Goal: Task Accomplishment & Management: Use online tool/utility

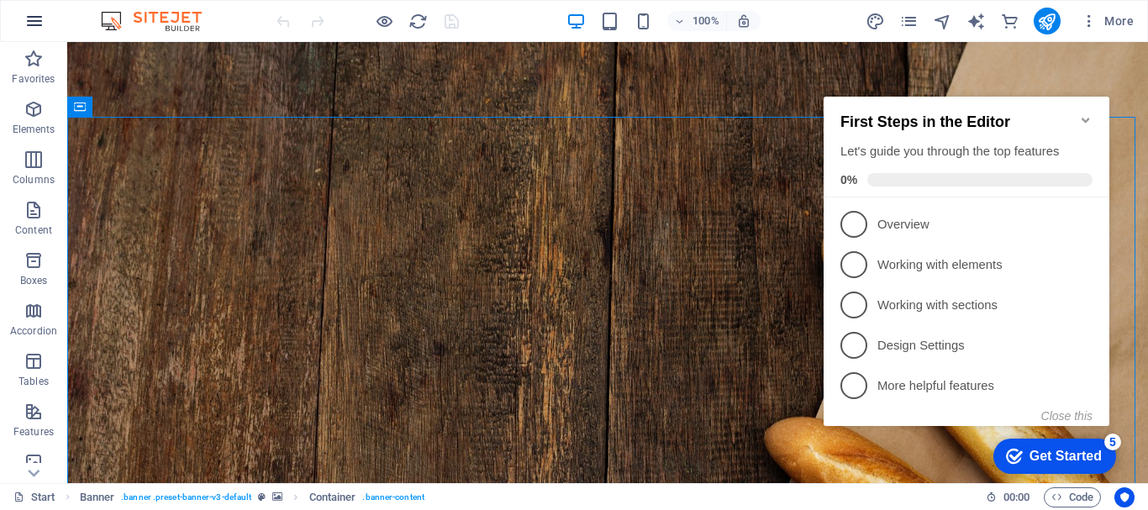
click at [43, 23] on icon "button" at bounding box center [34, 21] width 20 height 20
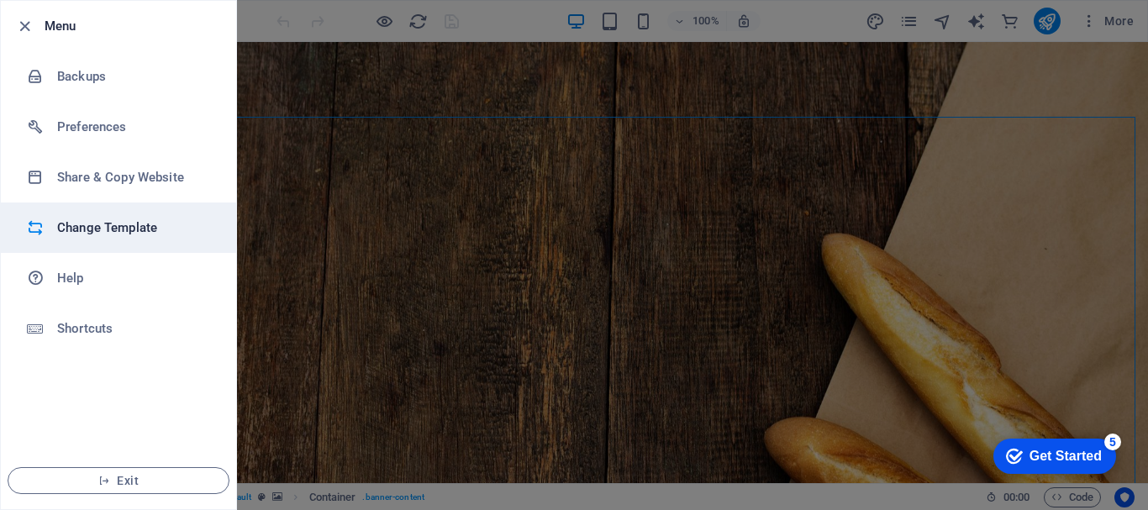
click at [86, 230] on h6 "Change Template" at bounding box center [134, 228] width 155 height 20
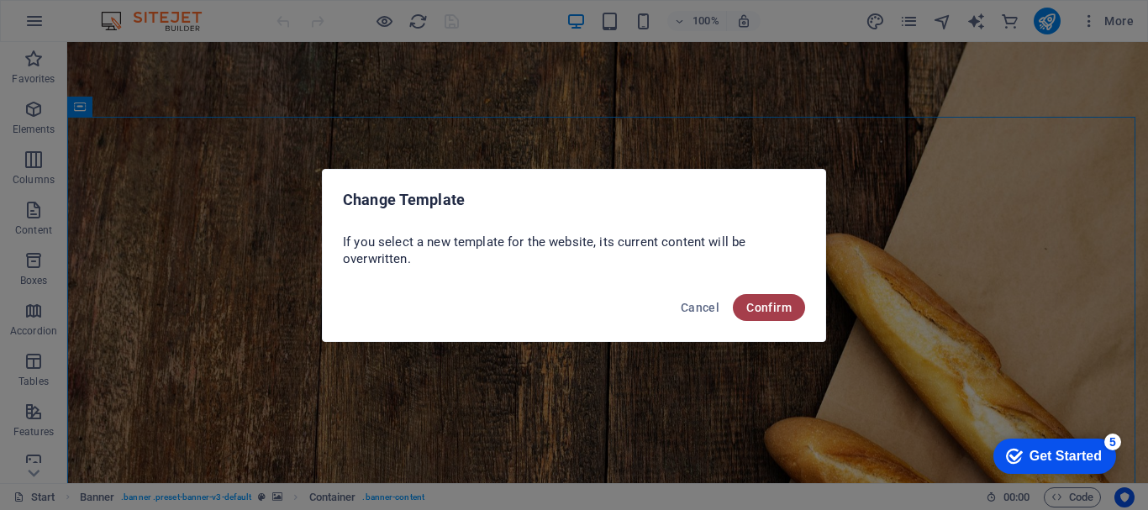
click at [760, 305] on span "Confirm" at bounding box center [768, 307] width 45 height 13
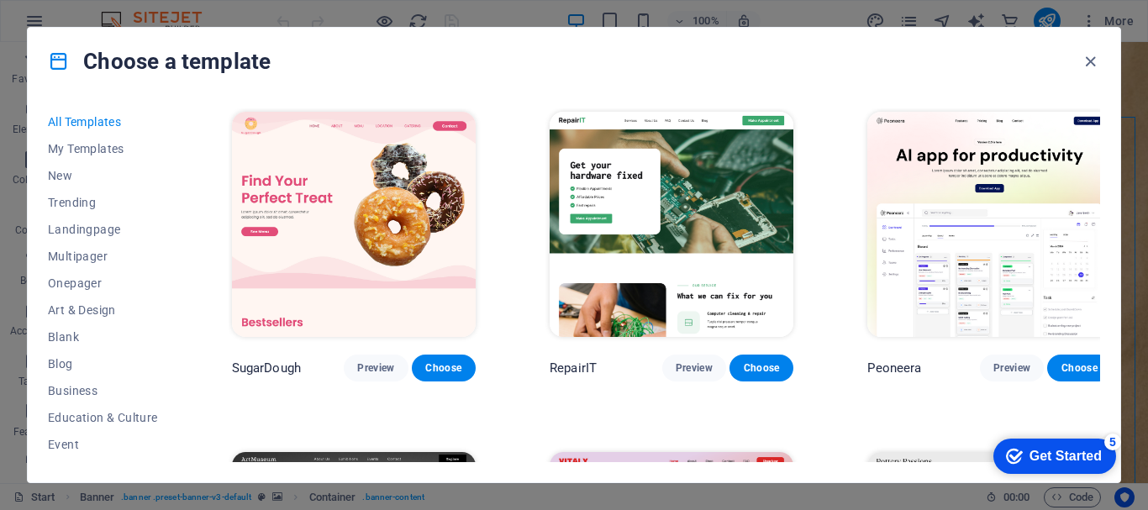
drag, startPoint x: 1140, startPoint y: 143, endPoint x: 1143, endPoint y: 160, distance: 17.1
click at [1143, 160] on div "Choose a template All Templates My Templates New Trending Landingpage Multipage…" at bounding box center [574, 255] width 1148 height 510
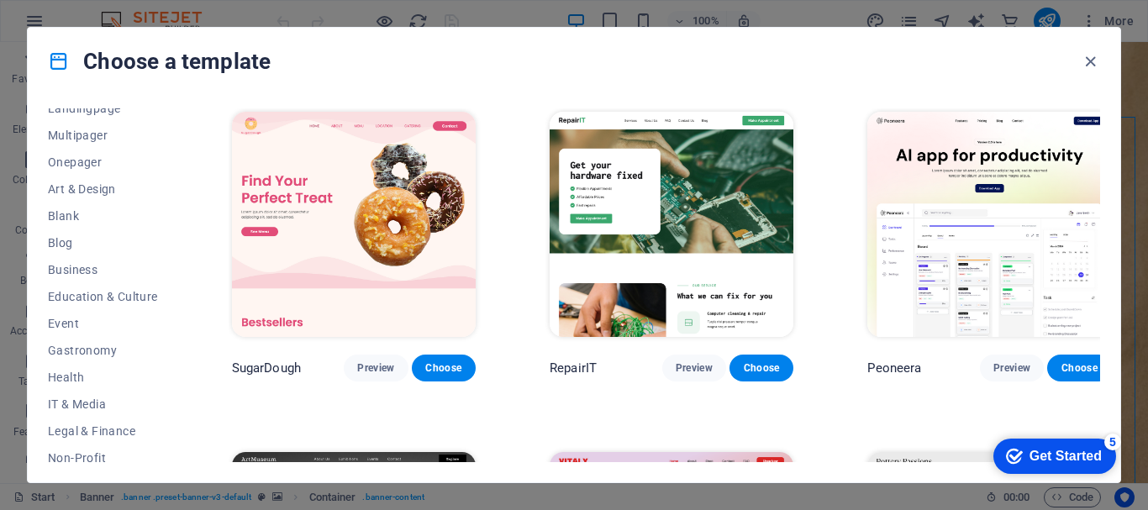
scroll to position [164, 0]
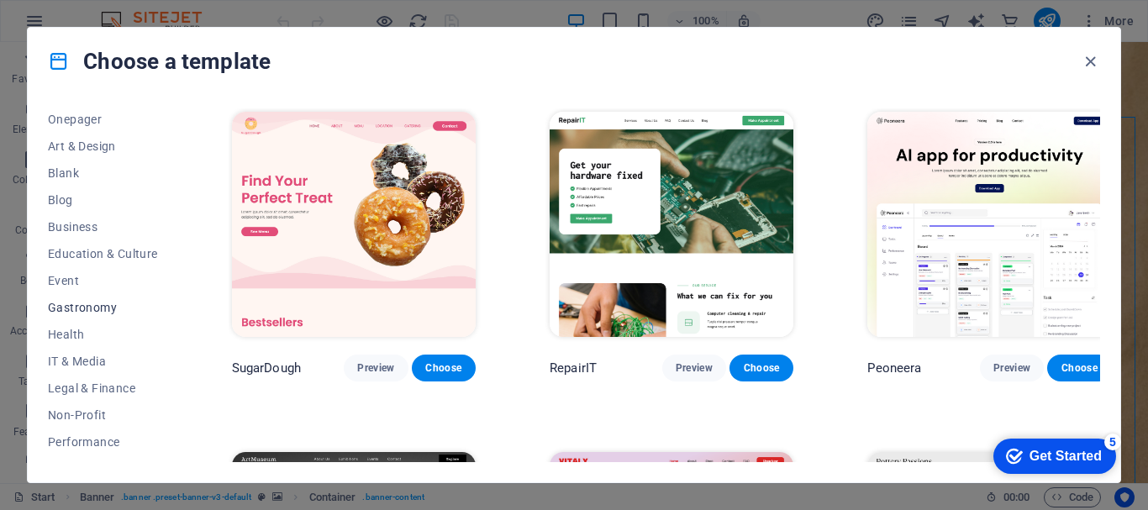
click at [74, 313] on span "Gastronomy" at bounding box center [103, 307] width 110 height 13
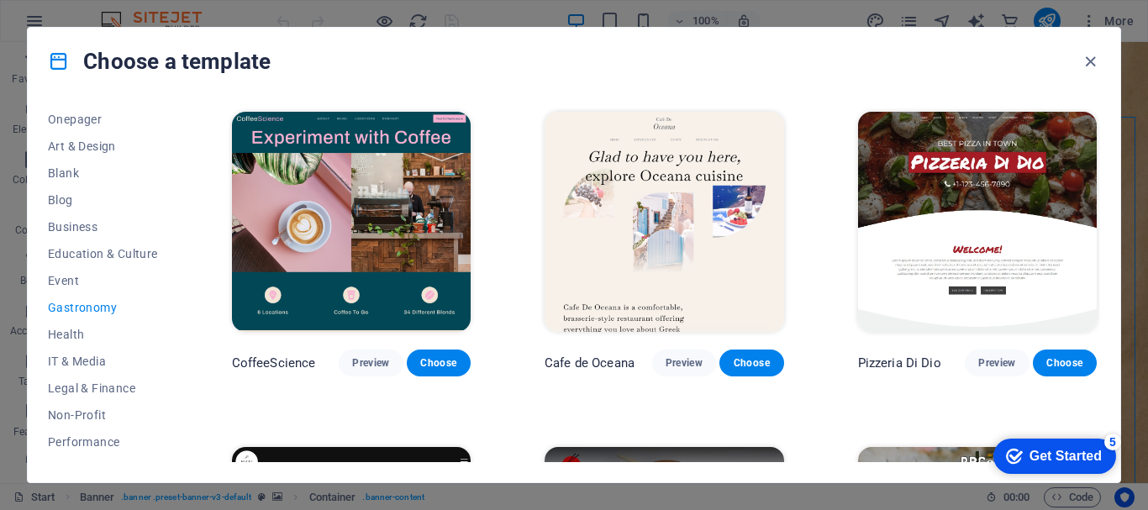
scroll to position [317, 0]
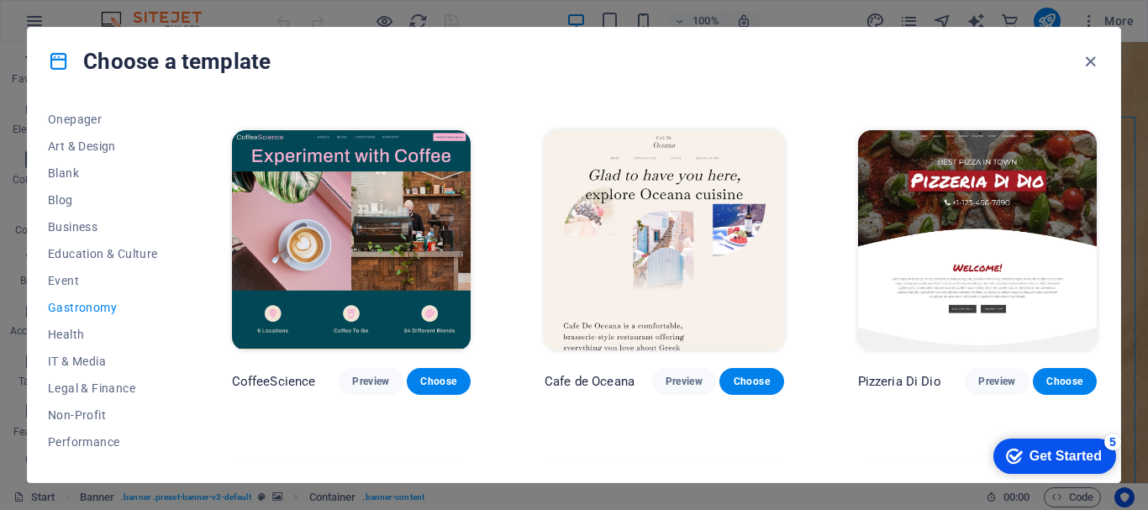
drag, startPoint x: 1143, startPoint y: 195, endPoint x: 1140, endPoint y: 170, distance: 25.4
click at [1140, 169] on div "Choose a template All Templates My Templates New Trending Landingpage Multipage…" at bounding box center [574, 255] width 1148 height 510
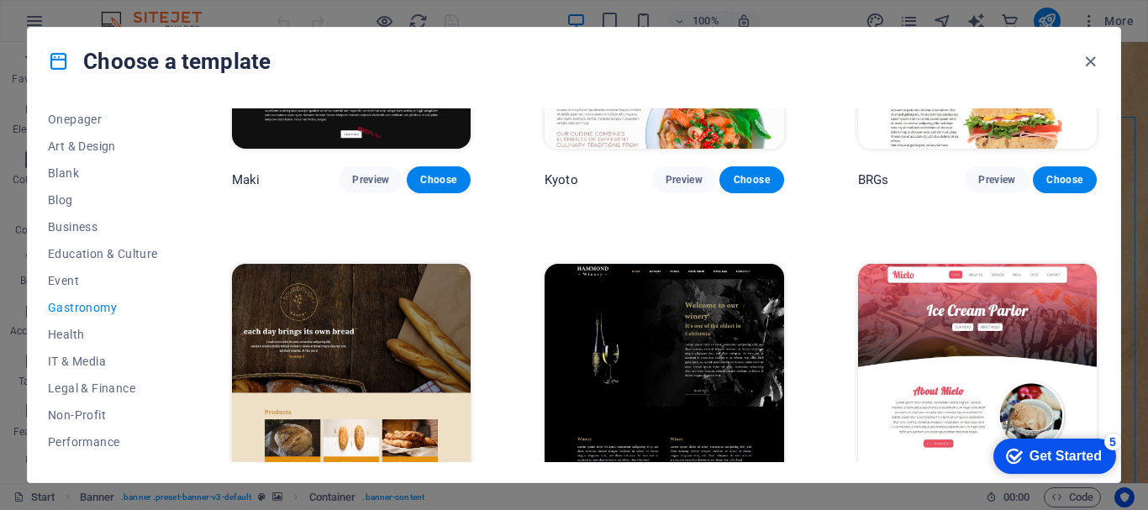
scroll to position [918, 0]
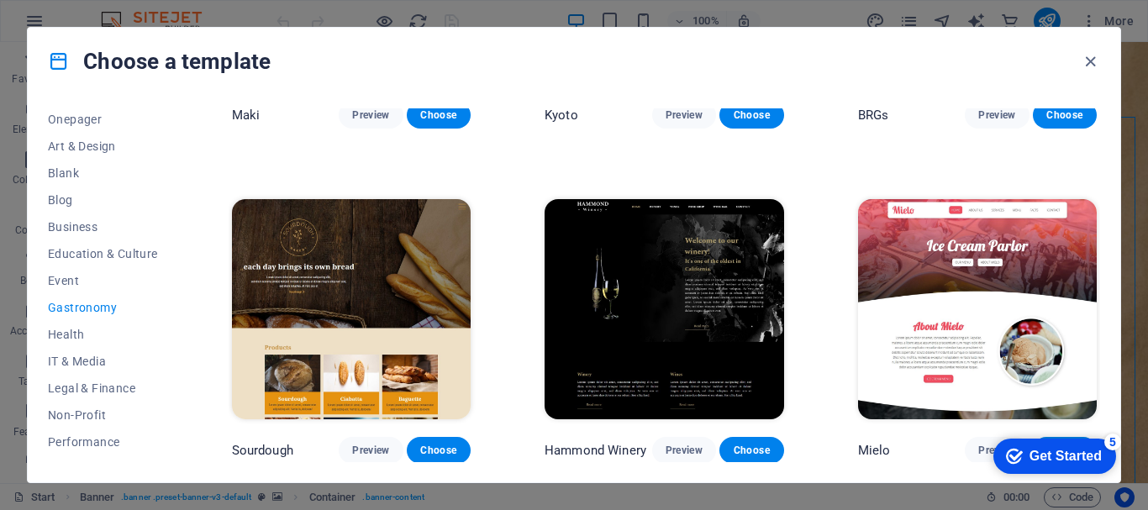
click at [268, 444] on p "Sourdough" at bounding box center [262, 450] width 61 height 17
click at [428, 437] on button "Choose" at bounding box center [439, 450] width 64 height 27
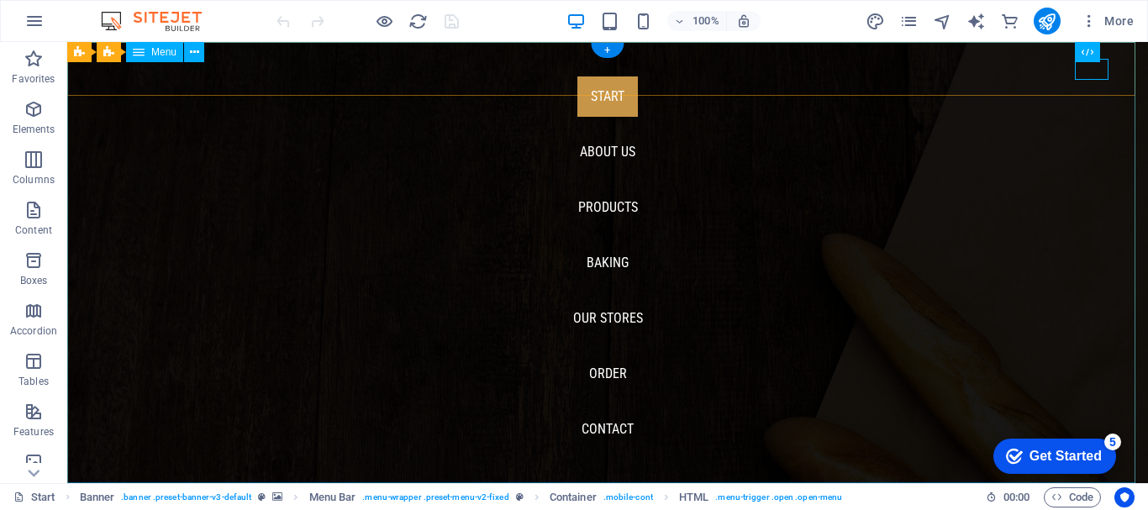
click at [597, 141] on nav "Start About us Products Baking Our Stores Order Contact" at bounding box center [607, 262] width 1080 height 441
click at [601, 103] on nav "Start About us Products Baking Our Stores Order Contact" at bounding box center [607, 262] width 1080 height 441
click at [595, 196] on nav "Start About us Products Baking Our Stores Order Contact" at bounding box center [607, 262] width 1080 height 441
click at [597, 255] on nav "Start About us Products Baking Our Stores Order Contact" at bounding box center [607, 262] width 1080 height 441
click at [591, 364] on nav "Start About us Products Baking Our Stores Order Contact" at bounding box center [607, 262] width 1080 height 441
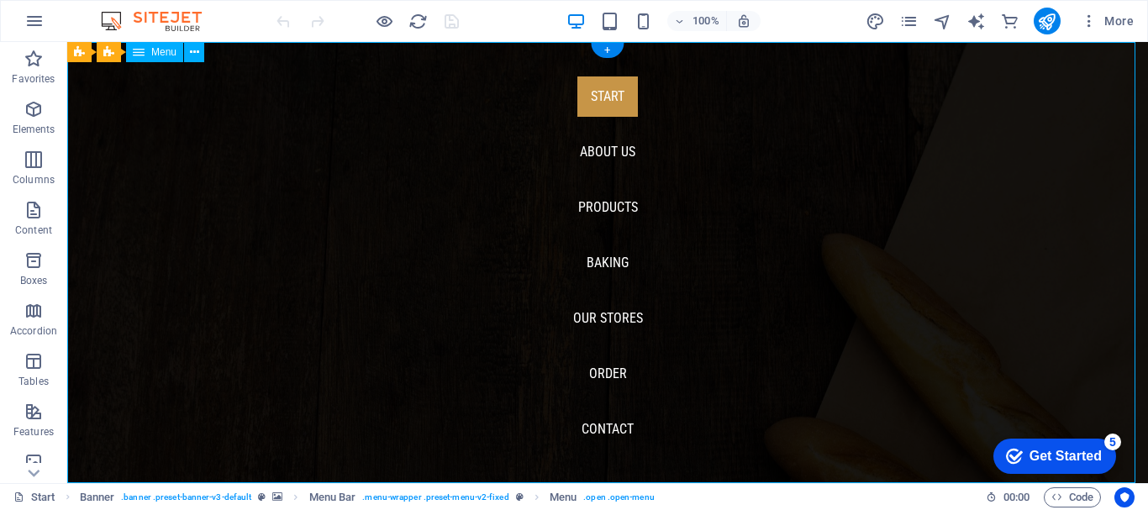
click at [587, 427] on nav "Start About us Products Baking Our Stores Order Contact" at bounding box center [607, 262] width 1080 height 441
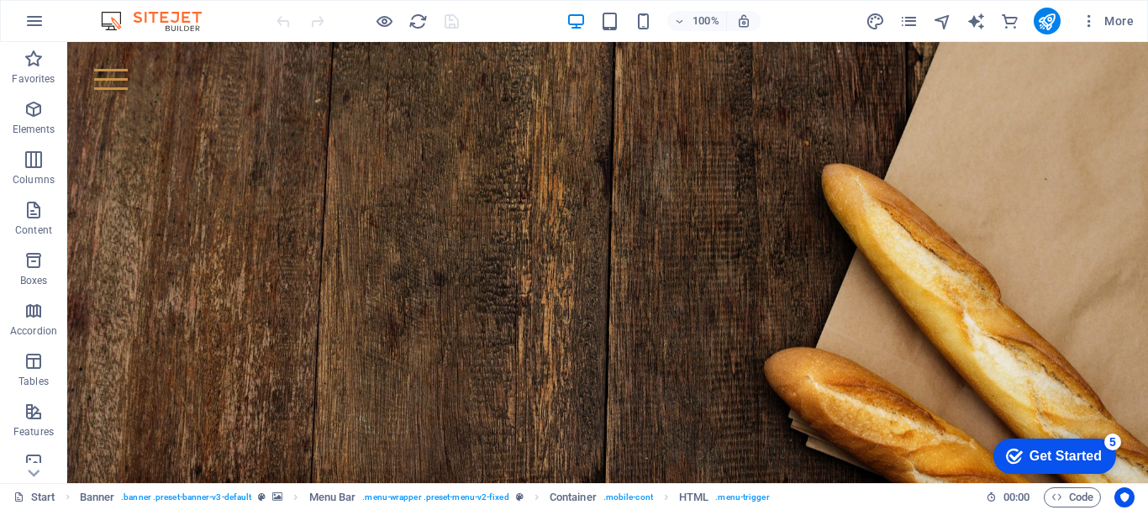
scroll to position [217, 0]
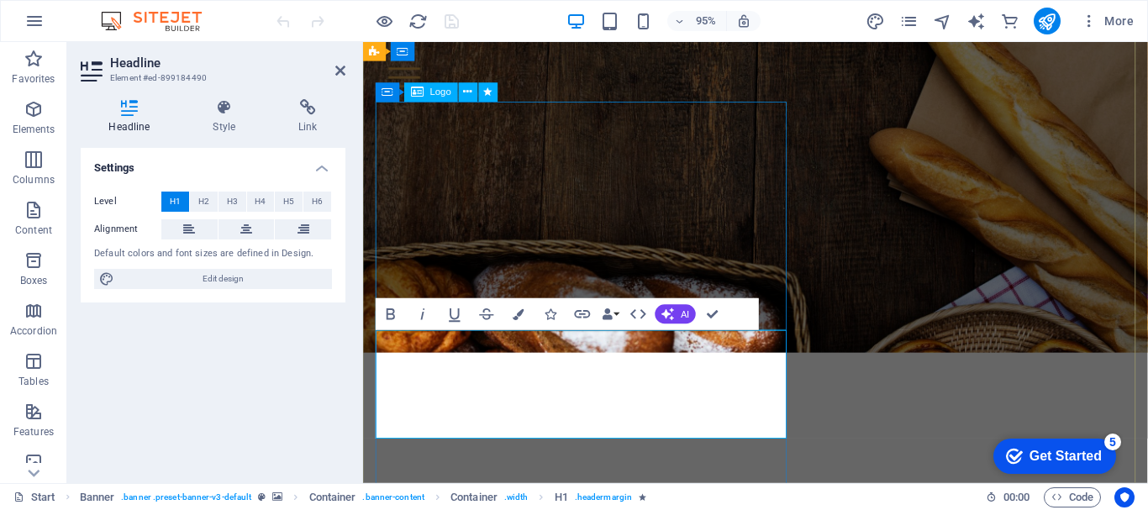
scroll to position [79, 0]
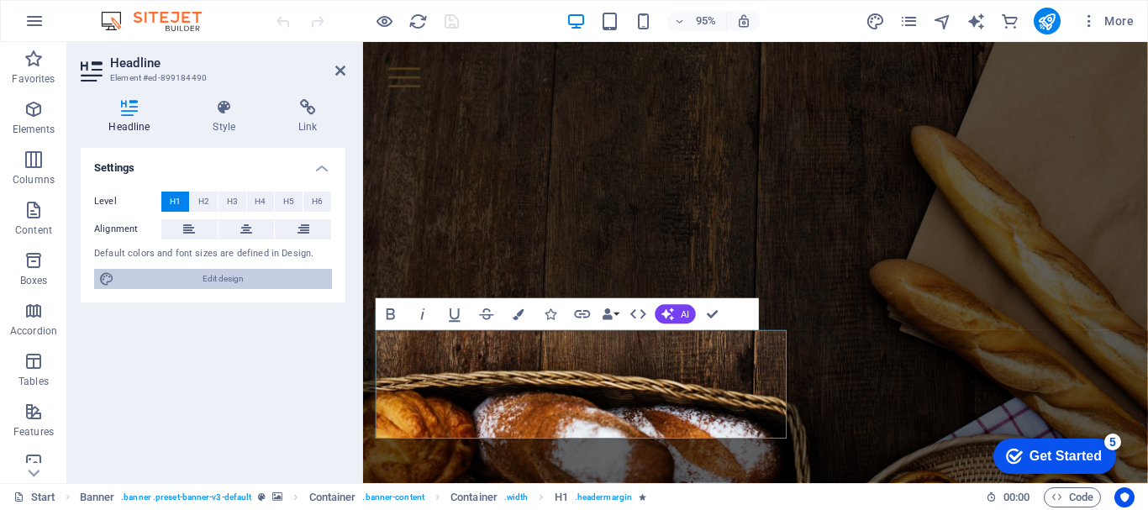
click at [226, 281] on span "Edit design" at bounding box center [223, 279] width 208 height 20
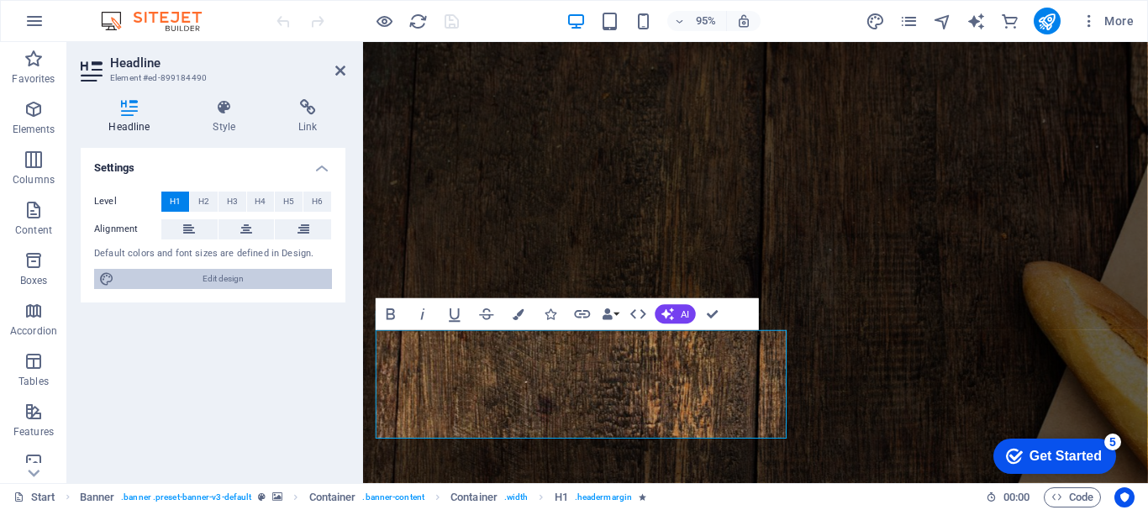
select select "px"
select select "300"
select select "px"
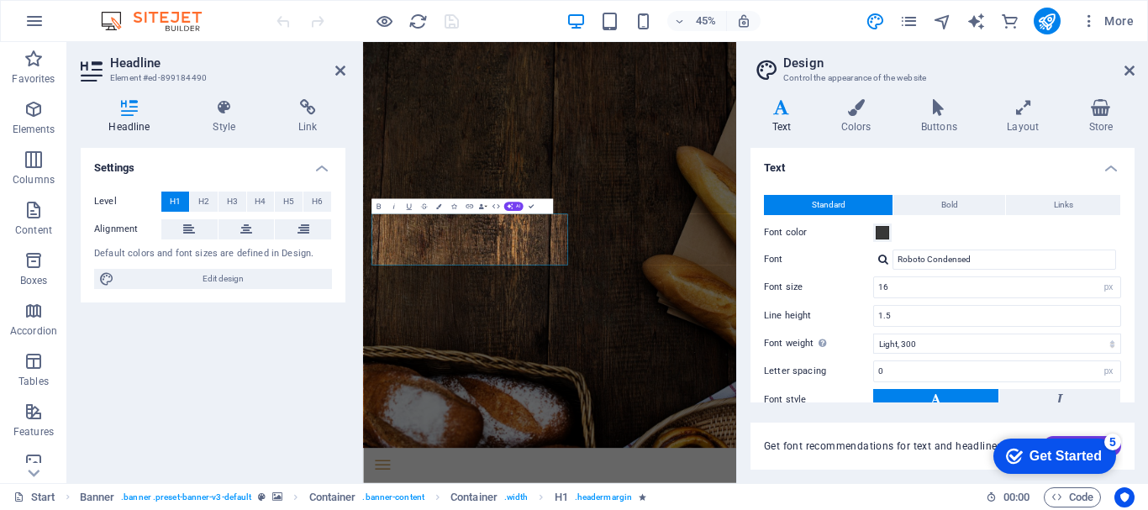
scroll to position [0, 0]
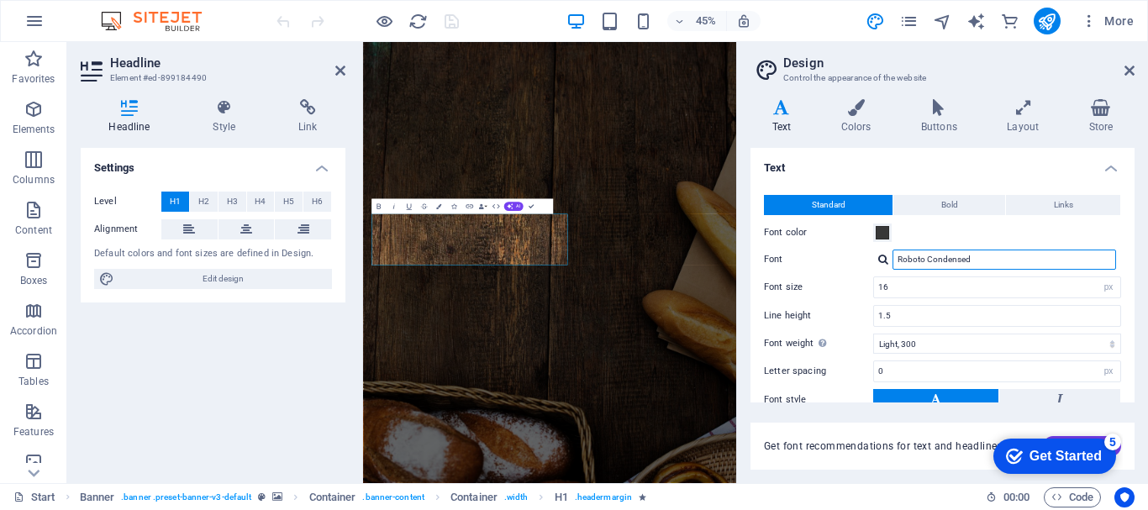
drag, startPoint x: 979, startPoint y: 260, endPoint x: 871, endPoint y: 270, distance: 108.0
click at [871, 270] on div "Standard Bold Links Font color Font Roboto Condensed Font size 16 rem px Line h…" at bounding box center [942, 332] width 391 height 309
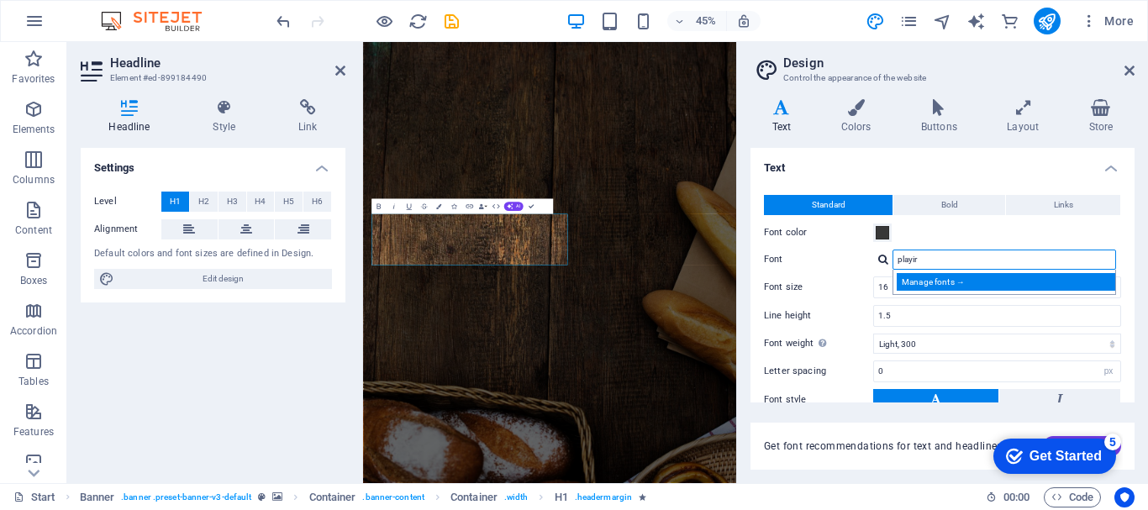
type input "playir"
click at [917, 276] on div "Manage fonts →" at bounding box center [1007, 282] width 222 height 18
select select "popularity"
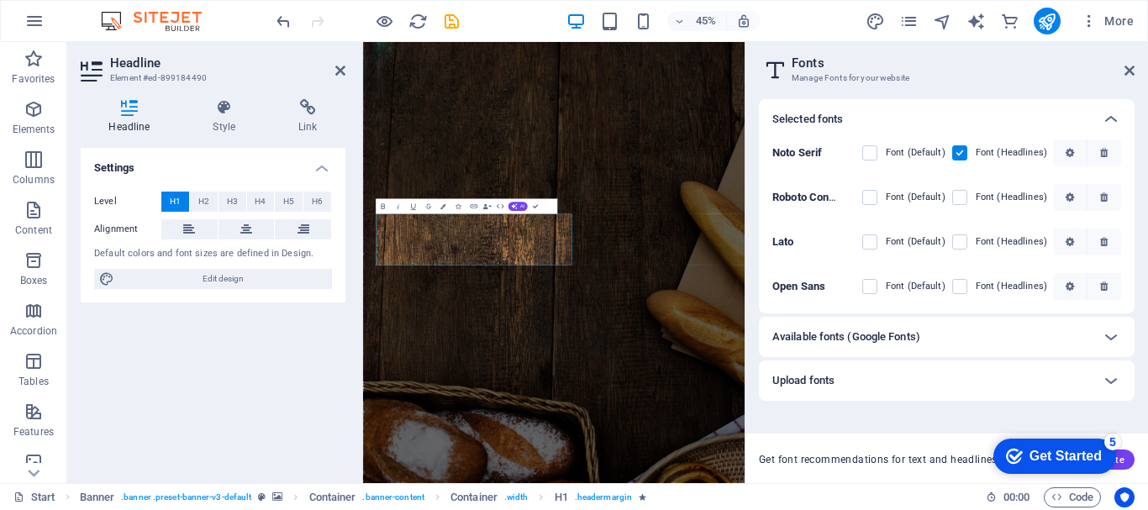
click at [802, 197] on b "Roboto Condensed" at bounding box center [818, 197] width 92 height 13
click at [902, 326] on div "Available fonts (Google Fonts)" at bounding box center [947, 337] width 376 height 40
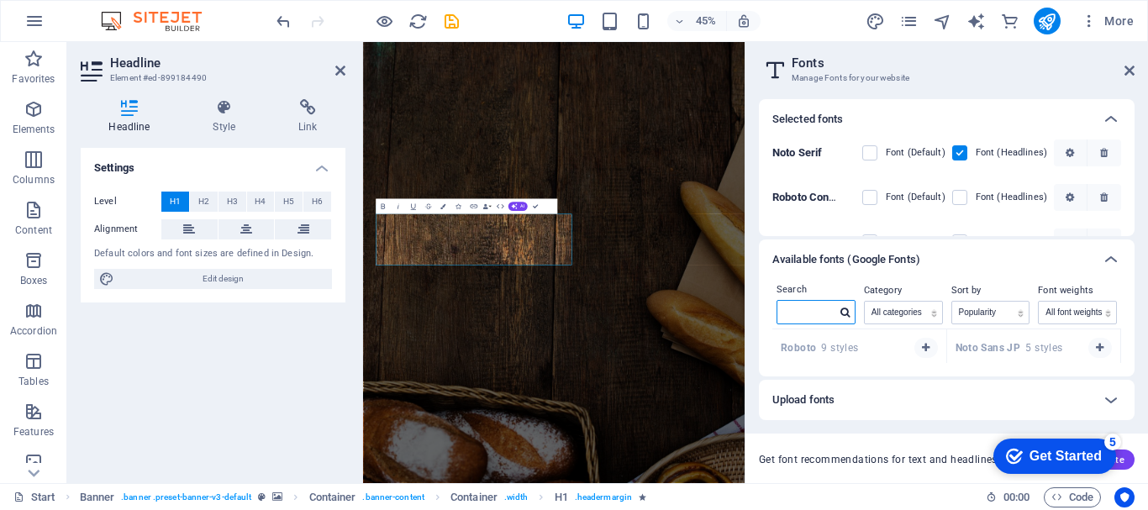
click at [833, 309] on input "text" at bounding box center [806, 312] width 59 height 22
click at [833, 350] on strong "Playfair Display" at bounding box center [820, 348] width 79 height 12
click at [922, 348] on icon "button" at bounding box center [926, 348] width 8 height 10
click at [1100, 250] on div at bounding box center [1111, 259] width 40 height 40
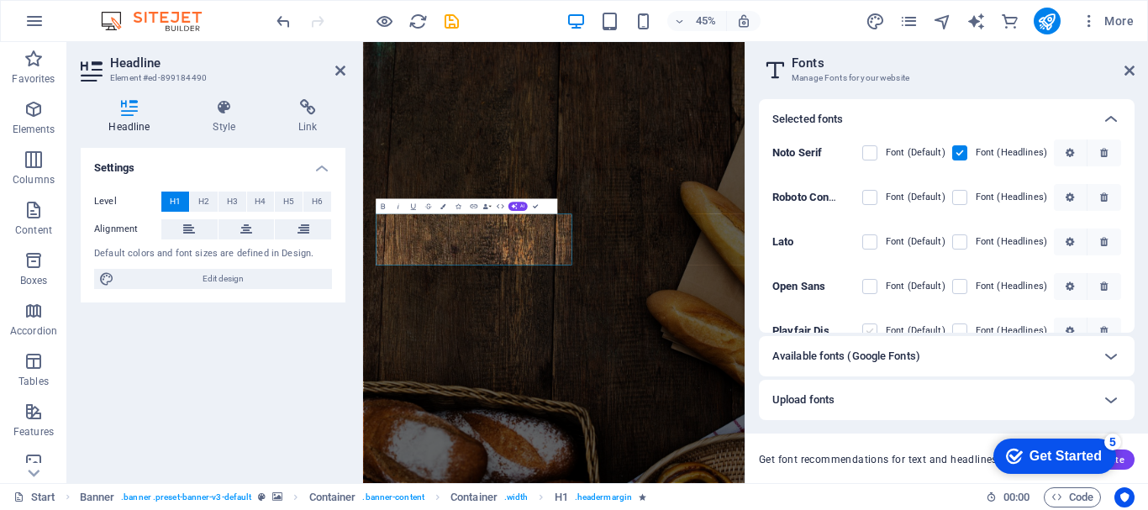
click at [870, 325] on label at bounding box center [869, 330] width 15 height 15
click at [0, 0] on Display "checkbox" at bounding box center [0, 0] width 0 height 0
click at [972, 358] on div "Available fonts (Google Fonts)" at bounding box center [931, 356] width 318 height 20
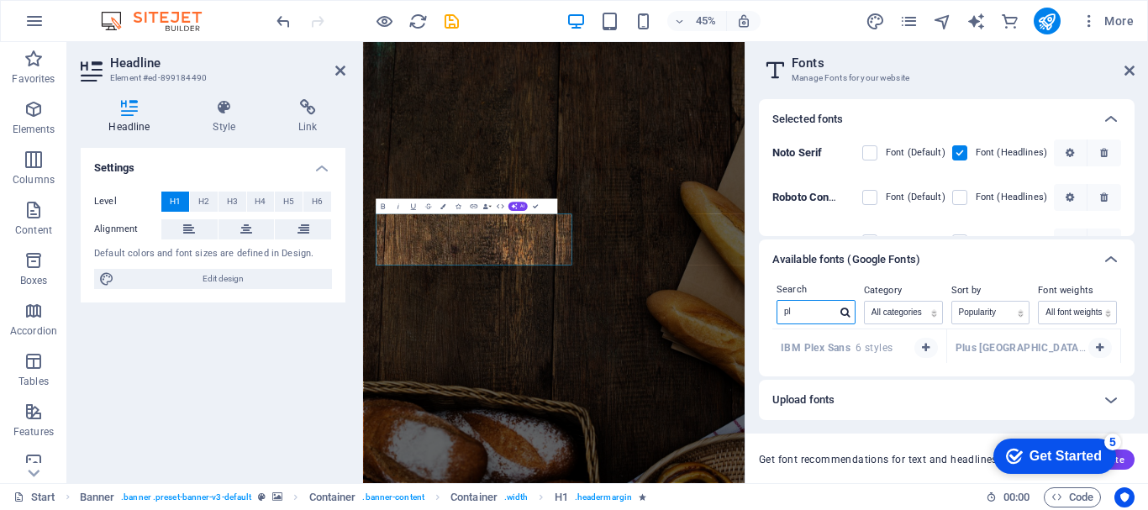
click at [830, 311] on input "pl" at bounding box center [806, 312] width 59 height 22
type input "p"
type input "prat"
click at [926, 347] on icon "button" at bounding box center [926, 348] width 8 height 10
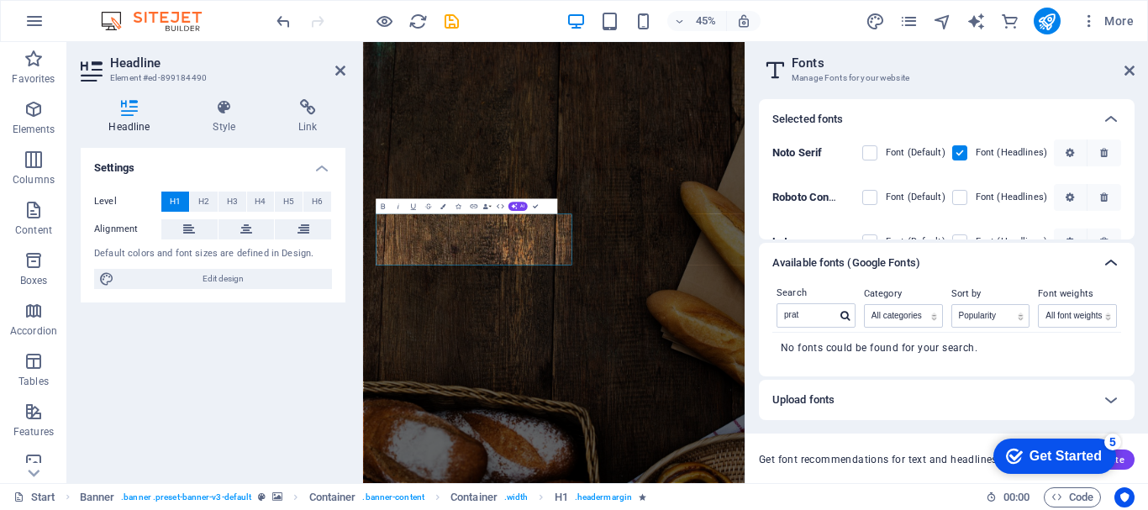
click at [1100, 259] on div at bounding box center [1111, 263] width 40 height 40
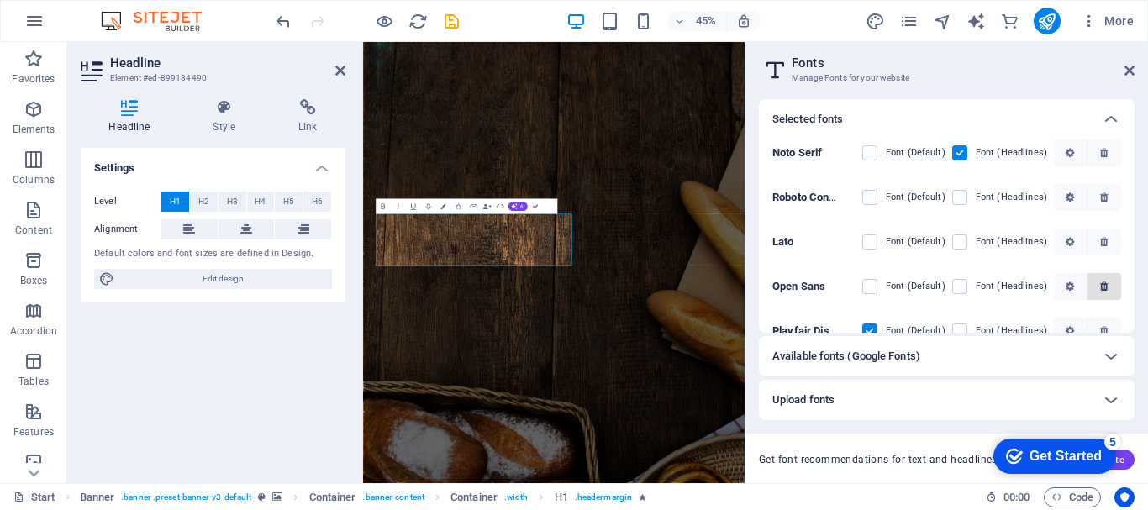
click at [1099, 287] on span "button" at bounding box center [1104, 286] width 10 height 10
click at [1136, 72] on aside "Fonts Manage Fonts for your website Selected fonts [PERSON_NAME] Serif Font (De…" at bounding box center [945, 262] width 403 height 441
click at [1132, 71] on icon at bounding box center [1129, 70] width 10 height 13
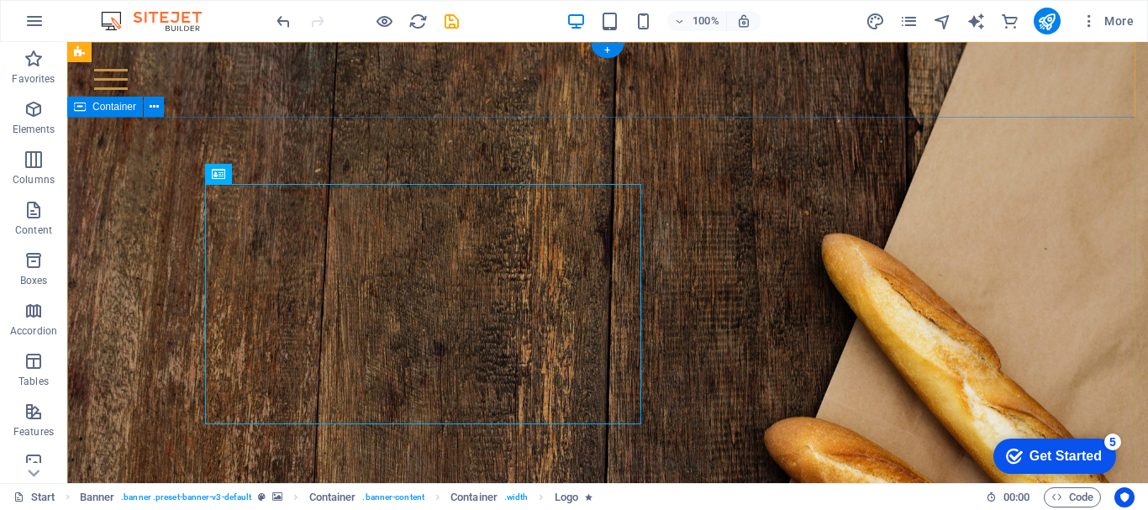
scroll to position [217, 0]
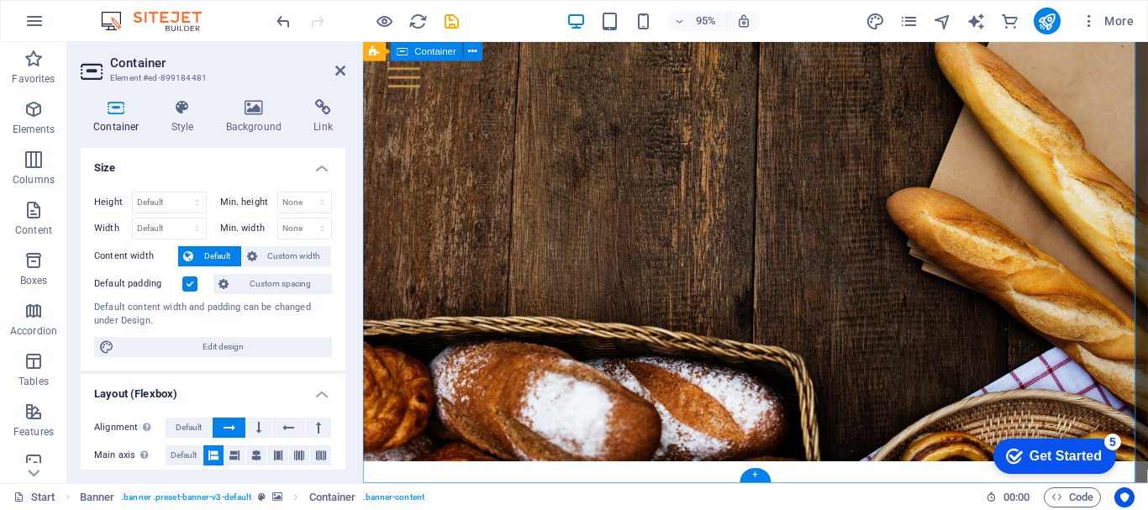
scroll to position [193, 0]
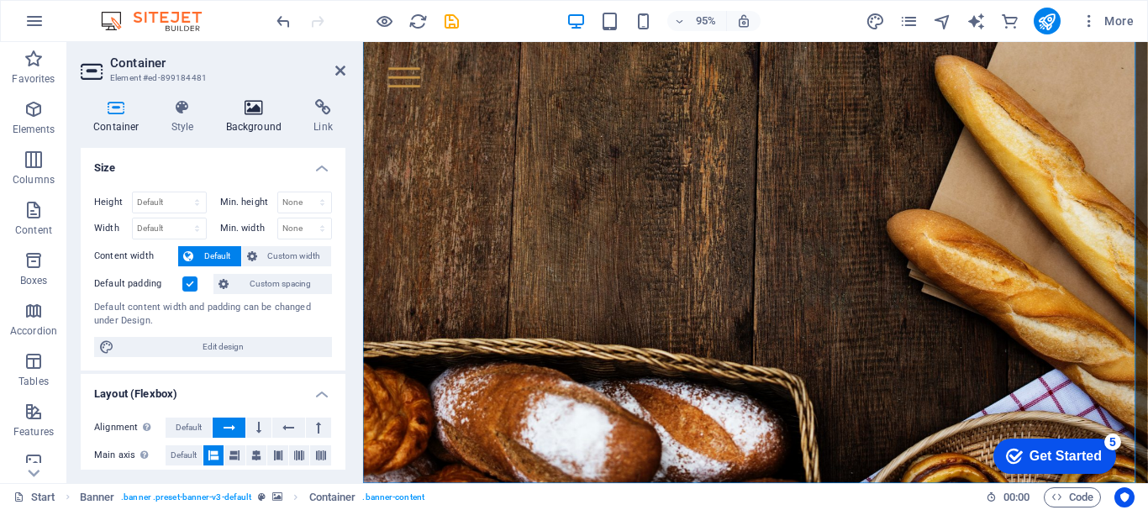
click at [243, 103] on icon at bounding box center [253, 107] width 81 height 17
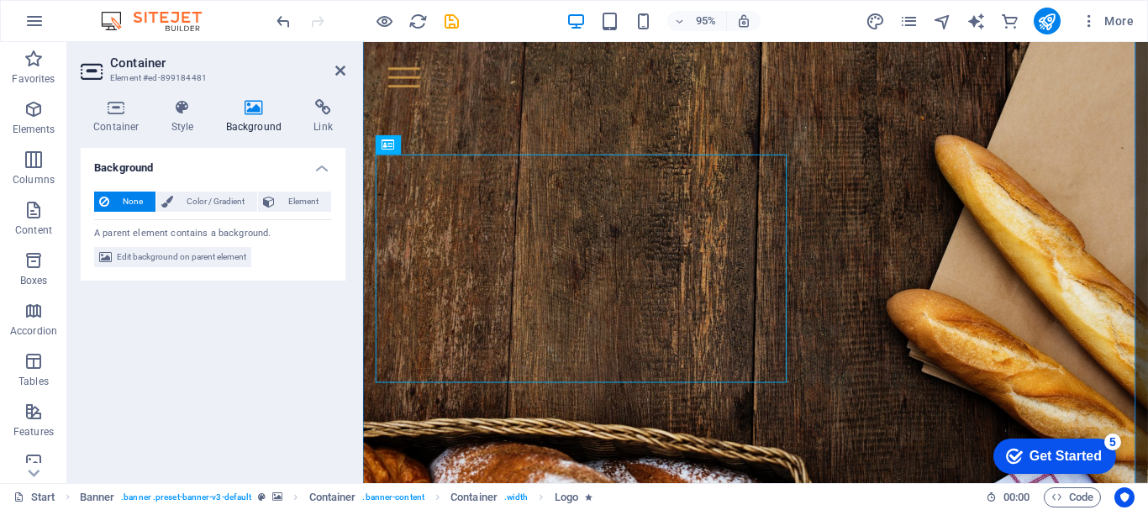
scroll to position [17, 0]
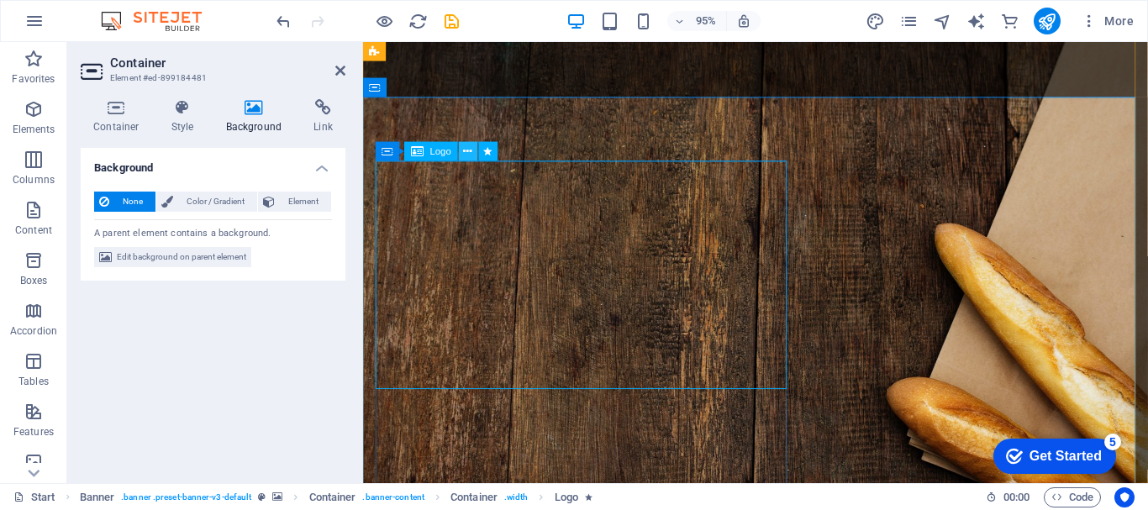
click at [465, 151] on icon at bounding box center [468, 151] width 8 height 17
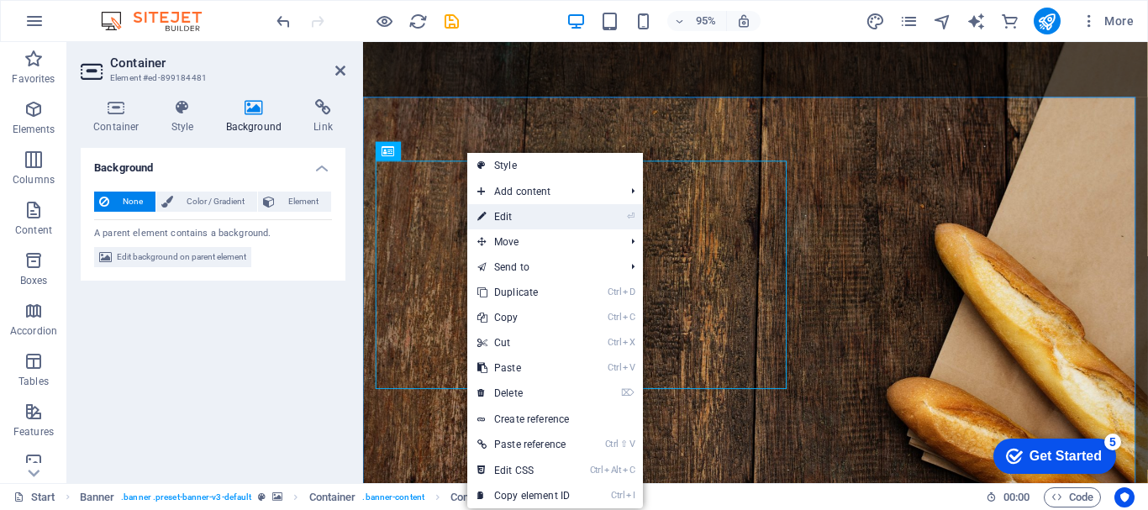
click at [520, 218] on link "⏎ Edit" at bounding box center [523, 216] width 113 height 25
select select "px"
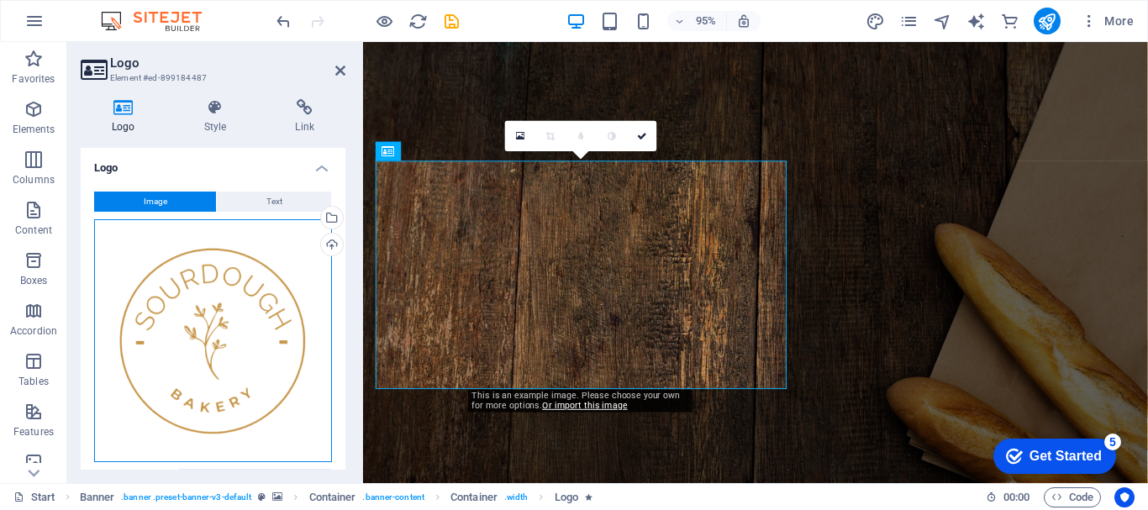
click at [213, 344] on div "Drag files here, click to choose files or select files from Files or our free s…" at bounding box center [213, 340] width 238 height 243
click at [213, 344] on body "[DOMAIN_NAME] Start Favorites Elements Columns Content Boxes Accordion Tables F…" at bounding box center [574, 255] width 1148 height 510
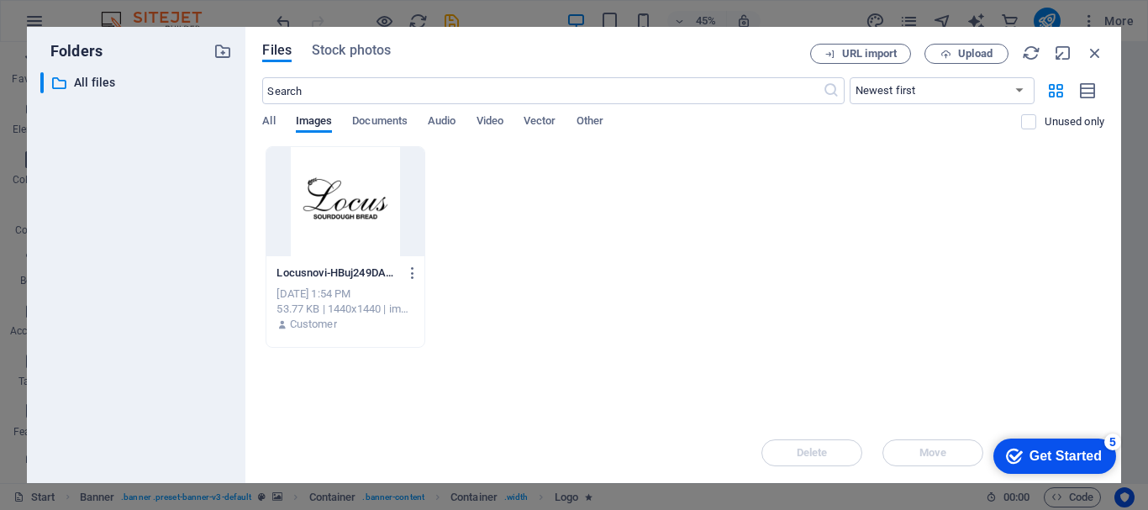
scroll to position [0, 0]
click at [984, 59] on span "Upload" at bounding box center [975, 54] width 34 height 10
click at [672, 308] on div "Locusnovi-HBuj249DAJK3G5q8q3_rkg.jpg Locusnovi-HBuj249DAJK3G5q8q3_rkg.jpg [DATE…" at bounding box center [683, 247] width 842 height 202
click at [956, 47] on button "Upload" at bounding box center [966, 54] width 84 height 20
click at [551, 265] on div "Locusnovi-HBuj249DAJK3G5q8q3_rkg.jpg Locusnovi-HBuj249DAJK3G5q8q3_rkg.jpg [DATE…" at bounding box center [683, 247] width 842 height 202
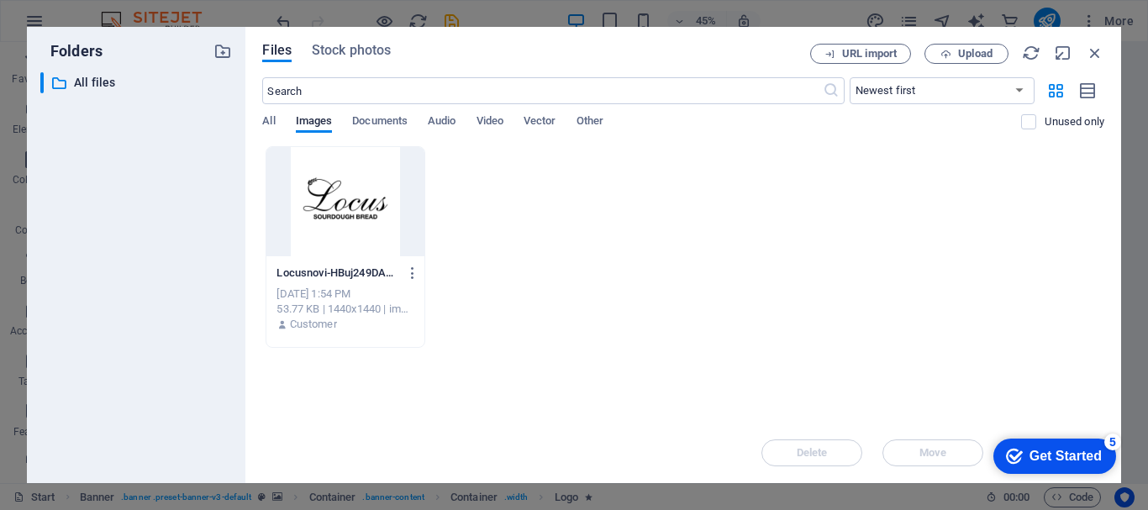
click at [551, 265] on div "Locusnovi-HBuj249DAJK3G5q8q3_rkg.jpg Locusnovi-HBuj249DAJK3G5q8q3_rkg.jpg [DATE…" at bounding box center [683, 247] width 842 height 202
click at [978, 57] on span "Upload" at bounding box center [975, 54] width 34 height 10
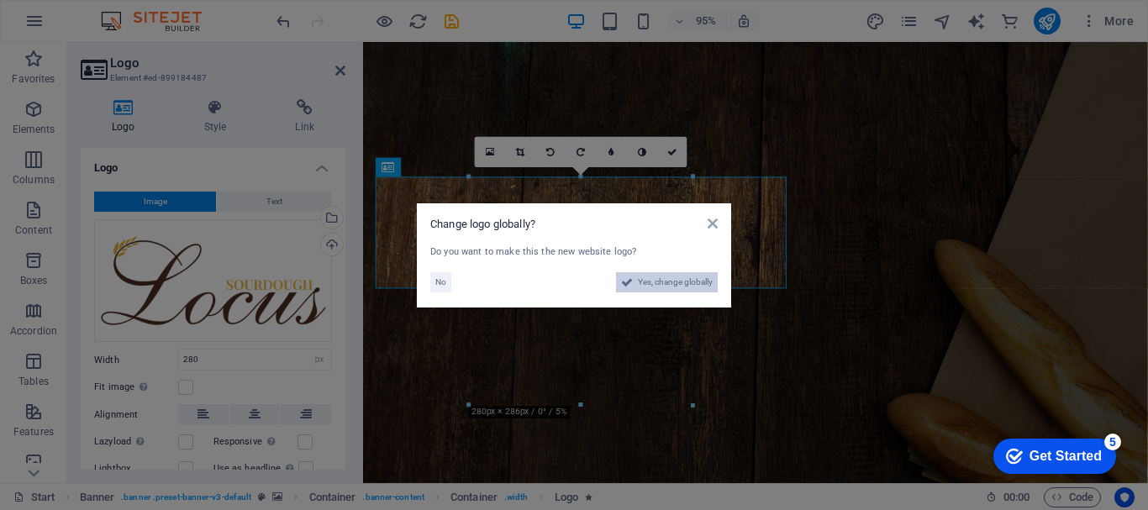
click at [678, 277] on span "Yes, change globally" at bounding box center [675, 282] width 75 height 20
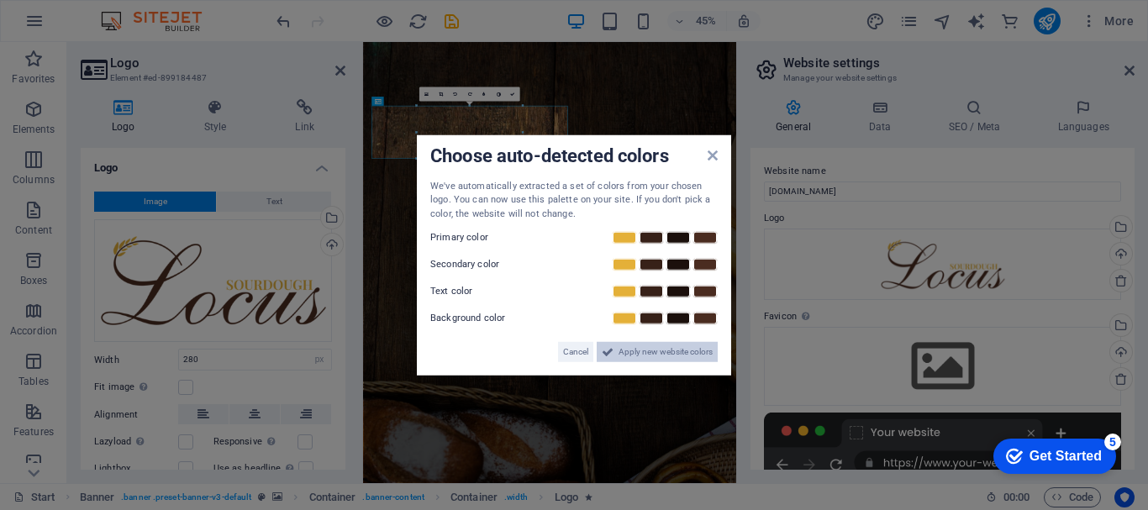
click at [623, 352] on span "Apply new website colors" at bounding box center [665, 352] width 94 height 20
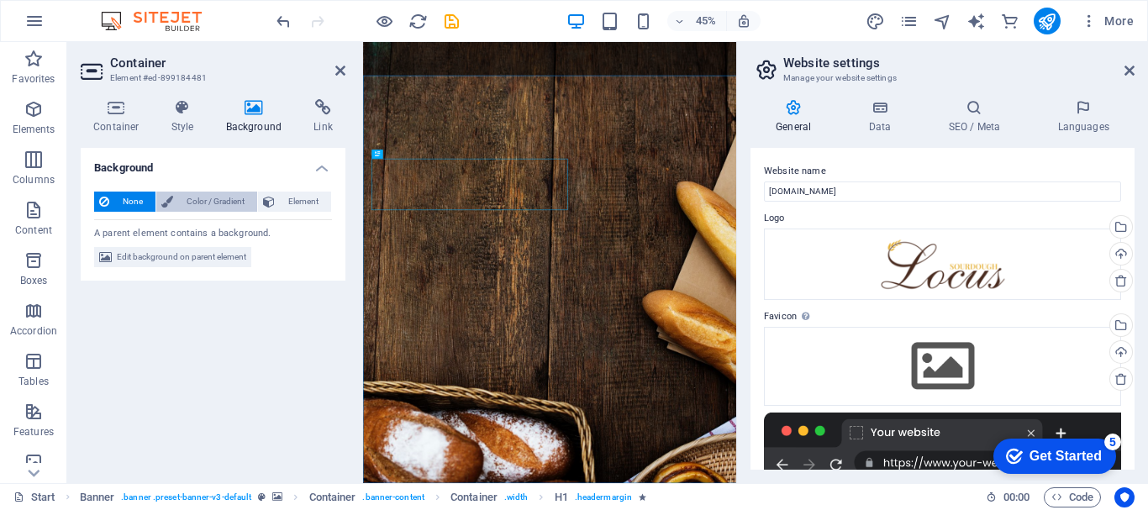
click at [202, 192] on span "Color / Gradient" at bounding box center [215, 202] width 74 height 20
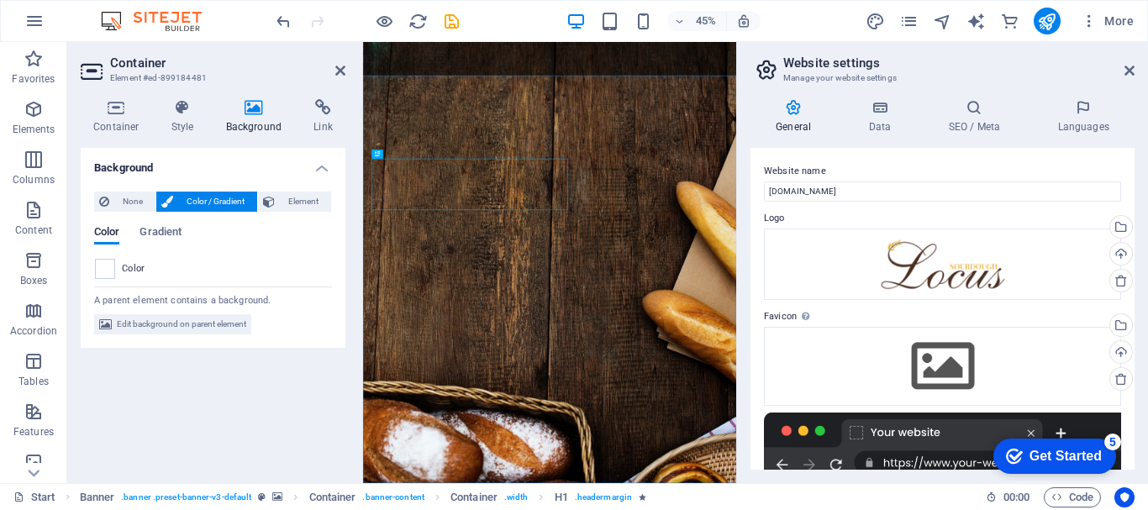
click at [128, 267] on span "Color" at bounding box center [134, 268] width 24 height 13
click at [106, 267] on span at bounding box center [105, 269] width 18 height 18
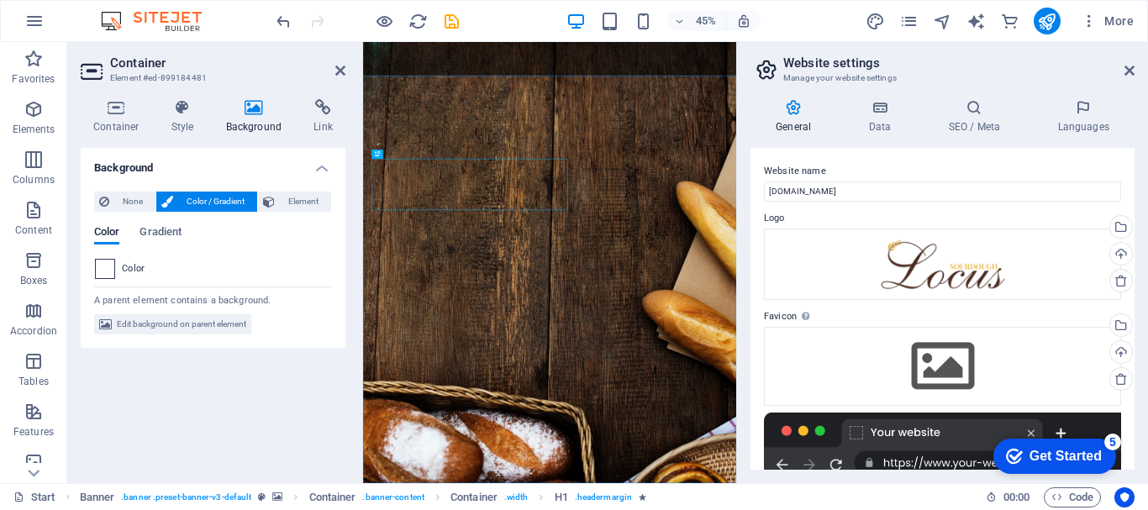
click at [110, 270] on span at bounding box center [105, 269] width 18 height 18
click at [178, 329] on span "Edit background on parent element" at bounding box center [181, 324] width 129 height 20
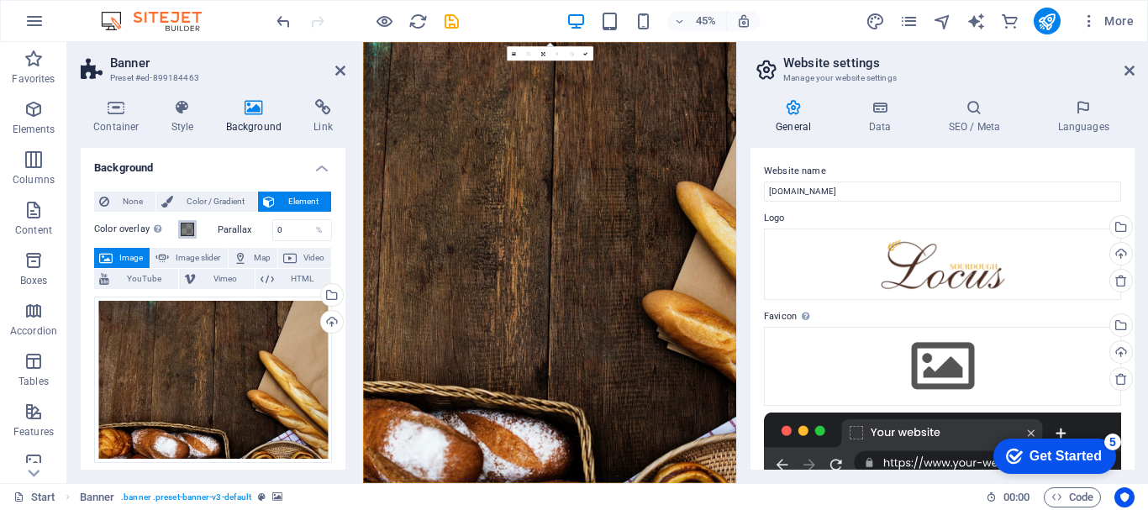
click at [189, 227] on span at bounding box center [187, 229] width 13 height 13
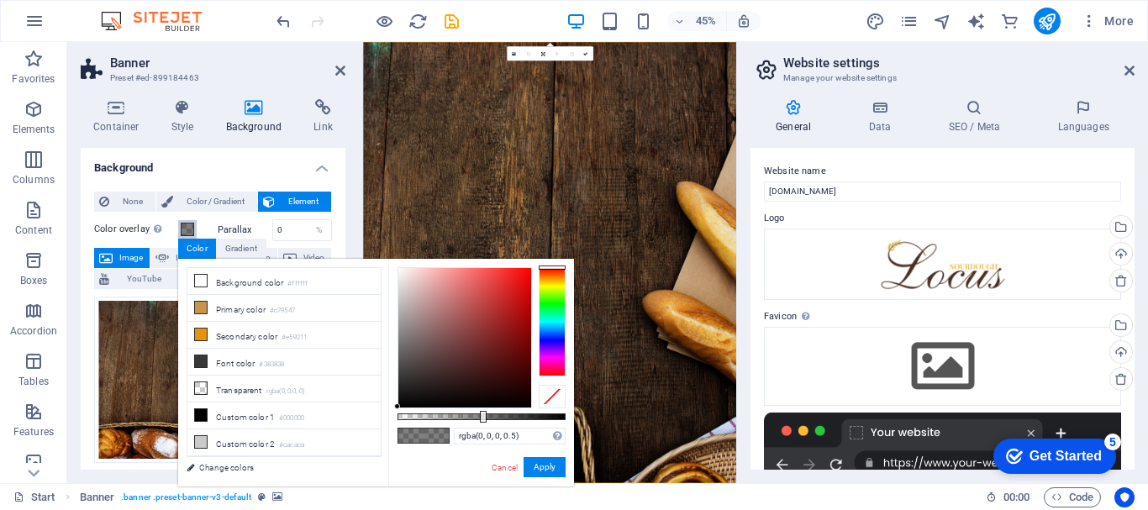
click at [189, 227] on span at bounding box center [187, 229] width 13 height 13
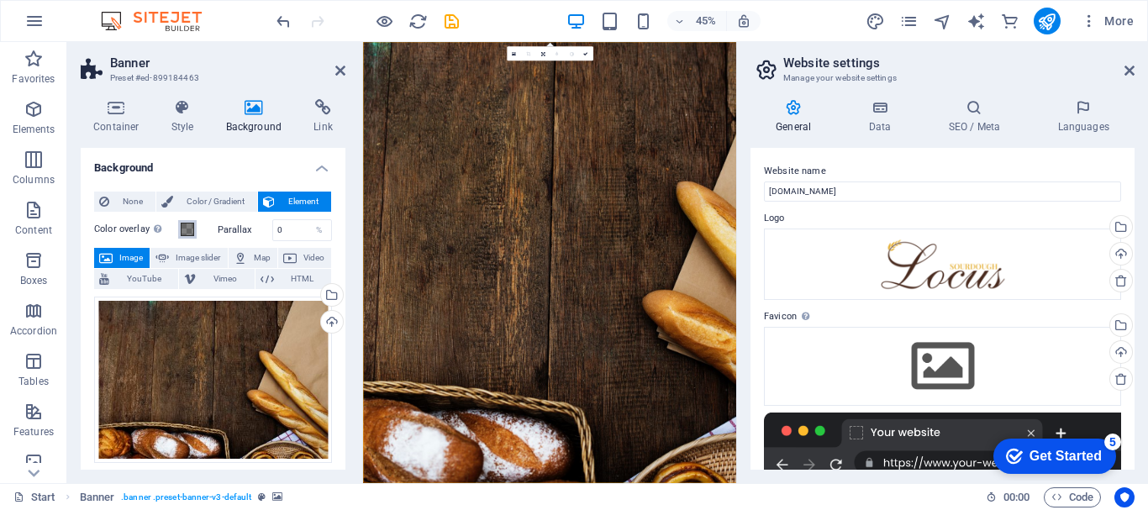
click at [189, 227] on span at bounding box center [187, 229] width 13 height 13
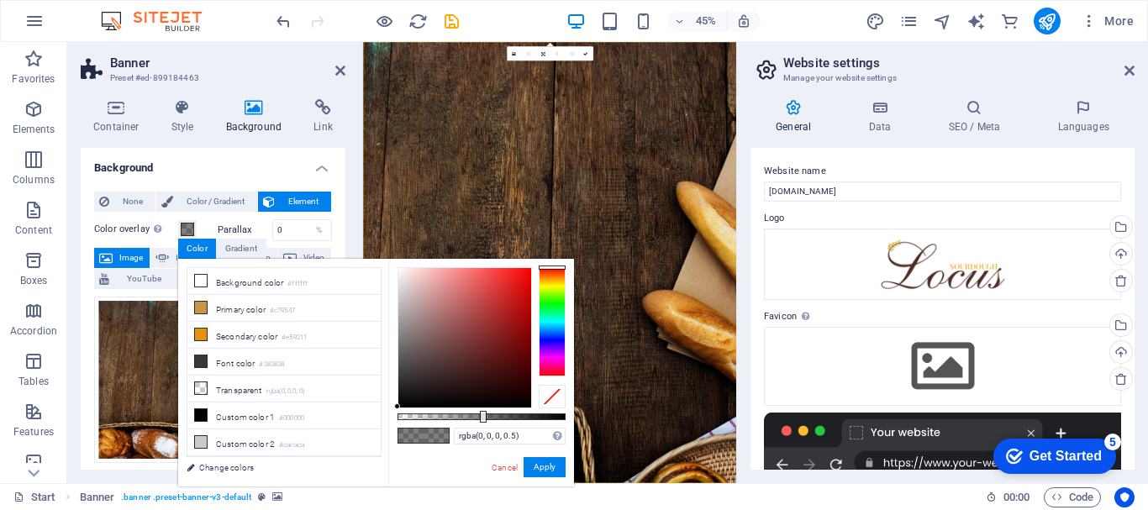
click at [449, 436] on div at bounding box center [423, 436] width 52 height 16
drag, startPoint x: 519, startPoint y: 433, endPoint x: 341, endPoint y: 436, distance: 178.1
click at [341, 436] on div "less Background color #ffffff Primary color #c79547 Secondary color #e59211 Fon…" at bounding box center [376, 373] width 396 height 228
click at [341, 436] on li "Custom color 2 #cacaca" at bounding box center [283, 442] width 193 height 27
type input "#cacaca"
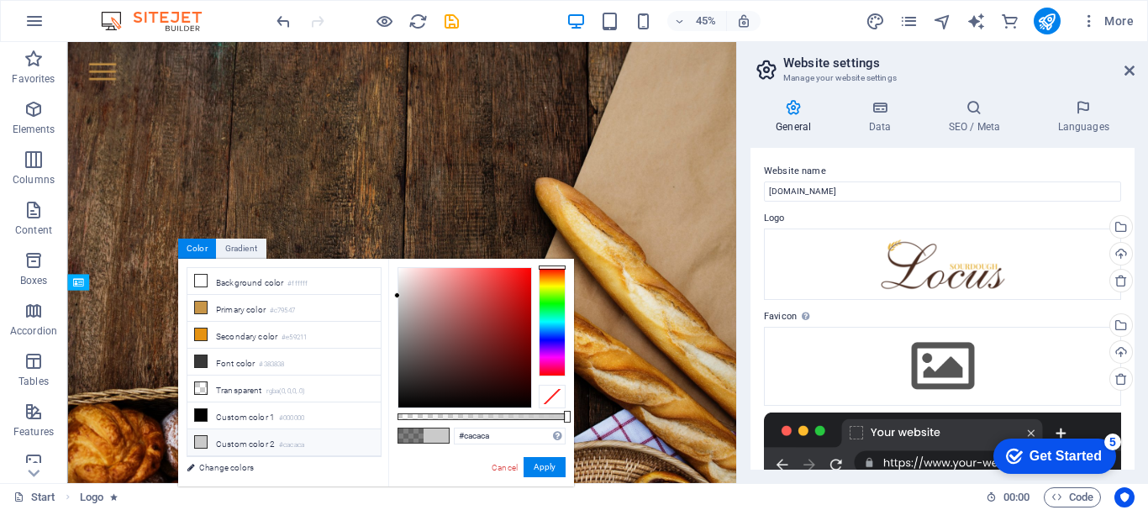
scroll to position [240, 0]
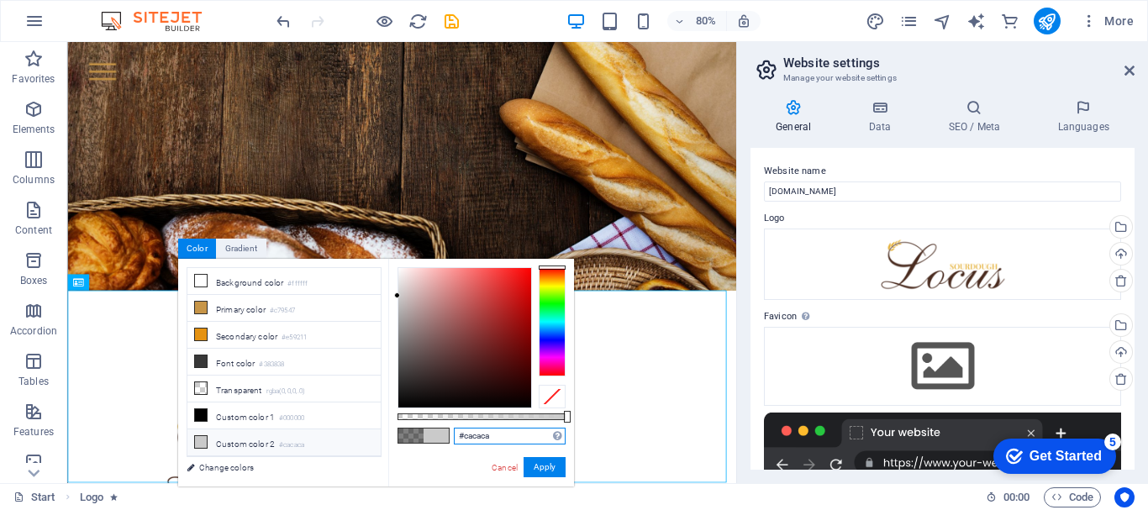
drag, startPoint x: 495, startPoint y: 440, endPoint x: 427, endPoint y: 428, distance: 69.2
click at [427, 428] on div "#cacaca Supported formats #0852ed rgb(8, 82, 237) rgba(8, 82, 237, 90%) hsv(221…" at bounding box center [481, 494] width 186 height 471
paste input "FFFDF7"
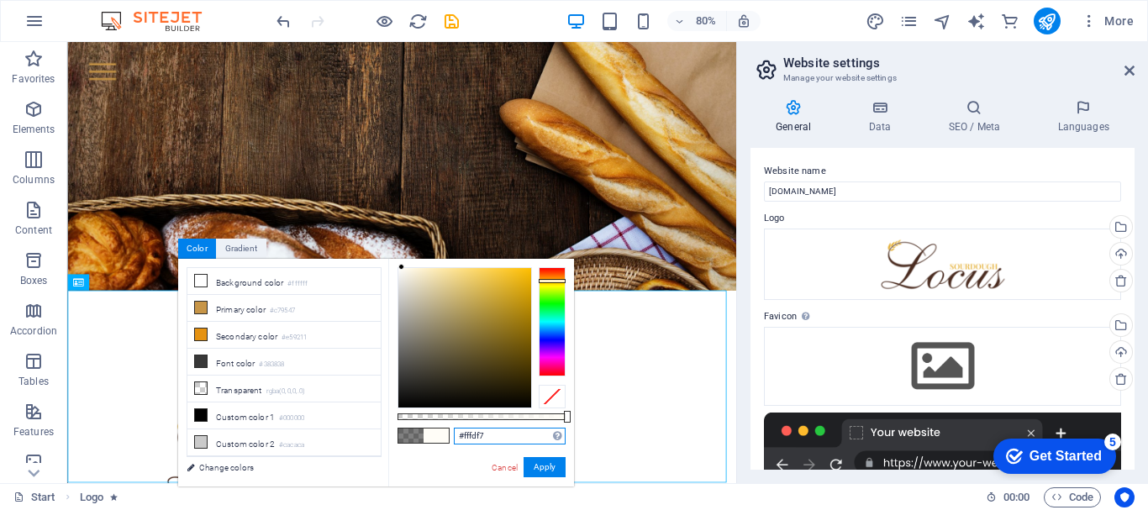
type input "#fffdf7"
click at [549, 467] on button "Apply" at bounding box center [544, 467] width 42 height 20
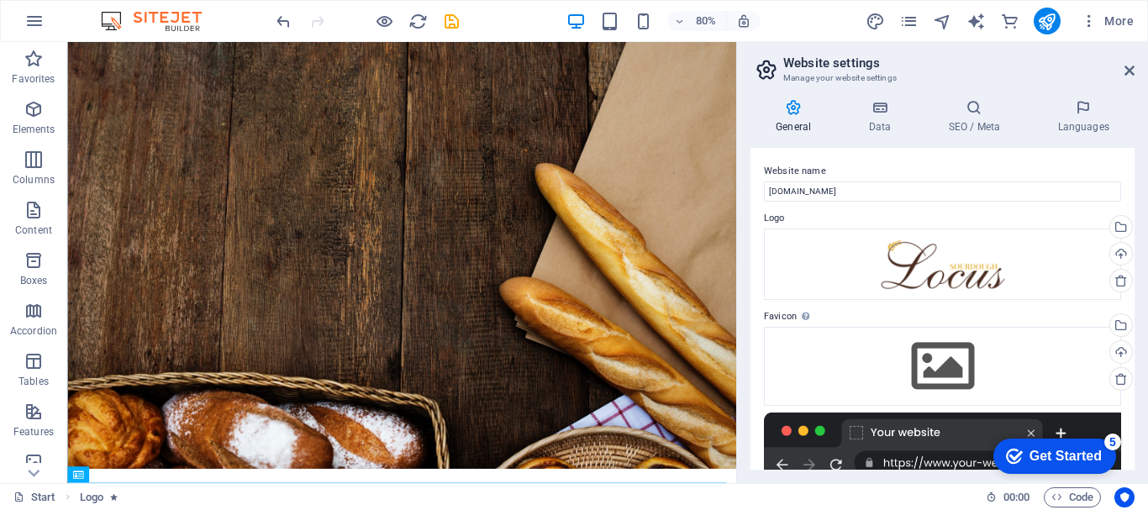
scroll to position [0, 0]
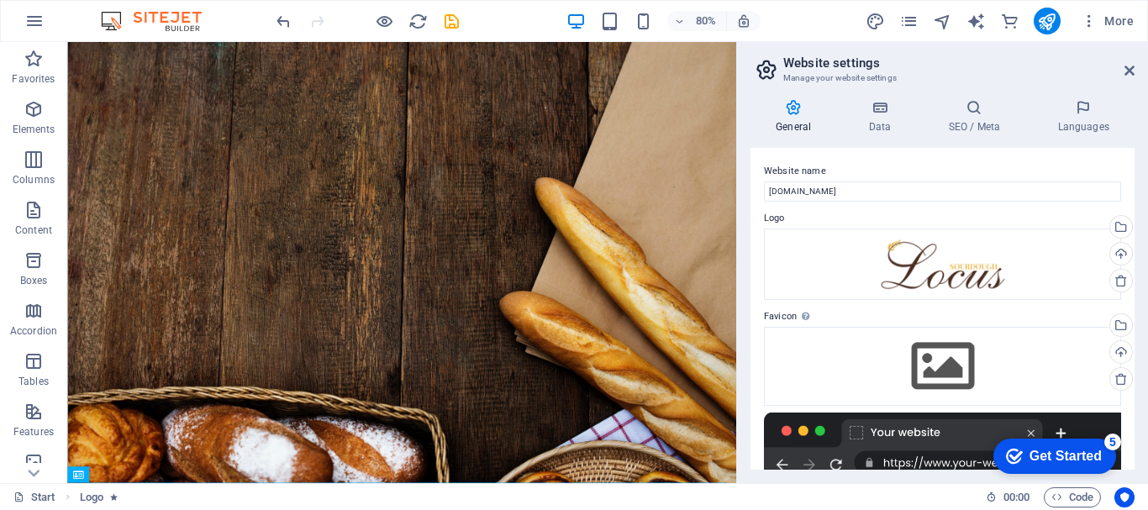
drag, startPoint x: 900, startPoint y: 380, endPoint x: 804, endPoint y: 191, distance: 211.9
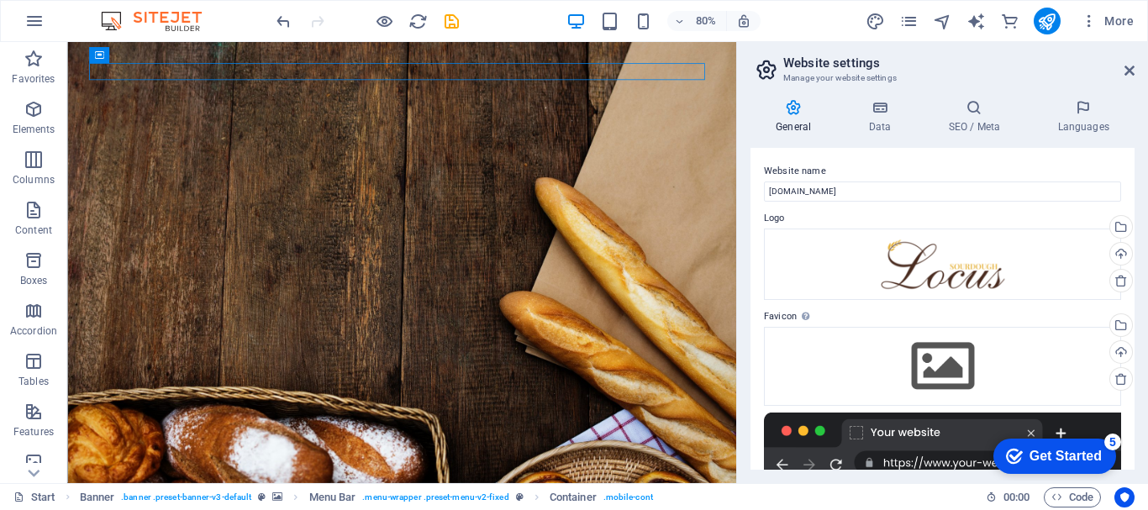
click at [1133, 63] on h2 "Website settings" at bounding box center [958, 62] width 351 height 15
click at [1129, 66] on icon at bounding box center [1129, 70] width 10 height 13
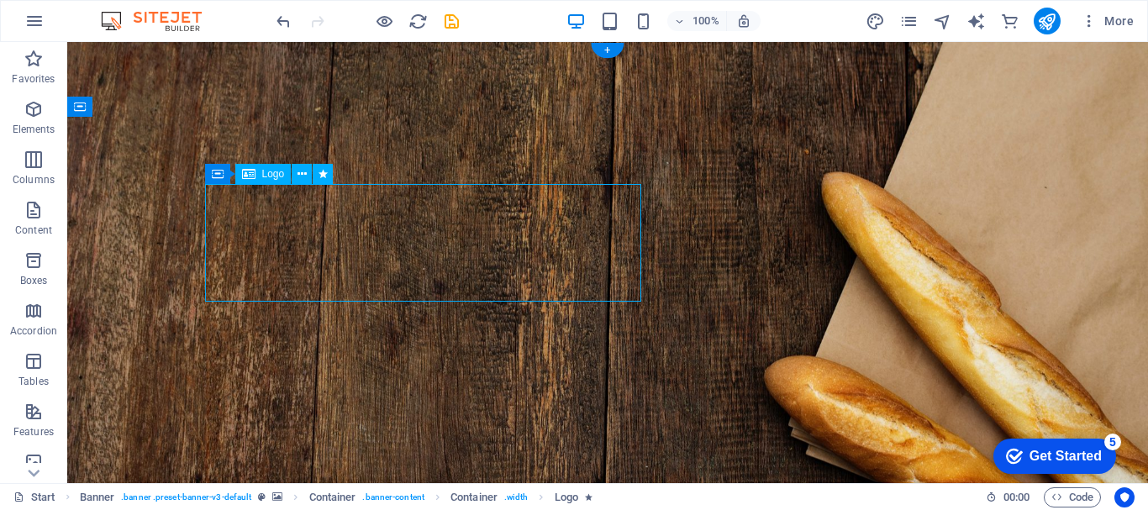
select select "px"
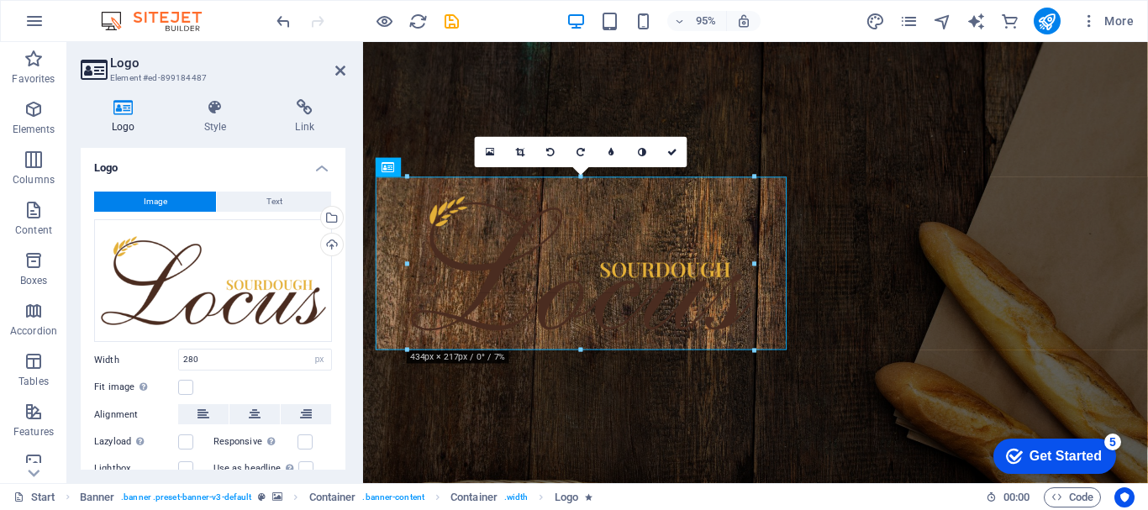
drag, startPoint x: 694, startPoint y: 174, endPoint x: 443, endPoint y: 69, distance: 272.3
type input "434"
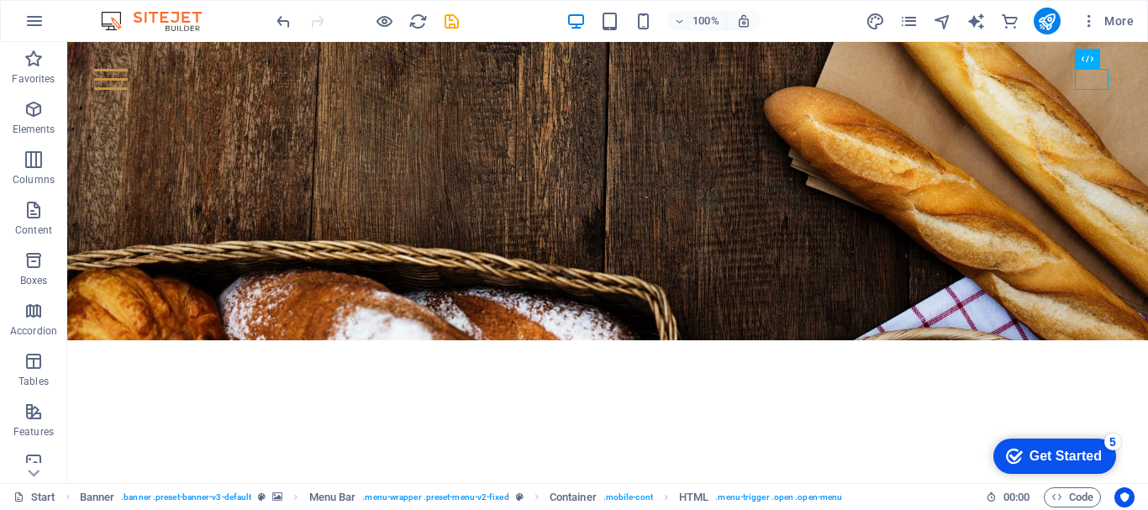
scroll to position [399, 0]
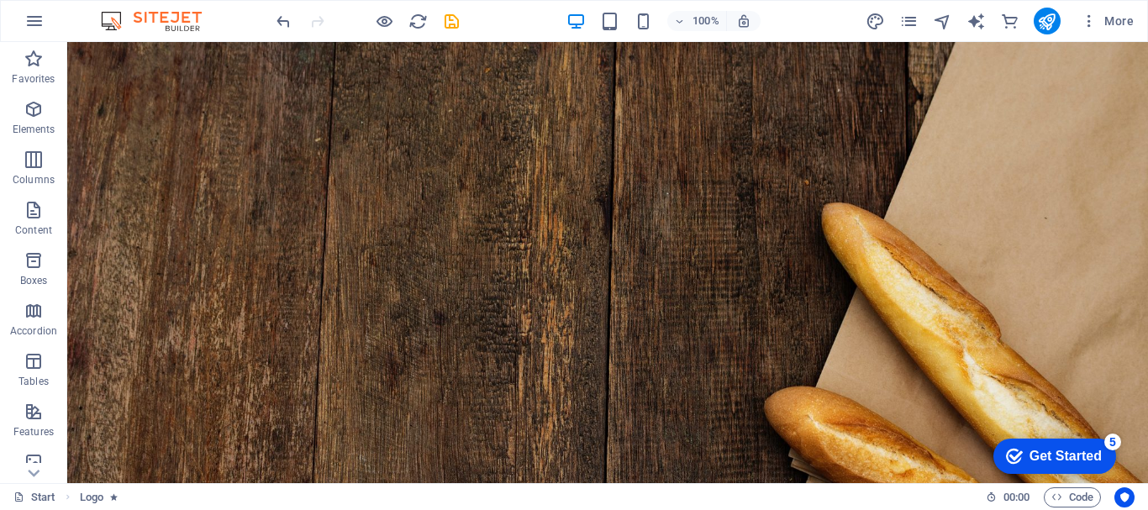
scroll to position [0, 0]
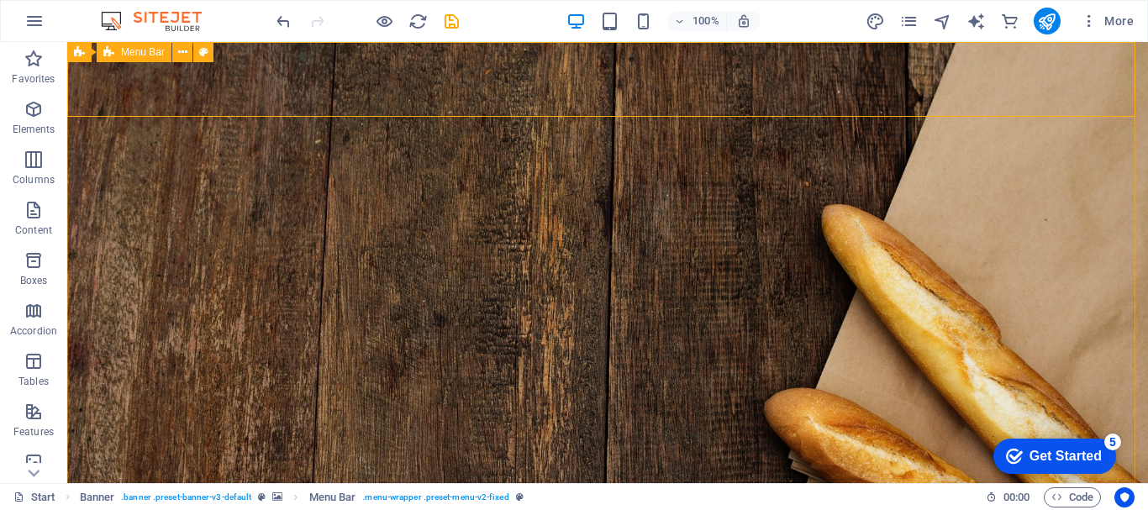
click at [132, 53] on span "Menu Bar" at bounding box center [143, 52] width 44 height 10
click at [132, 54] on span "Menu Bar" at bounding box center [143, 52] width 44 height 10
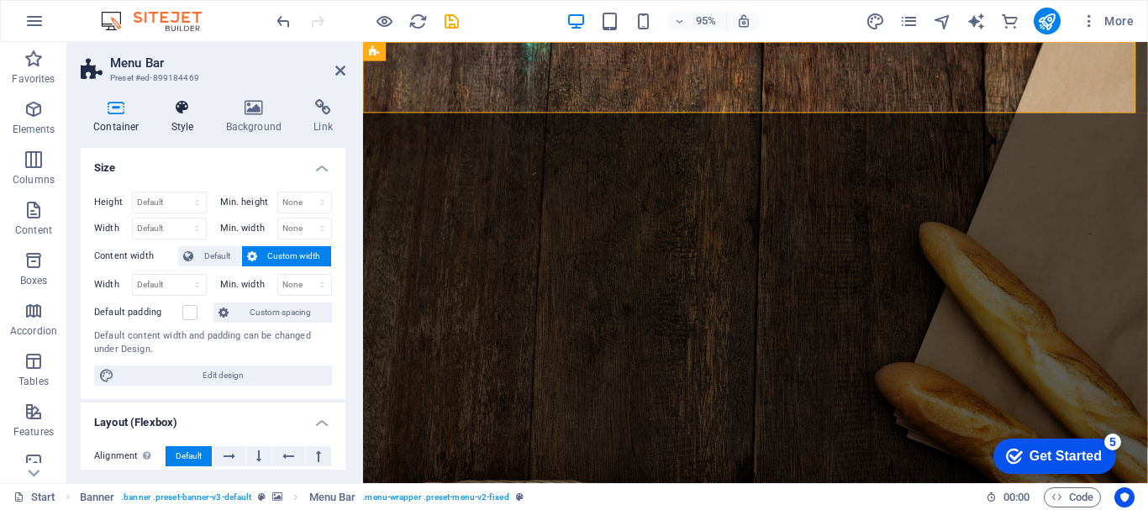
click at [181, 118] on h4 "Style" at bounding box center [186, 116] width 55 height 35
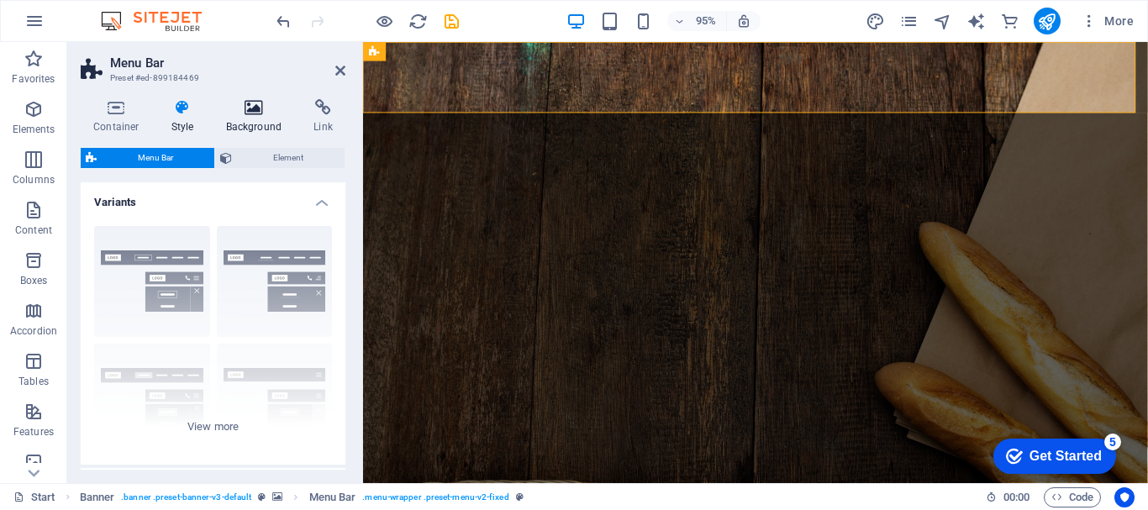
click at [250, 110] on icon at bounding box center [253, 107] width 81 height 17
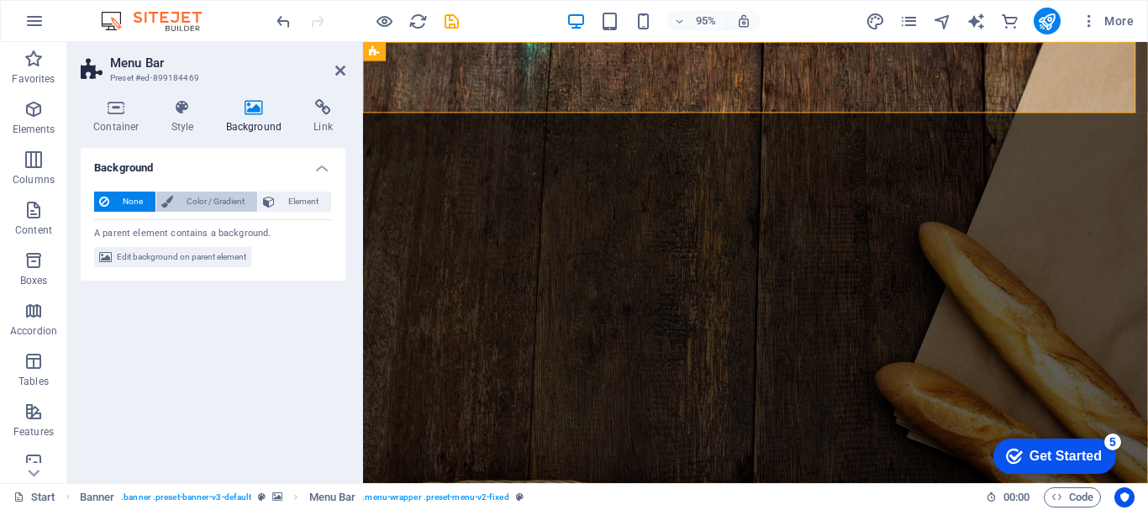
click at [167, 206] on icon at bounding box center [167, 202] width 12 height 20
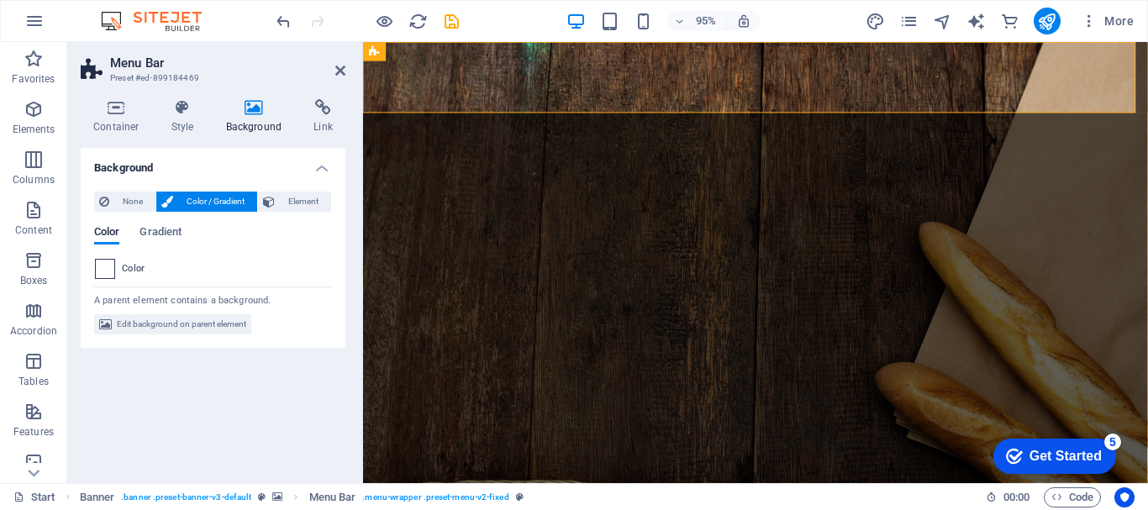
click at [107, 273] on span at bounding box center [105, 269] width 18 height 18
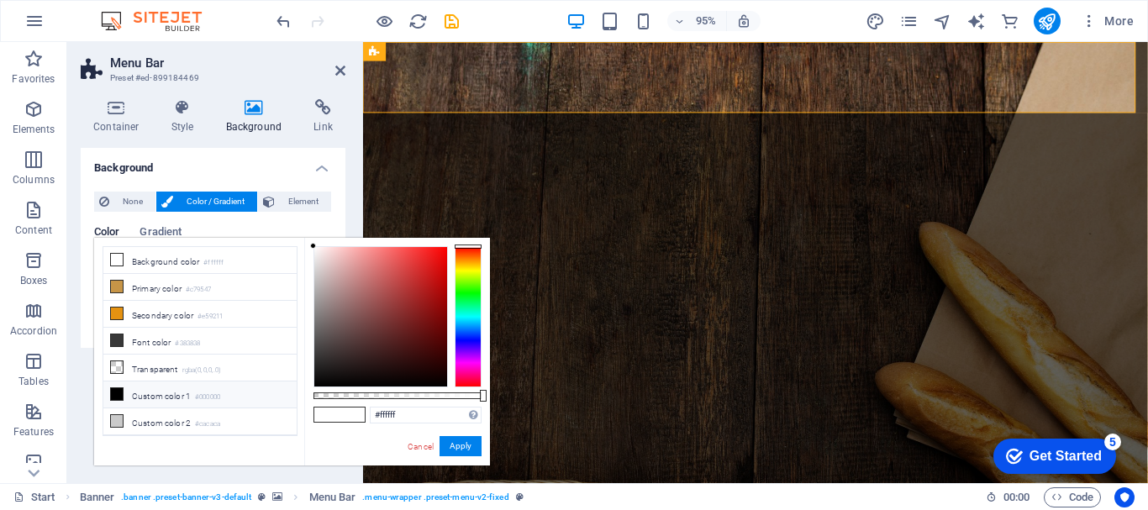
click at [107, 274] on li "Primary color #c79547" at bounding box center [199, 287] width 193 height 27
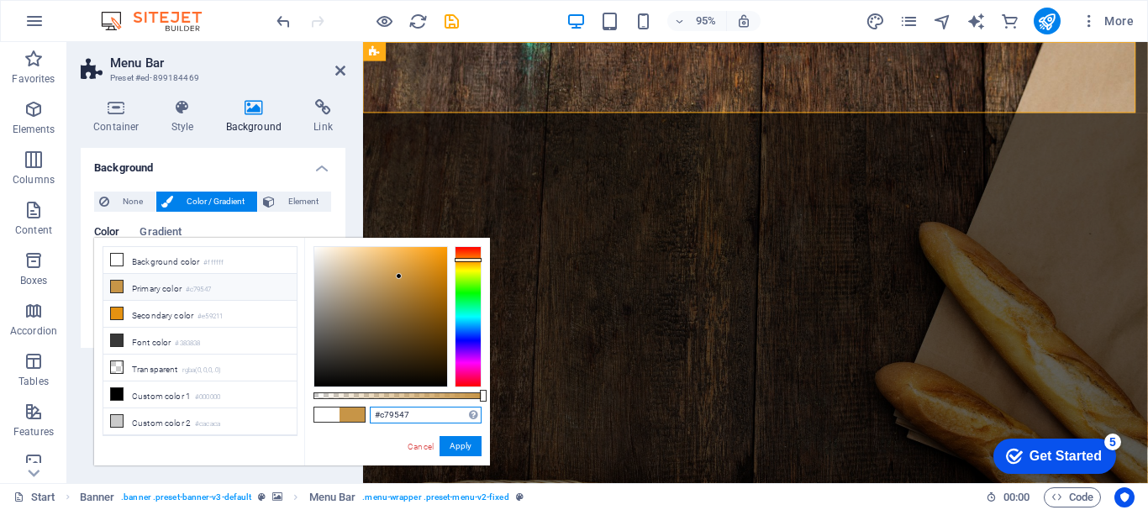
drag, startPoint x: 431, startPoint y: 420, endPoint x: 309, endPoint y: 410, distance: 122.2
click at [309, 410] on div "#c79547 Supported formats #0852ed rgb(8, 82, 237) rgba(8, 82, 237, 90%) hsv(221…" at bounding box center [397, 473] width 186 height 471
paste input "4A2C20"
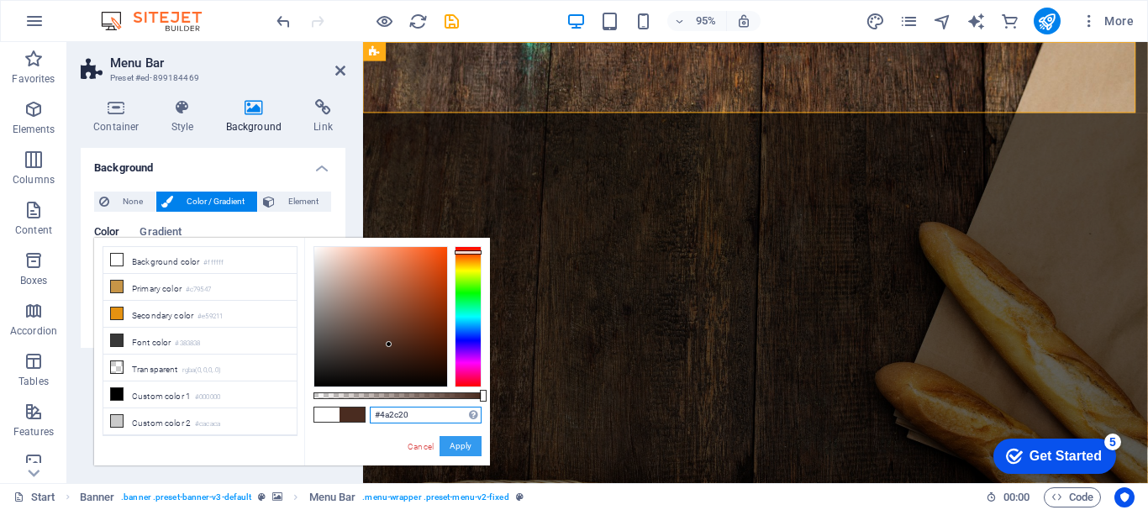
type input "#4a2c20"
drag, startPoint x: 449, startPoint y: 444, endPoint x: 91, endPoint y: 423, distance: 359.4
click at [449, 444] on button "Apply" at bounding box center [460, 446] width 42 height 20
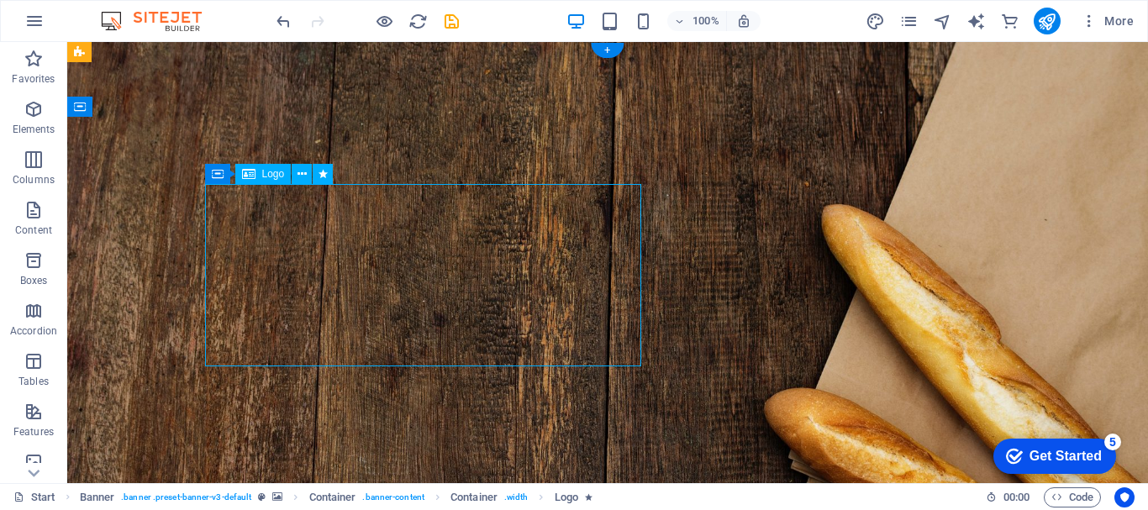
select select "px"
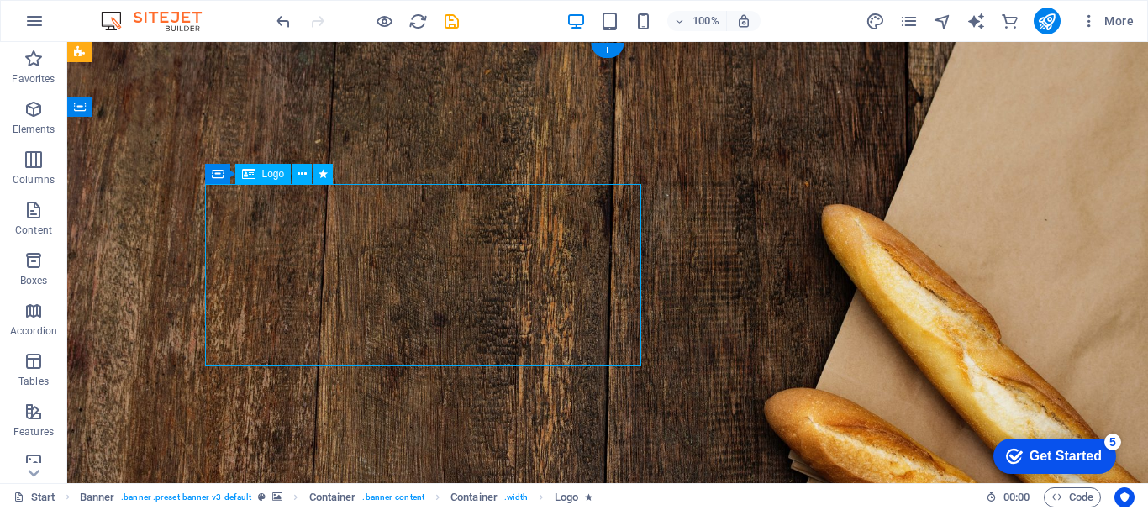
select select "px"
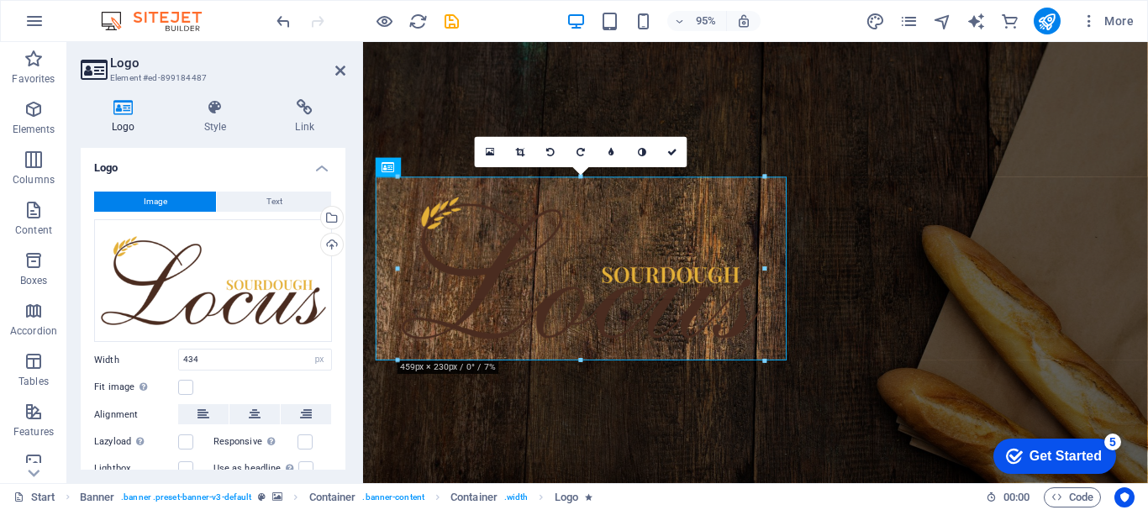
drag, startPoint x: 755, startPoint y: 265, endPoint x: 431, endPoint y: 228, distance: 326.4
type input "459"
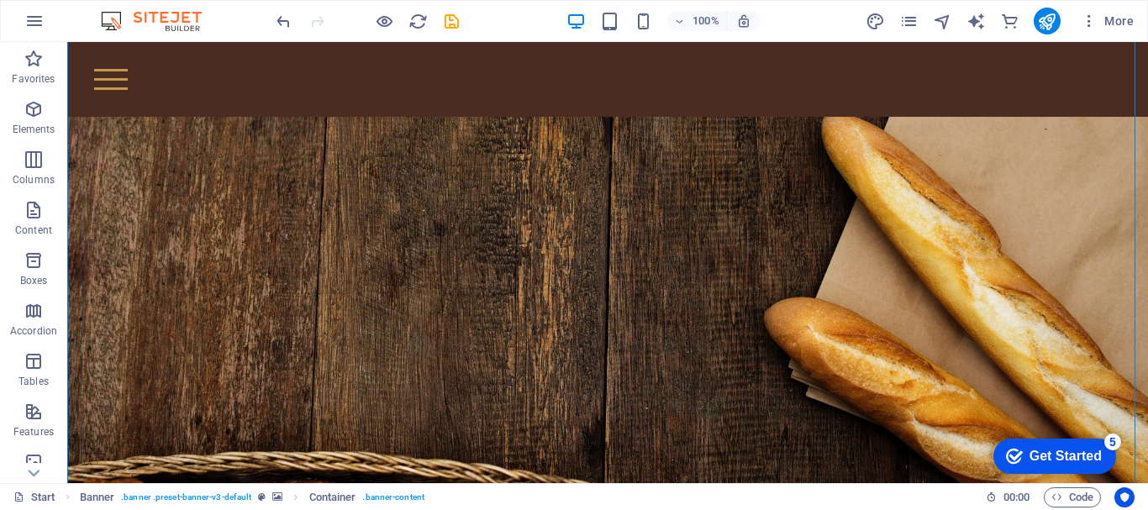
scroll to position [99, 0]
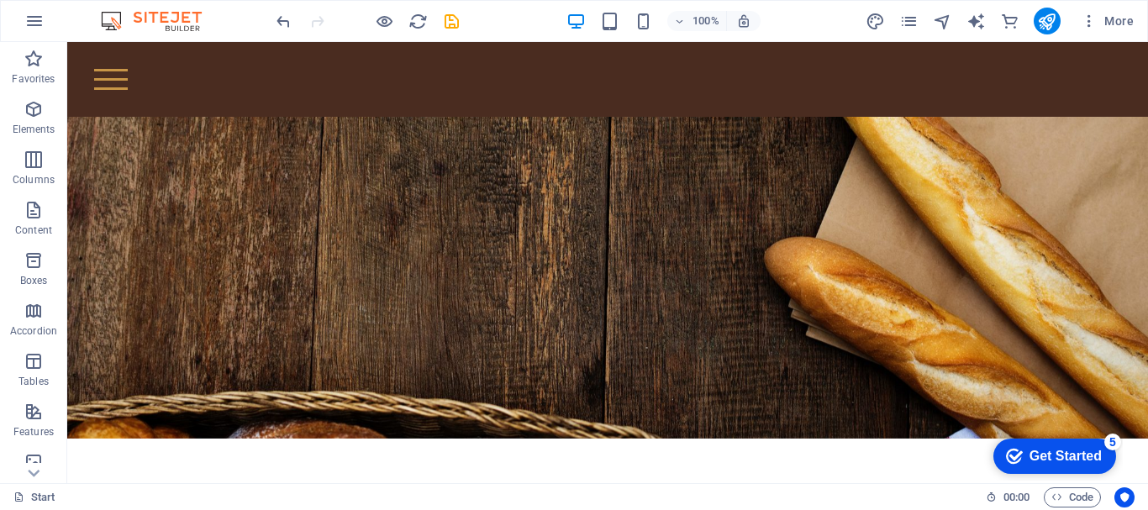
scroll to position [0, 0]
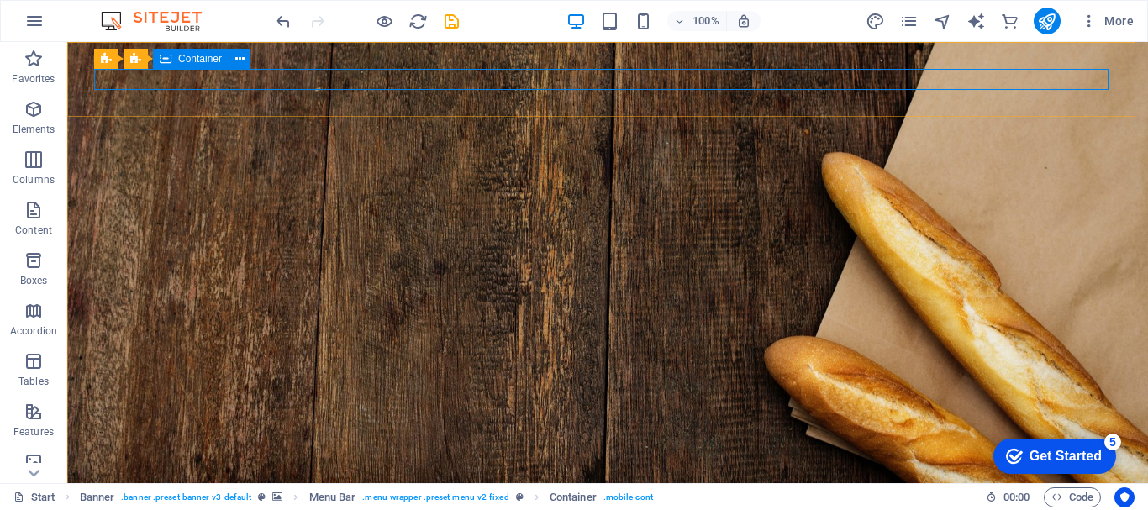
click at [202, 64] on span "Container" at bounding box center [200, 59] width 44 height 10
click at [249, 62] on button at bounding box center [239, 59] width 20 height 20
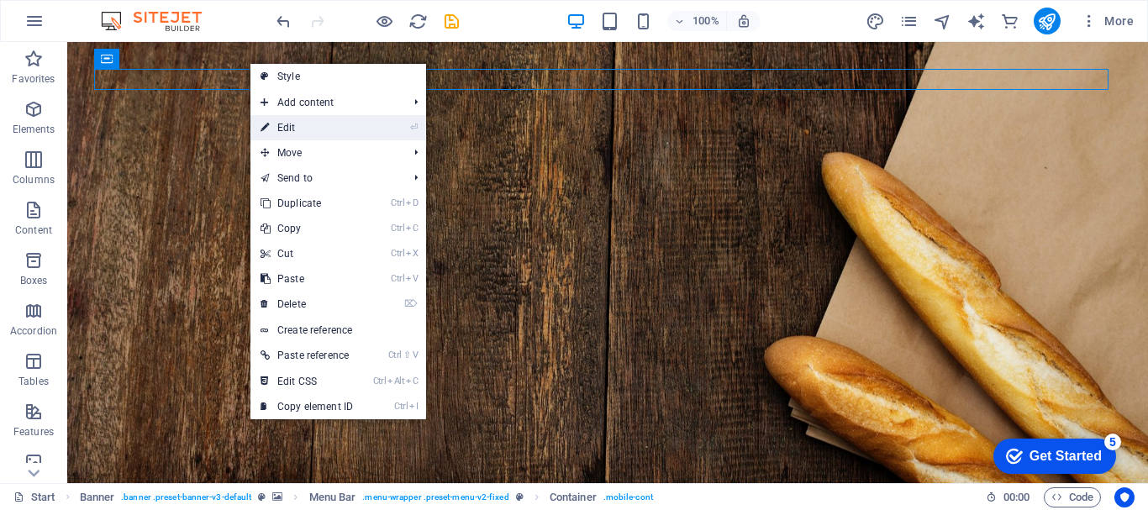
click at [312, 132] on link "⏎ Edit" at bounding box center [306, 127] width 113 height 25
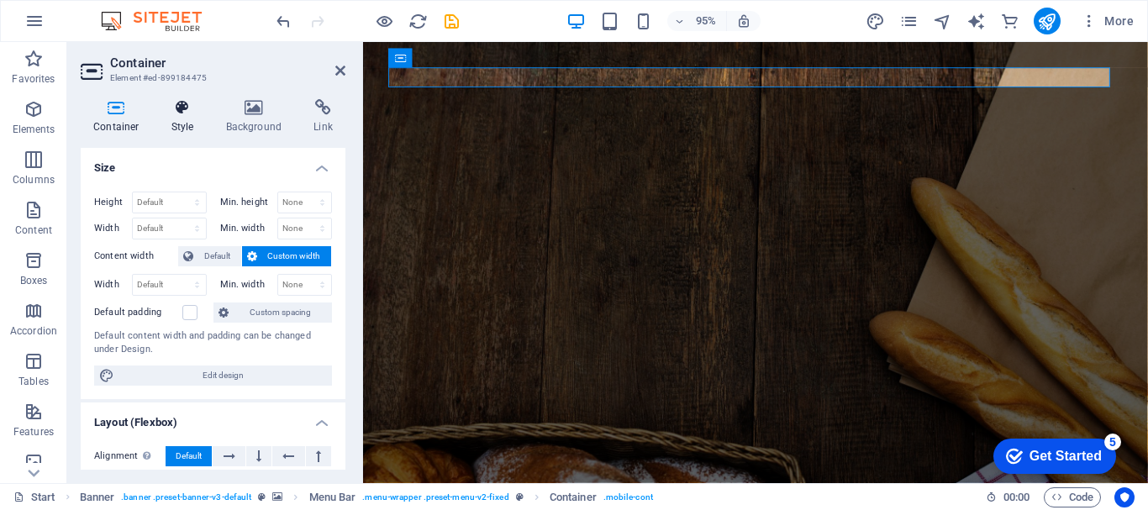
click at [187, 117] on h4 "Style" at bounding box center [186, 116] width 55 height 35
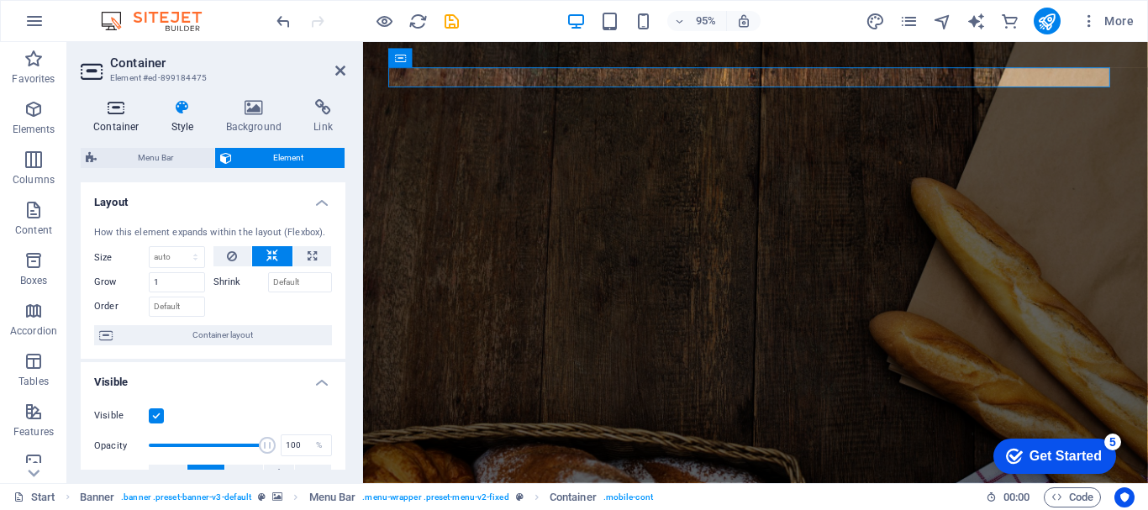
click at [122, 118] on h4 "Container" at bounding box center [120, 116] width 78 height 35
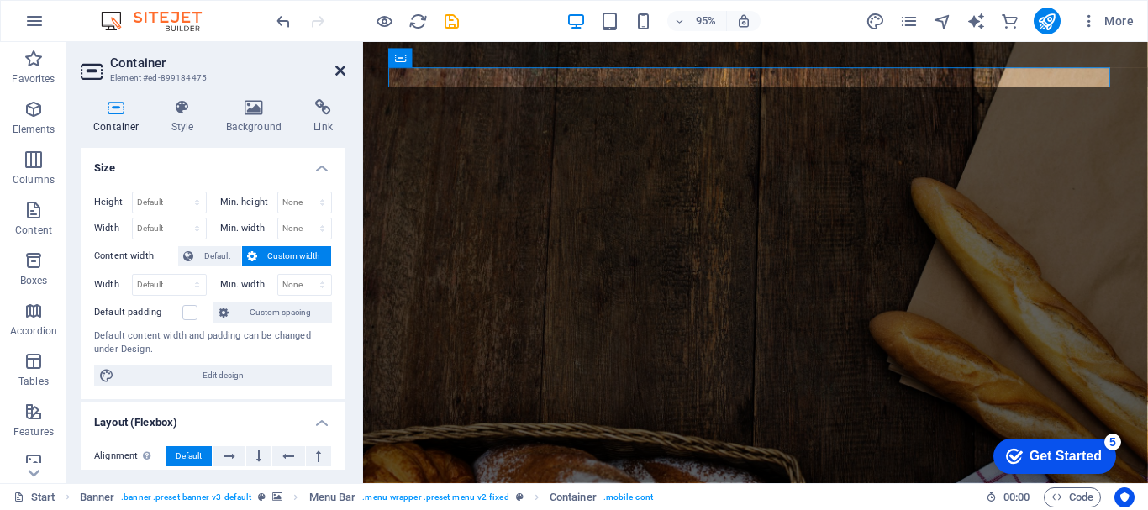
click at [341, 74] on icon at bounding box center [340, 70] width 10 height 13
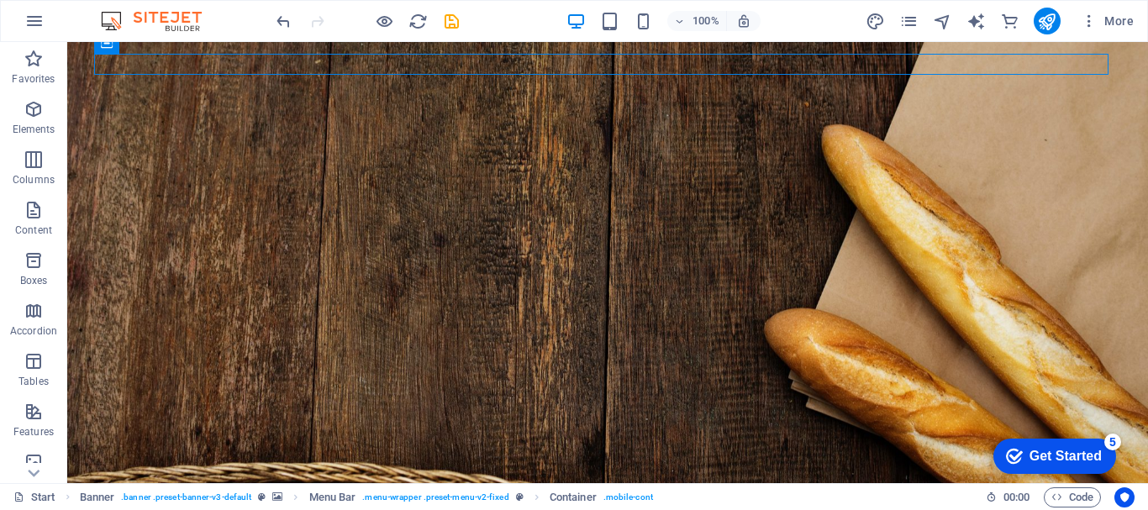
scroll to position [29, 0]
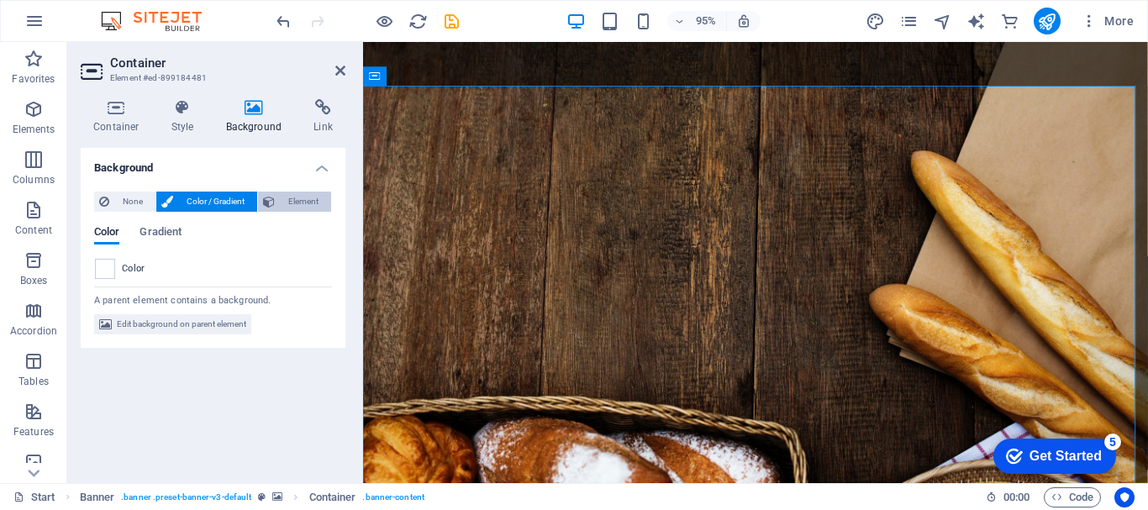
click at [304, 199] on span "Element" at bounding box center [303, 202] width 46 height 20
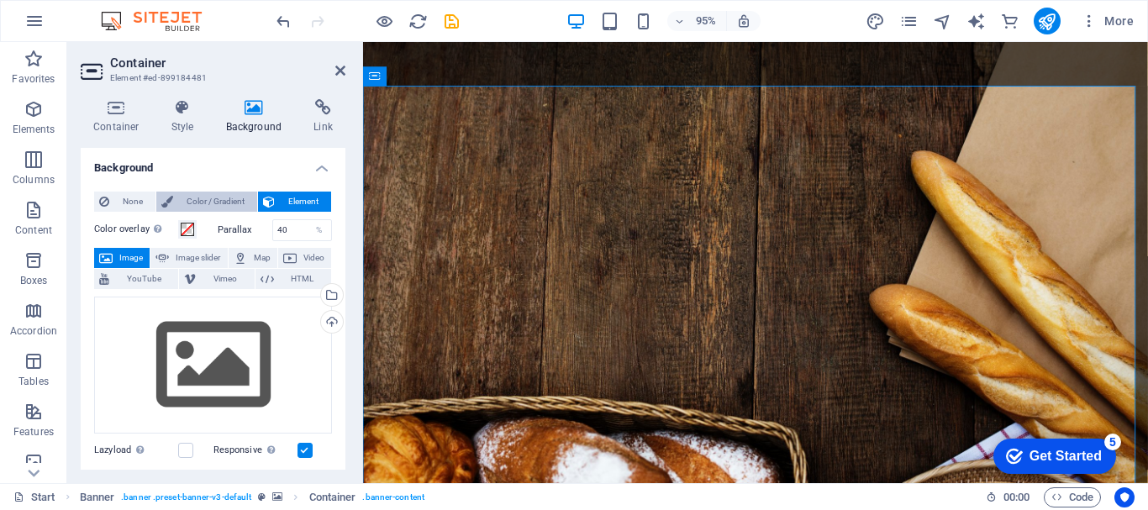
click at [223, 194] on span "Color / Gradient" at bounding box center [215, 202] width 74 height 20
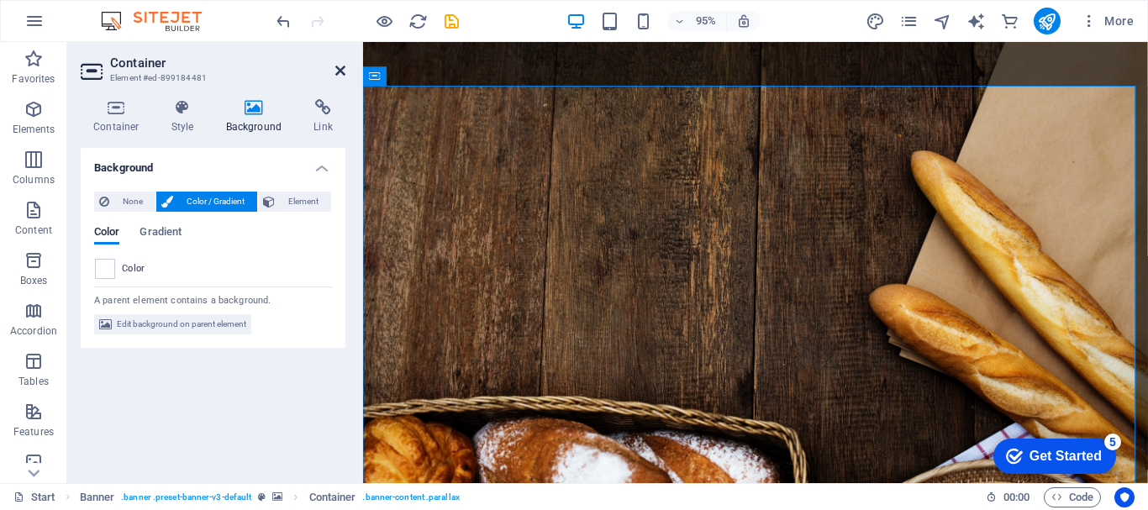
click at [338, 69] on icon at bounding box center [340, 70] width 10 height 13
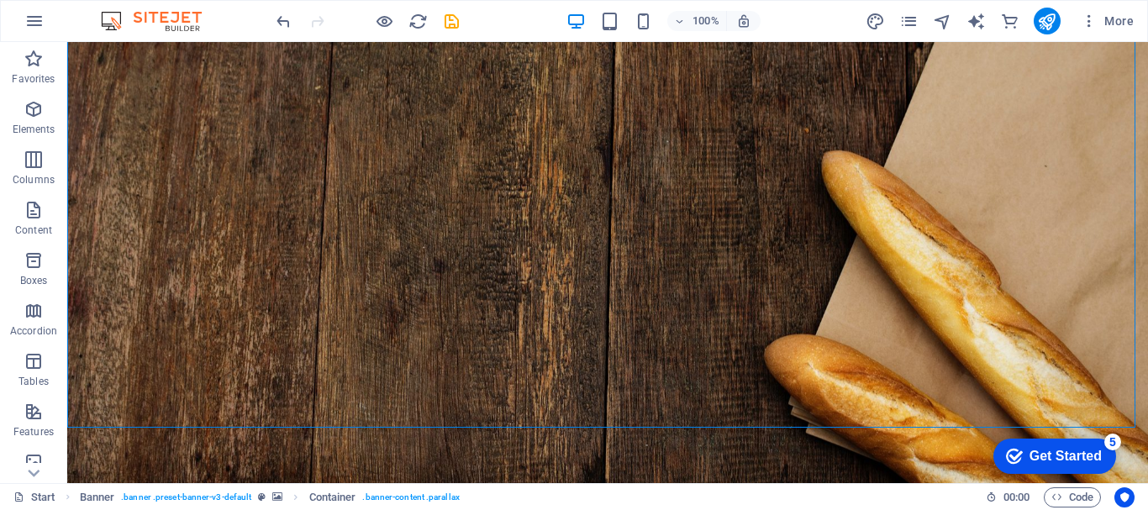
scroll to position [0, 0]
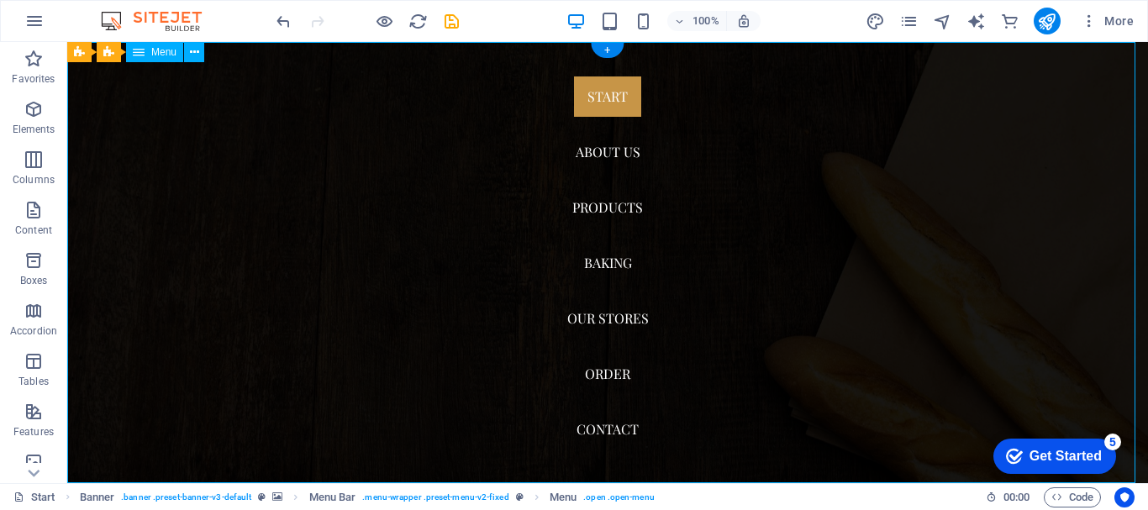
click at [611, 101] on nav "Start About us Products Baking Our Stores Order Contact" at bounding box center [607, 262] width 1080 height 441
select select
select select "1"
select select
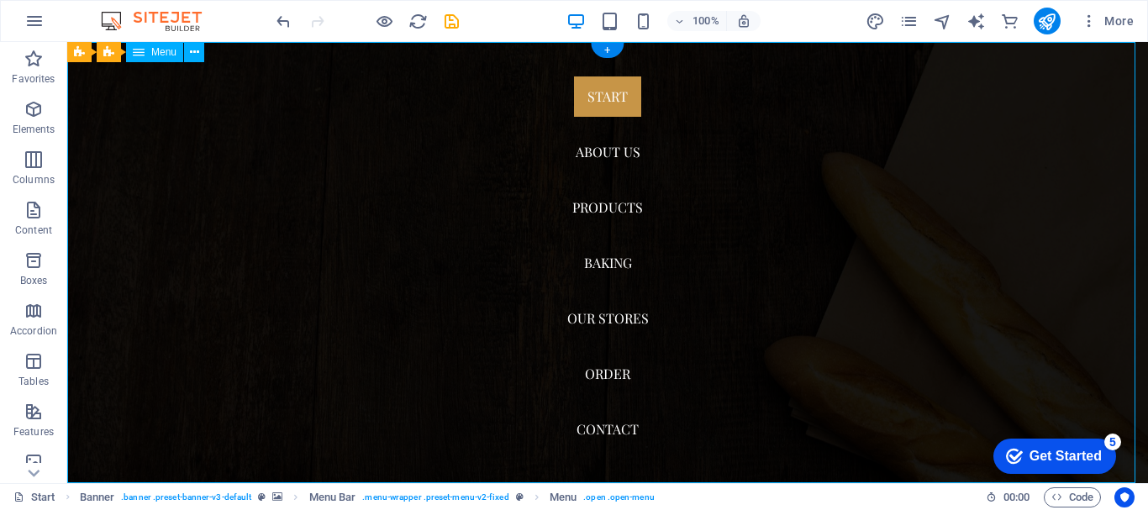
select select "2"
select select
select select "3"
select select
select select "4"
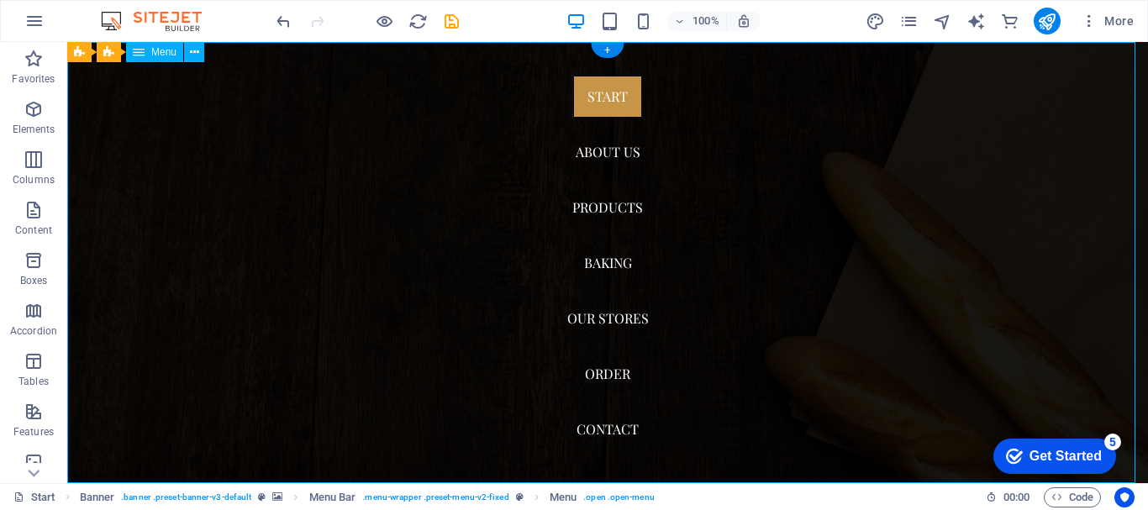
select select
select select "5"
select select
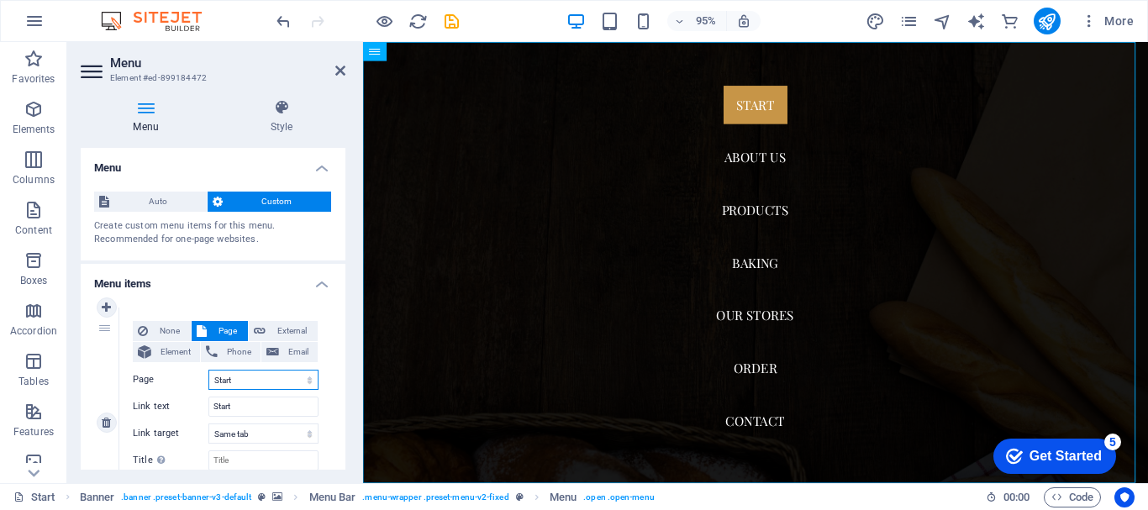
drag, startPoint x: 265, startPoint y: 382, endPoint x: 218, endPoint y: 378, distance: 47.2
click at [218, 378] on select "Start About us Products Baking Our Stores Order Legal Notice Privacy" at bounding box center [263, 380] width 110 height 20
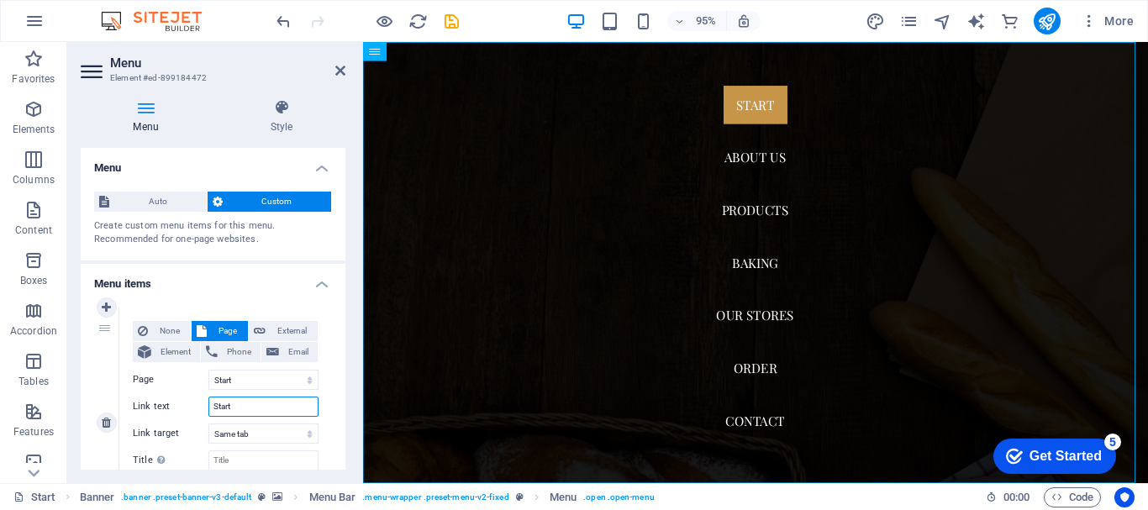
drag, startPoint x: 239, startPoint y: 407, endPoint x: 151, endPoint y: 407, distance: 87.4
click at [151, 407] on div "Link text Start" at bounding box center [226, 407] width 186 height 20
type input "PO"
select select
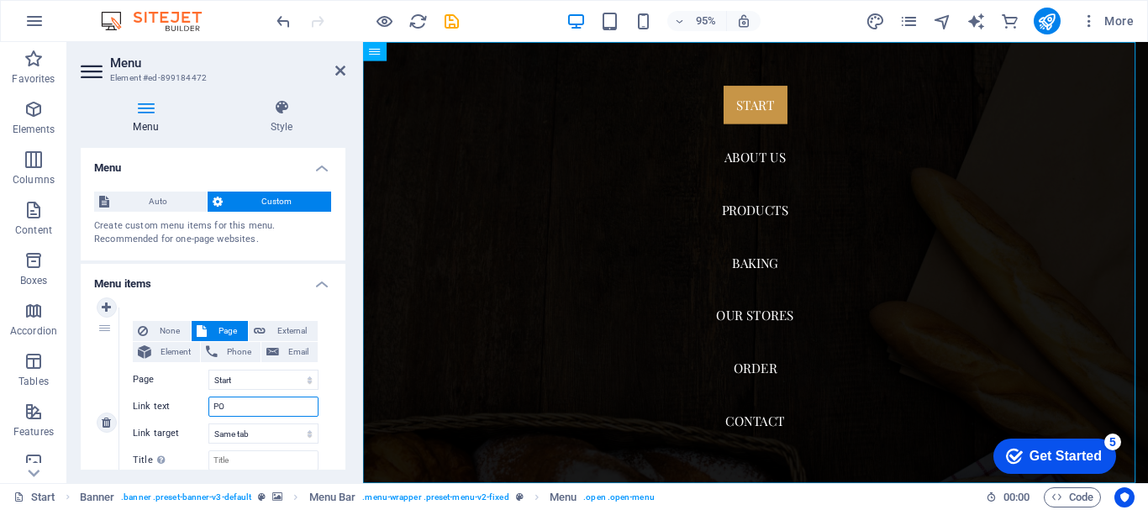
select select
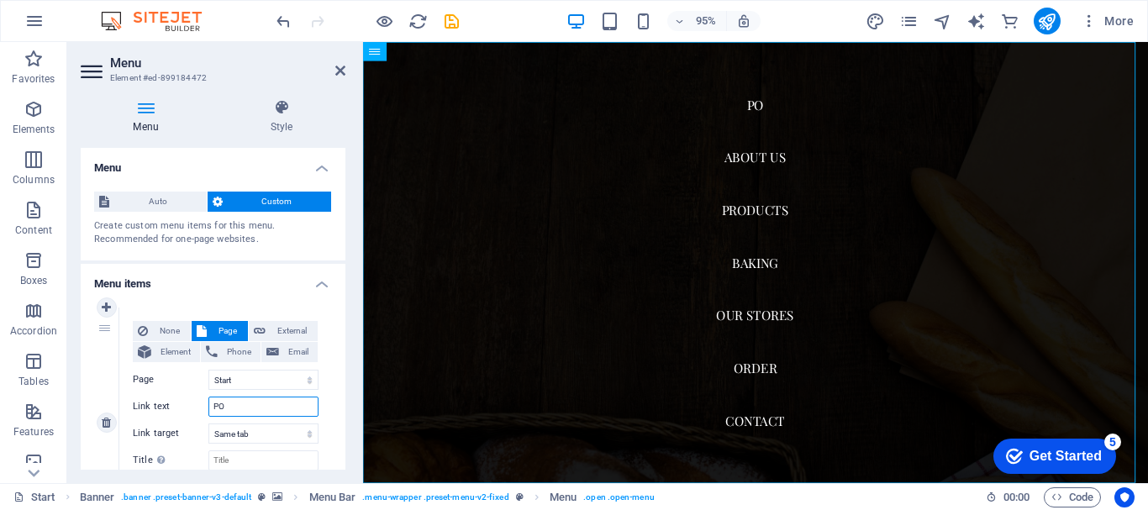
type input "POĆ"
select select
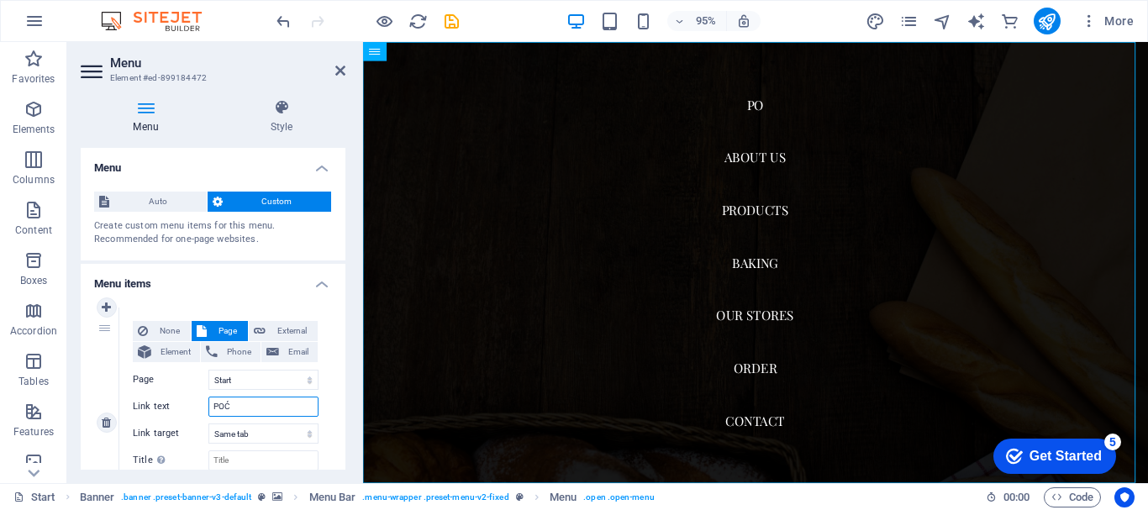
select select
type input "PO"
select select
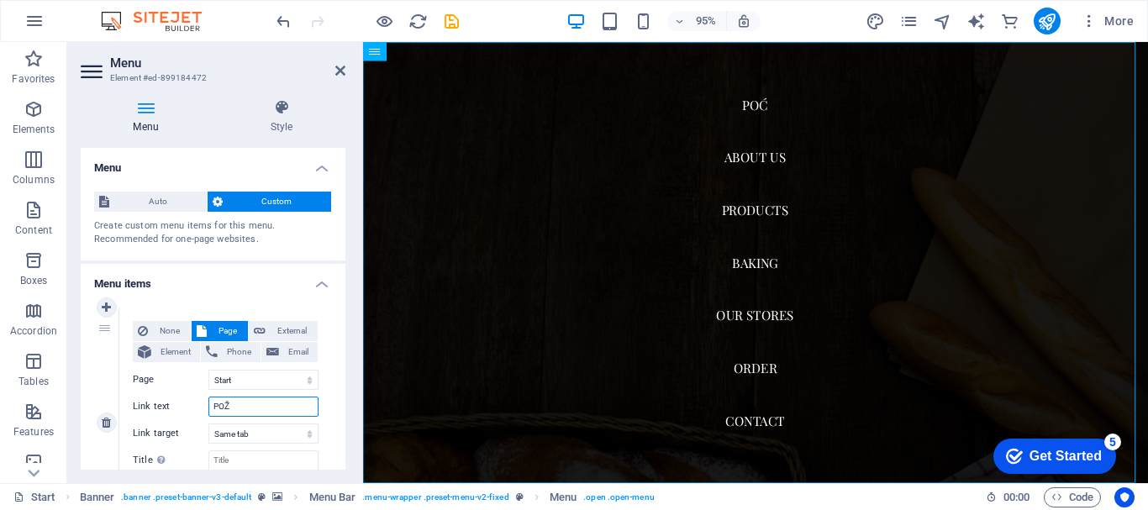
select select
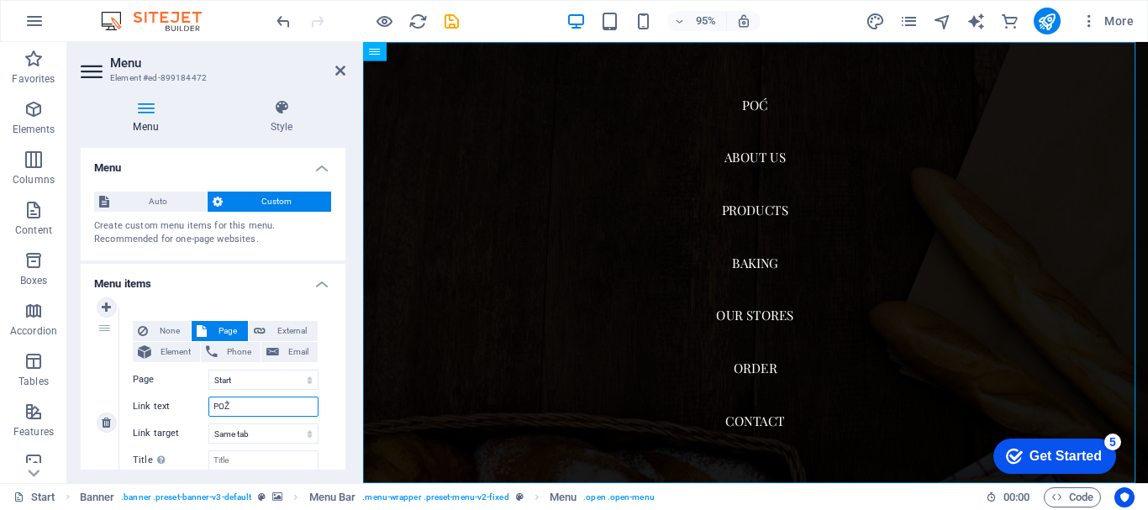
select select
type input "POČRZ"
select select
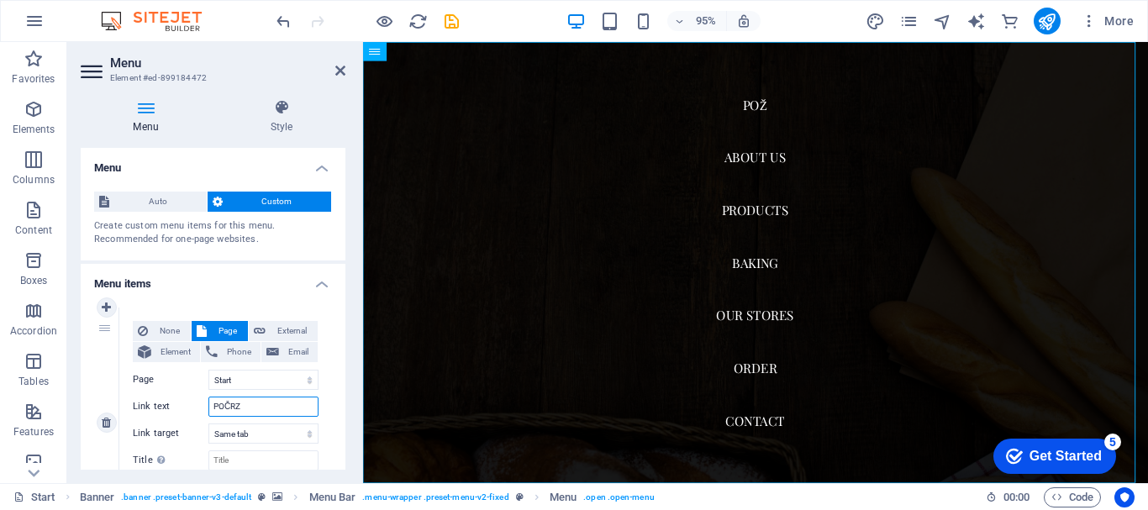
select select
type input "POČ"
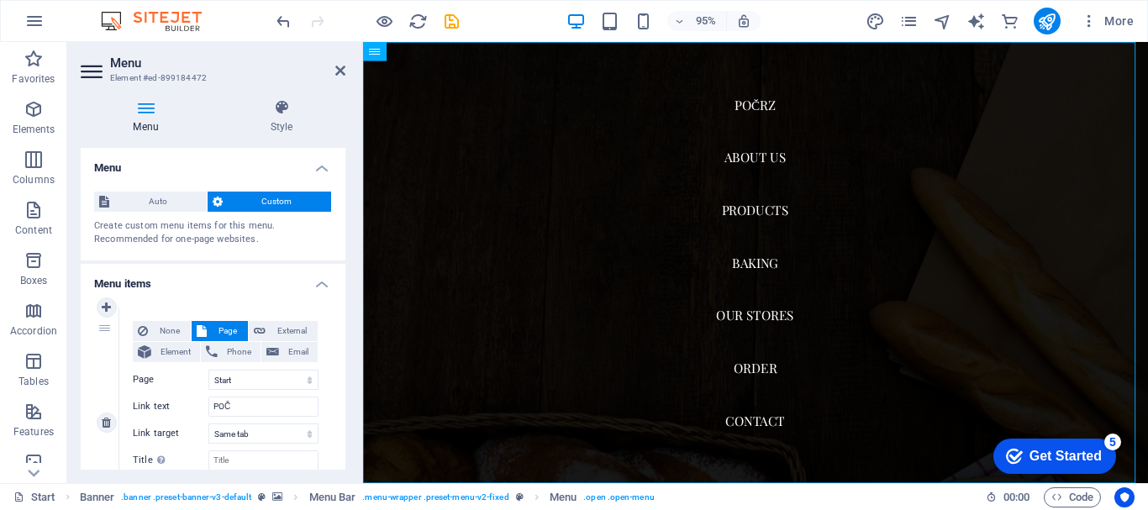
select select
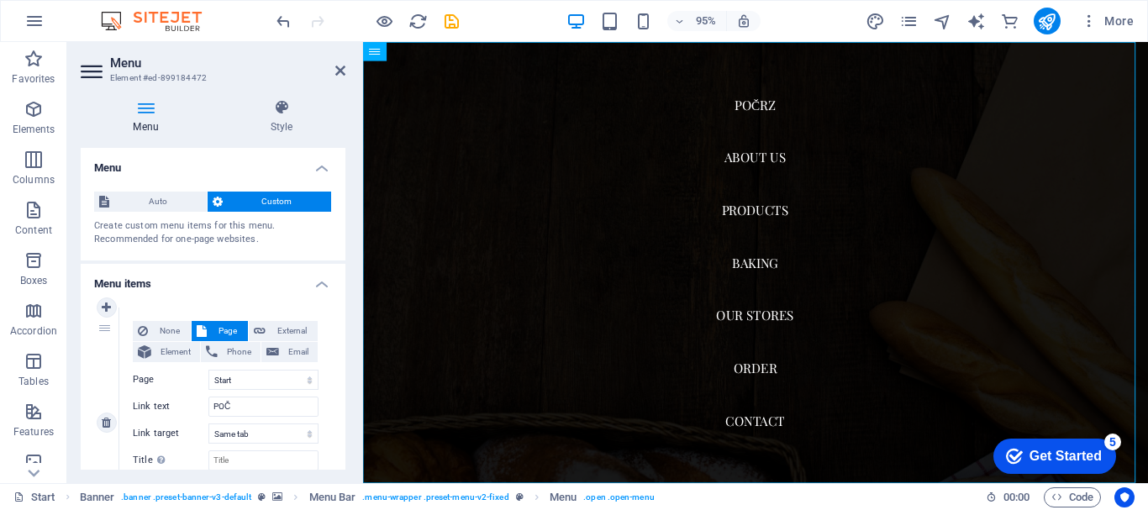
select select
click at [160, 408] on label "Link text" at bounding box center [171, 407] width 76 height 20
click at [208, 408] on input "POČ" at bounding box center [263, 407] width 110 height 20
type input "POČETN"
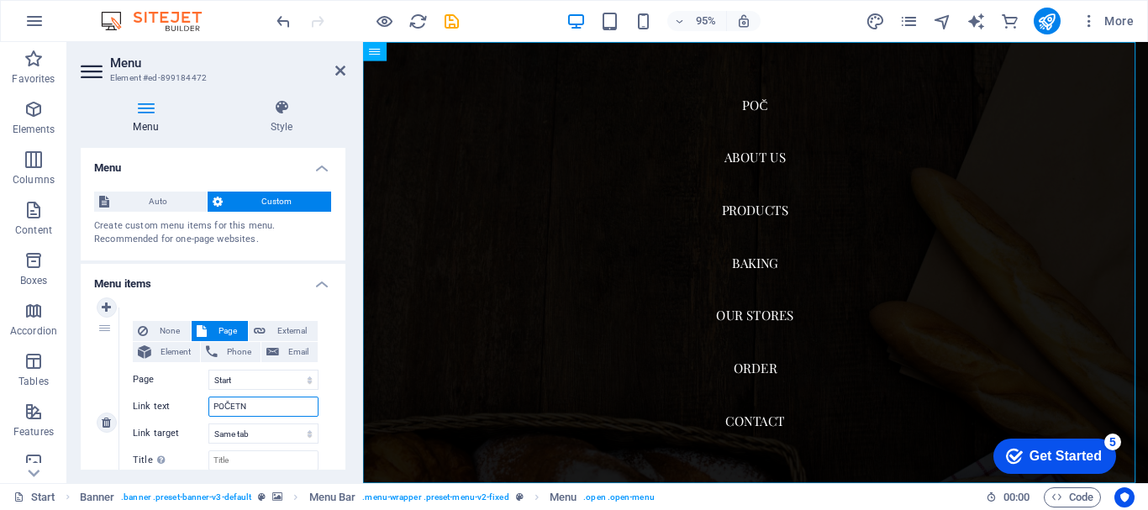
select select
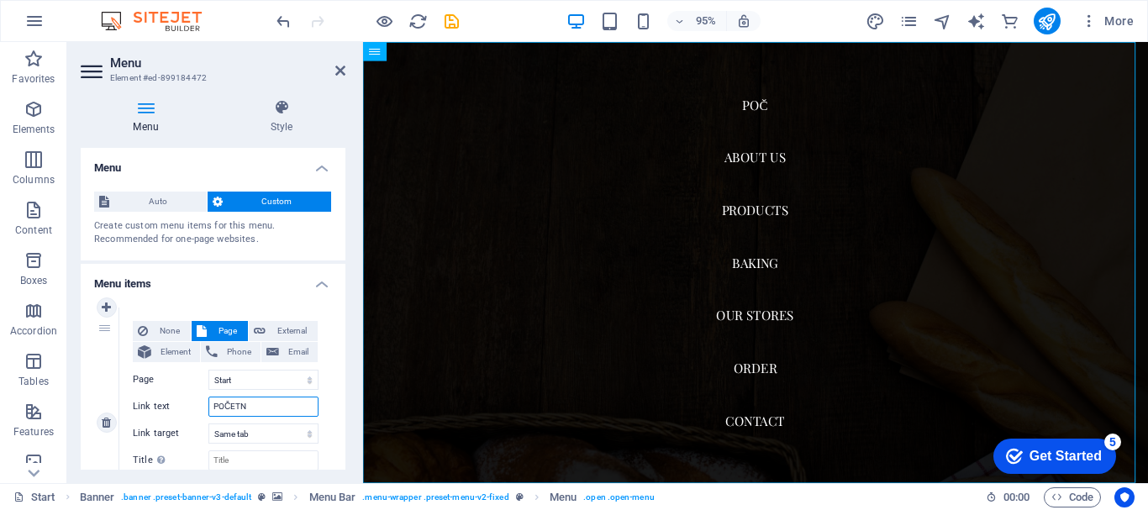
select select
type input "POČETNA"
select select
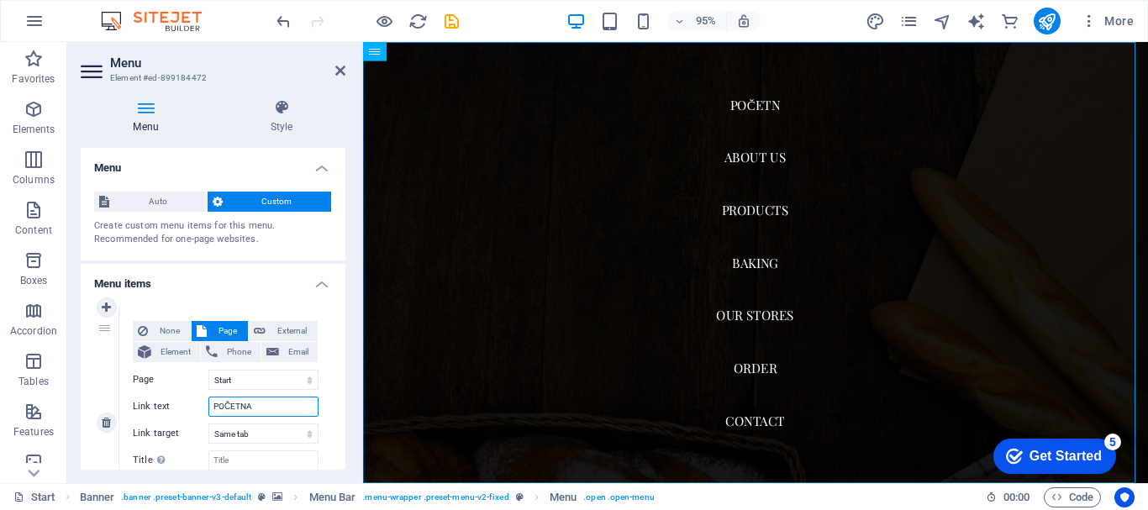
select select
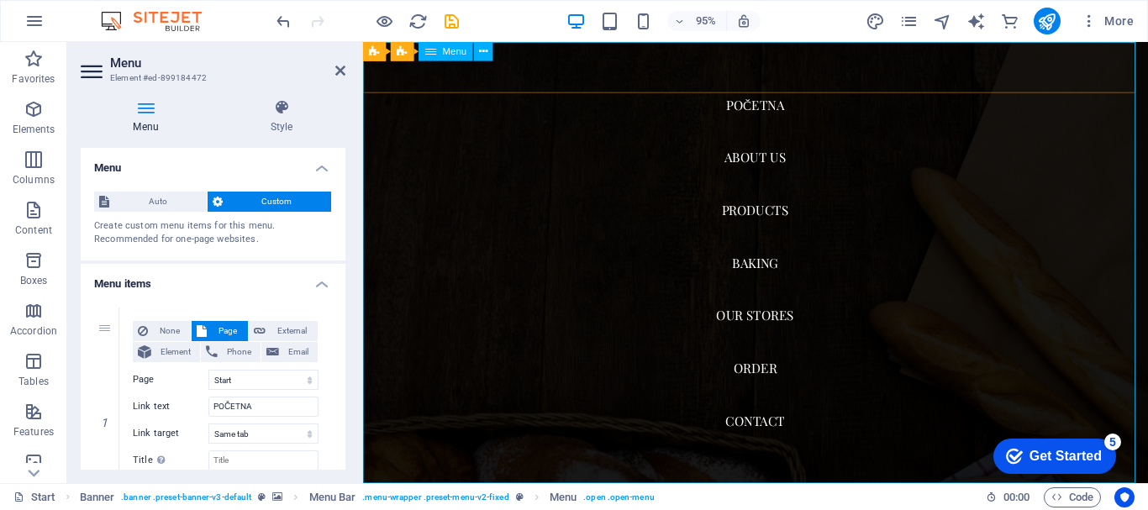
click at [770, 162] on nav "POČETNA About us Products Baking Our Stores Order Contact" at bounding box center [776, 274] width 826 height 465
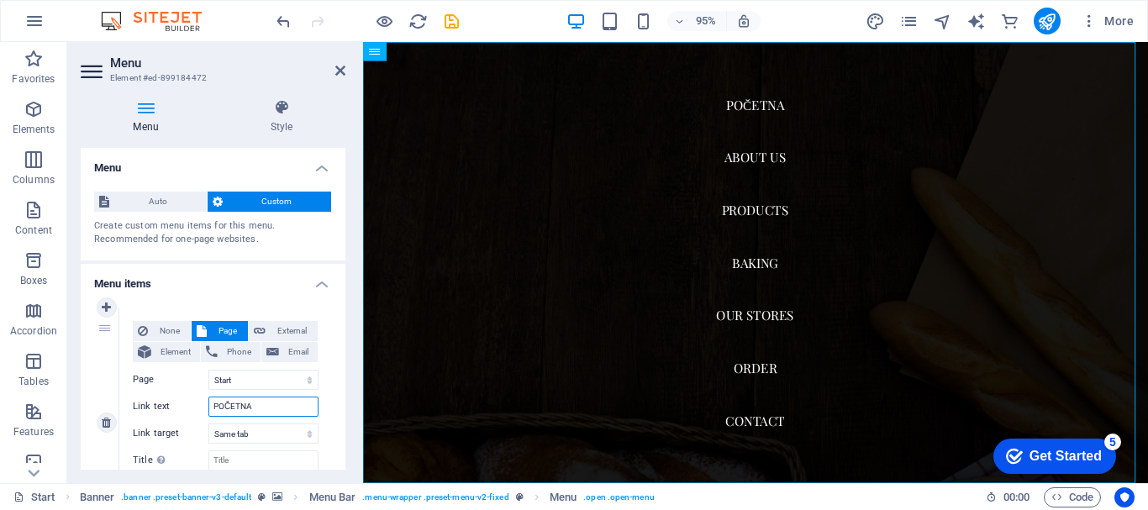
click at [274, 406] on input "POČETNA" at bounding box center [263, 407] width 110 height 20
type input "POČETNA/"
select select
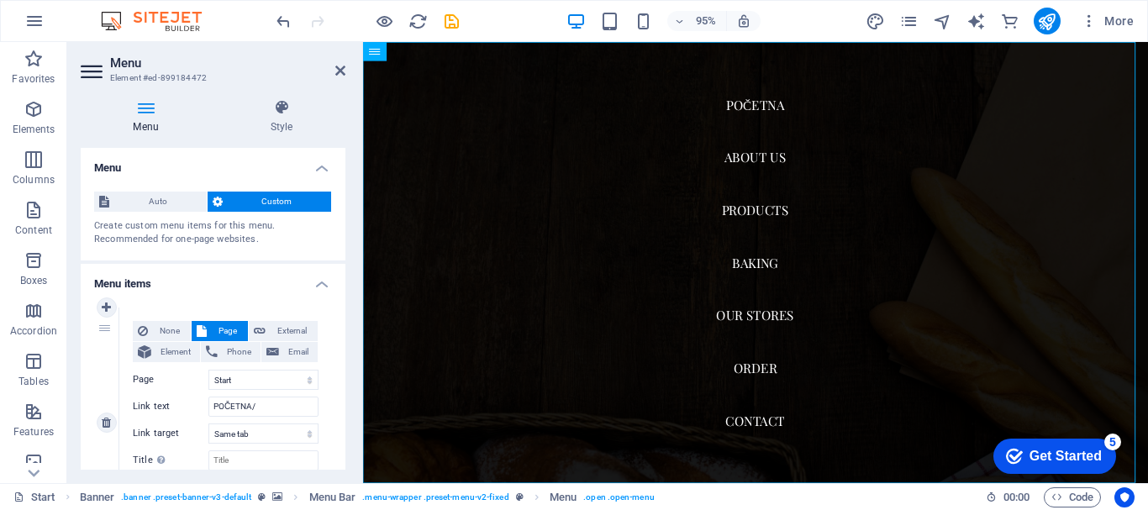
select select
click at [320, 382] on div "None Page External Element Phone Email Page Start About us Products Baking Our …" at bounding box center [225, 423] width 213 height 230
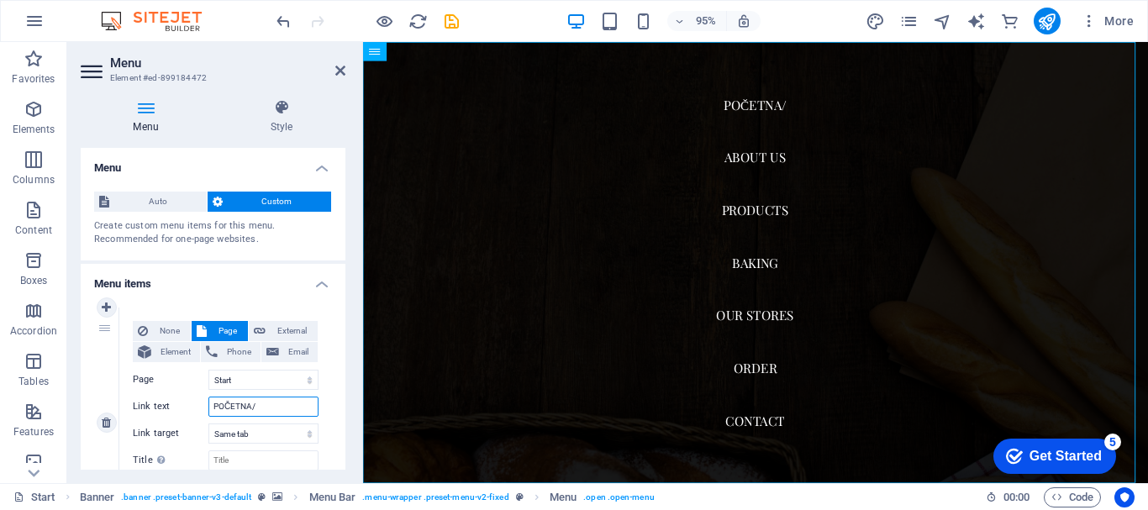
click at [264, 414] on input "POČETNA/" at bounding box center [263, 407] width 110 height 20
type input "POČETNA/ HOME"
select select
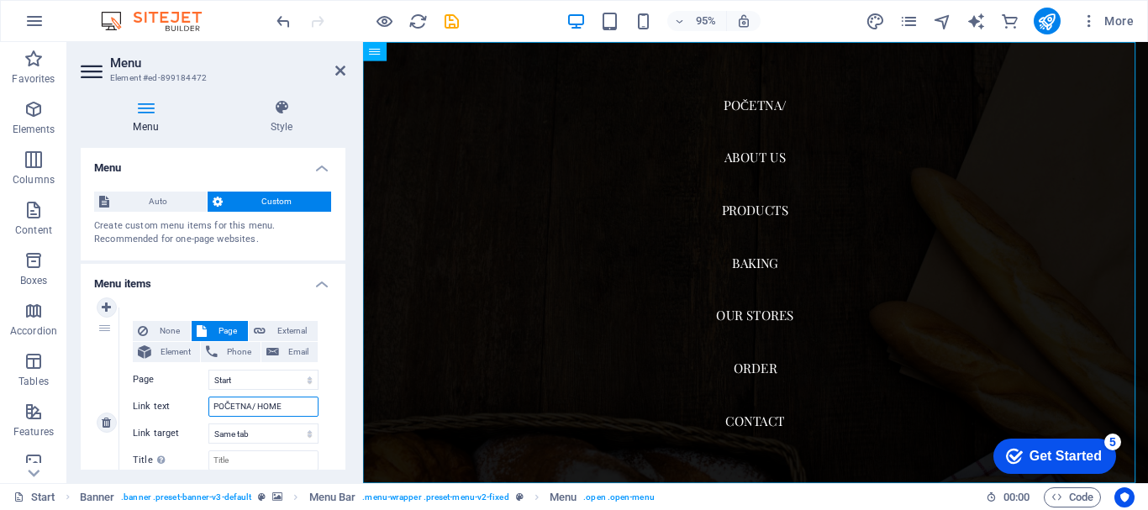
select select
type input "POČETNA/ HOME PAGE"
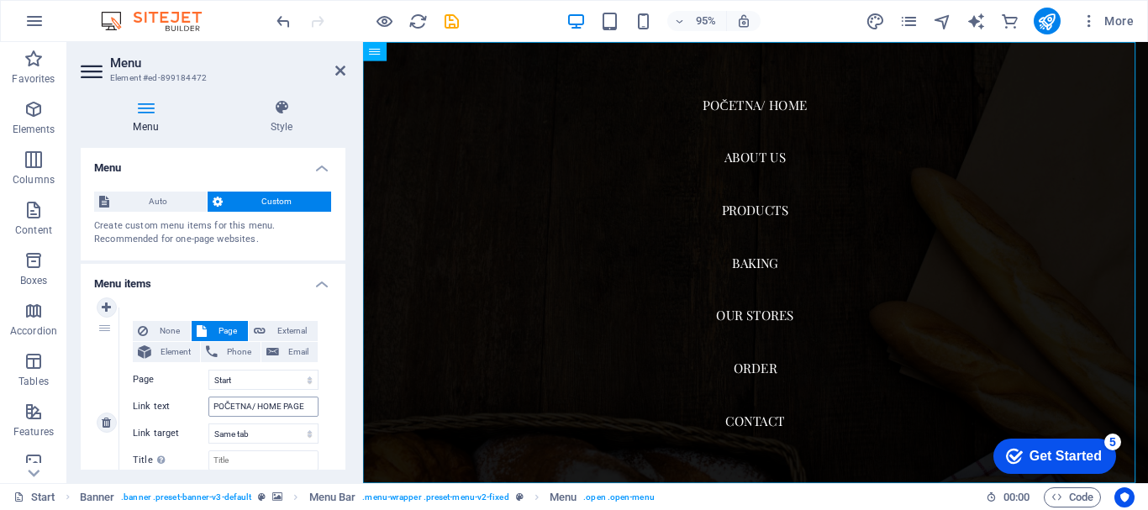
select select
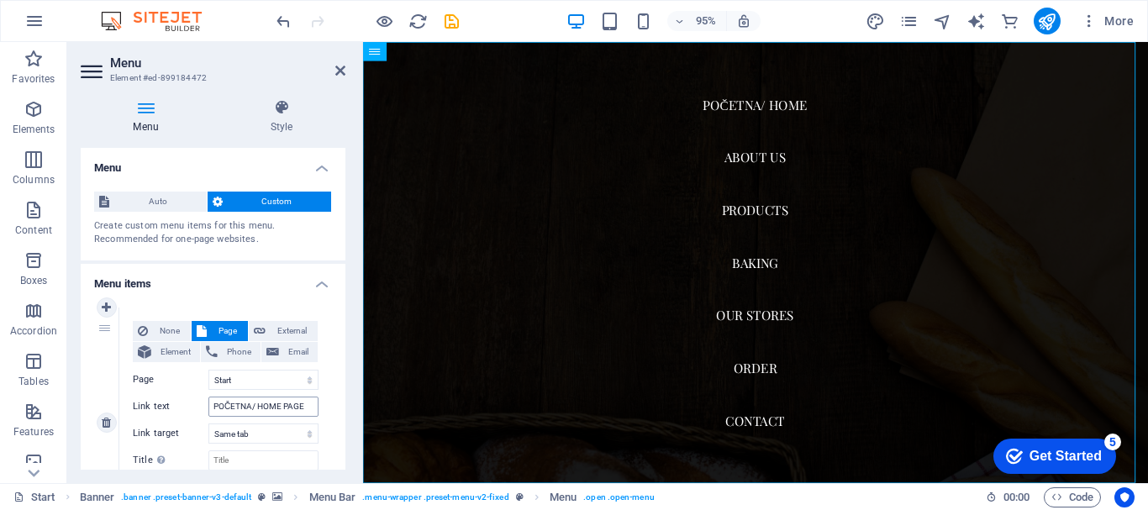
select select
click at [308, 407] on input "POČETNA/ HOME PAGE" at bounding box center [263, 407] width 110 height 20
type input "POČET"
select select
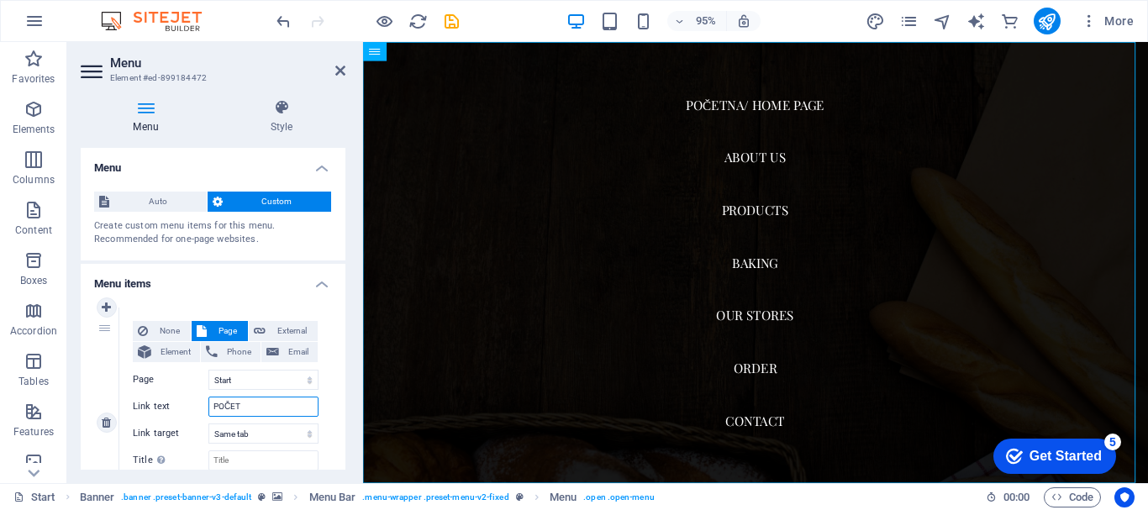
select select
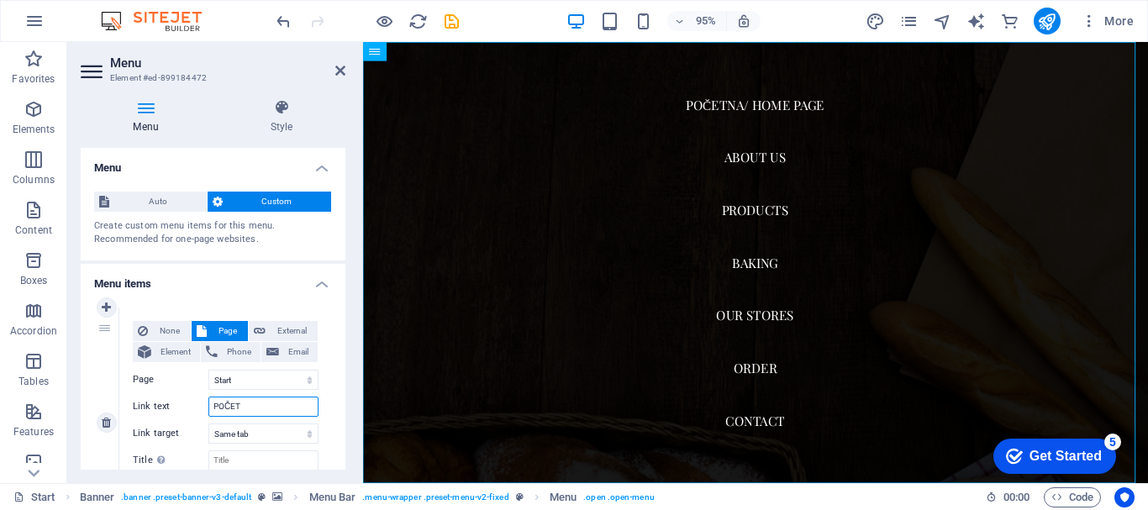
select select
type input "POČETNA"
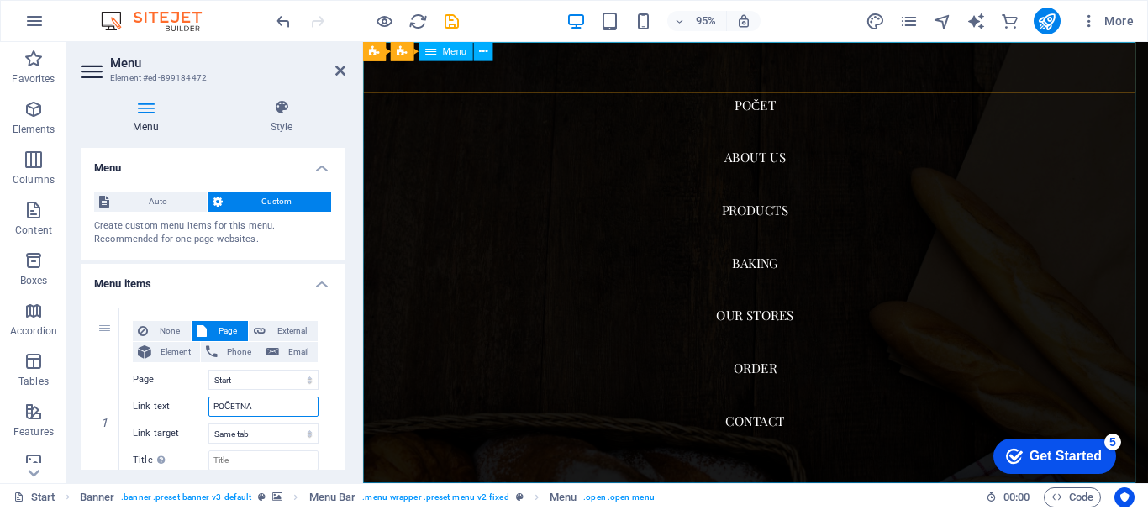
select select
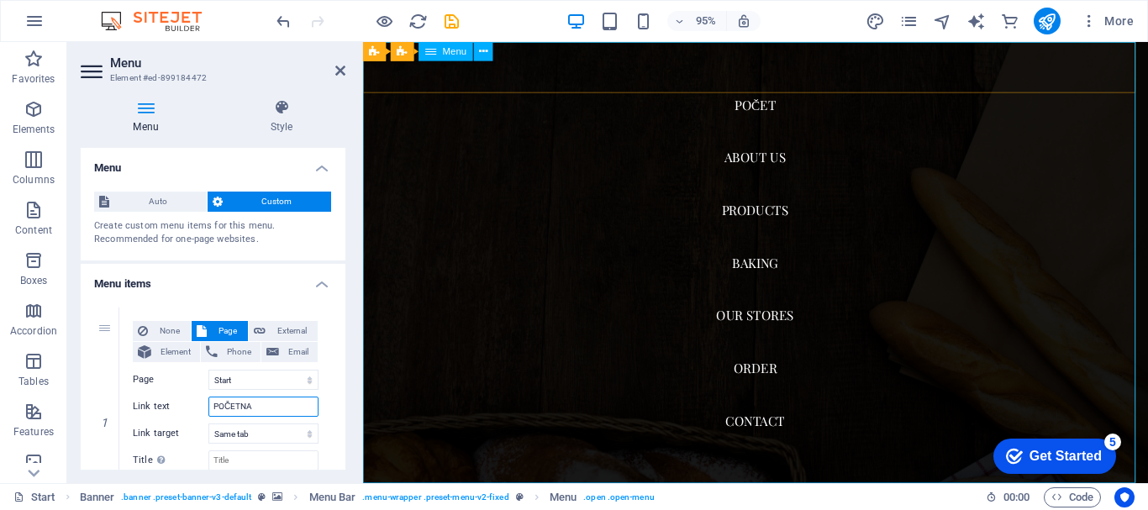
select select
type input "POČETNA"
click at [739, 160] on nav "POČETNA About us Products Baking Our Stores Order Contact" at bounding box center [776, 274] width 826 height 465
drag, startPoint x: 739, startPoint y: 160, endPoint x: 761, endPoint y: 161, distance: 21.9
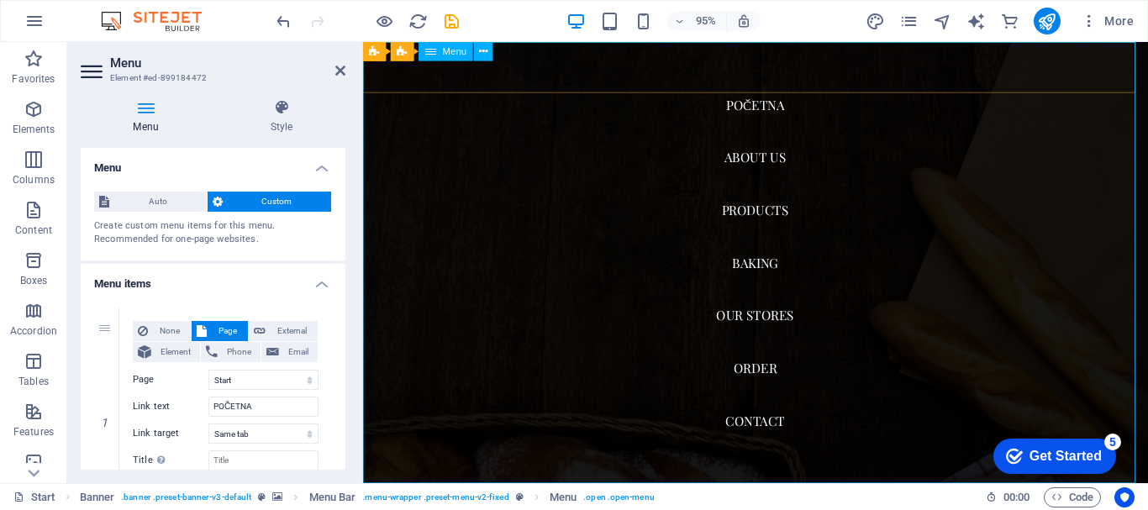
click at [740, 160] on nav "POČETNA About us Products Baking Our Stores Order Contact" at bounding box center [776, 274] width 826 height 465
click at [765, 161] on nav "POČETNA About us Products Baking Our Stores Order Contact" at bounding box center [776, 274] width 826 height 465
click at [768, 159] on nav "POČETNA About us Products Baking Our Stores Order Contact" at bounding box center [776, 274] width 826 height 465
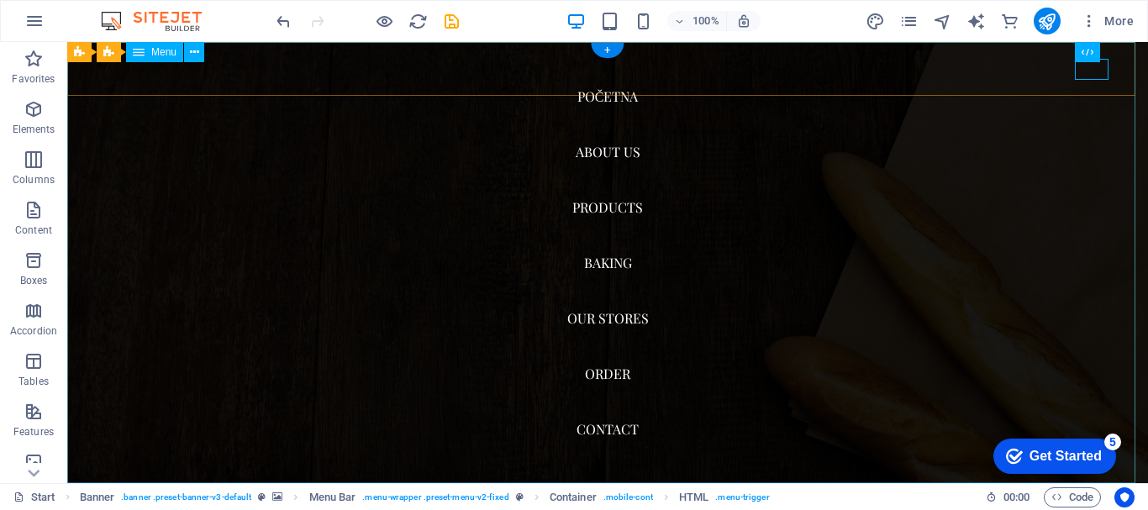
click at [615, 155] on nav "POČETNA About us Products Baking Our Stores Order Contact" at bounding box center [607, 262] width 1080 height 441
select select
select select "1"
select select
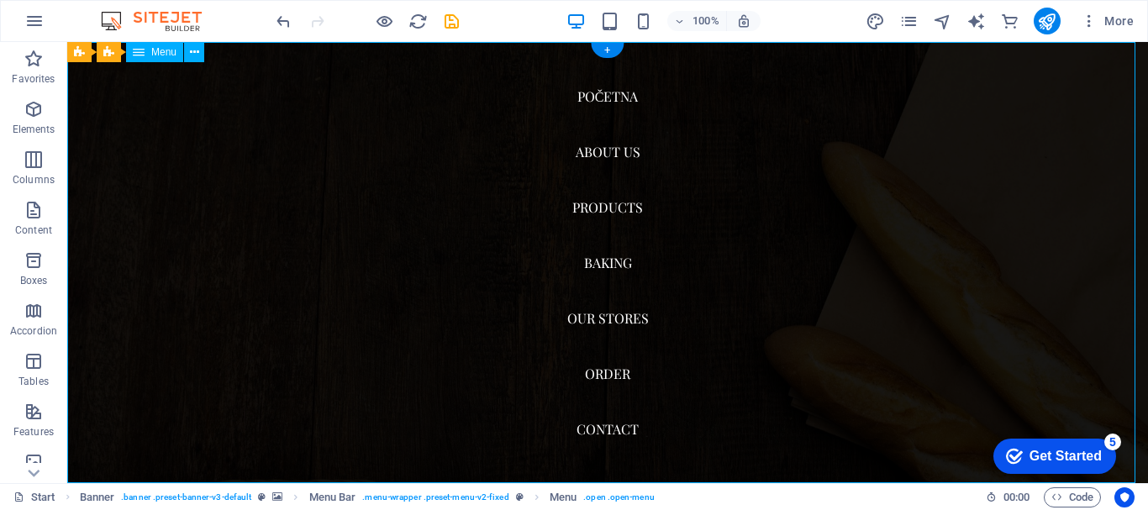
select select "2"
select select
select select "3"
select select
select select "4"
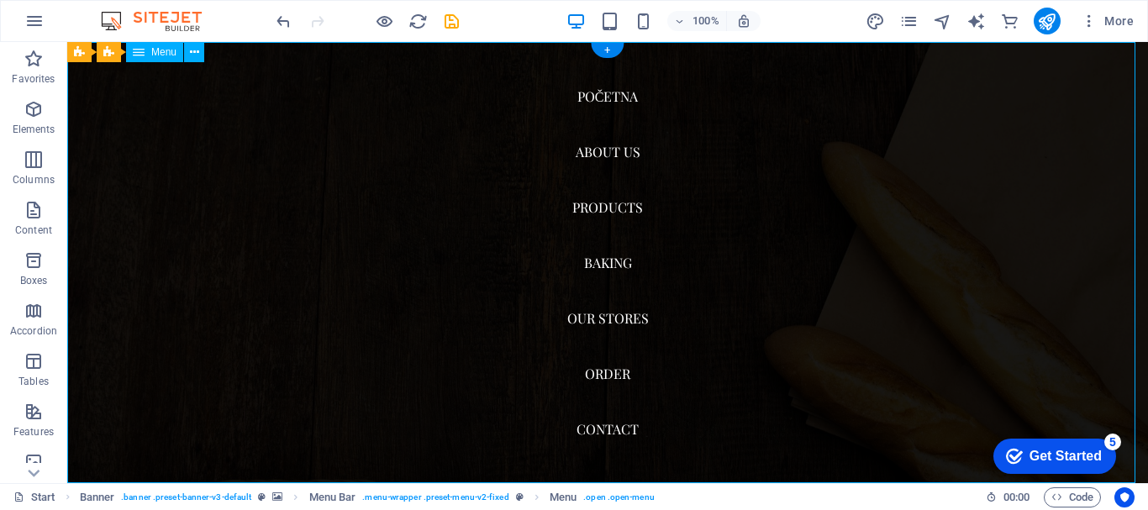
select select
select select "5"
select select
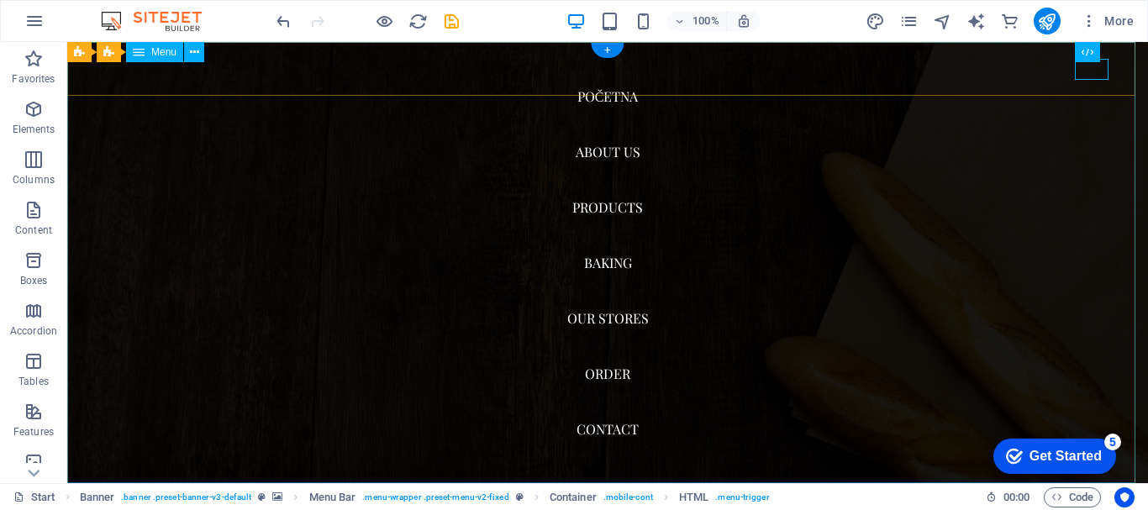
click at [602, 211] on nav "POČETNA About us Products Baking Our Stores Order Contact" at bounding box center [607, 262] width 1080 height 441
select select
select select "1"
select select
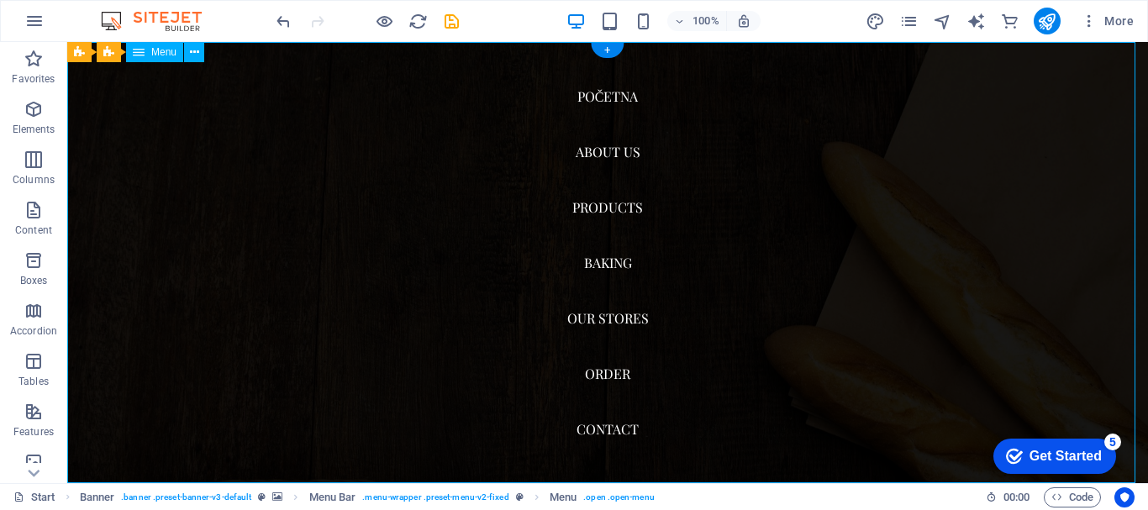
select select "2"
select select
select select "3"
select select
select select "4"
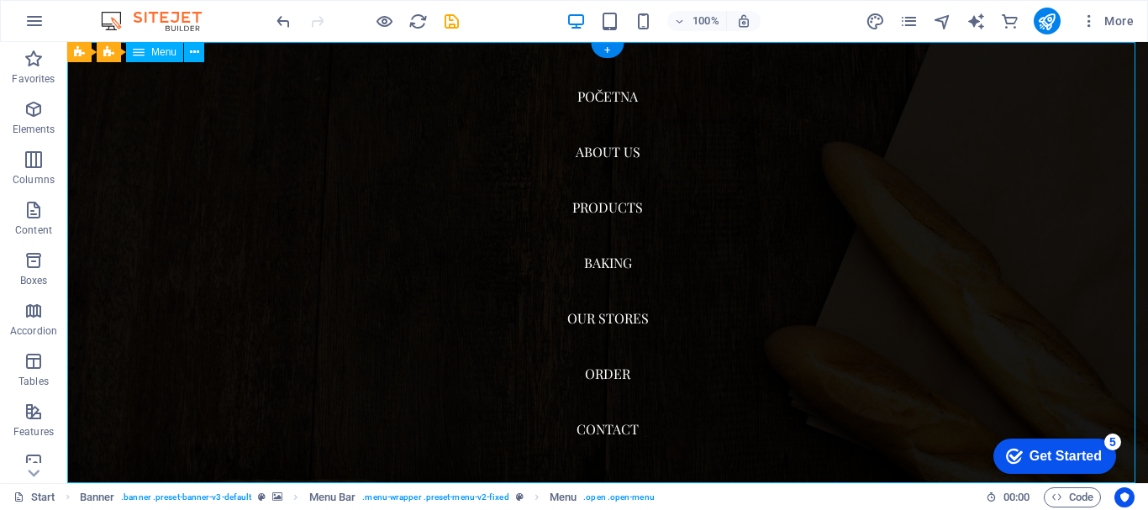
select select
select select "5"
select select
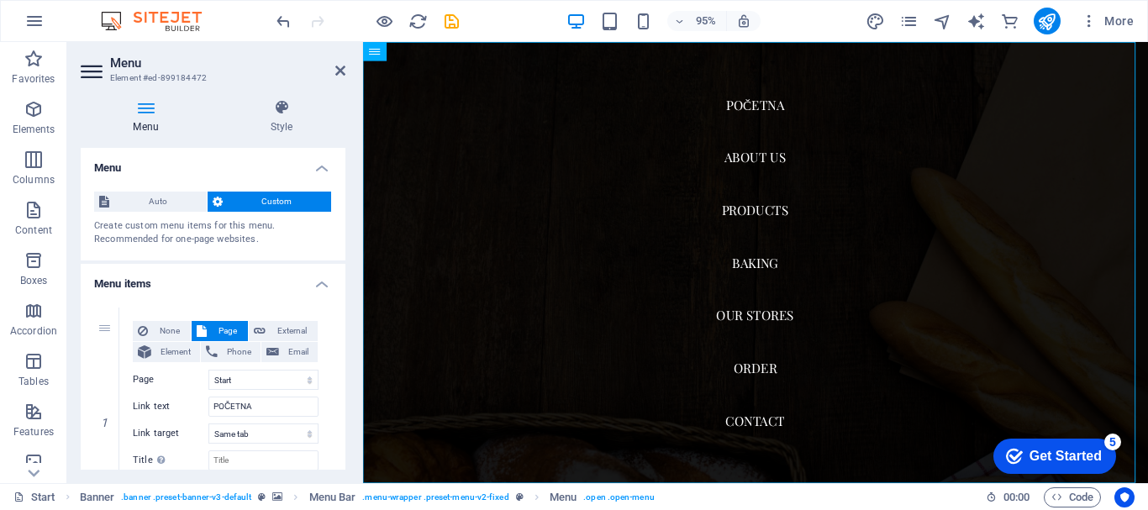
click at [345, 176] on div "Menu Style Menu Auto Custom Create custom menu items for this menu. Recommended…" at bounding box center [213, 284] width 292 height 397
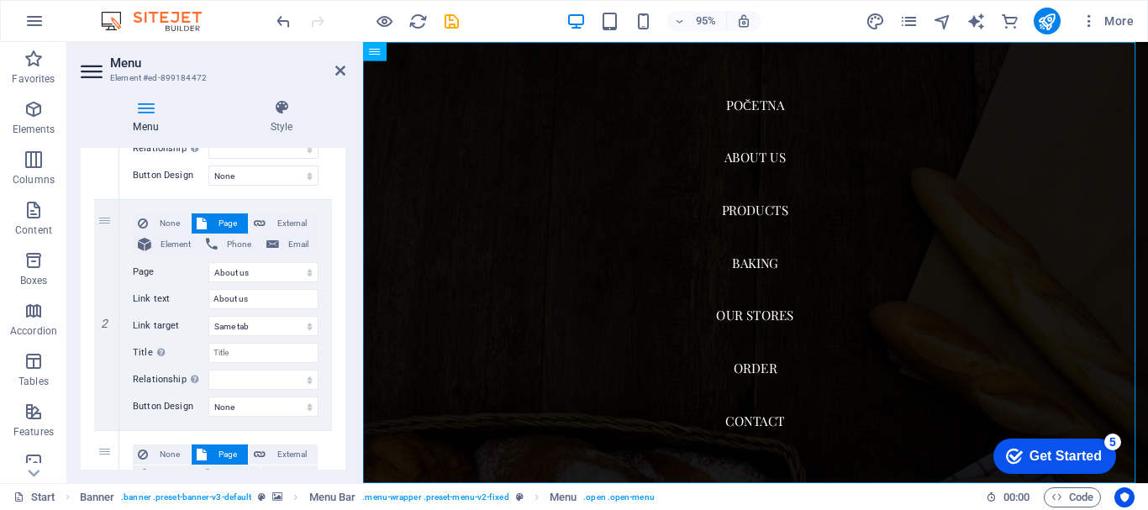
scroll to position [348, 0]
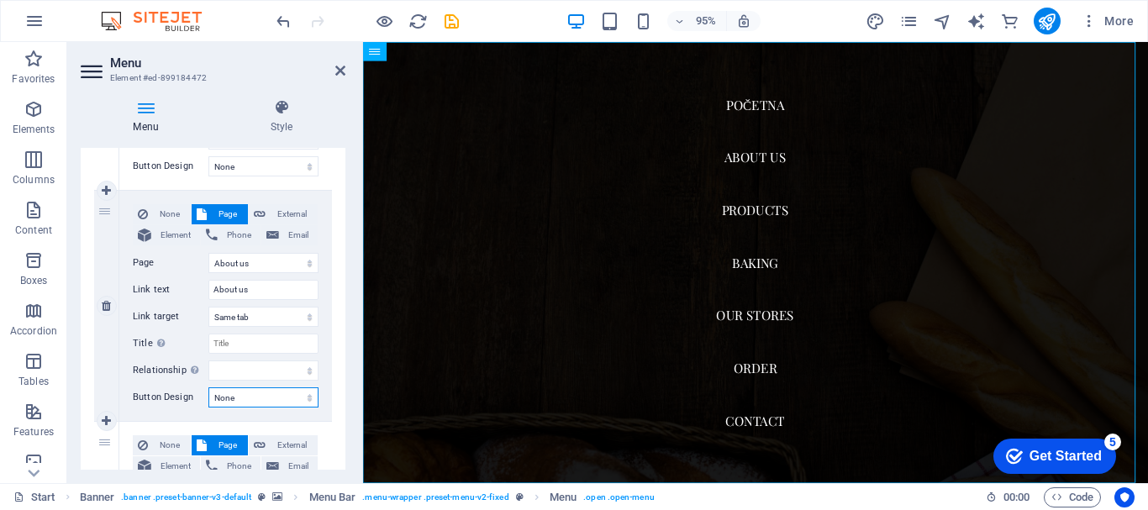
click at [267, 405] on select "None Default Primary Secondary" at bounding box center [263, 397] width 110 height 20
click at [277, 292] on input "About us" at bounding box center [263, 290] width 110 height 20
type input "A"
type input "O N"
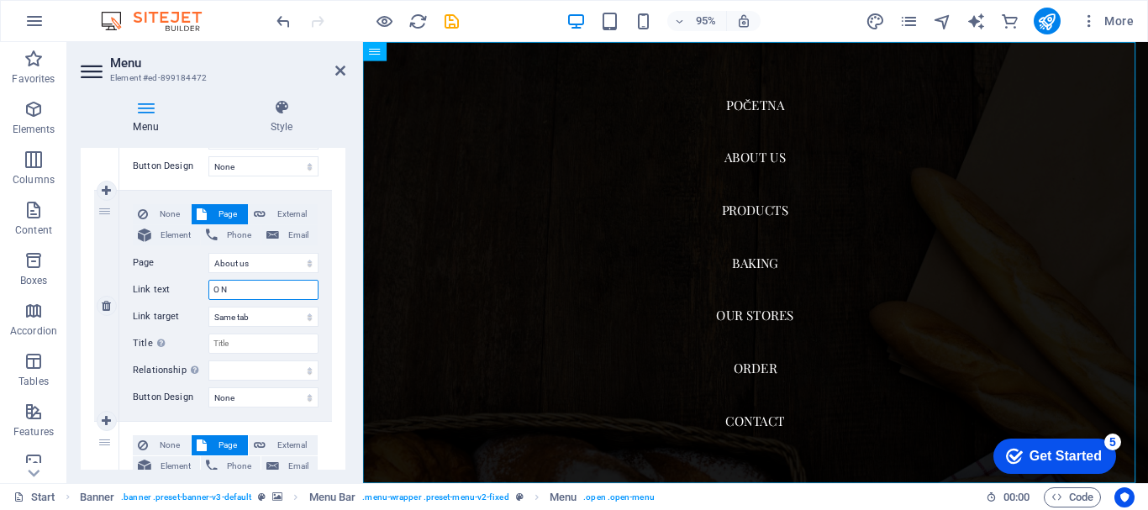
select select
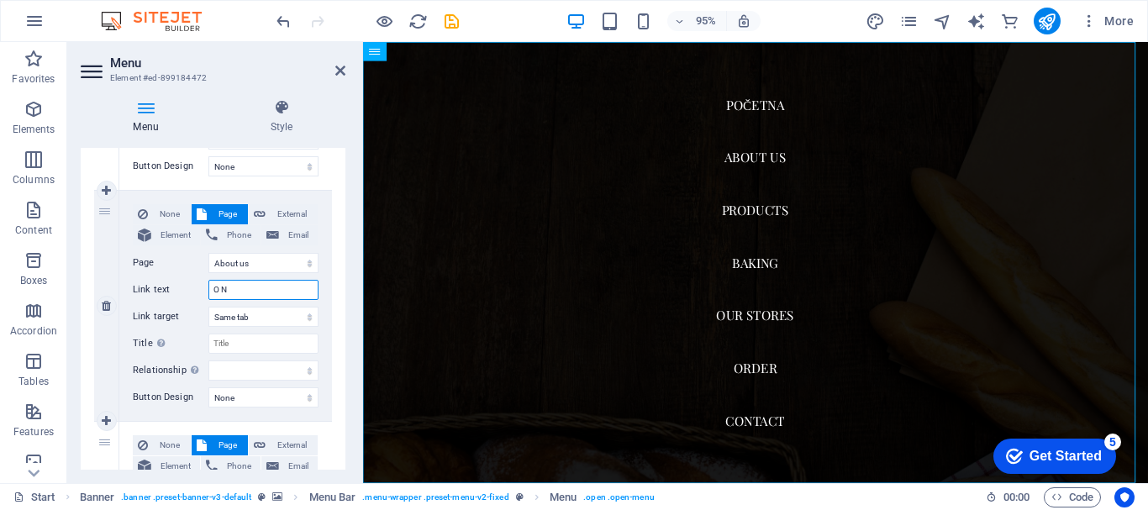
select select
type input "O NAMA"
select select
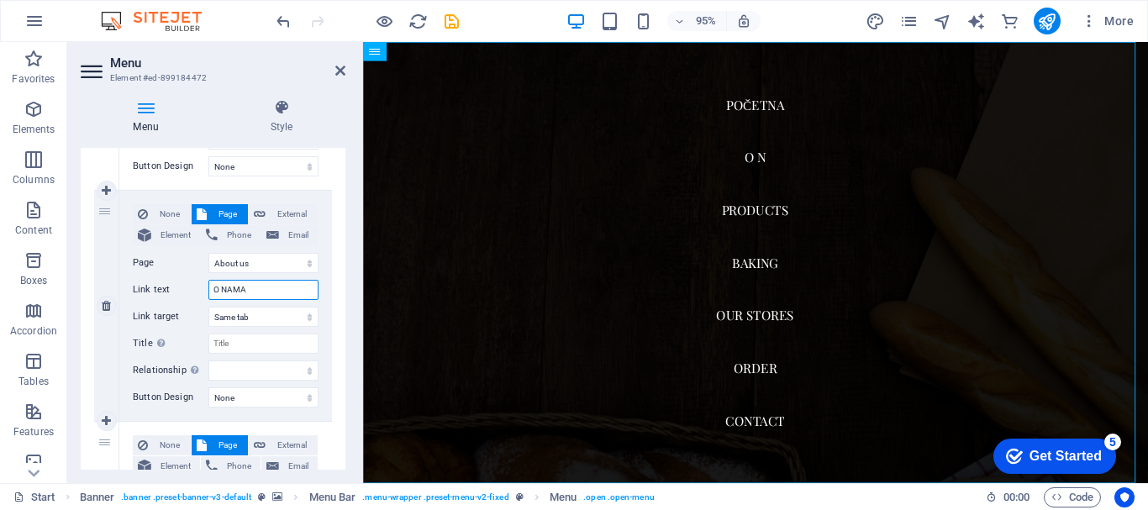
select select
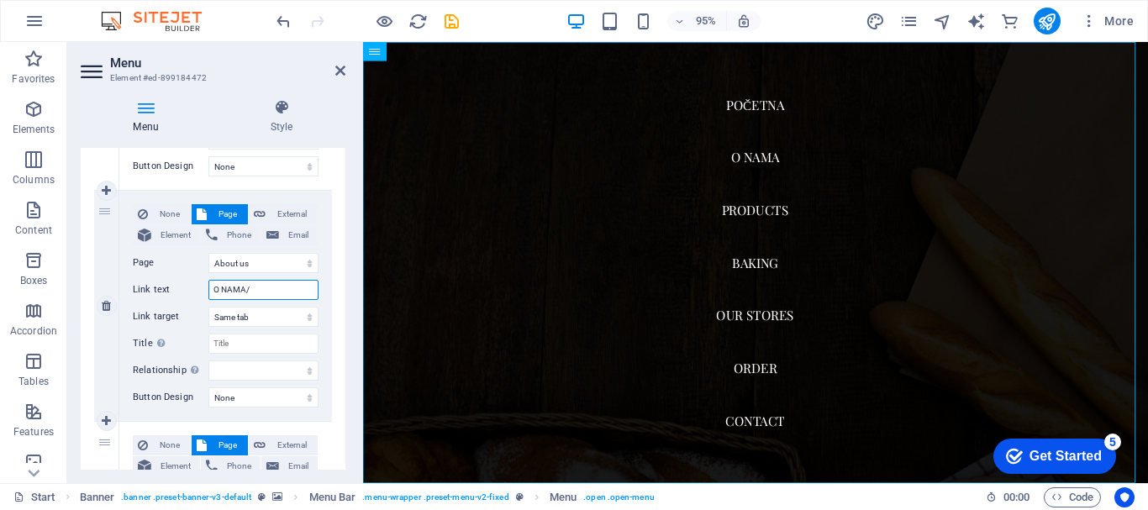
type input "O NAMA/"
select select
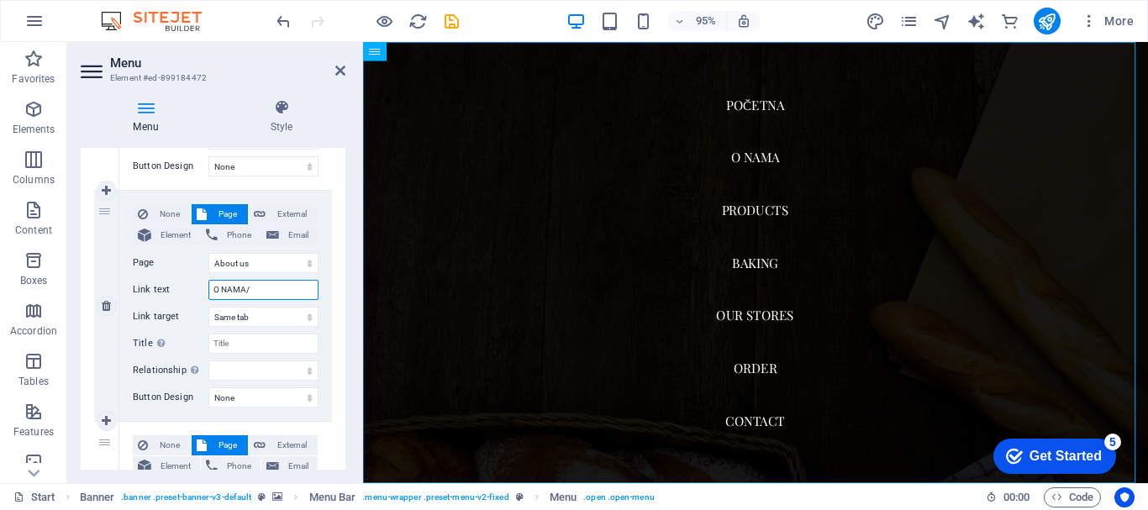
select select
type input "O NAMA/ SBOUT"
select select
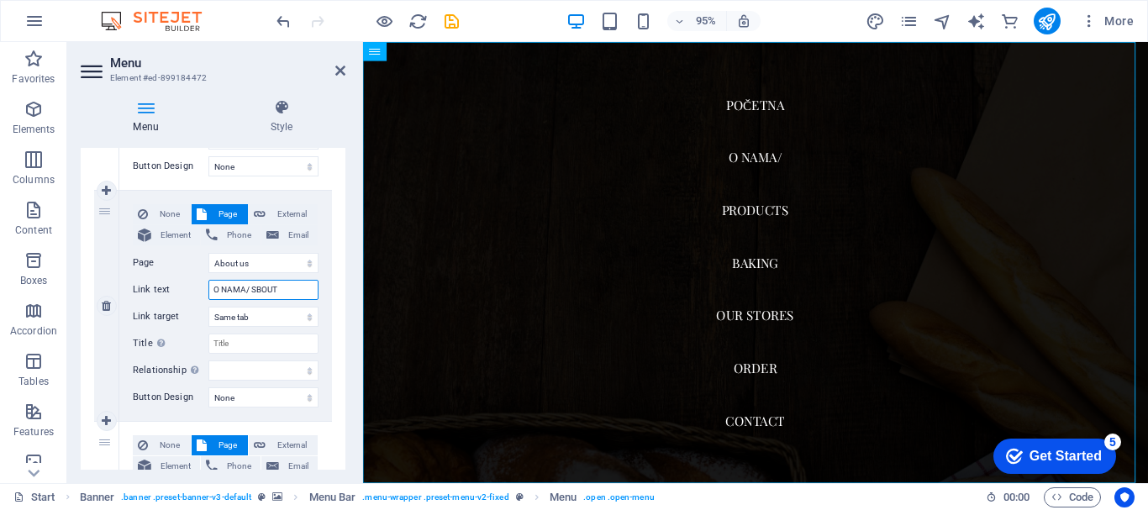
select select
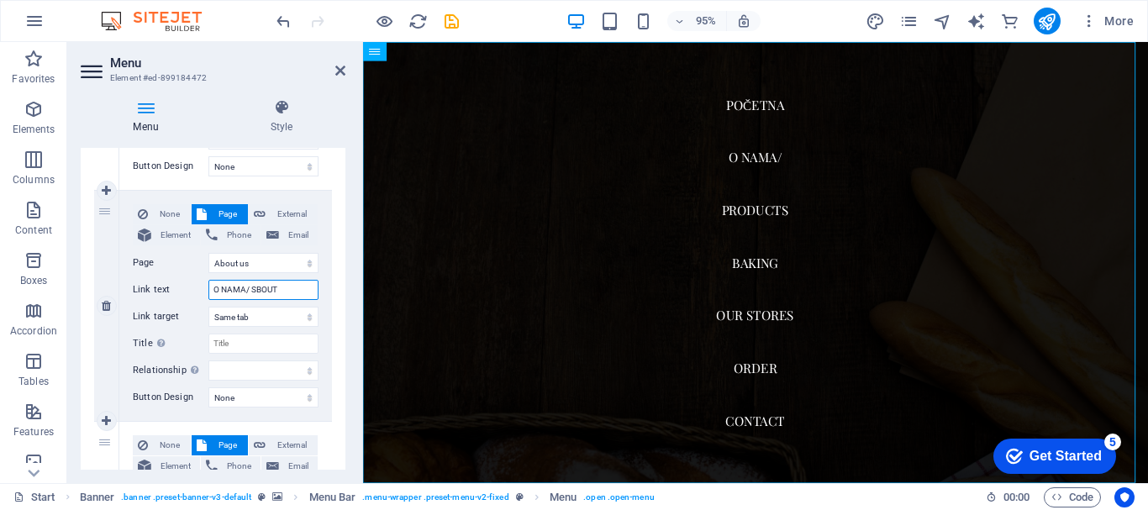
select select
type input "O NAMA/ A"
select select
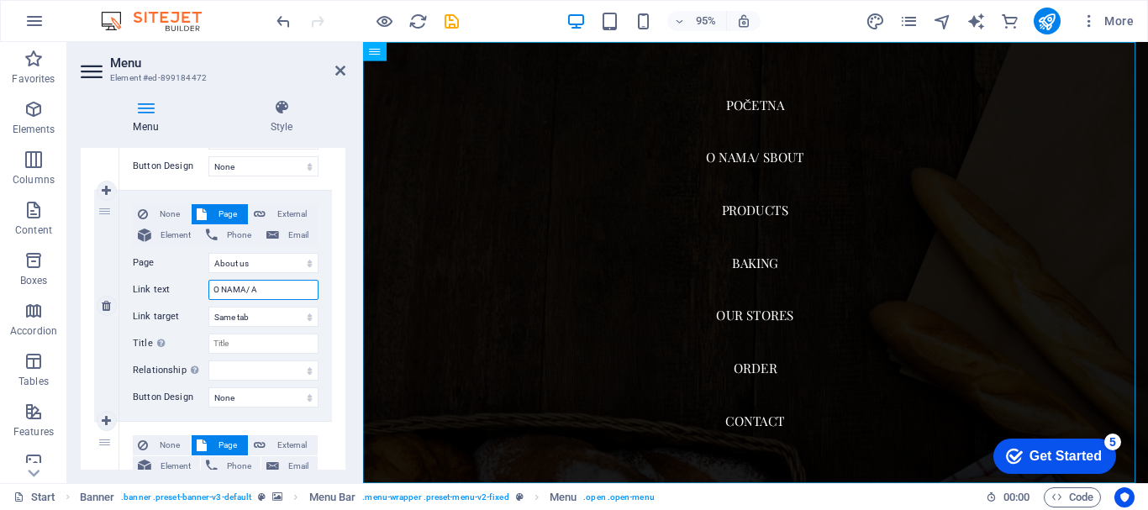
select select
type input "O NAMA/ ABOU"
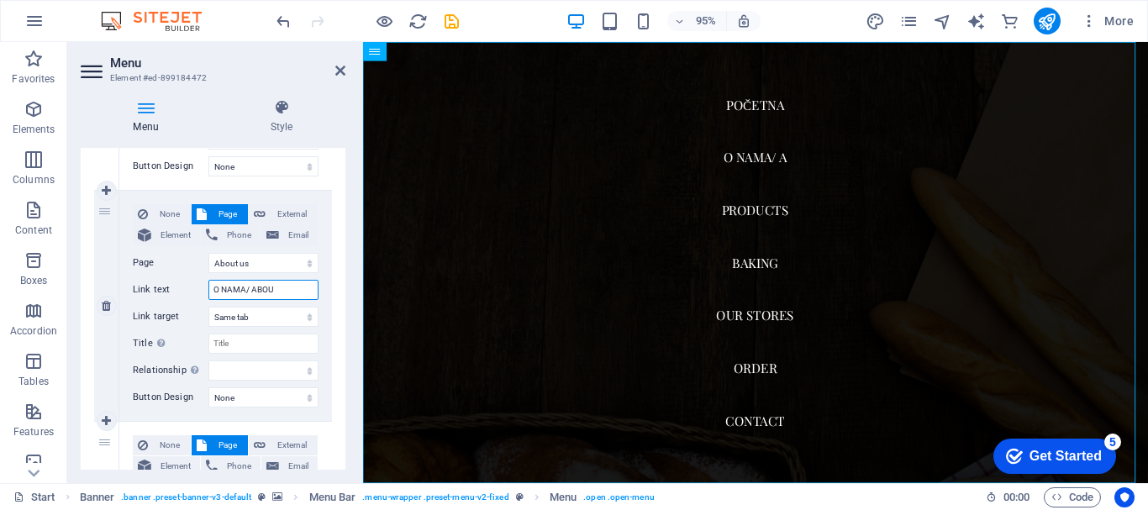
select select
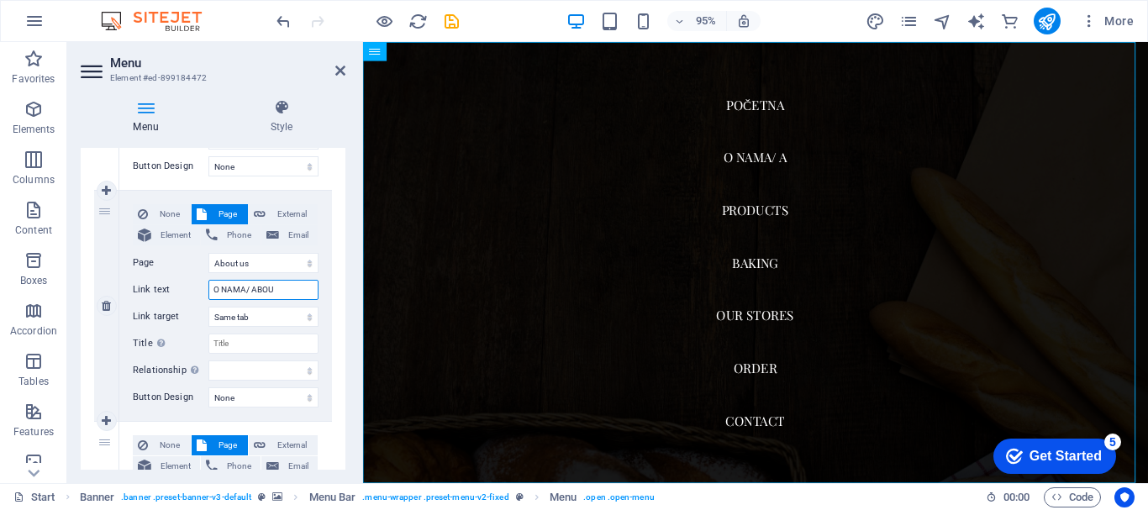
select select
click at [260, 318] on select "New tab Same tab Overlay" at bounding box center [263, 317] width 110 height 20
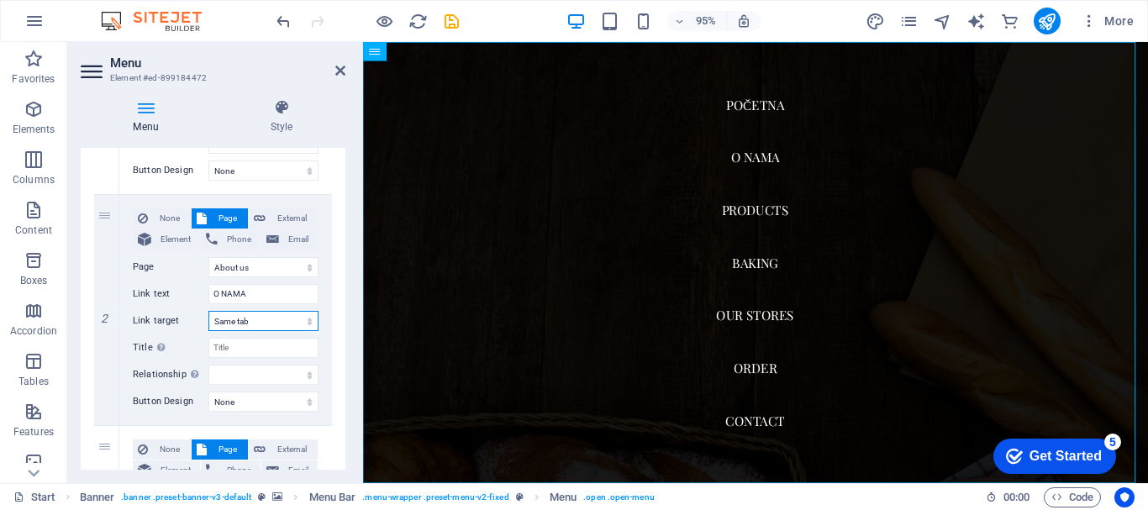
scroll to position [367, 0]
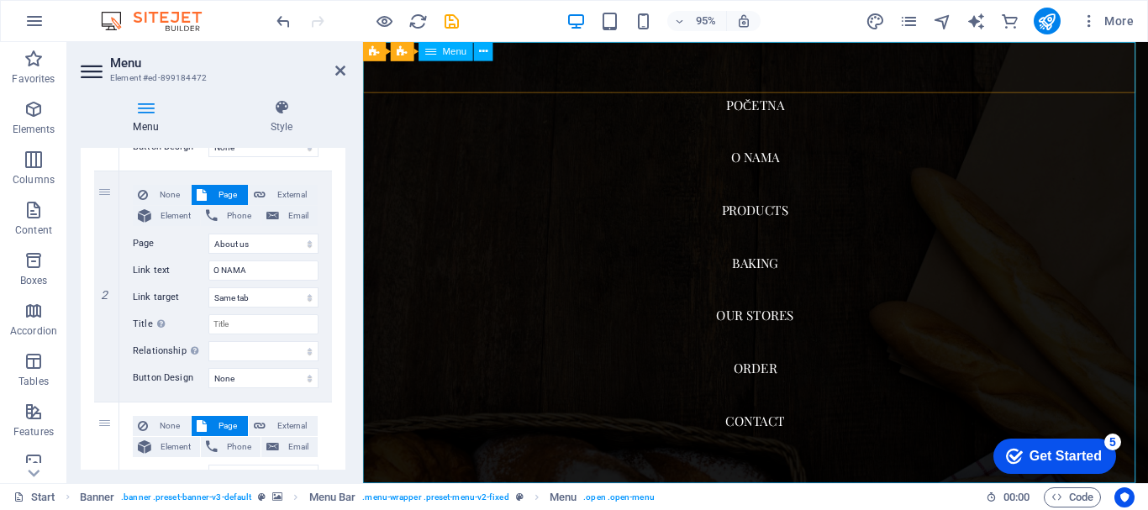
click at [756, 105] on nav "POČETNA O NAMA Products Baking Our Stores Order Contact" at bounding box center [776, 274] width 826 height 465
click at [276, 302] on select "New tab Same tab Overlay" at bounding box center [263, 297] width 110 height 20
click at [208, 287] on select "New tab Same tab Overlay" at bounding box center [263, 297] width 110 height 20
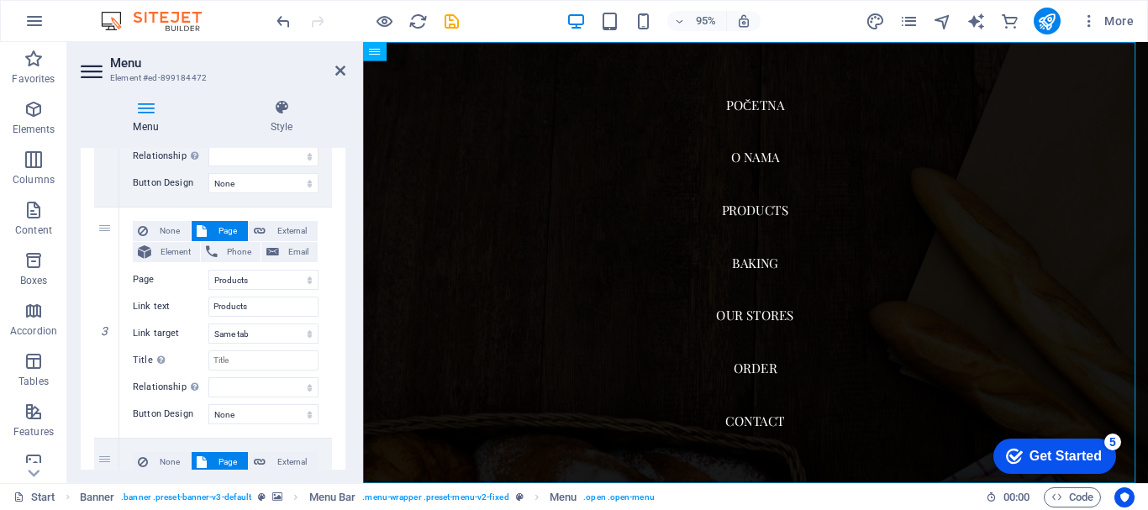
scroll to position [615, 0]
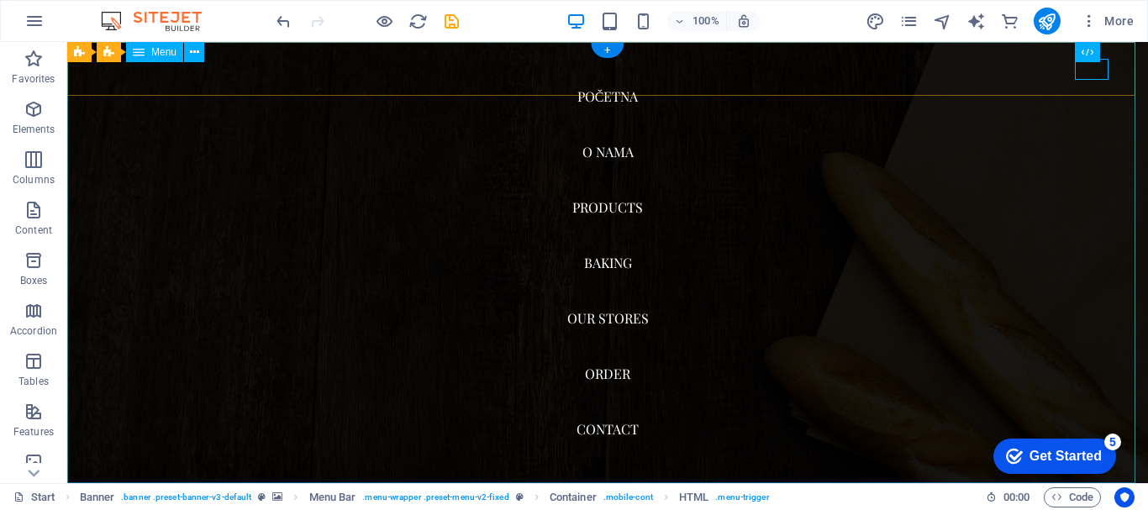
click at [612, 145] on nav "POČETNA O NAMA Products Baking Our Stores Order Contact" at bounding box center [607, 262] width 1080 height 441
click at [607, 102] on nav "POČETNA O NAMA Products Baking Our Stores Order Contact" at bounding box center [607, 262] width 1080 height 441
click at [612, 99] on nav "POČETNA O NAMA Products Baking Our Stores Order Contact" at bounding box center [607, 262] width 1080 height 441
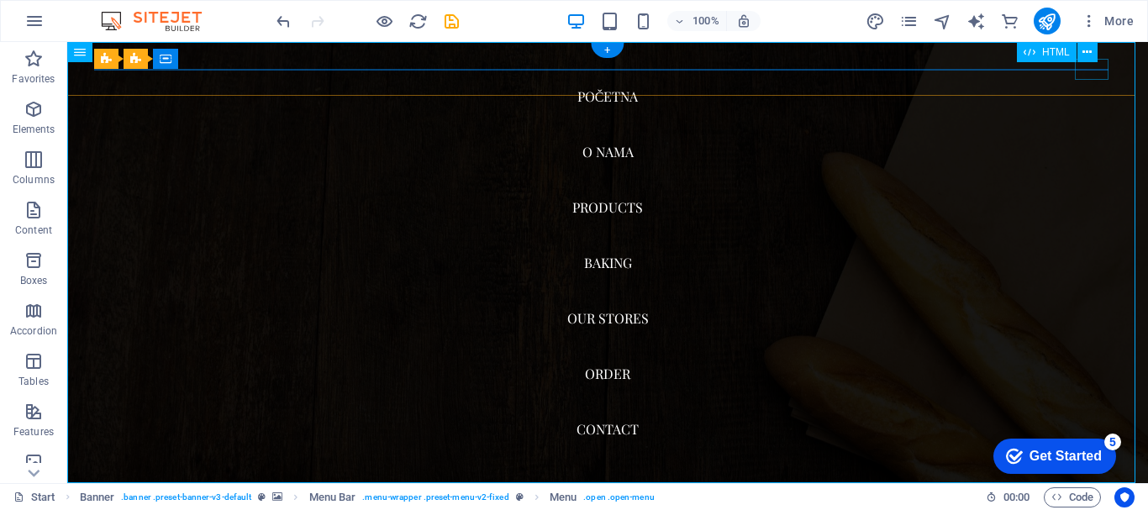
drag, startPoint x: 1161, startPoint y: 104, endPoint x: 1094, endPoint y: 65, distance: 78.0
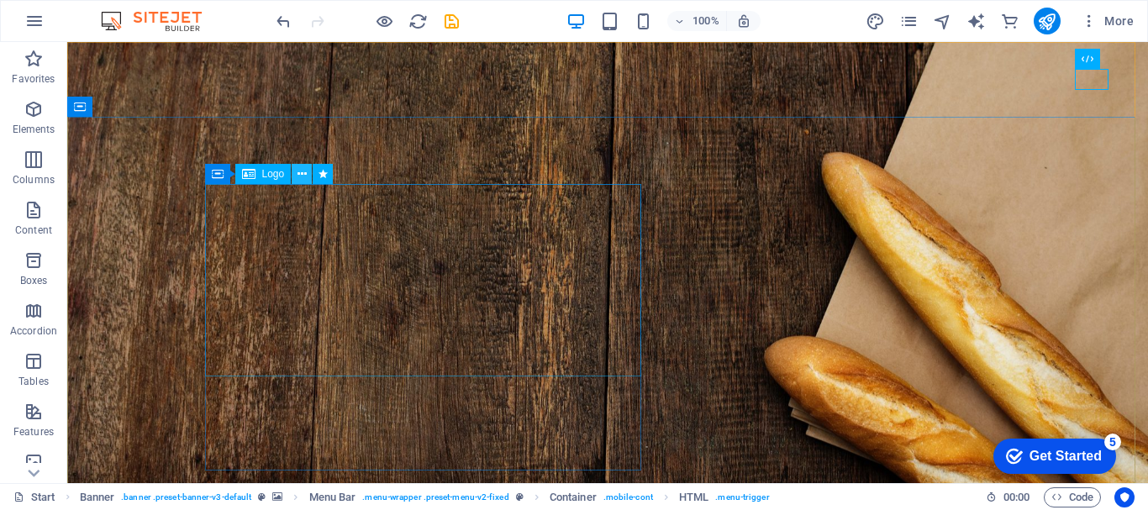
click at [302, 176] on icon at bounding box center [301, 175] width 9 height 18
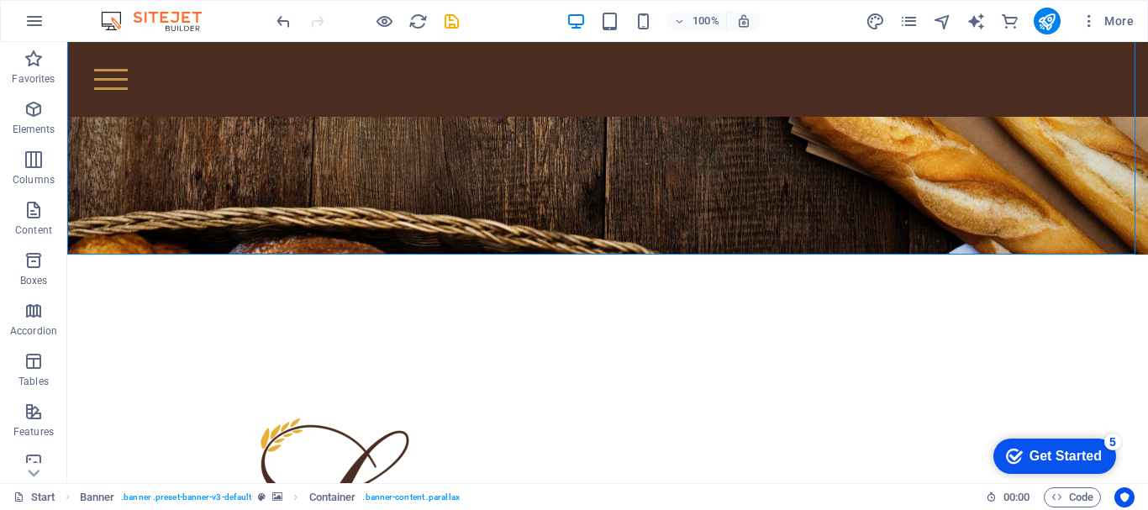
scroll to position [295, 0]
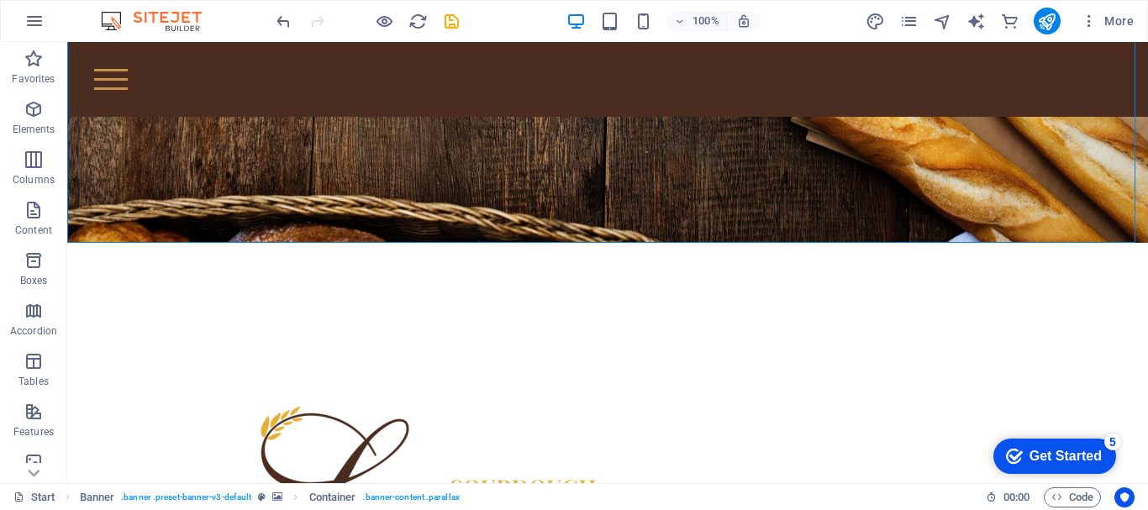
drag, startPoint x: 1147, startPoint y: 183, endPoint x: 1179, endPoint y: 534, distance: 352.6
drag, startPoint x: 1112, startPoint y: 492, endPoint x: 1147, endPoint y: 15, distance: 478.5
click at [1147, 42] on section "Favorites Elements Columns Content Boxes Accordion Tables Features Images Slide…" at bounding box center [574, 262] width 1148 height 441
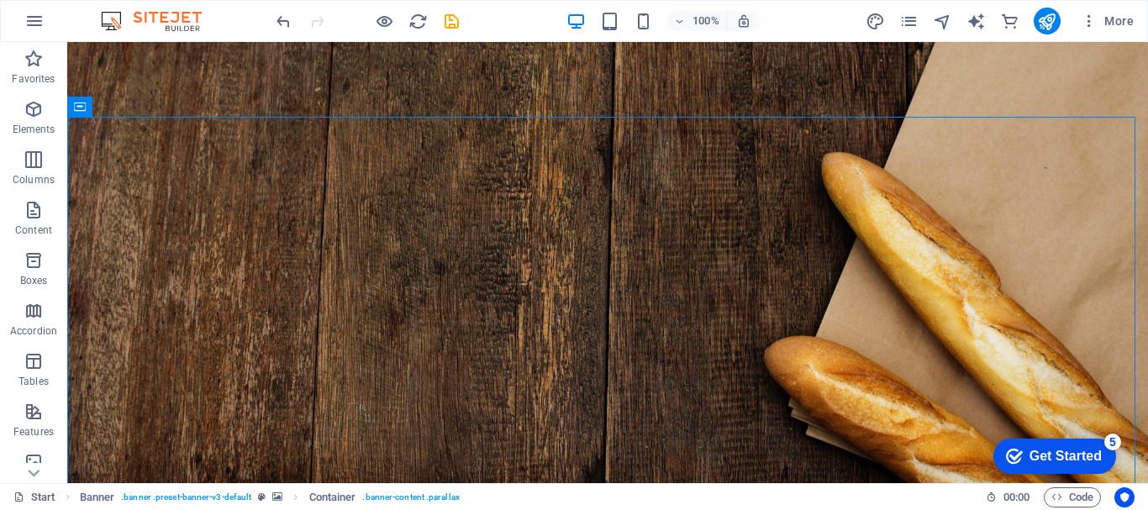
scroll to position [9, 0]
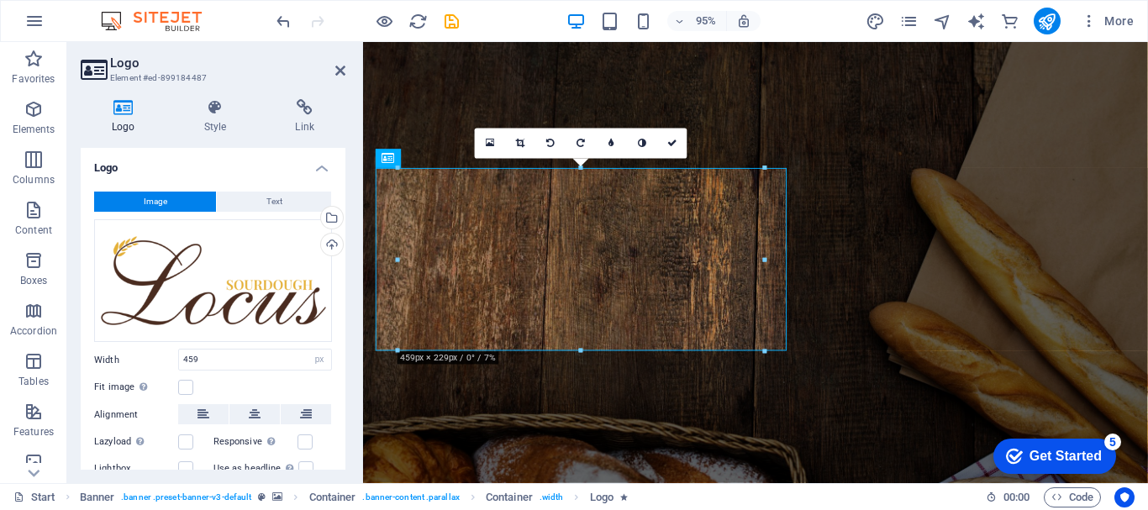
drag, startPoint x: 341, startPoint y: 266, endPoint x: 341, endPoint y: 285, distance: 18.5
click at [341, 285] on div "Image Text Drag files here, click to choose files or select files from Files or…" at bounding box center [213, 349] width 265 height 342
click at [249, 416] on icon at bounding box center [255, 414] width 12 height 20
click at [294, 413] on button at bounding box center [306, 414] width 50 height 20
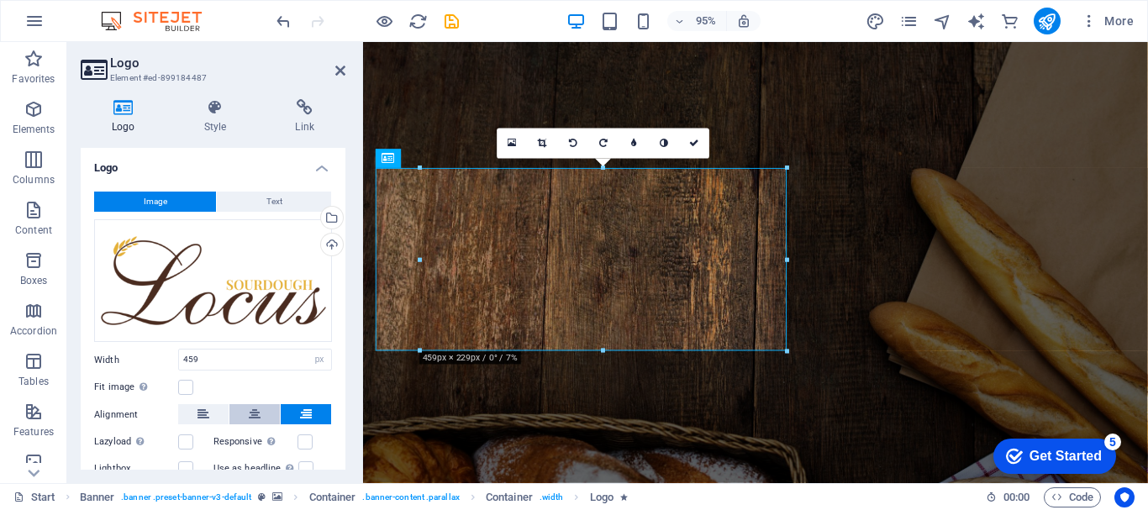
click at [266, 413] on button at bounding box center [254, 414] width 50 height 20
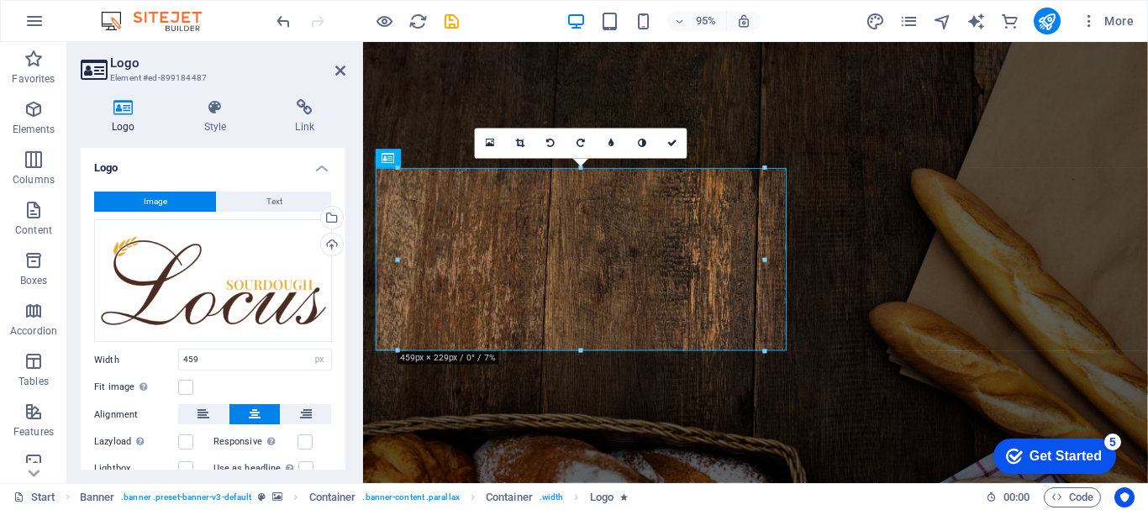
drag, startPoint x: 345, startPoint y: 300, endPoint x: 343, endPoint y: 318, distance: 18.7
click at [343, 318] on div "Logo Style Link Logo Image Text Drag files here, click to choose files or selec…" at bounding box center [213, 284] width 292 height 397
drag, startPoint x: 340, startPoint y: 313, endPoint x: 333, endPoint y: 366, distance: 53.5
click at [333, 366] on div "Image Text Drag files here, click to choose files or select files from Files or…" at bounding box center [213, 349] width 265 height 342
drag, startPoint x: 340, startPoint y: 337, endPoint x: 343, endPoint y: 359, distance: 22.0
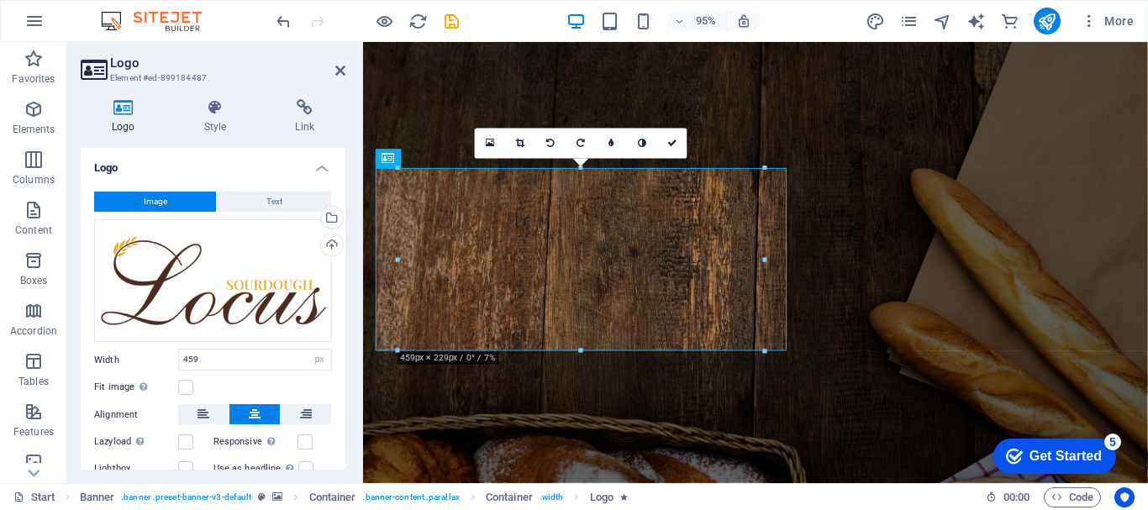
click at [343, 359] on div "Logo Image Text Drag files here, click to choose files or select files from Fil…" at bounding box center [213, 309] width 265 height 322
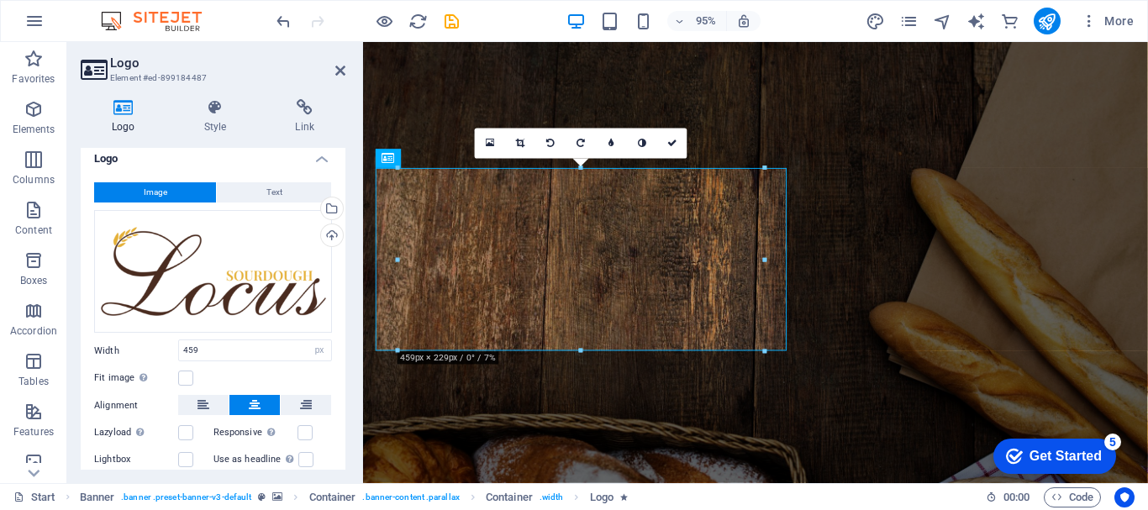
drag, startPoint x: 341, startPoint y: 367, endPoint x: 341, endPoint y: 403, distance: 36.1
click at [341, 403] on div "Image Text Drag files here, click to choose files or select files from Files or…" at bounding box center [213, 340] width 265 height 342
drag, startPoint x: 339, startPoint y: 397, endPoint x: 336, endPoint y: 435, distance: 37.9
click at [336, 435] on div "Image Text Drag files here, click to choose files or select files from Files or…" at bounding box center [213, 340] width 265 height 342
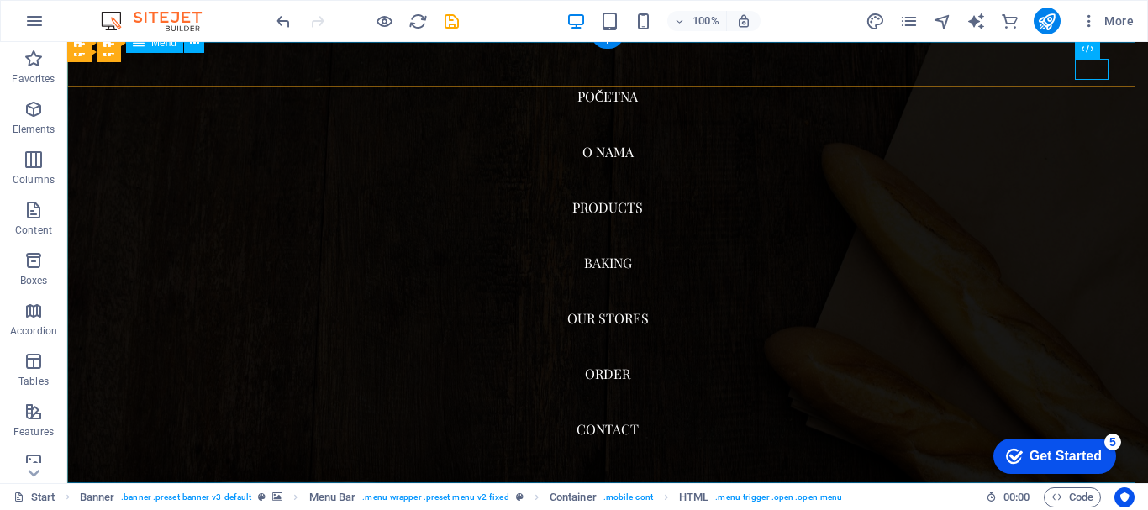
click at [613, 97] on nav "POČETNA O NAMA Products Baking Our Stores Order Contact" at bounding box center [607, 262] width 1080 height 441
click at [594, 155] on nav "POČETNA O NAMA Products Baking Our Stores Order Contact" at bounding box center [607, 262] width 1080 height 441
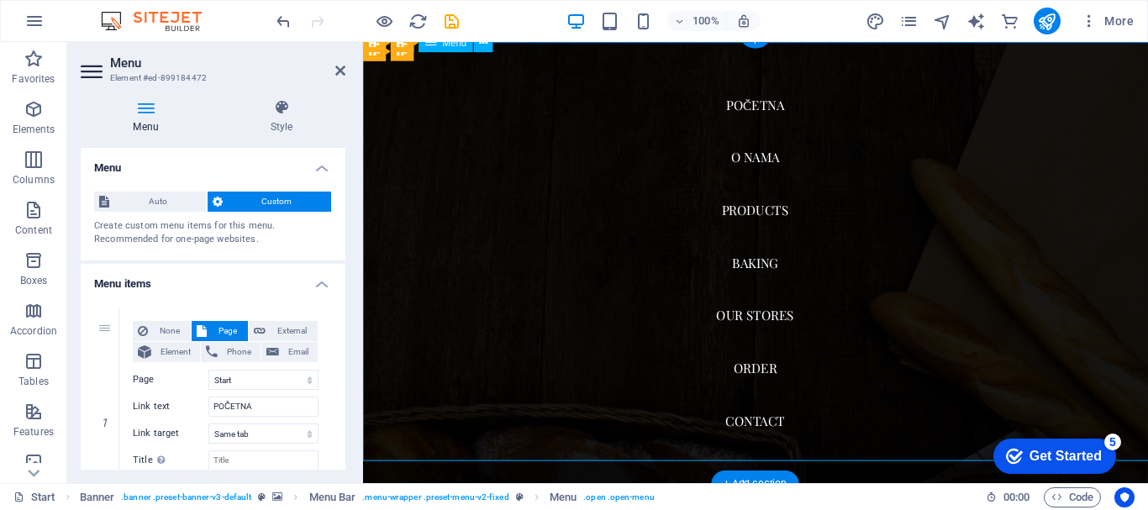
click at [606, 161] on nav "POČETNA O NAMA Products Baking Our Stores Order Contact" at bounding box center [776, 274] width 826 height 465
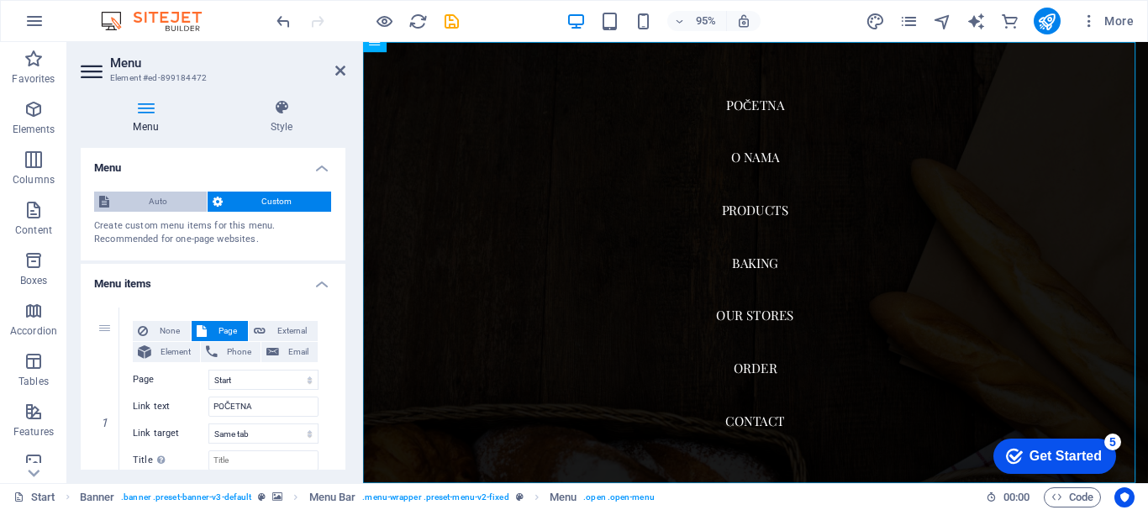
click at [196, 197] on span "Auto" at bounding box center [157, 202] width 87 height 20
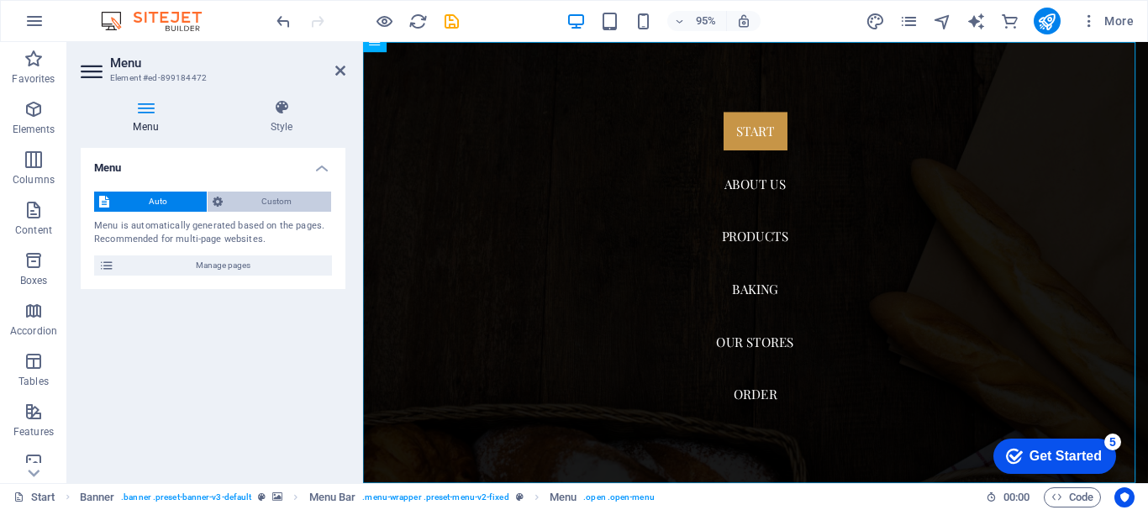
click at [220, 195] on icon at bounding box center [218, 202] width 10 height 20
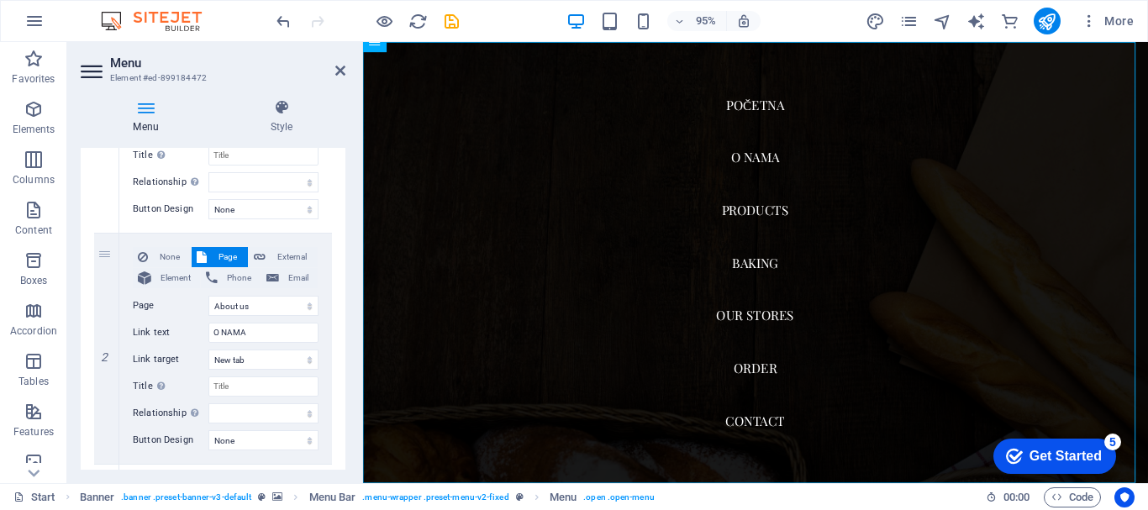
scroll to position [310, 0]
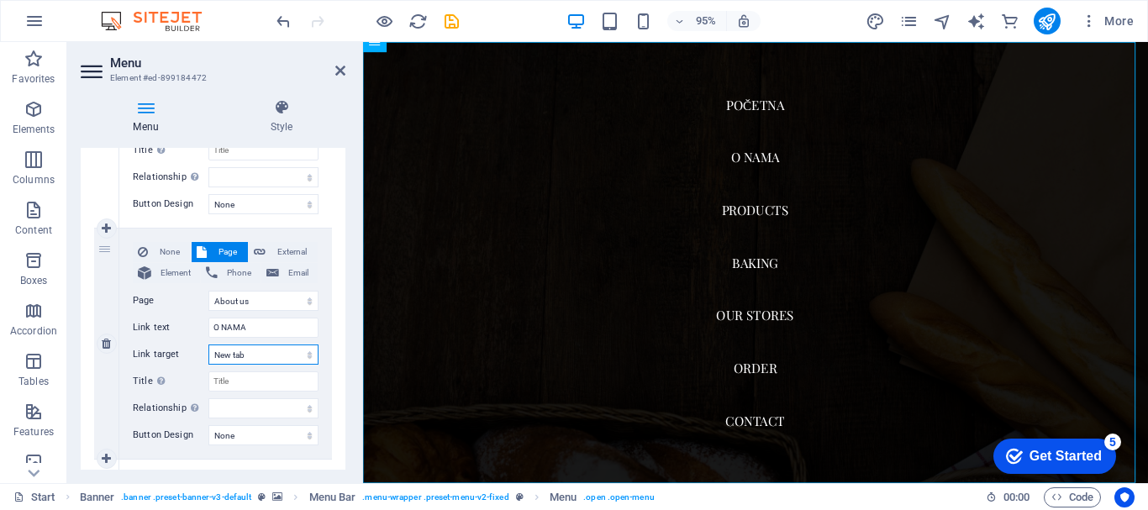
click at [276, 360] on select "New tab Same tab Overlay" at bounding box center [263, 354] width 110 height 20
click at [295, 113] on icon at bounding box center [282, 107] width 128 height 17
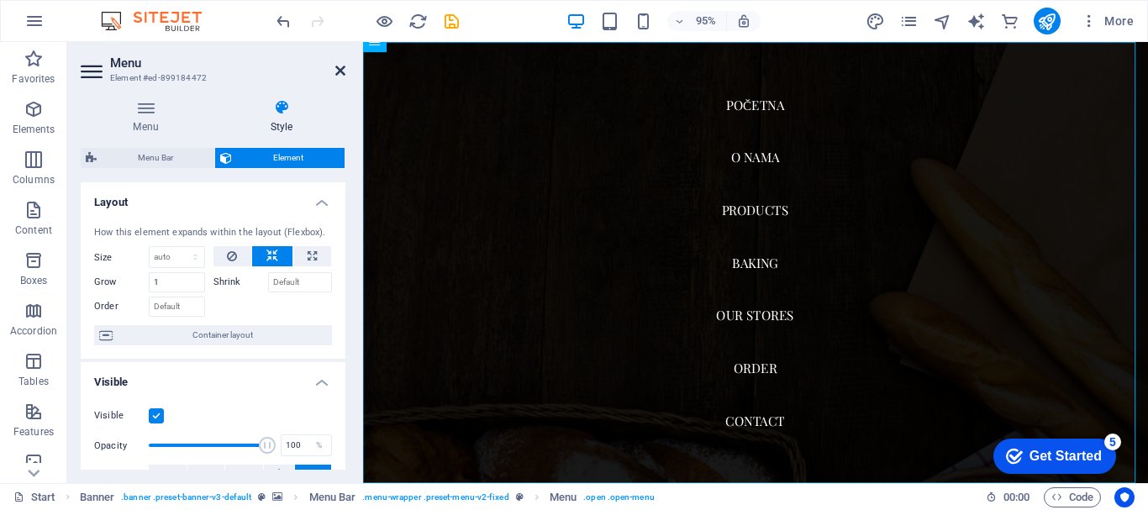
click at [339, 72] on icon at bounding box center [340, 70] width 10 height 13
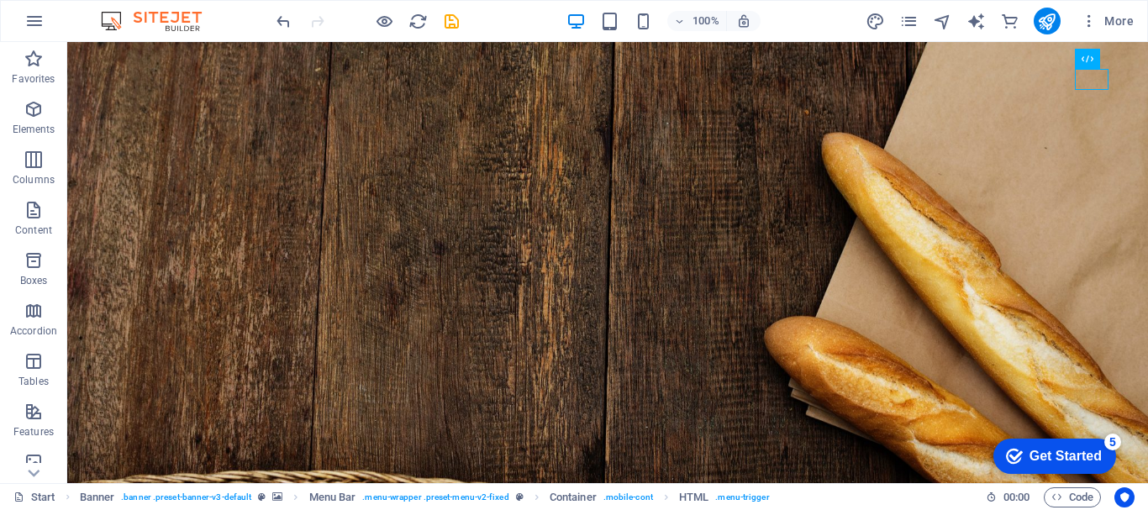
scroll to position [0, 0]
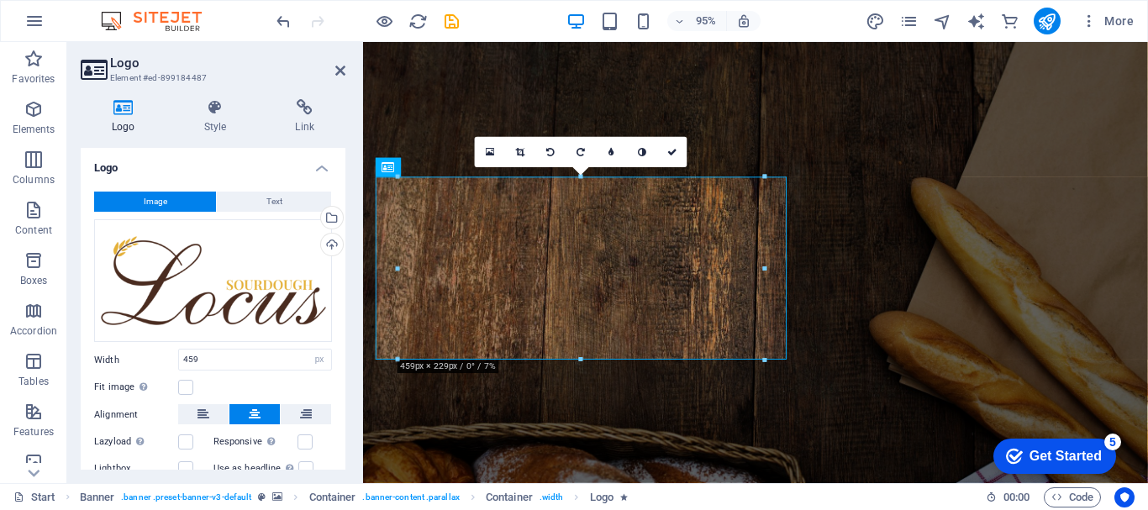
drag, startPoint x: 349, startPoint y: 319, endPoint x: 347, endPoint y: 348, distance: 28.6
click at [347, 348] on div "Logo Style Link Logo Image Text Drag files here, click to choose files or selec…" at bounding box center [213, 284] width 292 height 397
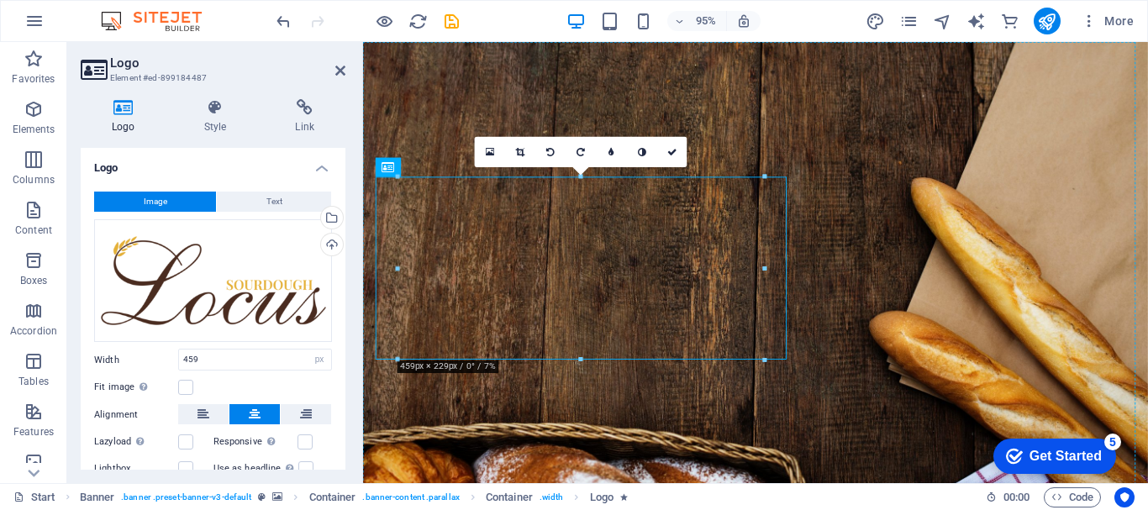
drag, startPoint x: 685, startPoint y: 289, endPoint x: 886, endPoint y: 308, distance: 201.7
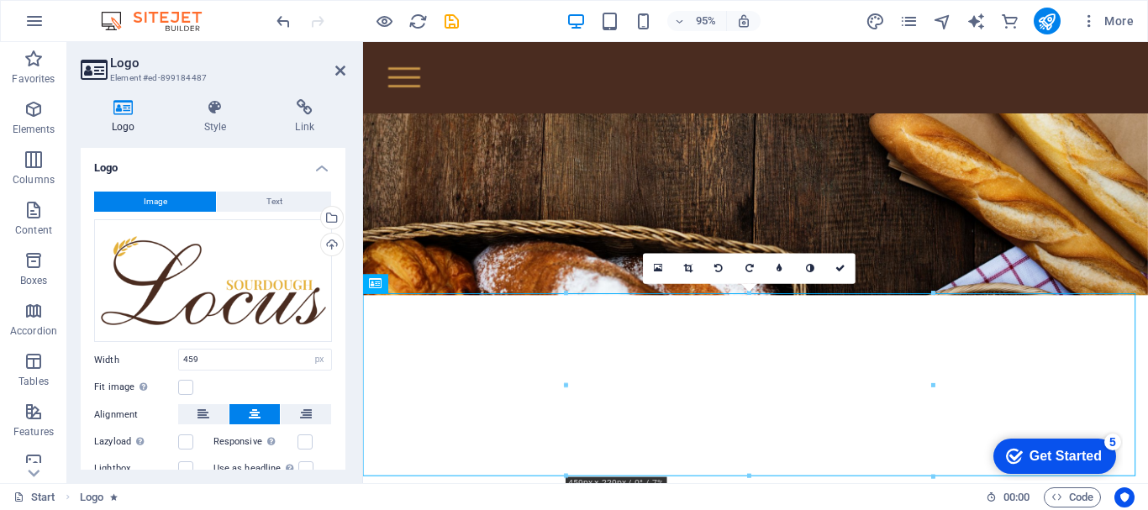
scroll to position [200, 0]
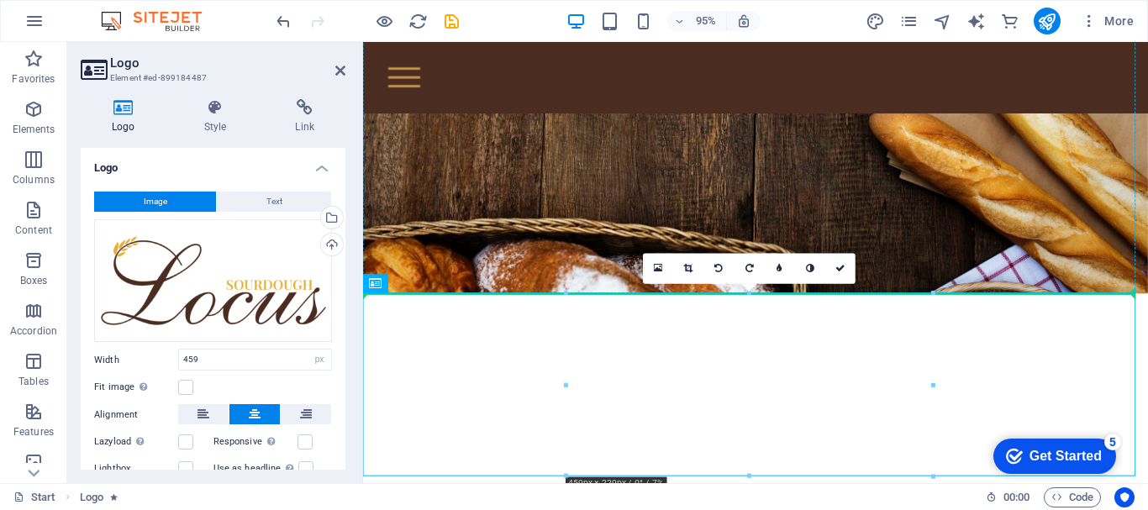
drag, startPoint x: 893, startPoint y: 411, endPoint x: 906, endPoint y: 255, distance: 156.8
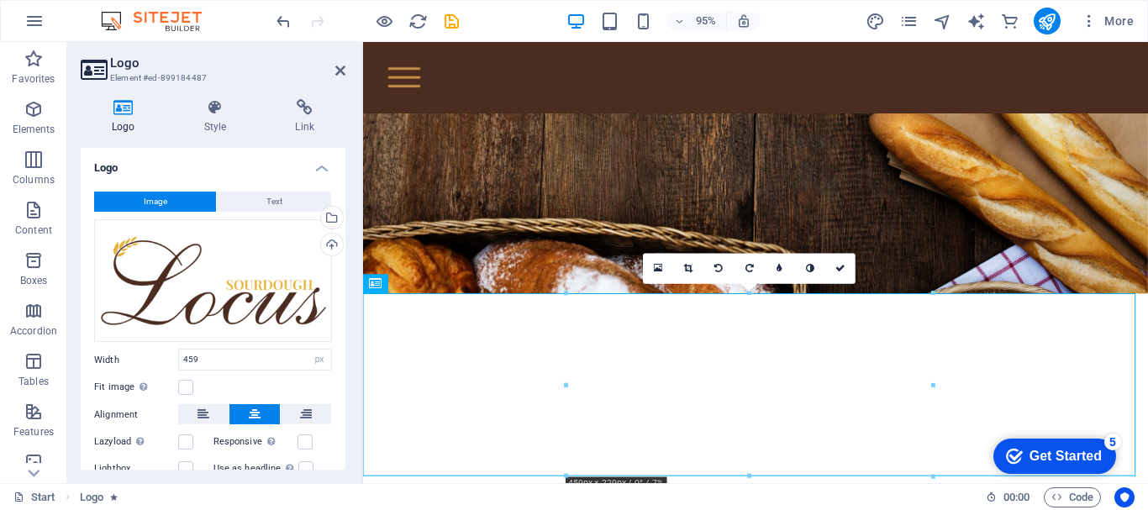
scroll to position [54, 0]
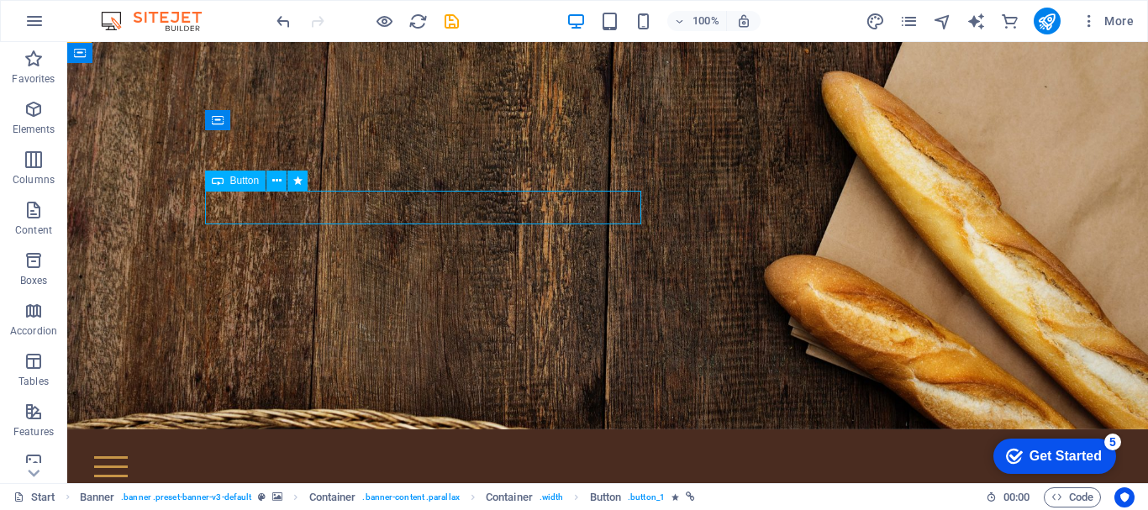
click at [287, 31] on div at bounding box center [367, 21] width 188 height 27
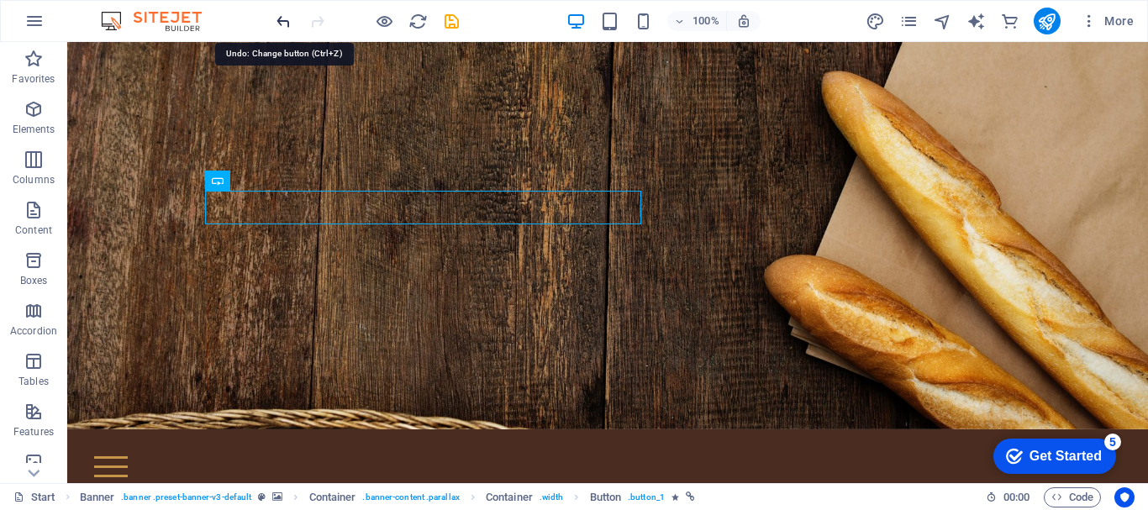
click at [283, 25] on icon "undo" at bounding box center [283, 21] width 19 height 19
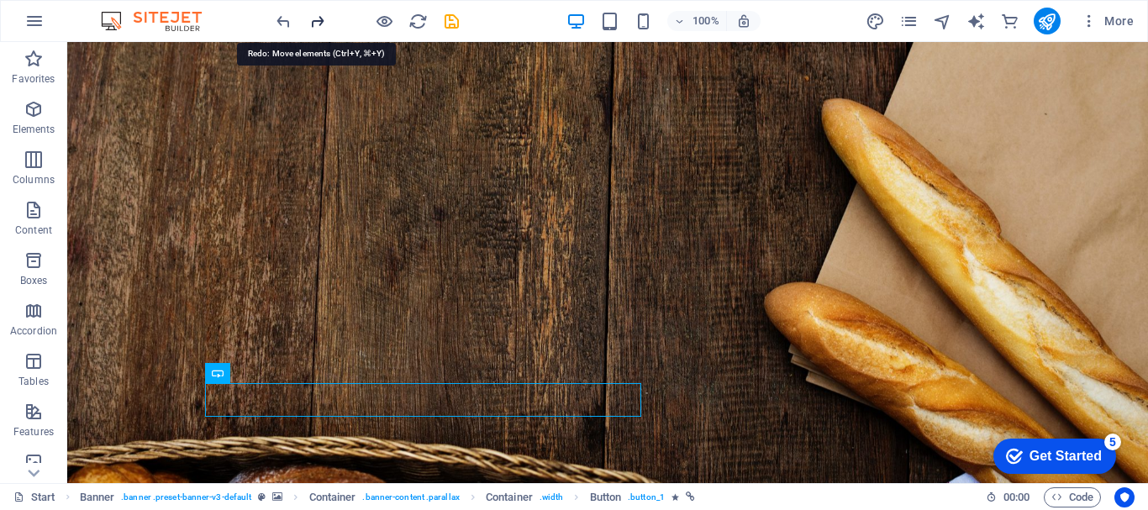
click at [318, 26] on icon "redo" at bounding box center [317, 21] width 19 height 19
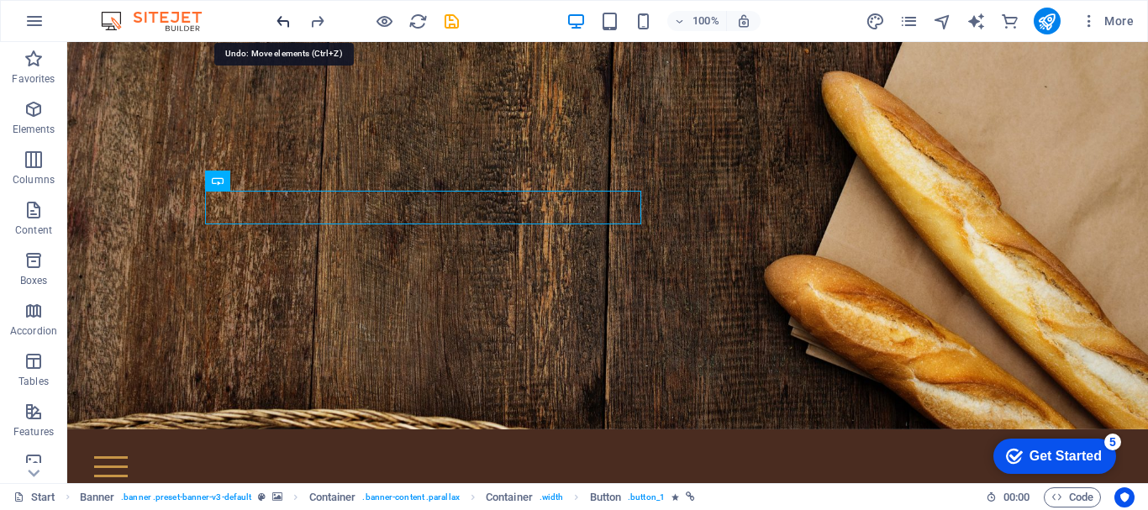
click at [288, 22] on icon "undo" at bounding box center [283, 21] width 19 height 19
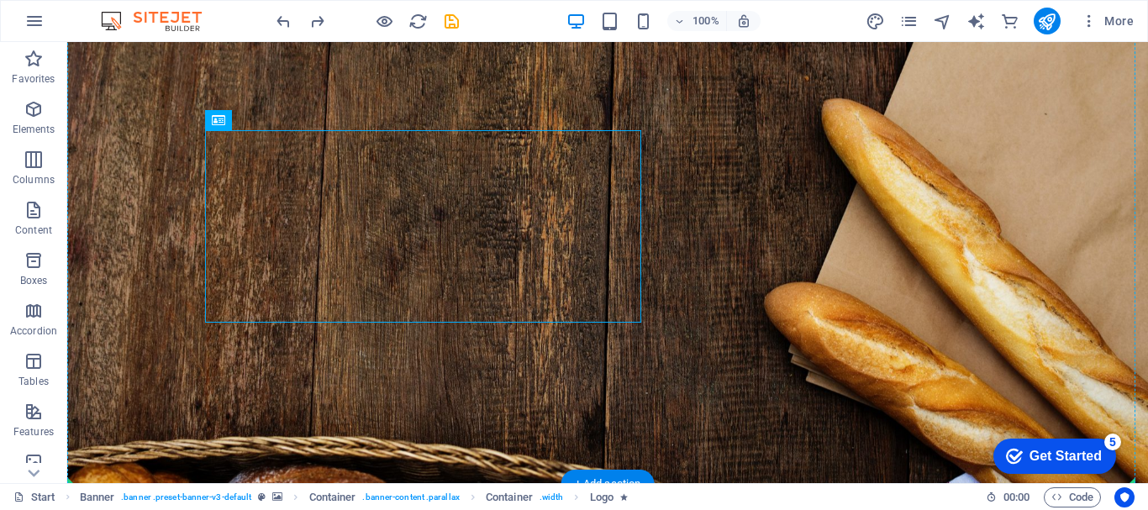
drag, startPoint x: 455, startPoint y: 229, endPoint x: 702, endPoint y: 238, distance: 246.3
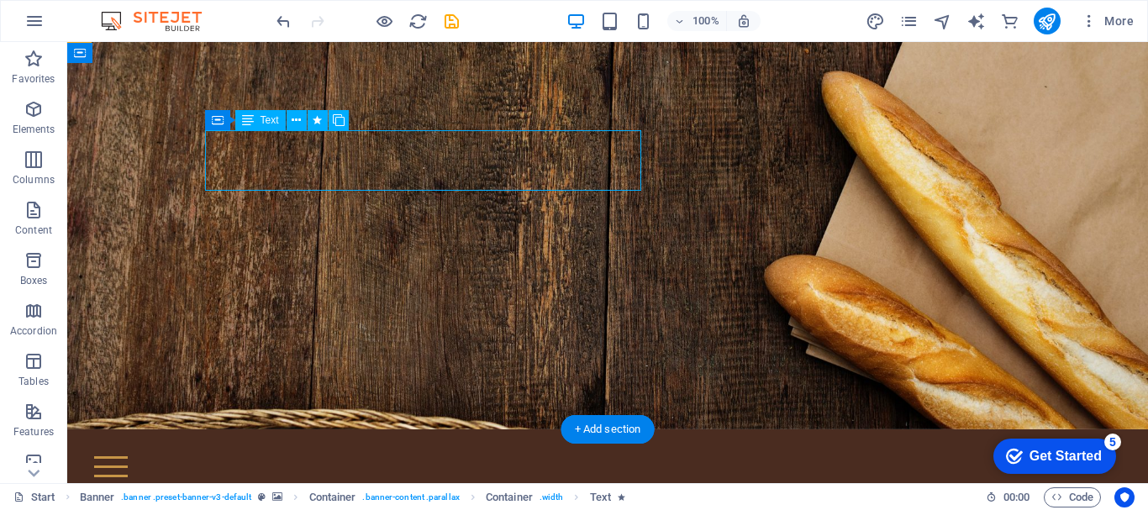
click at [503, 201] on icon at bounding box center [540, 221] width 75 height 40
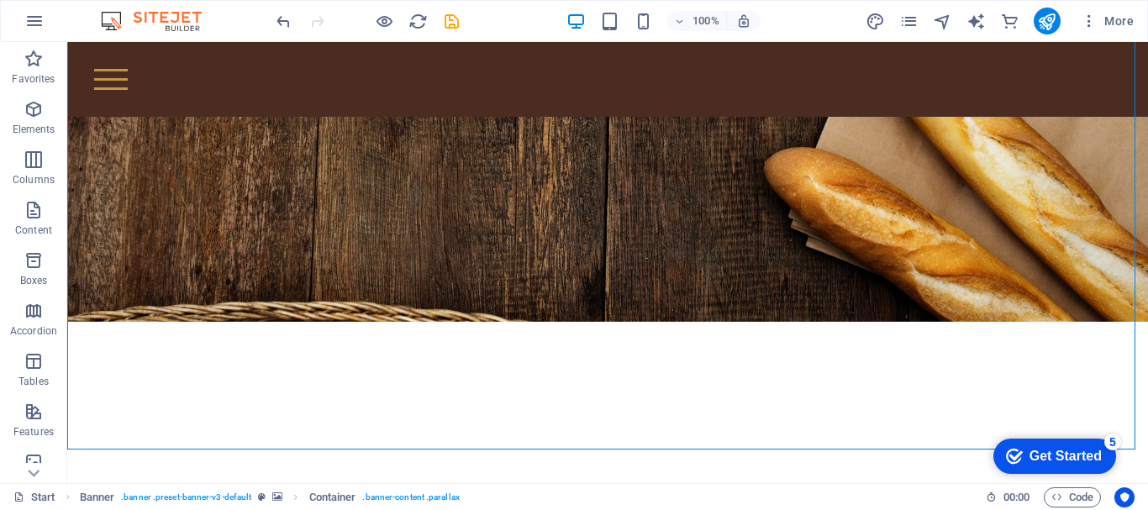
scroll to position [0, 0]
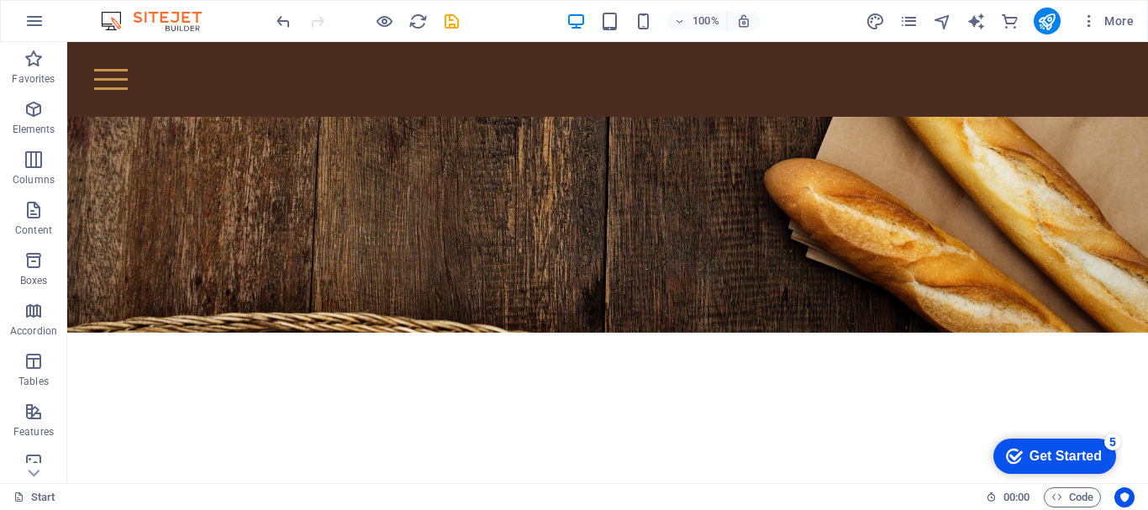
scroll to position [166, 0]
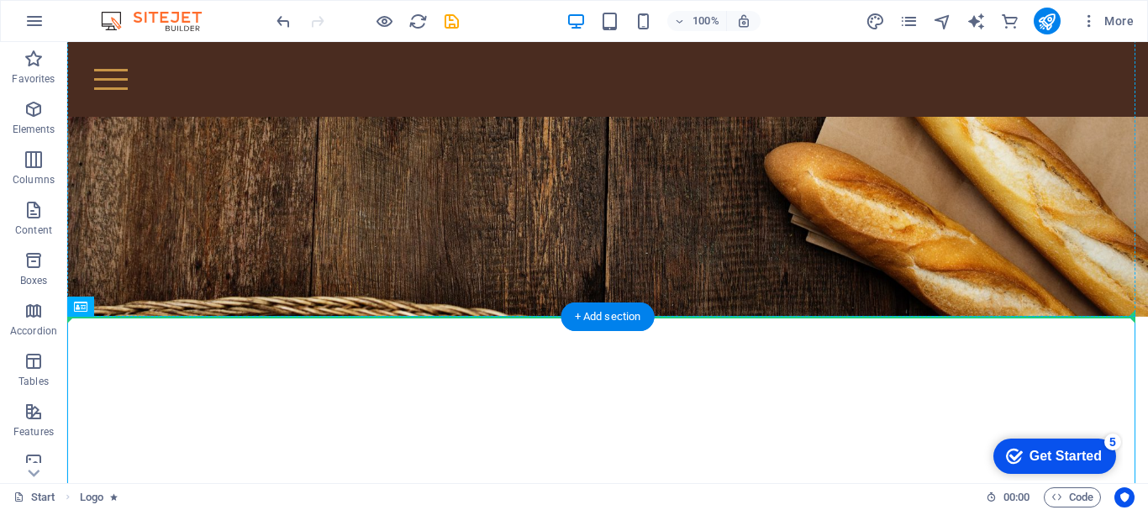
drag, startPoint x: 697, startPoint y: 384, endPoint x: 705, endPoint y: 217, distance: 167.4
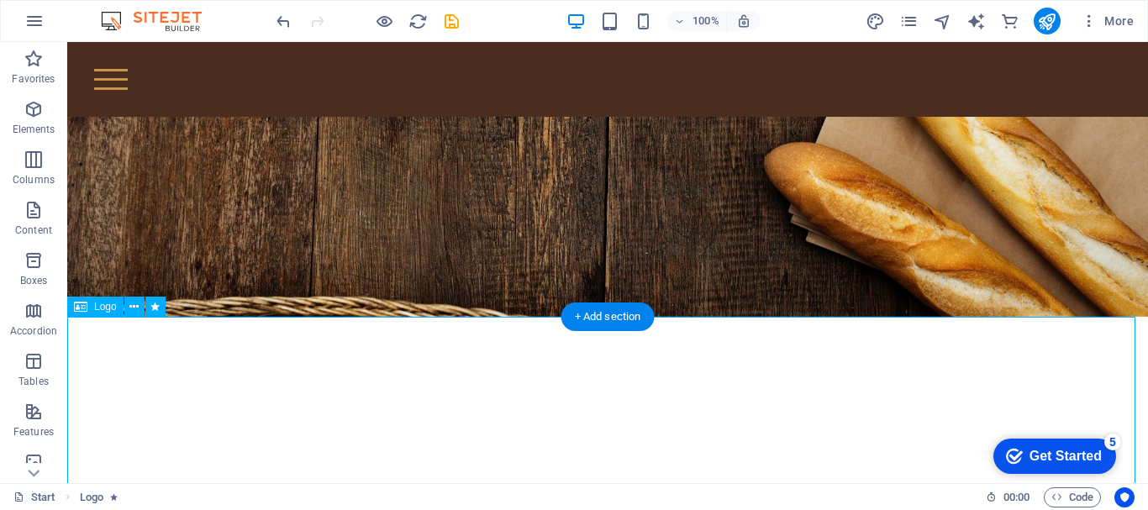
scroll to position [171, 0]
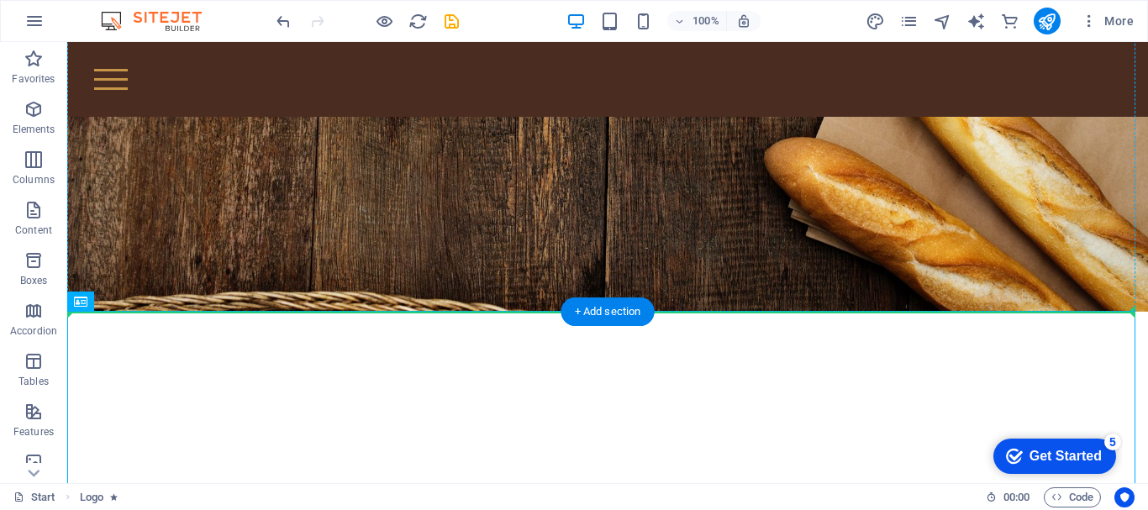
drag, startPoint x: 586, startPoint y: 473, endPoint x: 593, endPoint y: 266, distance: 206.8
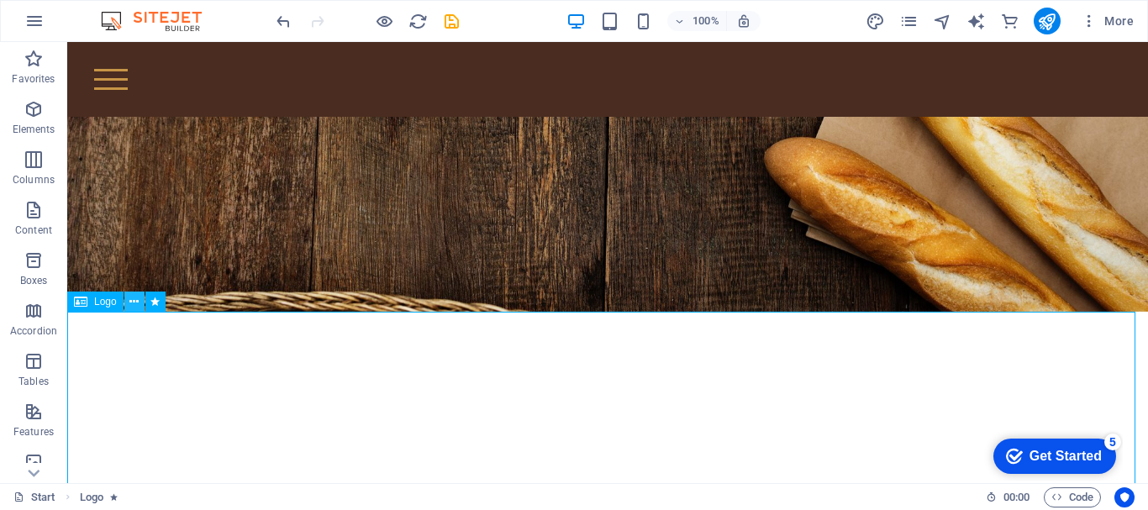
click at [134, 310] on icon at bounding box center [133, 302] width 9 height 18
click at [130, 302] on icon at bounding box center [133, 302] width 9 height 18
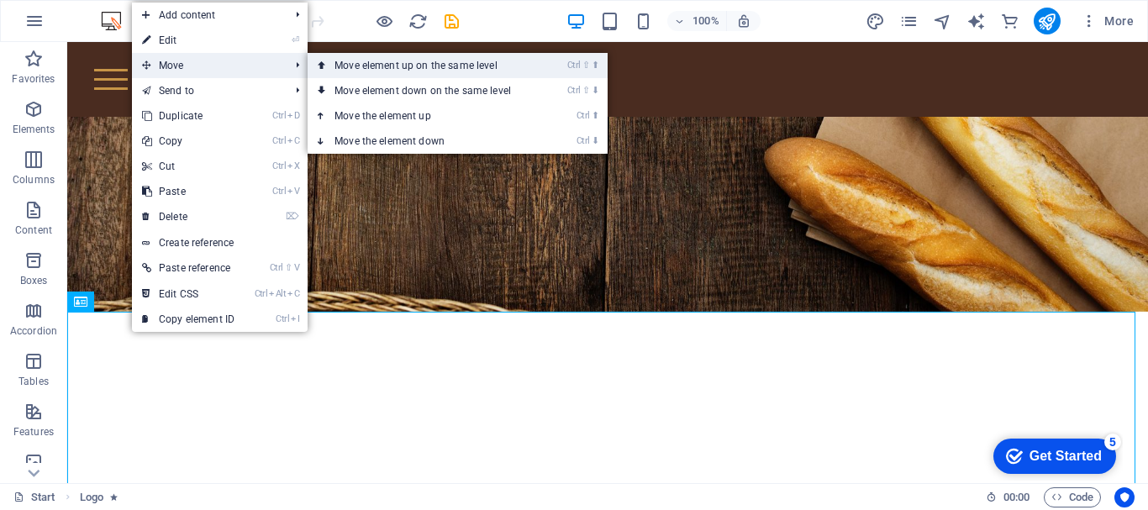
click at [346, 70] on link "Ctrl ⇧ ⬆ Move element up on the same level" at bounding box center [426, 65] width 237 height 25
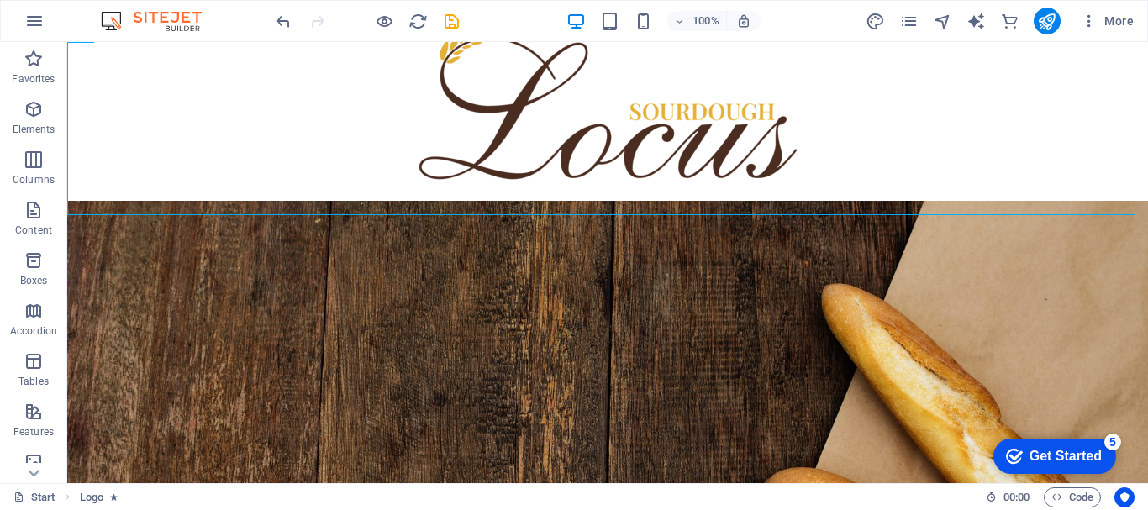
scroll to position [0, 0]
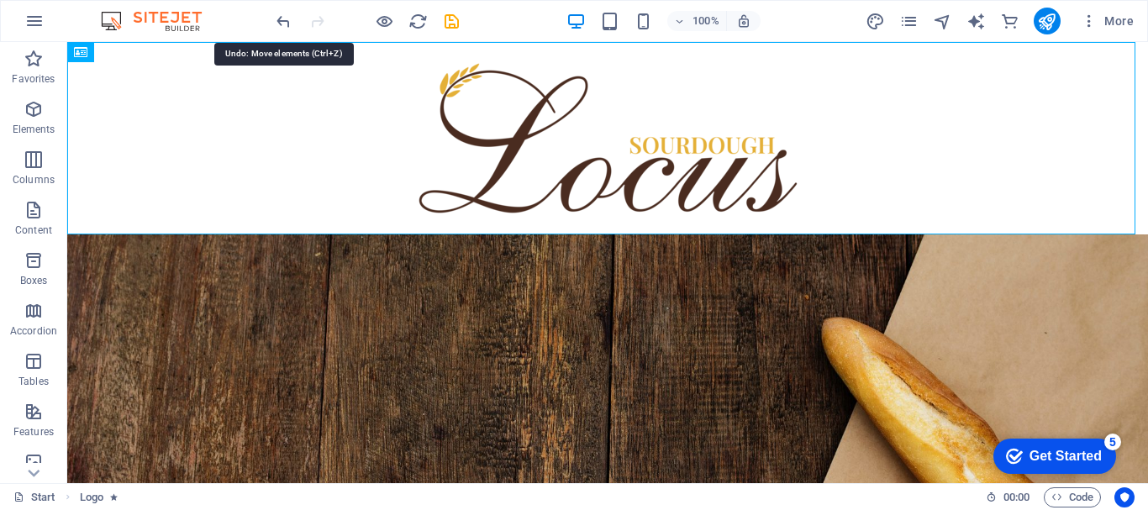
click at [280, 31] on div at bounding box center [367, 21] width 188 height 27
click at [281, 20] on icon "undo" at bounding box center [283, 21] width 19 height 19
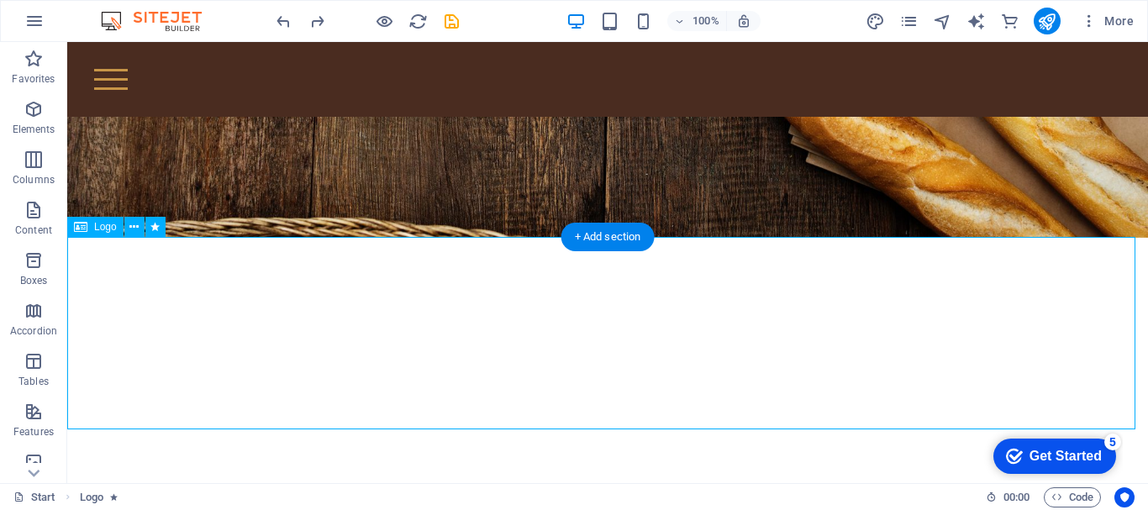
scroll to position [246, 0]
click at [134, 228] on icon at bounding box center [133, 227] width 9 height 18
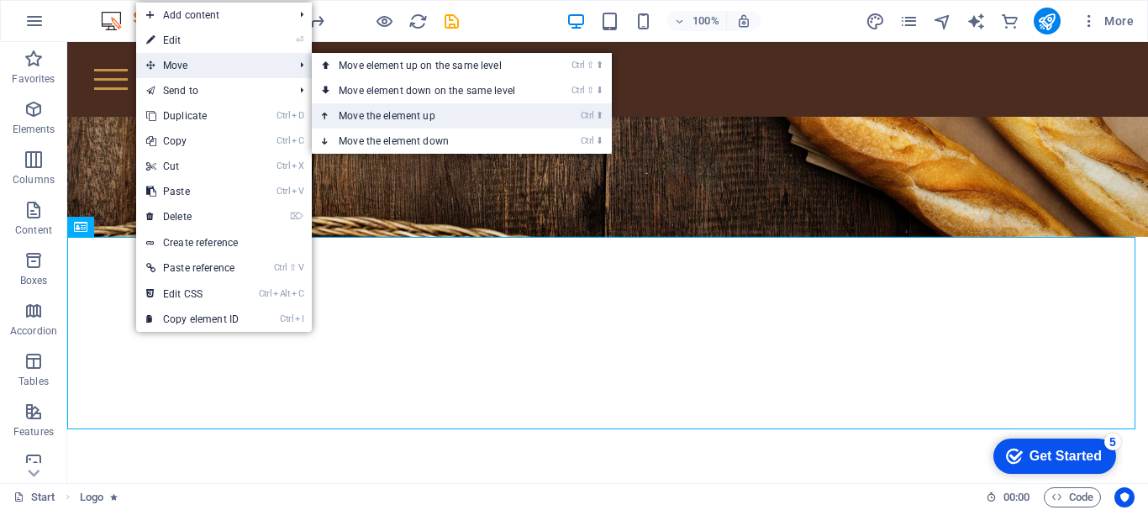
click at [361, 120] on link "Ctrl ⬆ Move the element up" at bounding box center [430, 115] width 237 height 25
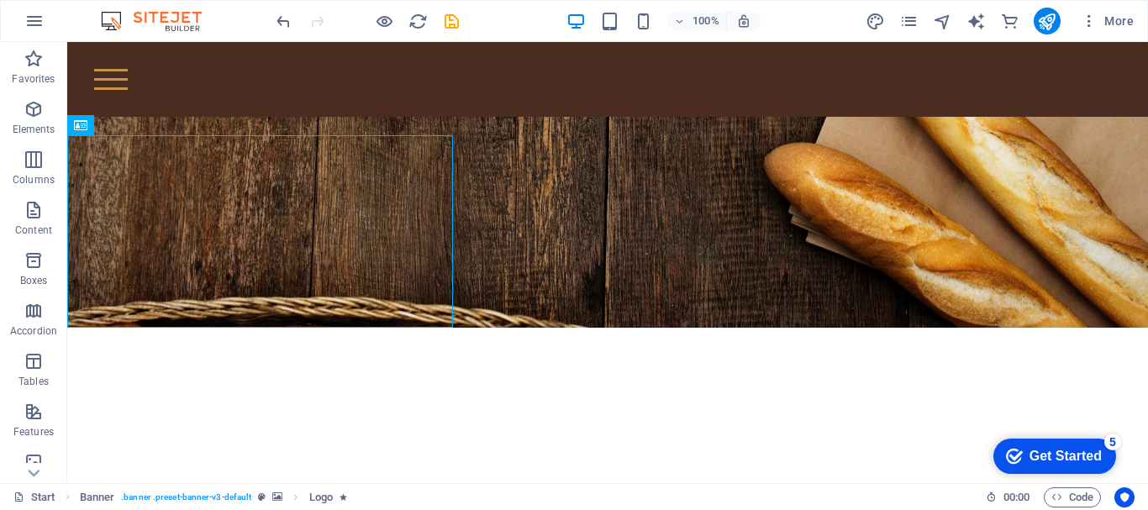
scroll to position [168, 0]
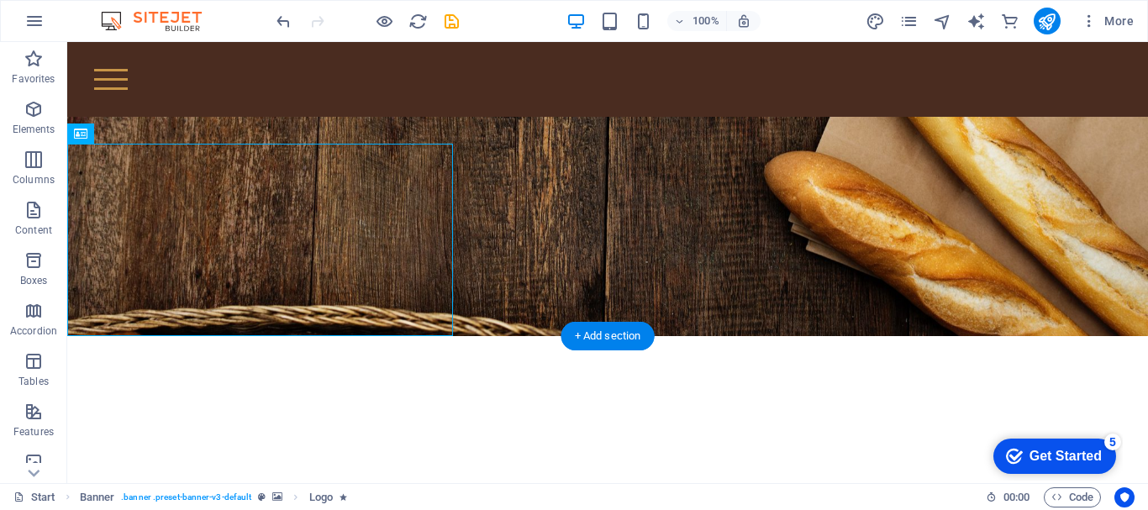
click at [668, 260] on figure at bounding box center [607, 105] width 1080 height 462
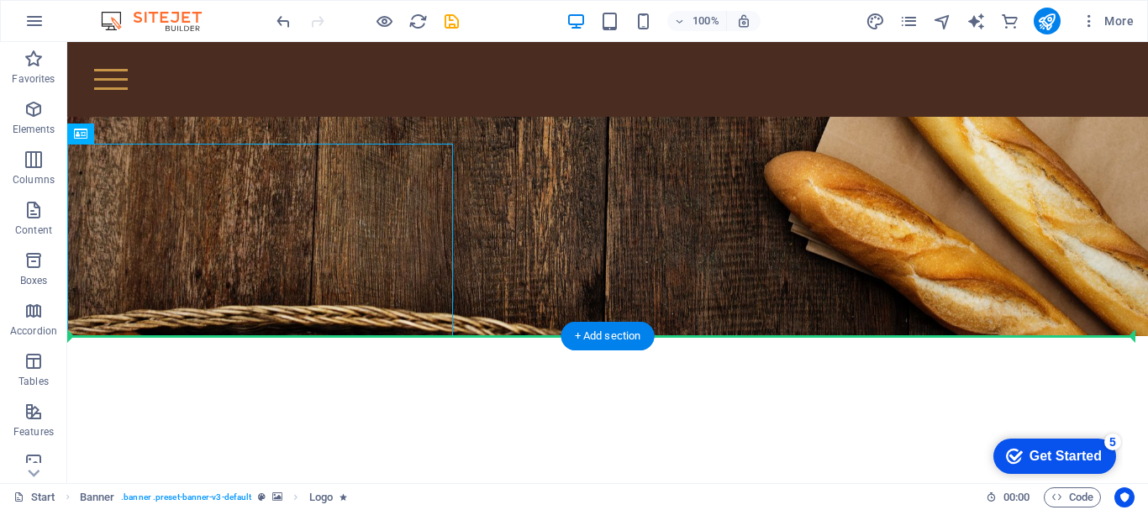
drag, startPoint x: 342, startPoint y: 258, endPoint x: 549, endPoint y: 269, distance: 207.8
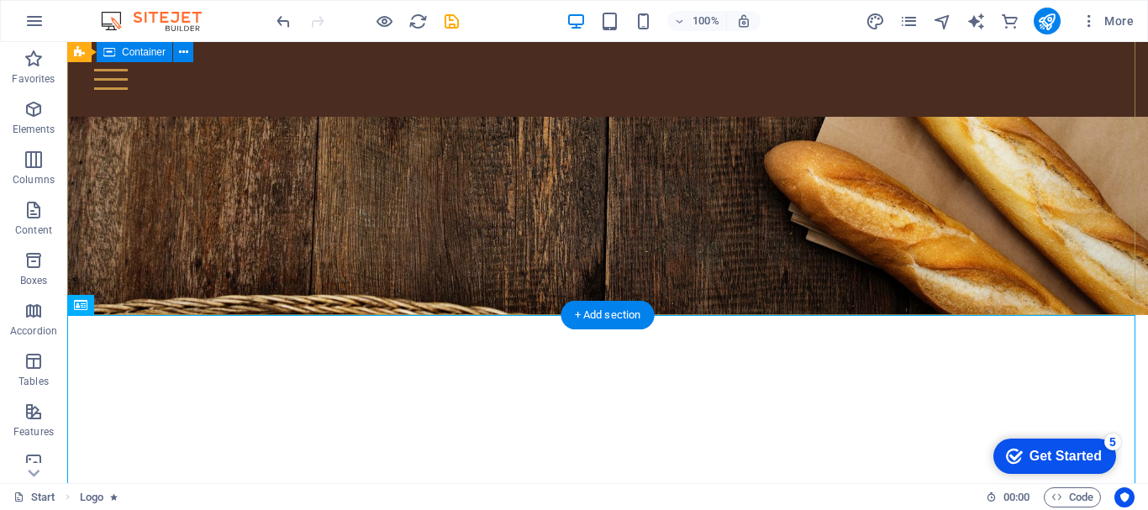
click at [549, 315] on div "Lorem ipsum dolor sit amet, consetetur sadipscing elitr, sed diam nonumy eirmod…" at bounding box center [607, 450] width 1080 height 270
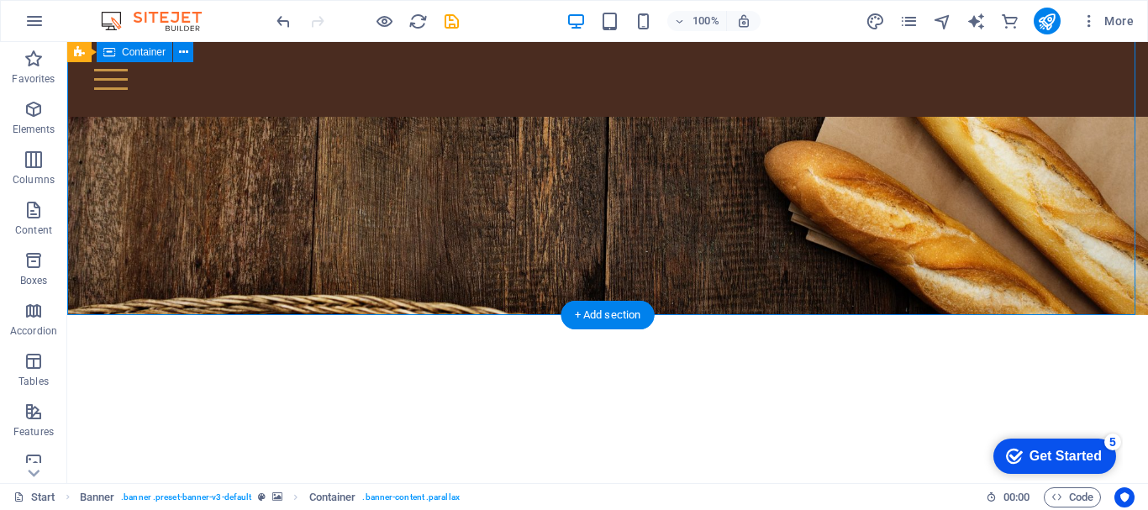
click at [376, 315] on div "Lorem ipsum dolor sit amet, consetetur sadipscing elitr, sed diam nonumy eirmod…" at bounding box center [607, 450] width 1080 height 270
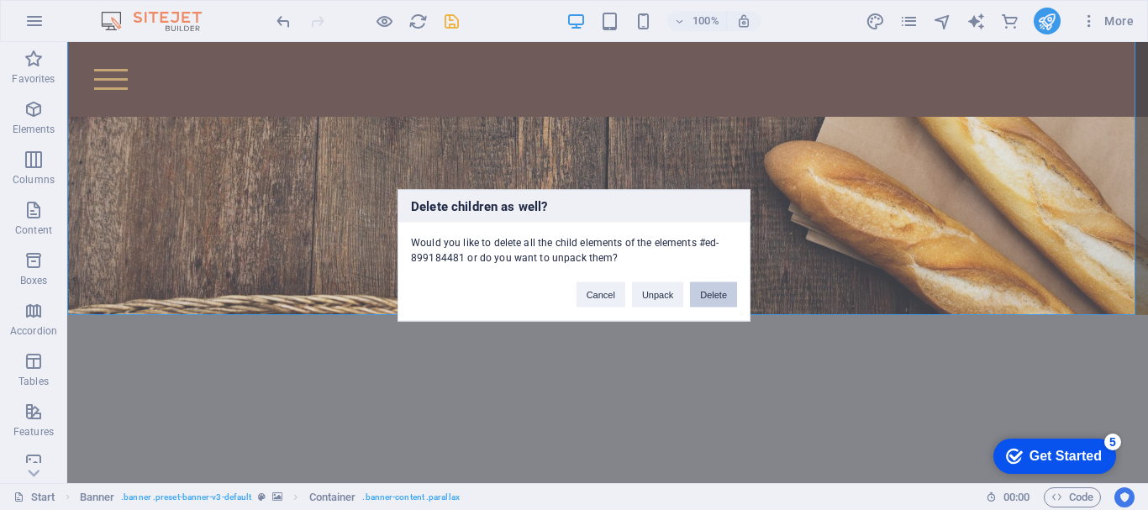
click at [711, 292] on button "Delete" at bounding box center [713, 293] width 47 height 25
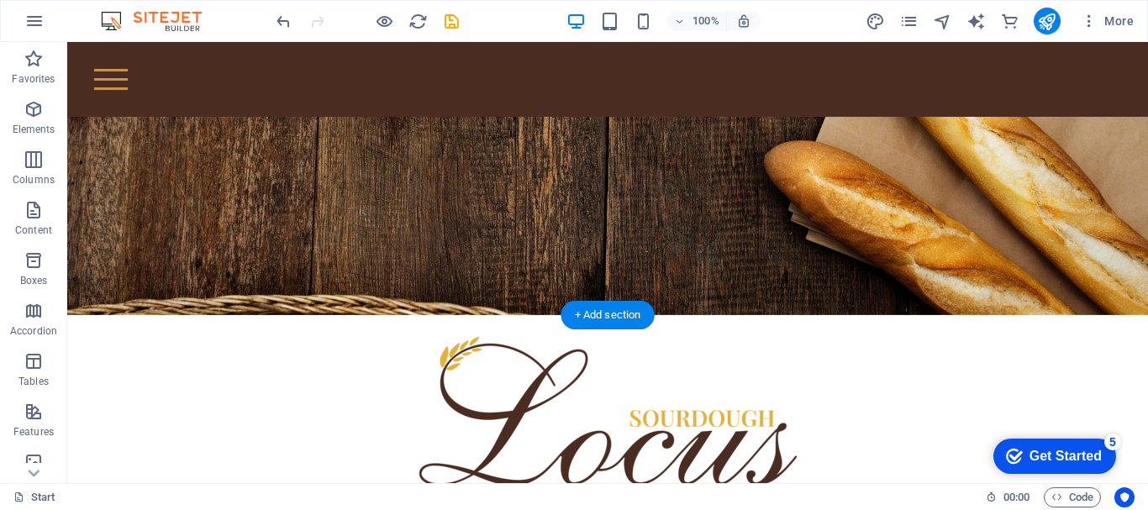
click at [636, 219] on figure at bounding box center [607, 94] width 1080 height 441
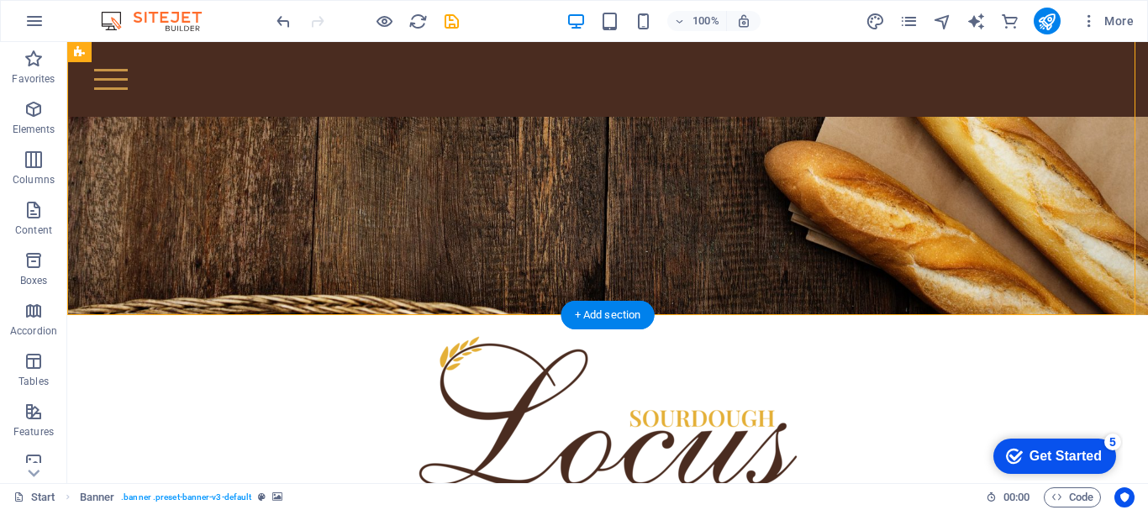
click at [545, 233] on figure at bounding box center [607, 94] width 1080 height 441
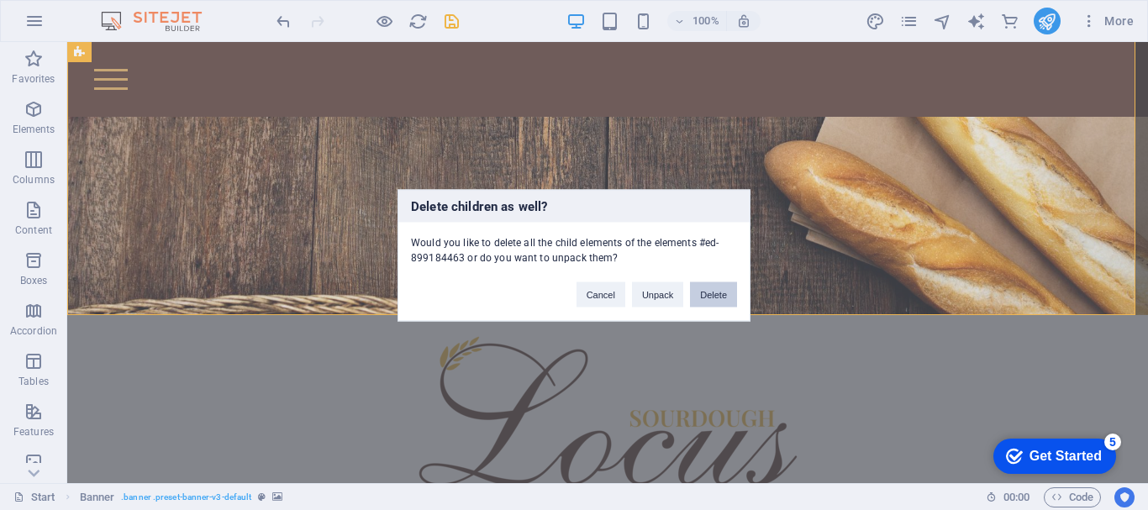
click at [702, 283] on button "Delete" at bounding box center [713, 293] width 47 height 25
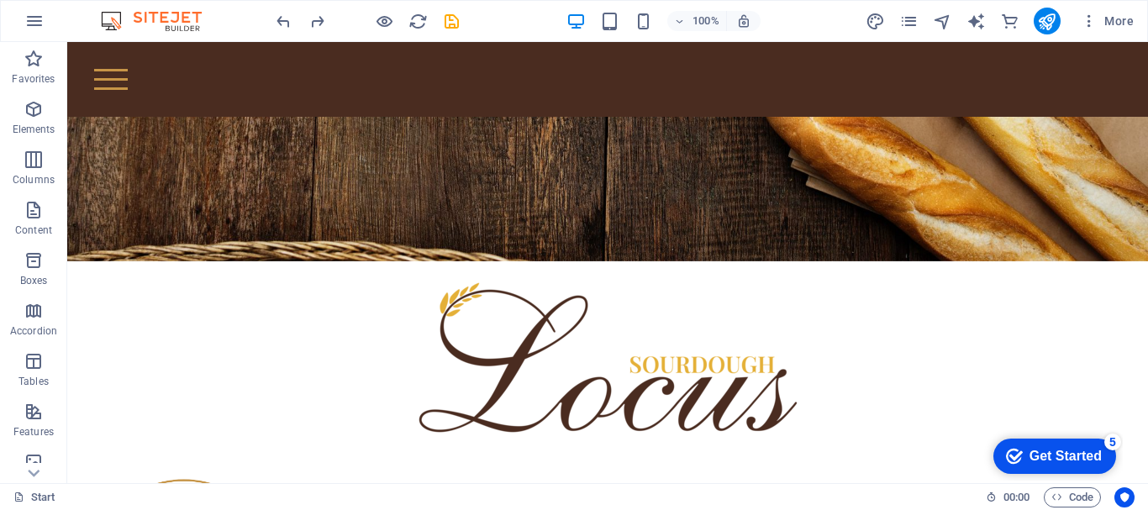
scroll to position [234, 0]
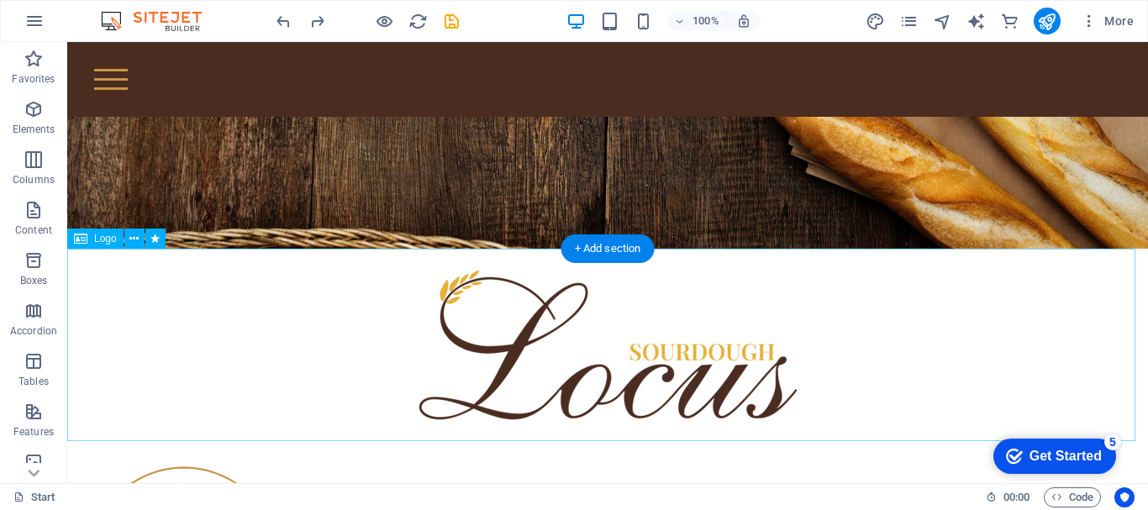
click at [813, 346] on div at bounding box center [607, 345] width 1080 height 192
click at [737, 386] on div at bounding box center [607, 345] width 1080 height 192
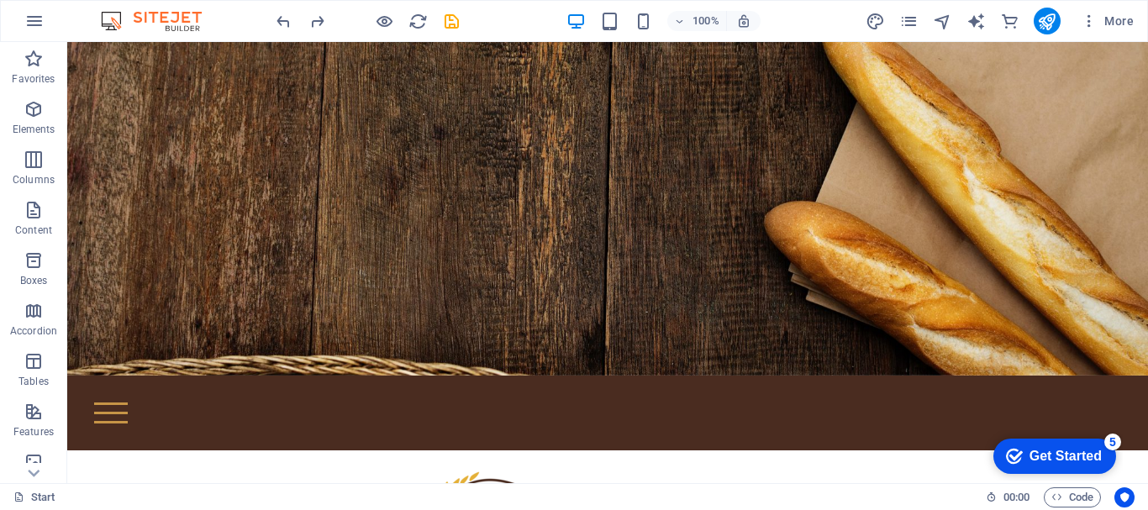
scroll to position [39, 0]
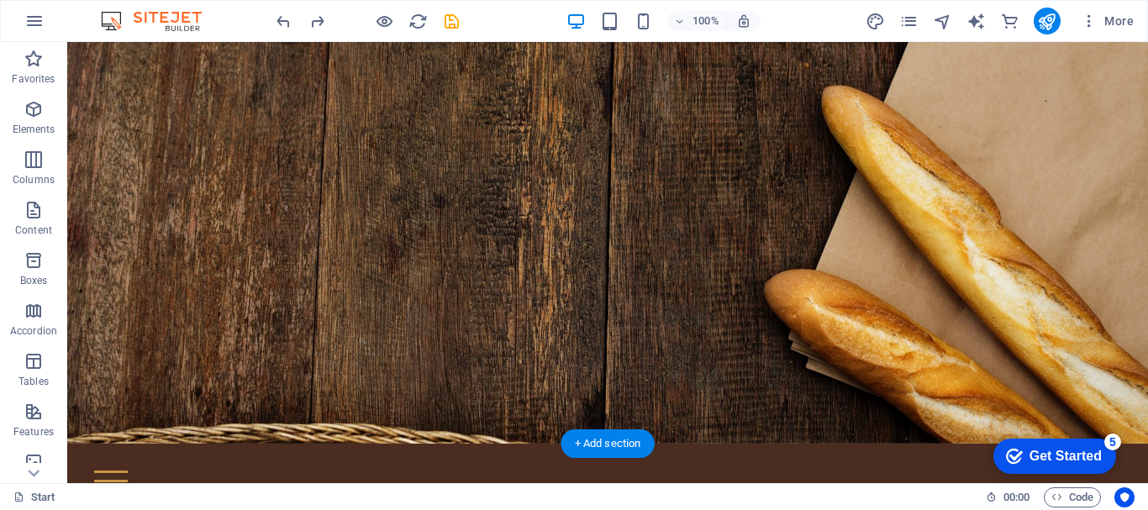
click at [847, 229] on figure at bounding box center [607, 223] width 1080 height 441
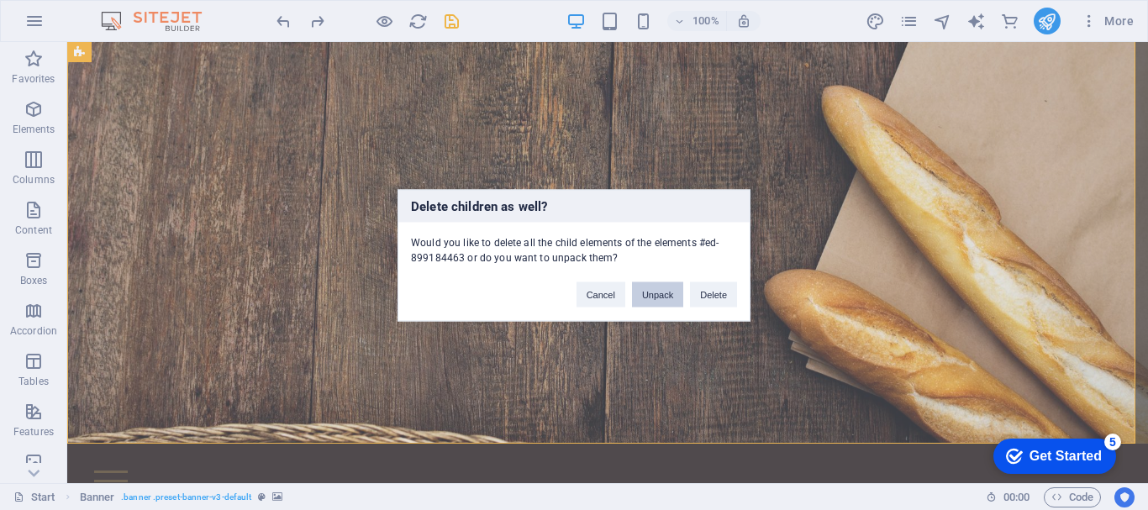
click at [678, 294] on button "Unpack" at bounding box center [657, 293] width 51 height 25
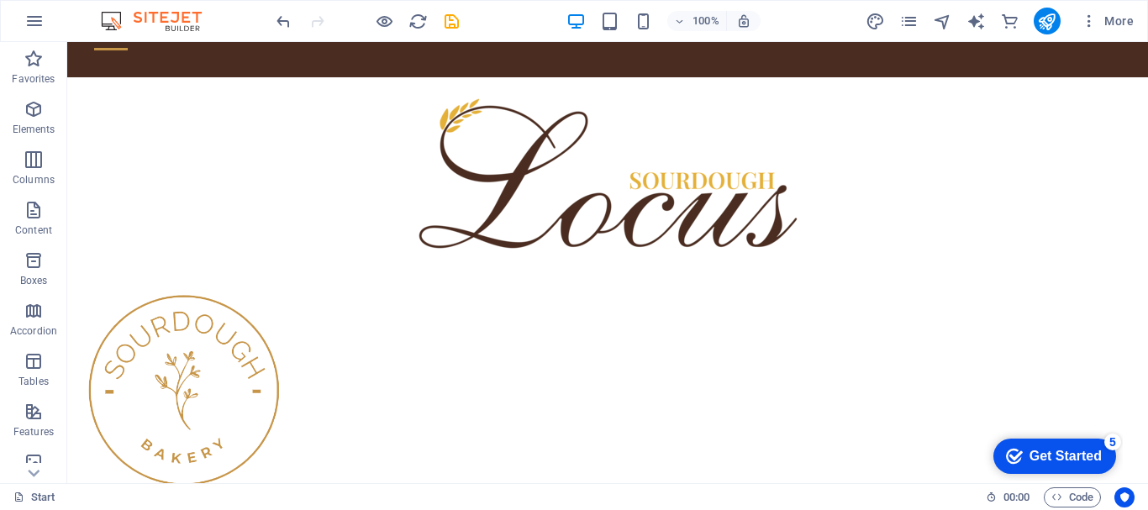
scroll to position [0, 0]
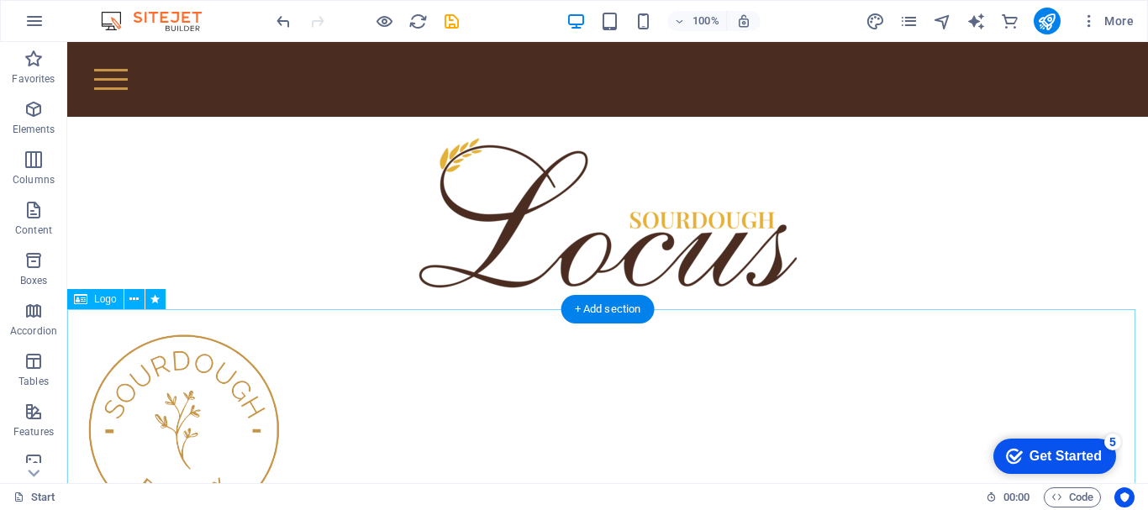
click at [158, 449] on div at bounding box center [607, 429] width 1080 height 240
click at [133, 302] on icon at bounding box center [133, 300] width 9 height 18
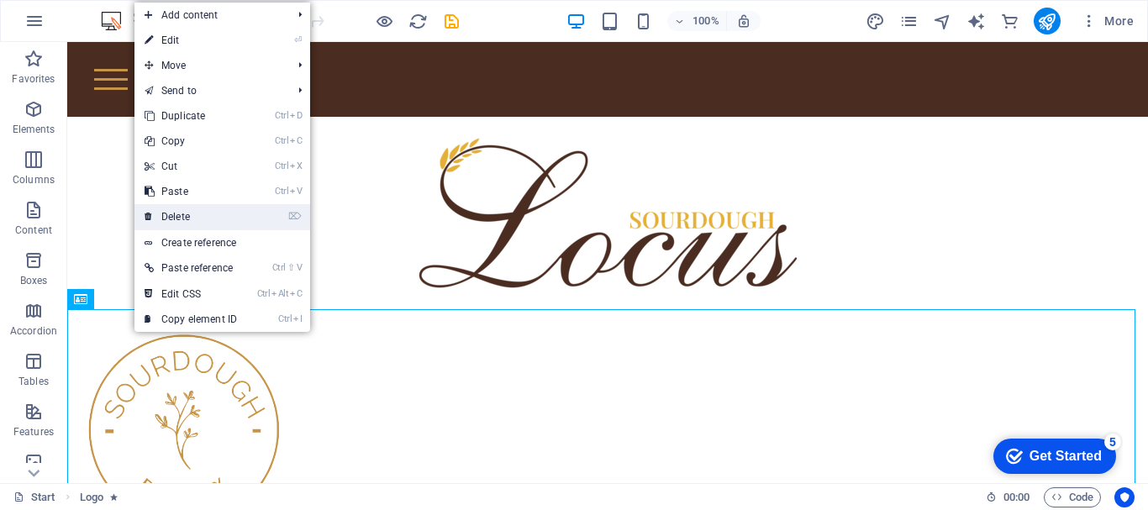
click at [192, 213] on link "⌦ Delete" at bounding box center [190, 216] width 113 height 25
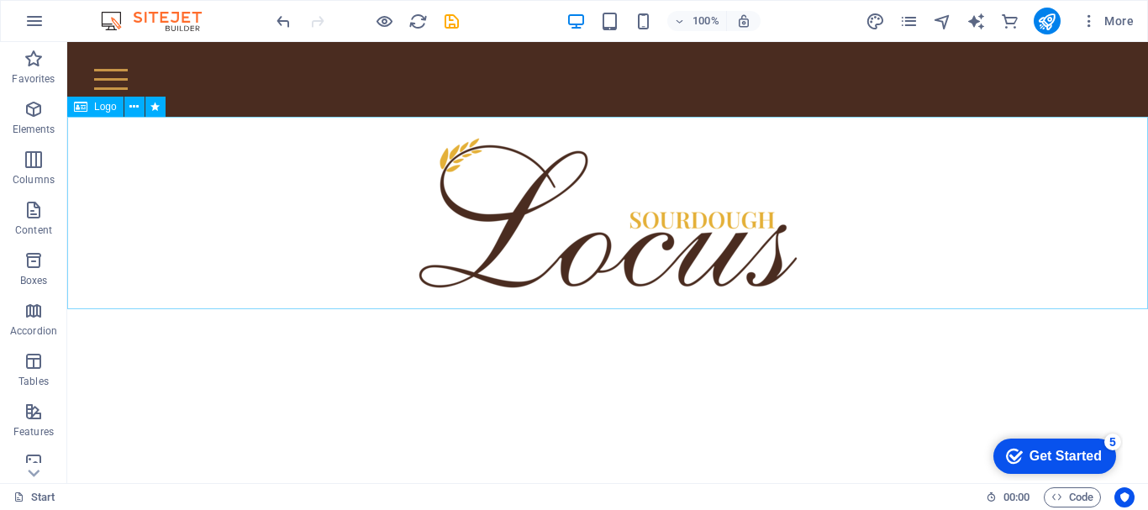
click at [1070, 309] on html "Skip to main content POČETNA O NAMA Products Baking Our Stores Order Contact" at bounding box center [607, 175] width 1080 height 267
click at [909, 309] on html "Skip to main content POČETNA O NAMA Products Baking Our Stores Order Contact" at bounding box center [607, 175] width 1080 height 267
drag, startPoint x: 1098, startPoint y: 445, endPoint x: 1260, endPoint y: 697, distance: 299.0
click at [1097, 445] on div "checkmark Get Started 5" at bounding box center [1054, 456] width 123 height 35
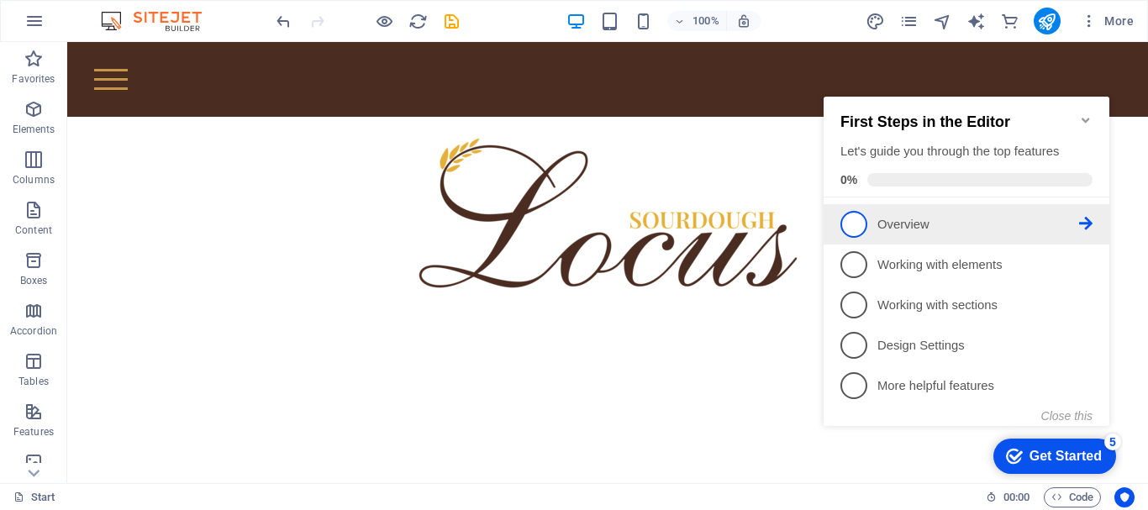
click at [875, 218] on link "1 Overview - incomplete" at bounding box center [966, 224] width 252 height 27
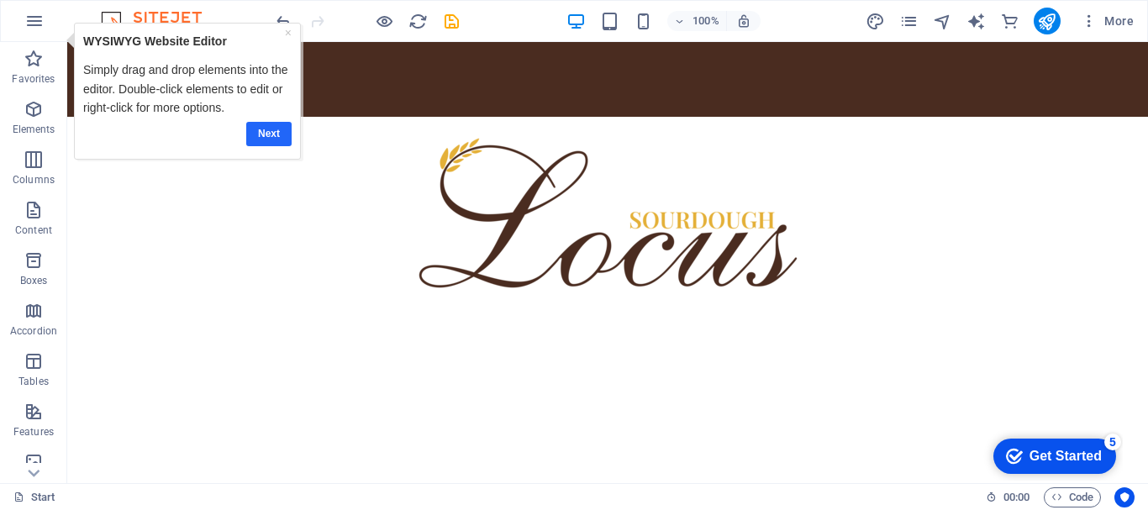
click at [265, 126] on link "Next" at bounding box center [267, 134] width 45 height 24
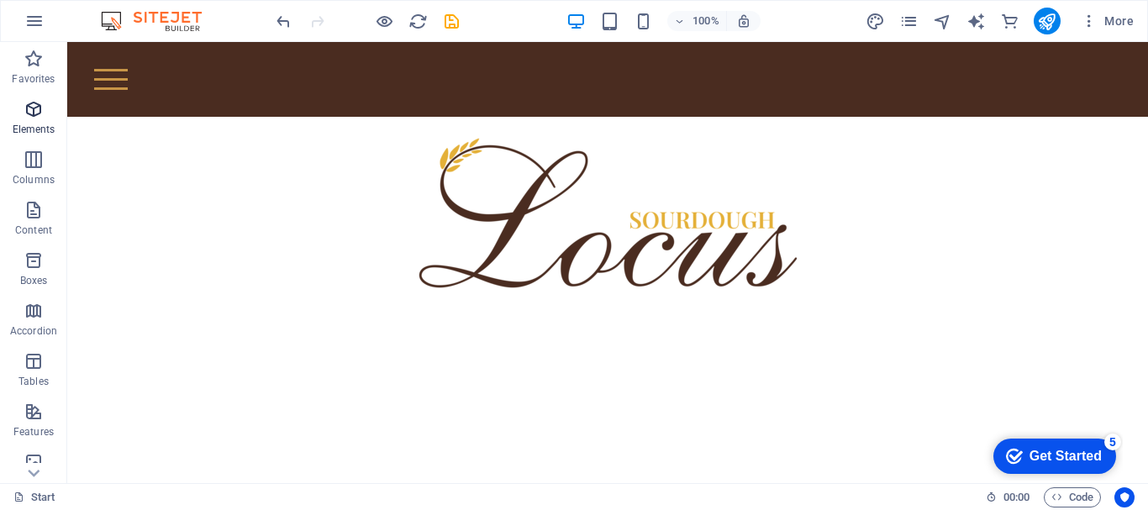
click at [40, 106] on icon "button" at bounding box center [34, 109] width 20 height 20
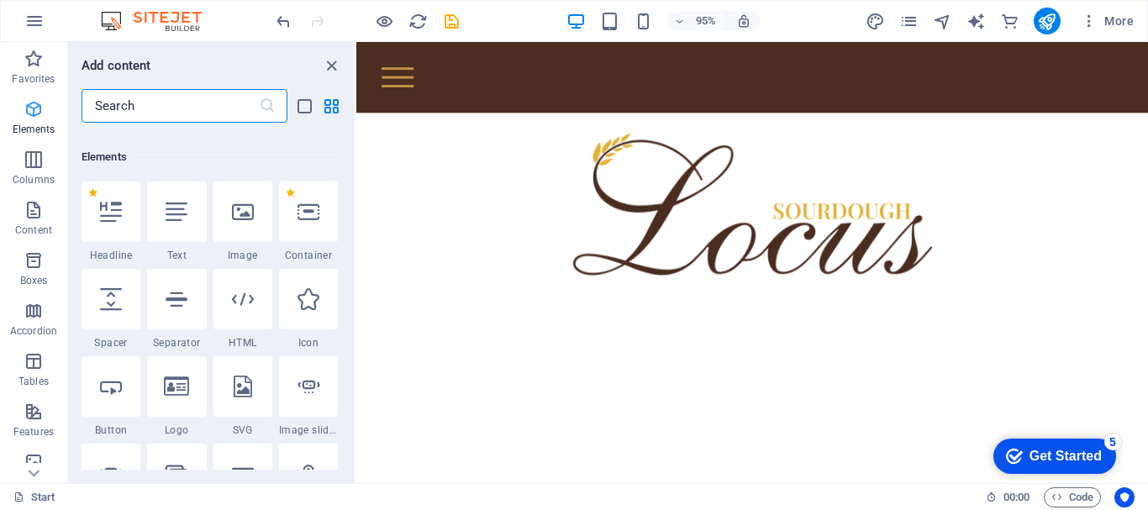
scroll to position [179, 0]
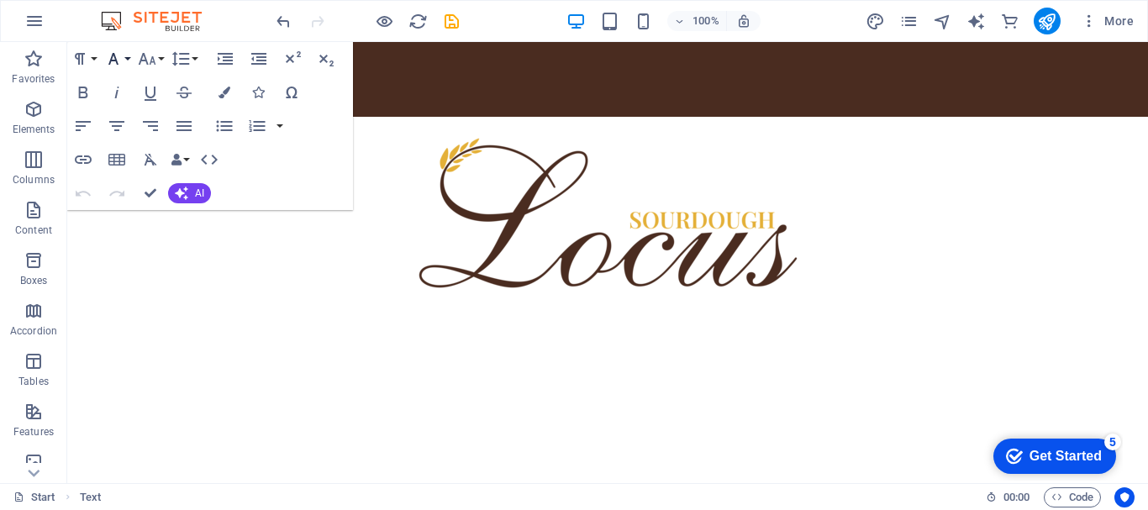
click at [118, 60] on icon "button" at bounding box center [113, 59] width 20 height 20
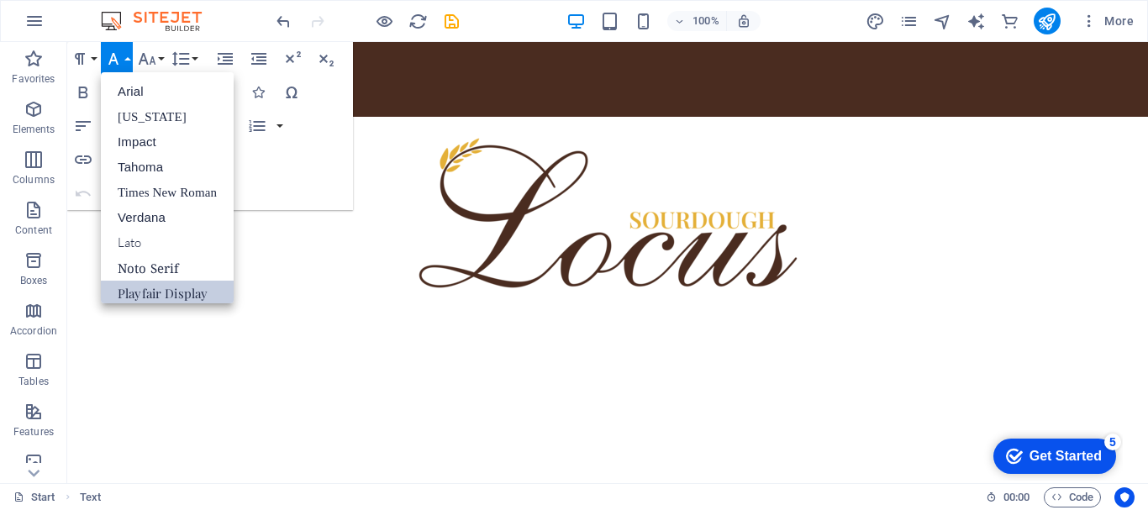
click at [173, 288] on link "Playfair Display" at bounding box center [167, 293] width 133 height 25
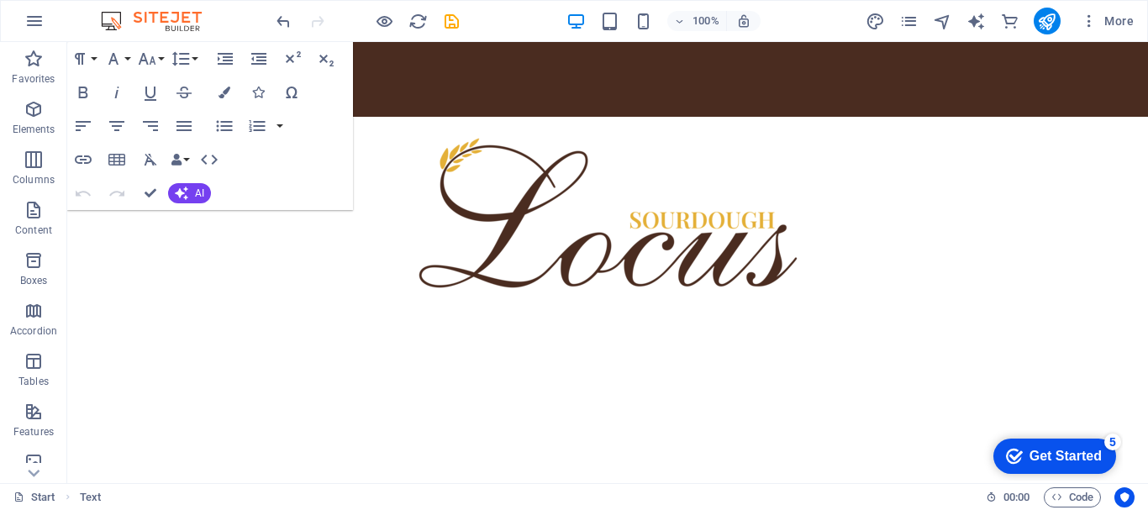
click at [341, 309] on html "Skip to main content POČETNA O NAMA Products Baking Our Stores Order Contact" at bounding box center [607, 175] width 1080 height 267
click at [595, 309] on html "Skip to main content POČETNA O NAMA Products Baking Our Stores Order Contact" at bounding box center [607, 175] width 1080 height 267
click at [597, 309] on html "Skip to main content POČETNA O NAMA Products Baking Our Stores Order Contact" at bounding box center [607, 175] width 1080 height 267
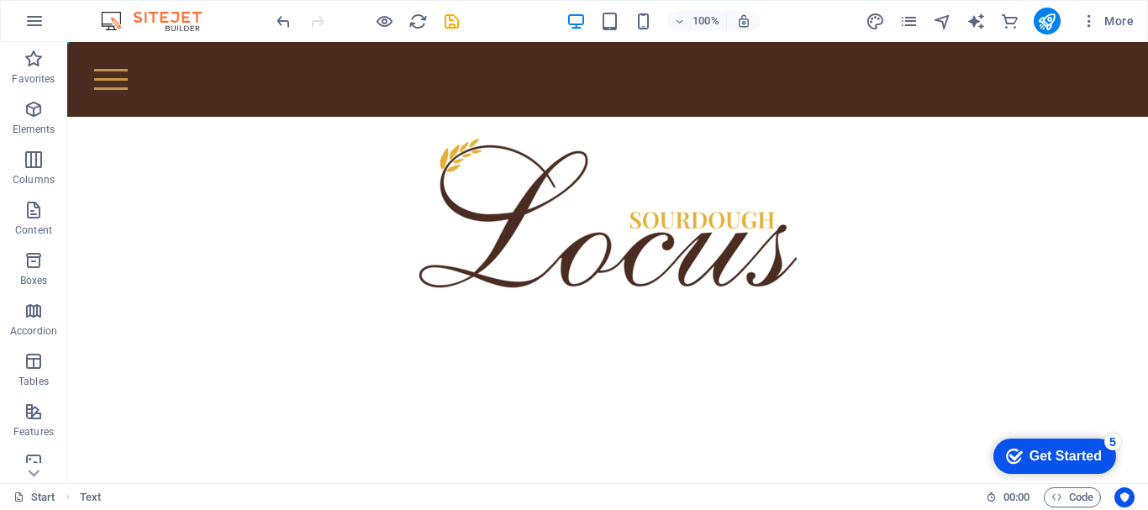
click at [510, 309] on html "Skip to main content POČETNA O NAMA Products Baking Our Stores Order Contact" at bounding box center [607, 175] width 1080 height 267
click at [47, 120] on span "Elements" at bounding box center [33, 119] width 67 height 40
click at [451, 309] on html "Skip to main content POČETNA O NAMA Products Baking Our Stores Order Contact" at bounding box center [607, 175] width 1080 height 267
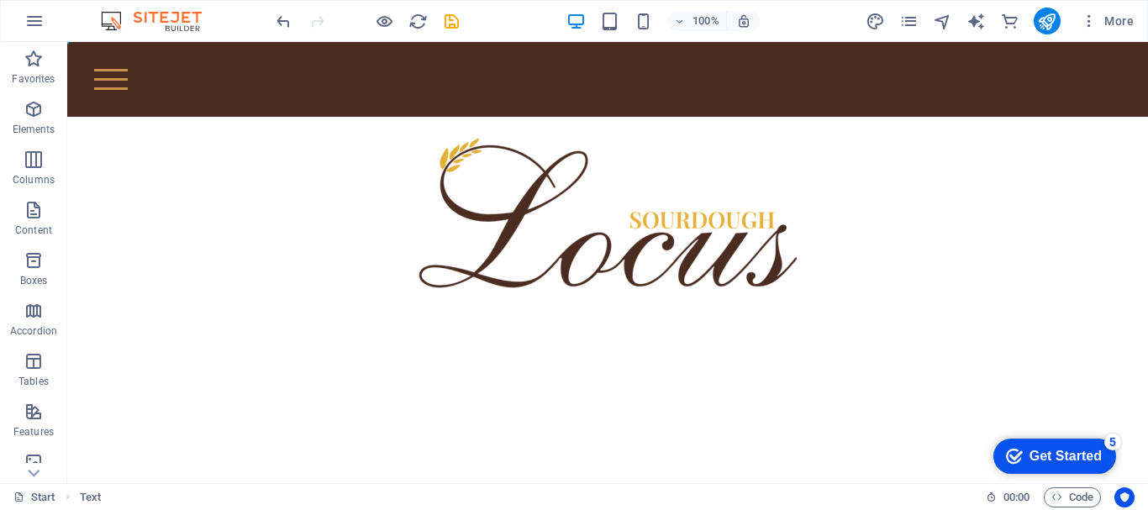
drag, startPoint x: 451, startPoint y: 465, endPoint x: 1033, endPoint y: 302, distance: 603.8
click at [452, 309] on html "Skip to main content POČETNA O NAMA Products Baking Our Stores Order Contact" at bounding box center [607, 175] width 1080 height 267
click at [43, 103] on icon "button" at bounding box center [34, 109] width 20 height 20
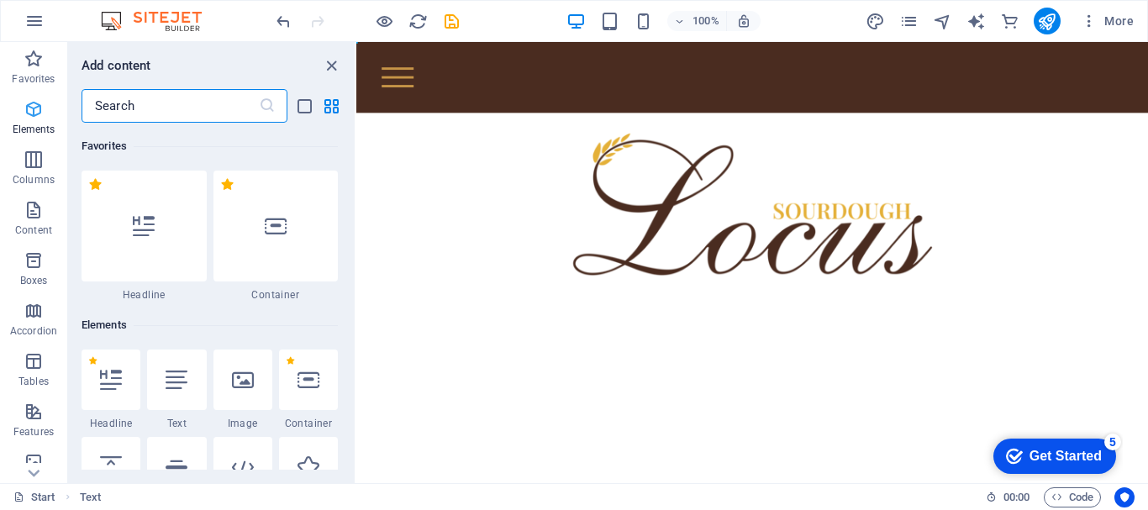
click at [43, 103] on icon "button" at bounding box center [34, 109] width 20 height 20
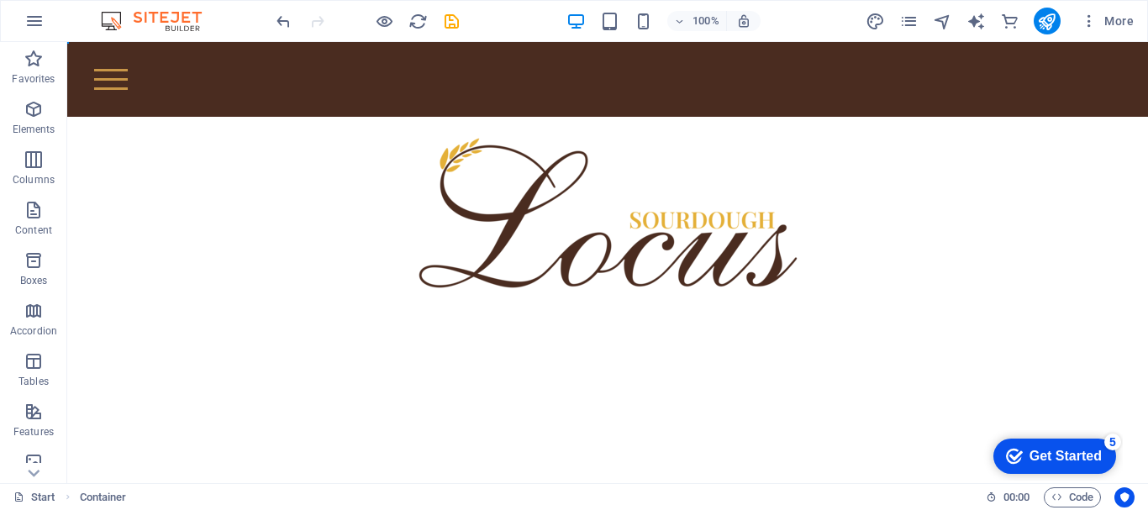
click at [946, 309] on html "Skip to main content POČETNA O NAMA Products Baking Our Stores Order Contact" at bounding box center [607, 175] width 1080 height 267
click at [830, 286] on div at bounding box center [607, 213] width 1080 height 192
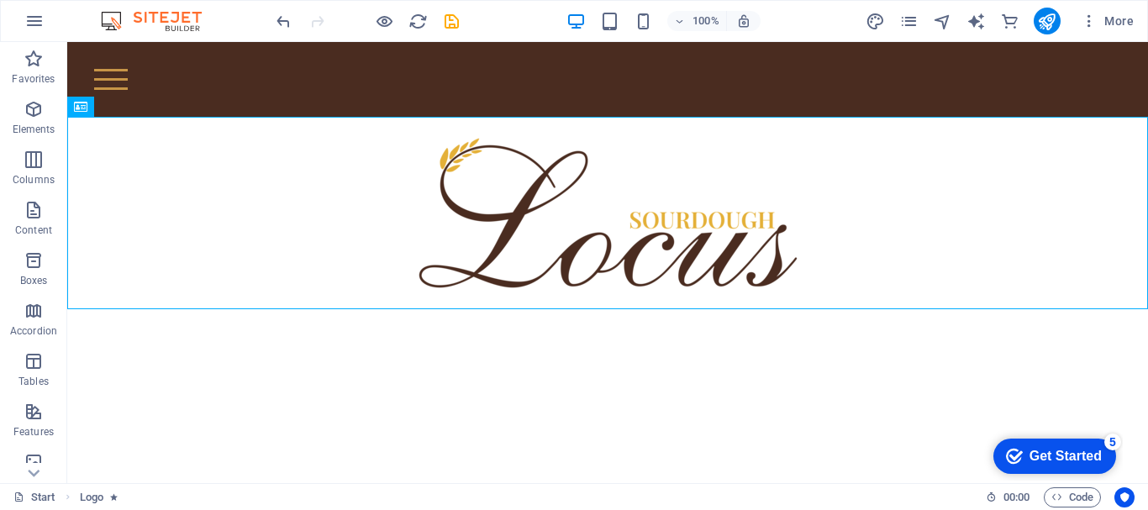
click at [786, 309] on html "Skip to main content POČETNA O NAMA Products Baking Our Stores Order Contact" at bounding box center [607, 175] width 1080 height 267
drag, startPoint x: 786, startPoint y: 351, endPoint x: 565, endPoint y: 376, distance: 221.5
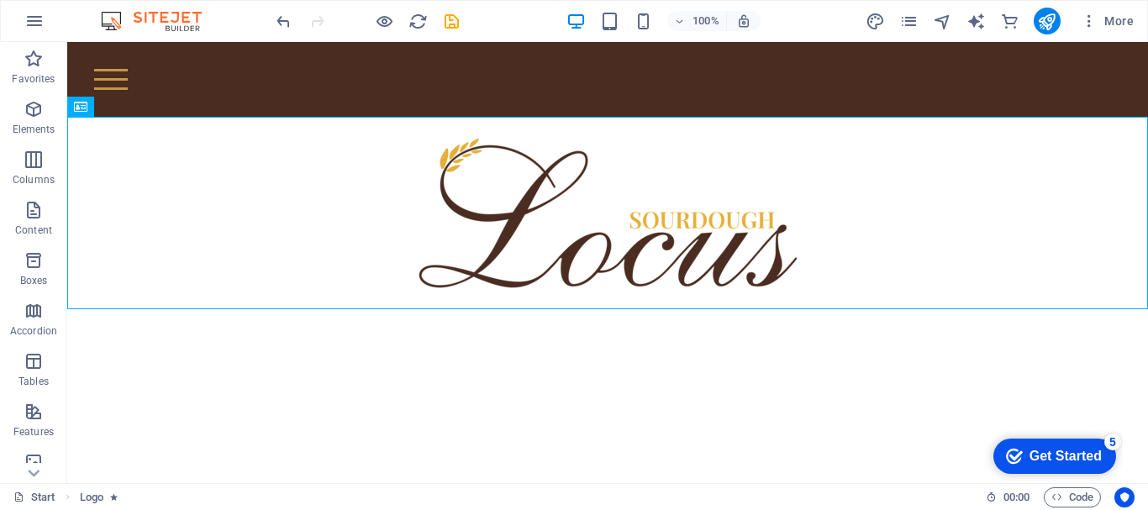
click at [565, 309] on html "Skip to main content POČETNA O NAMA Products Baking Our Stores Order Contact" at bounding box center [607, 175] width 1080 height 267
click at [150, 268] on html "Skip to main content POČETNA O NAMA Products Baking Our Stores Order Contact" at bounding box center [607, 175] width 1080 height 267
click at [19, 108] on span "Elements" at bounding box center [33, 119] width 67 height 40
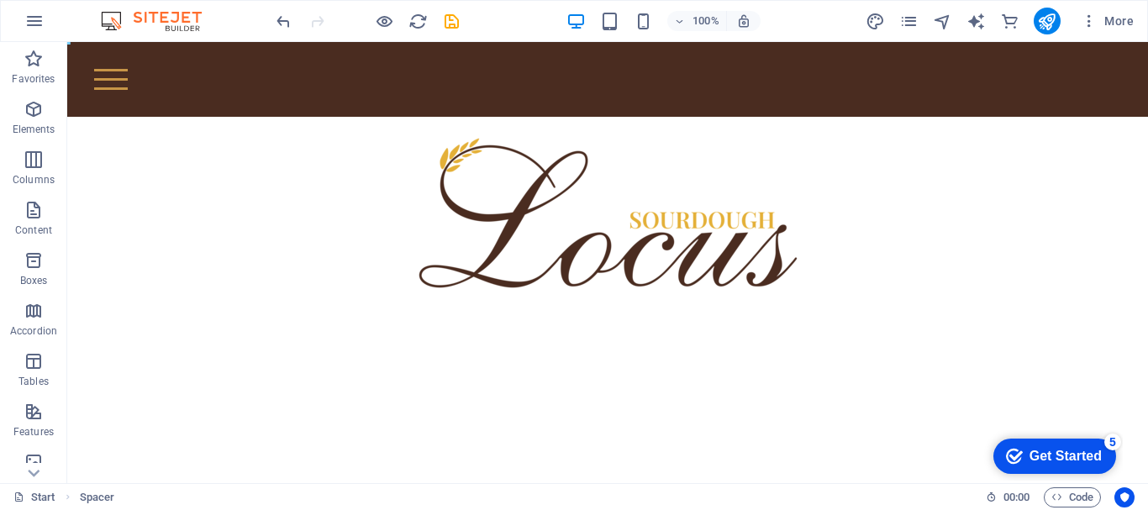
click at [460, 309] on html "Skip to main content POČETNA O NAMA Products Baking Our Stores Order Contact" at bounding box center [607, 175] width 1080 height 267
click at [547, 216] on div at bounding box center [607, 213] width 1080 height 192
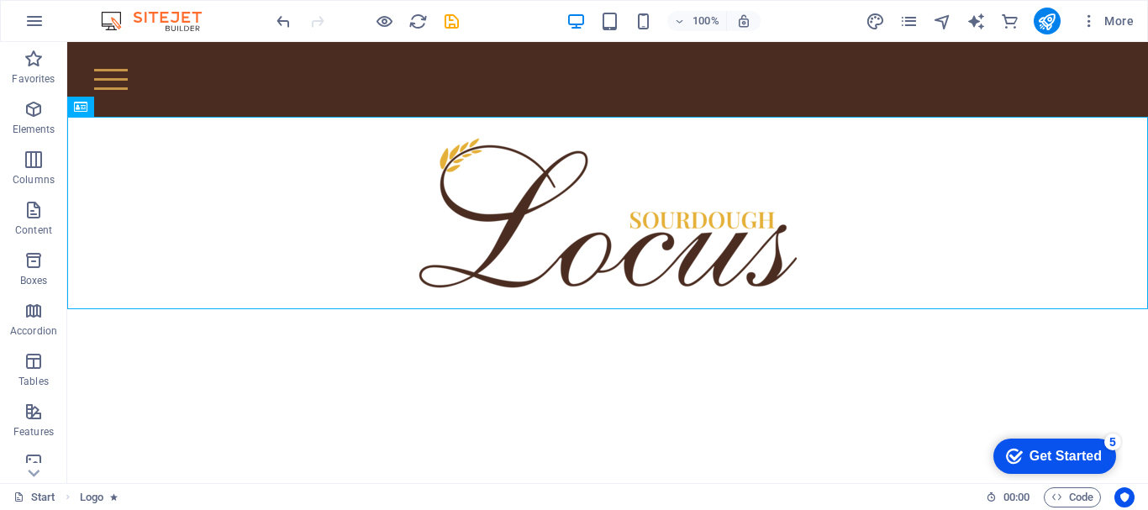
click at [504, 309] on html "Skip to main content POČETNA O NAMA Products Baking Our Stores Order Contact" at bounding box center [607, 175] width 1080 height 267
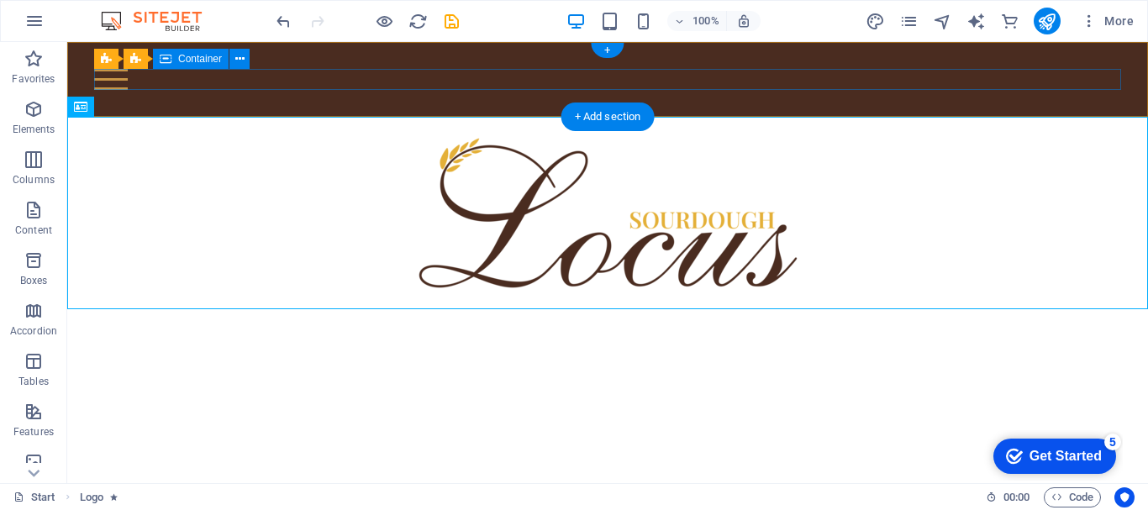
click at [392, 79] on div at bounding box center [607, 79] width 1027 height 21
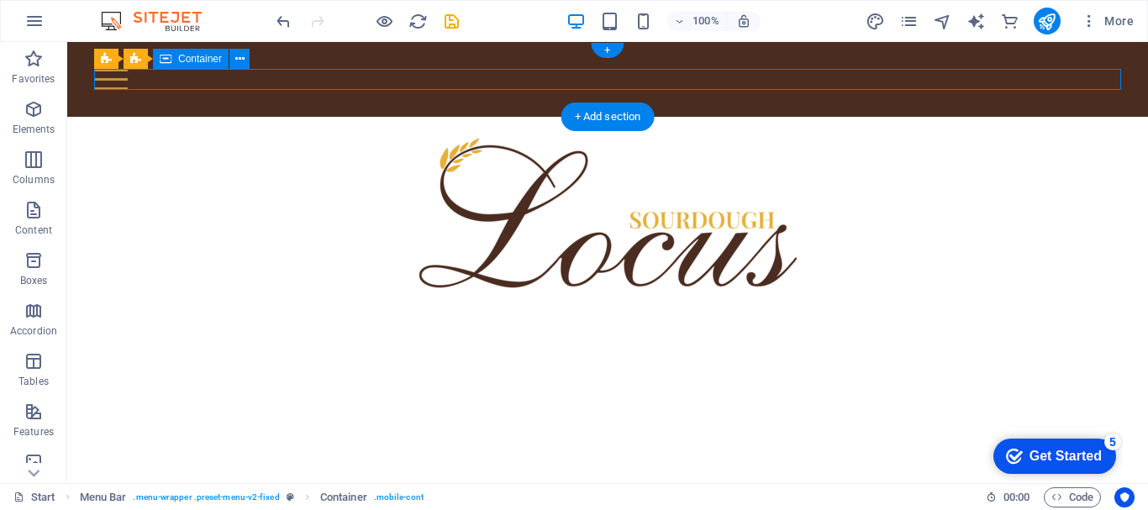
click at [392, 79] on div at bounding box center [607, 79] width 1027 height 21
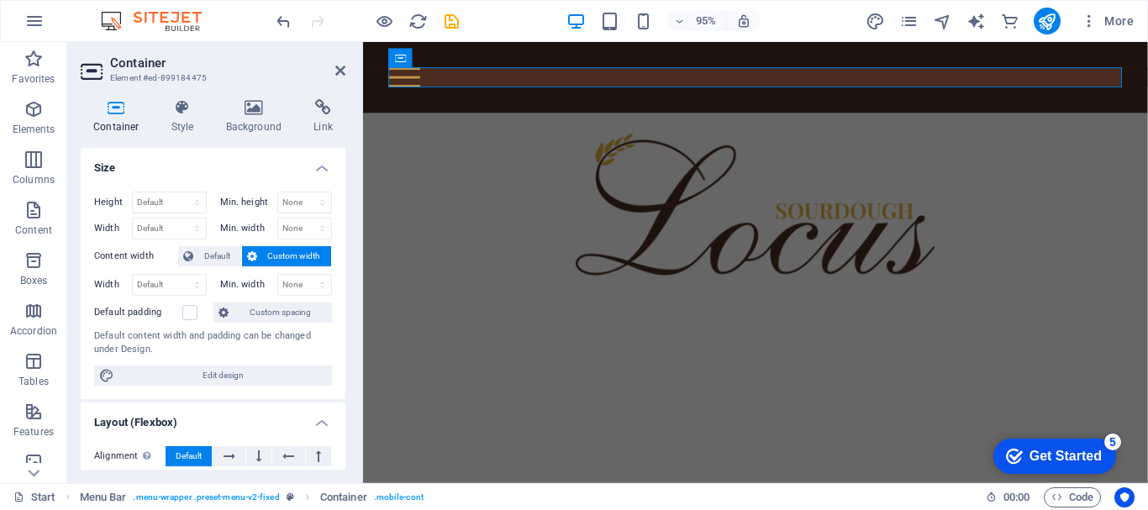
click at [345, 71] on aside "Container Element #ed-899184475 Container Style Background Link Size Height Def…" at bounding box center [215, 262] width 296 height 441
click at [344, 71] on icon at bounding box center [340, 70] width 10 height 13
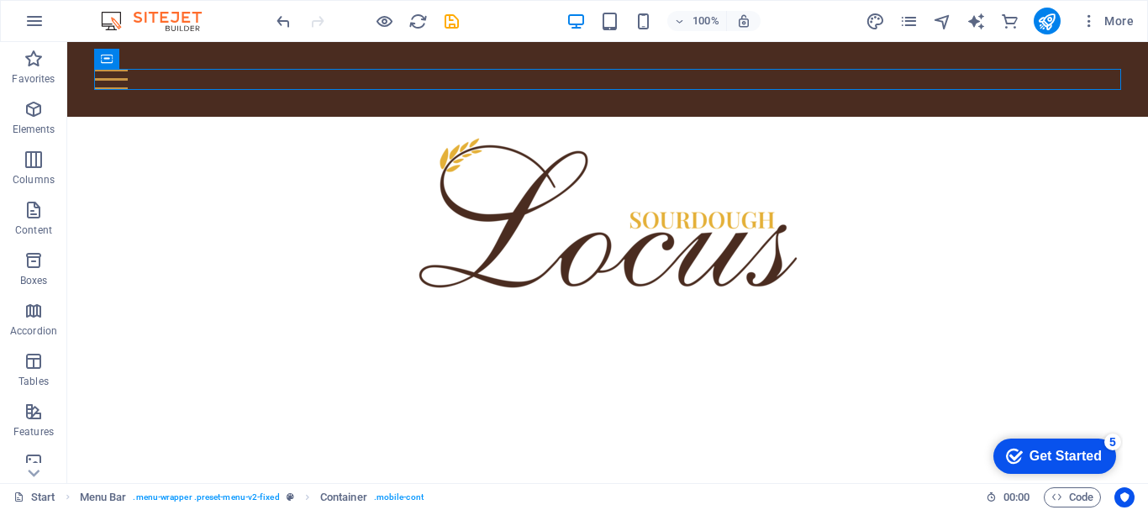
click at [539, 309] on html "Skip to main content POČETNA O NAMA Products Baking Our Stores Order Contact" at bounding box center [607, 175] width 1080 height 267
click at [34, 95] on button "Elements" at bounding box center [33, 117] width 67 height 50
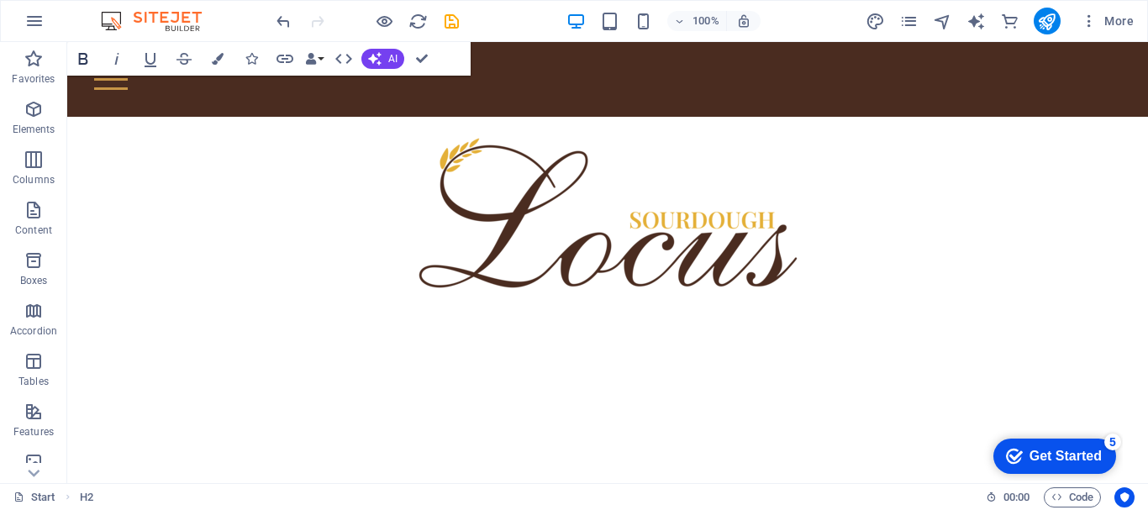
click at [91, 61] on icon "button" at bounding box center [83, 59] width 20 height 20
click at [441, 309] on html "Skip to main content POČETNA O NAMA Products Baking Our Stores Order Contact" at bounding box center [607, 175] width 1080 height 267
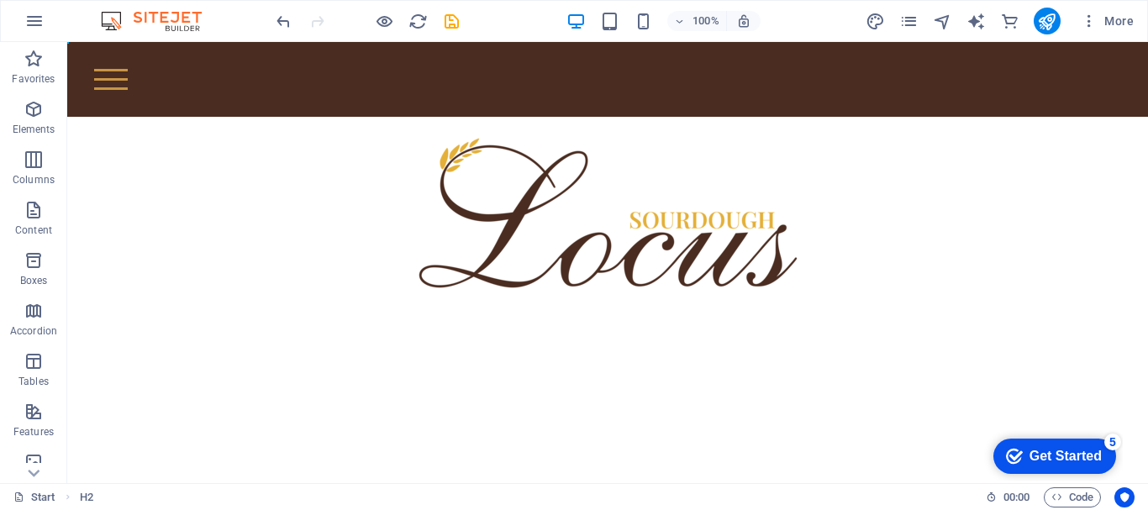
click at [619, 309] on html "Skip to main content POČETNA O NAMA Products Baking Our Stores Order Contact" at bounding box center [607, 175] width 1080 height 267
click at [37, 124] on p "Elements" at bounding box center [34, 129] width 43 height 13
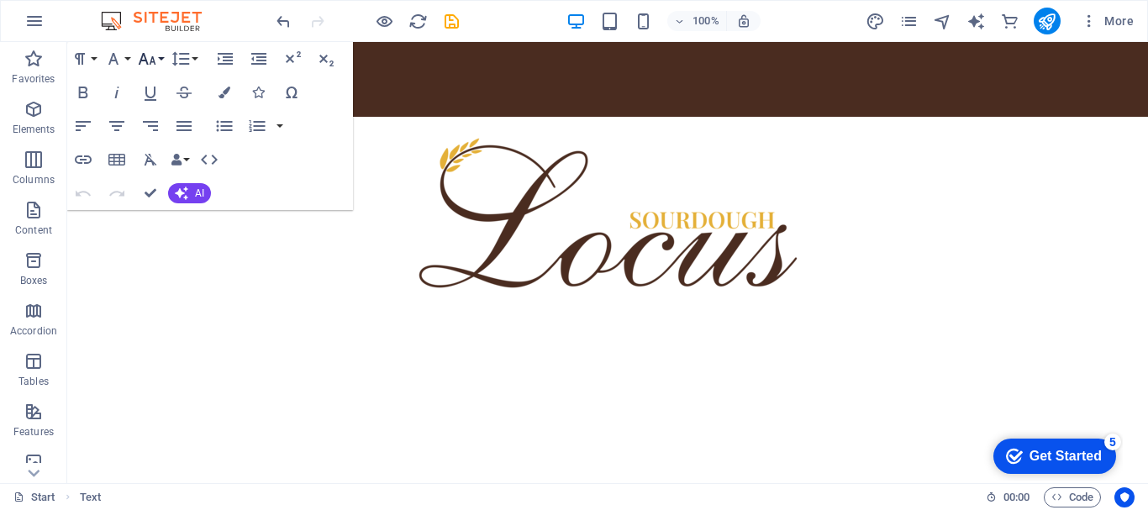
click at [141, 51] on icon "button" at bounding box center [147, 59] width 20 height 20
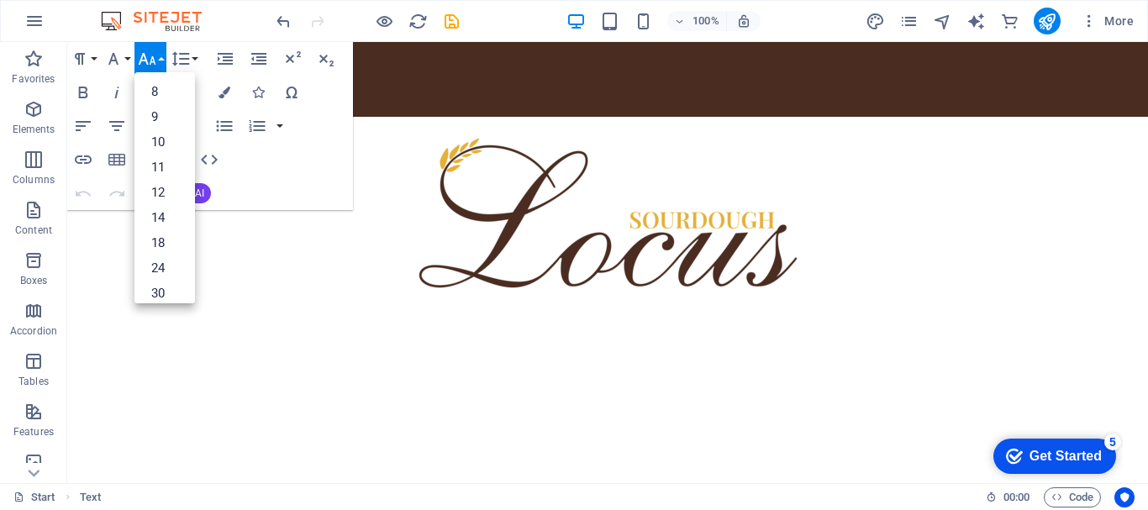
click at [141, 51] on icon "button" at bounding box center [147, 59] width 20 height 20
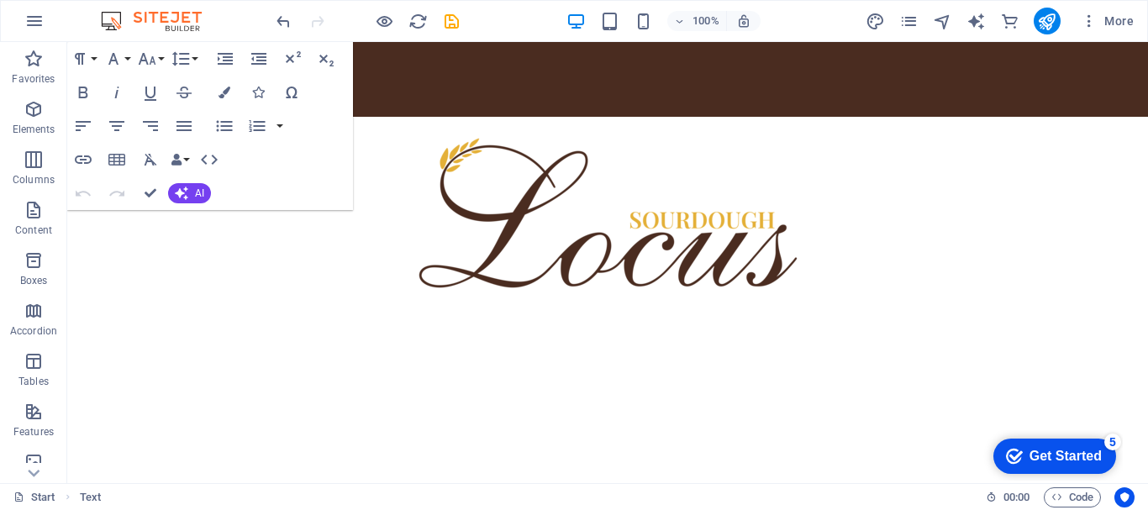
click at [310, 309] on html "Skip to main content POČETNA O NAMA Products Baking Our Stores Order Contact" at bounding box center [607, 175] width 1080 height 267
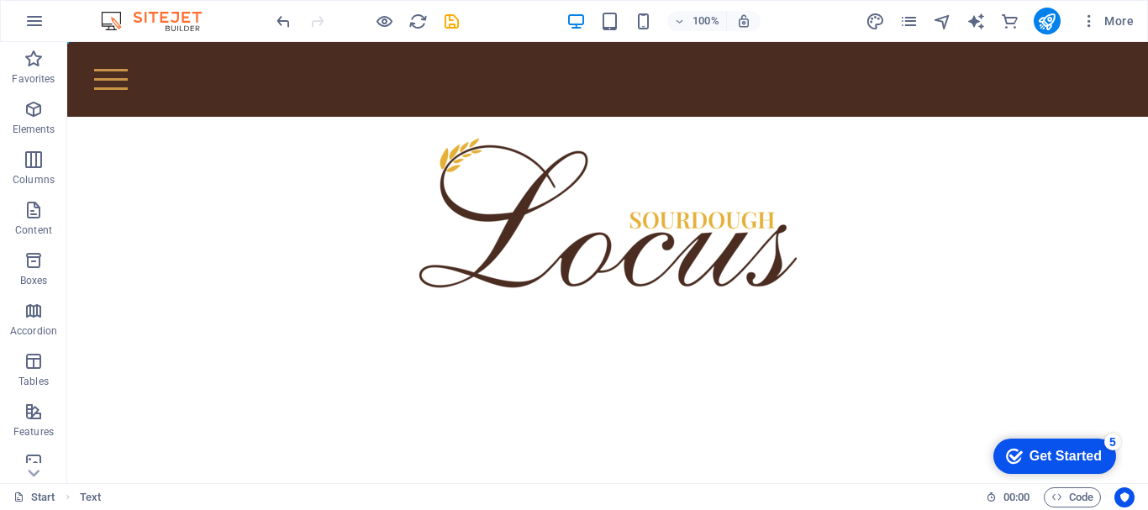
click at [337, 309] on html "Skip to main content POČETNA O NAMA Products Baking Our Stores Order Contact" at bounding box center [607, 175] width 1080 height 267
click at [996, 437] on div "checkmark Get Started 5 First Steps in the Editor Let's guide you through the t…" at bounding box center [1051, 455] width 143 height 50
click at [1011, 462] on icon "Get Started 5 items remaining, 0% complete" at bounding box center [1014, 456] width 17 height 15
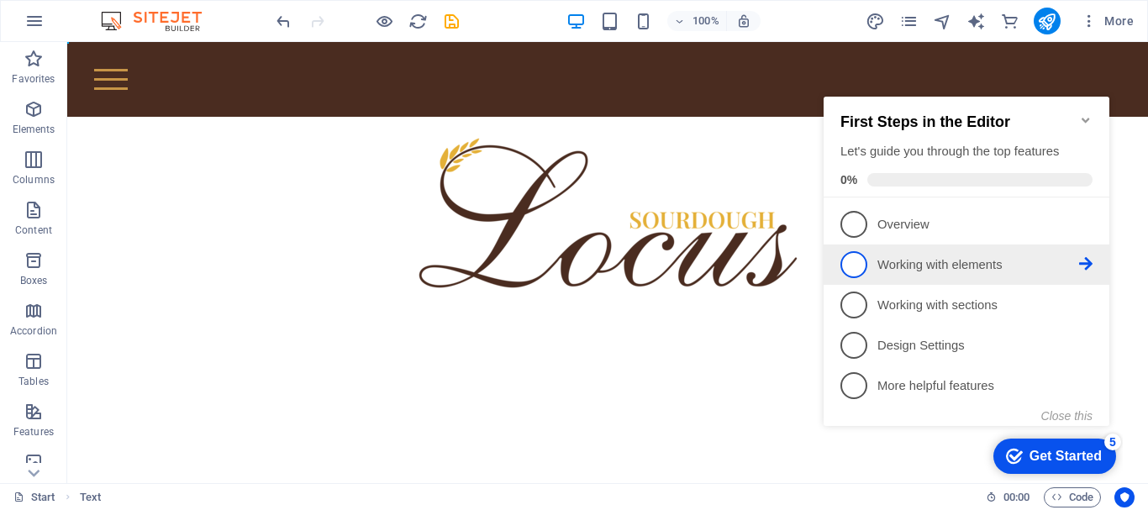
click at [954, 256] on p "Working with elements - incomplete" at bounding box center [978, 265] width 202 height 18
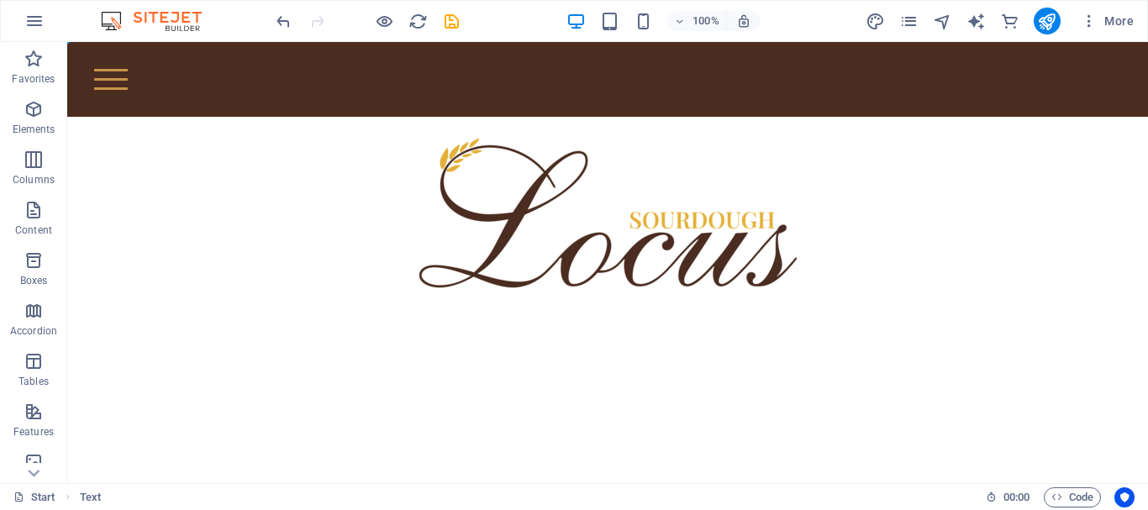
scroll to position [0, 0]
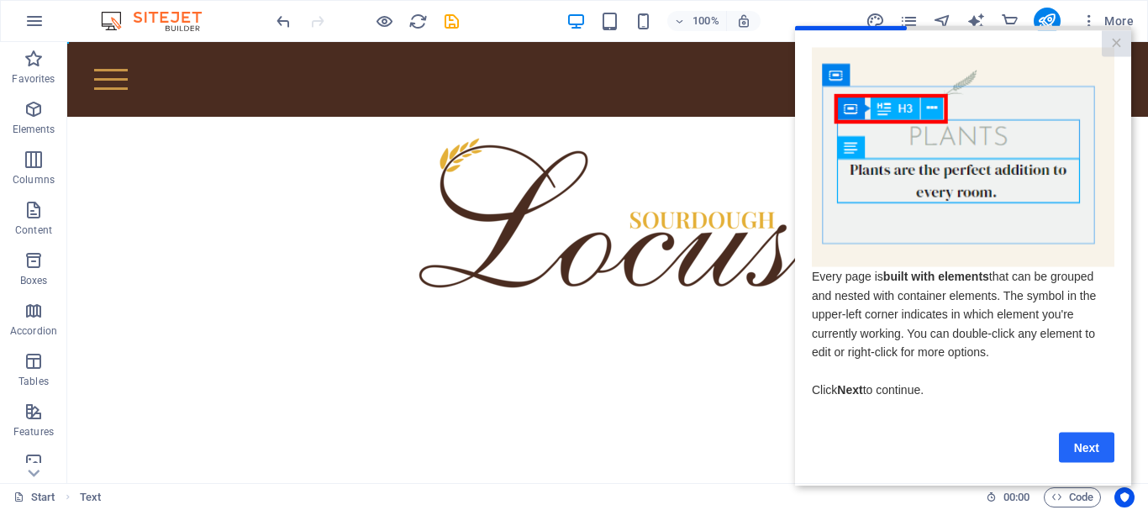
click at [1072, 449] on link "Next" at bounding box center [1086, 447] width 55 height 30
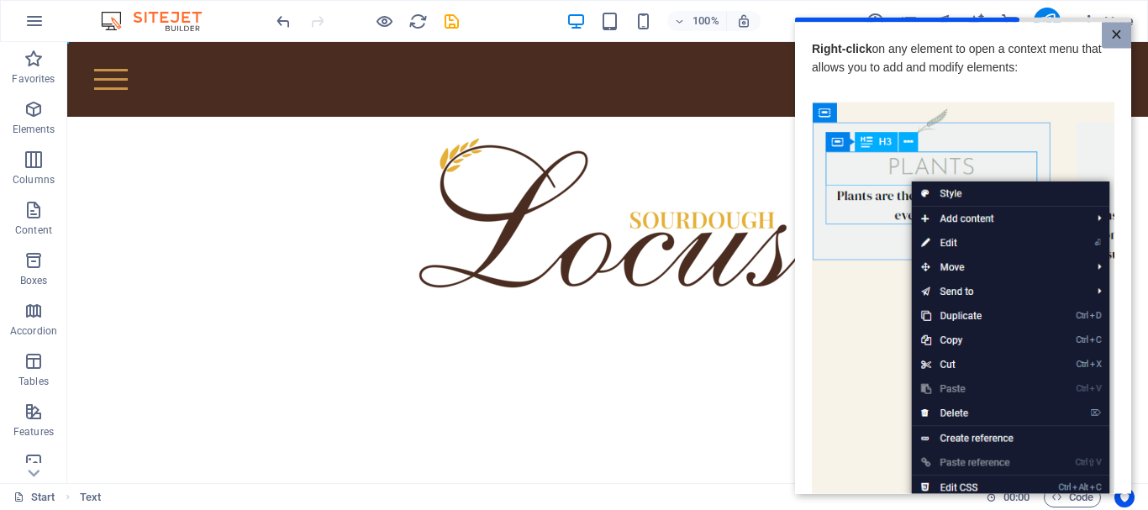
scroll to position [0, 13]
click at [1115, 38] on link "×" at bounding box center [1115, 35] width 29 height 26
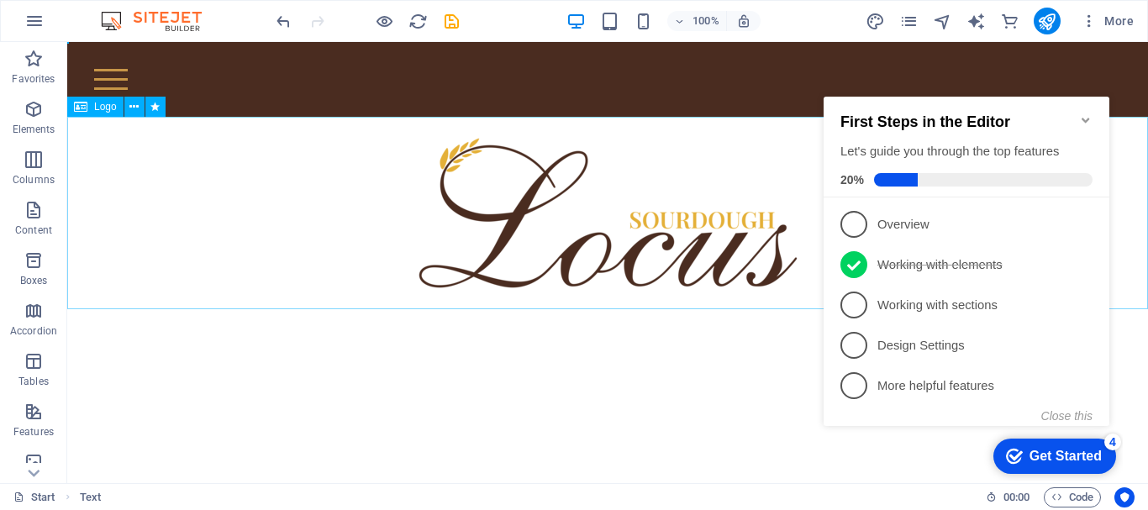
scroll to position [0, 0]
click at [431, 309] on html "Skip to main content POČETNA O NAMA Products Baking Our Stores Order Contact" at bounding box center [607, 175] width 1080 height 267
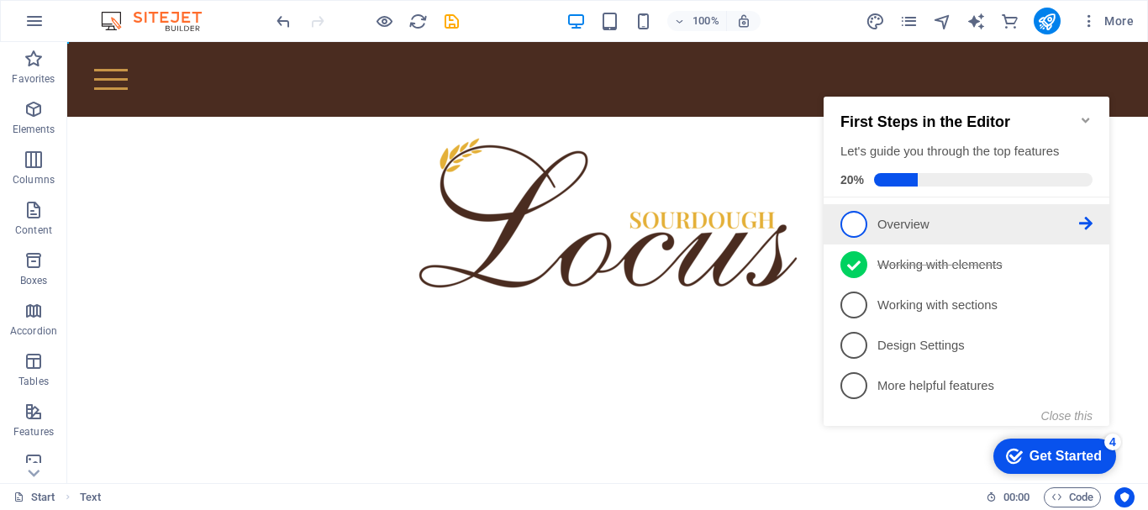
click at [852, 218] on span "1" at bounding box center [853, 224] width 27 height 27
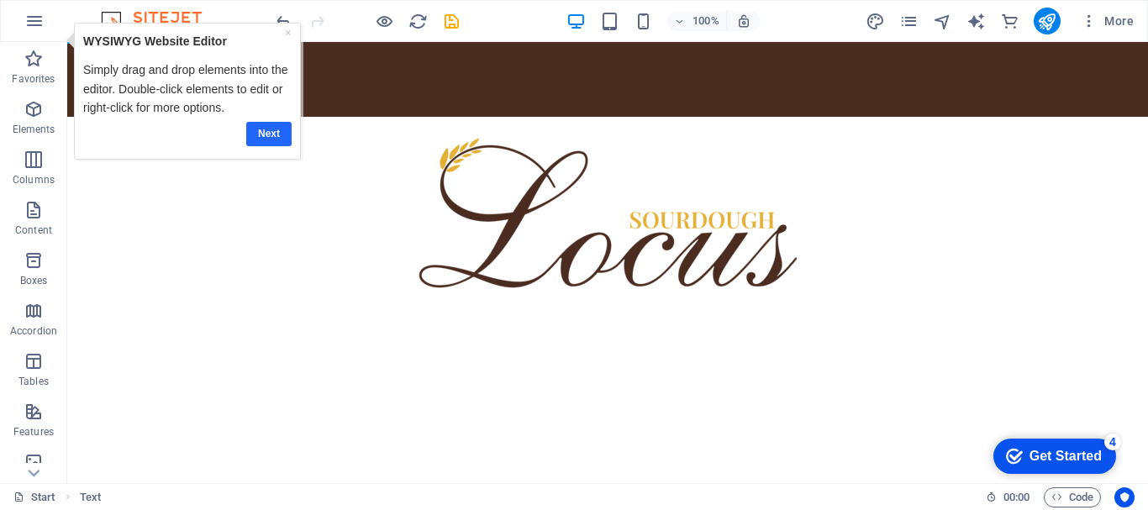
click at [280, 125] on link "Next" at bounding box center [267, 134] width 45 height 24
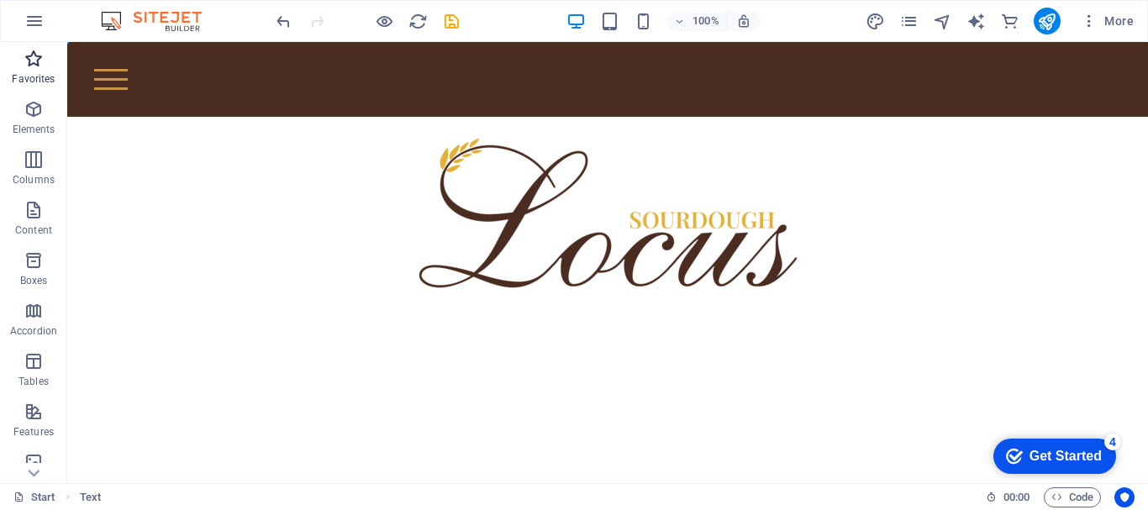
click at [41, 81] on p "Favorites" at bounding box center [33, 78] width 43 height 13
click at [577, 309] on html "Skip to main content POČETNA O NAMA Products Baking Our Stores Order Contact" at bounding box center [607, 175] width 1080 height 267
click at [642, 118] on div "+ Add section" at bounding box center [607, 117] width 93 height 29
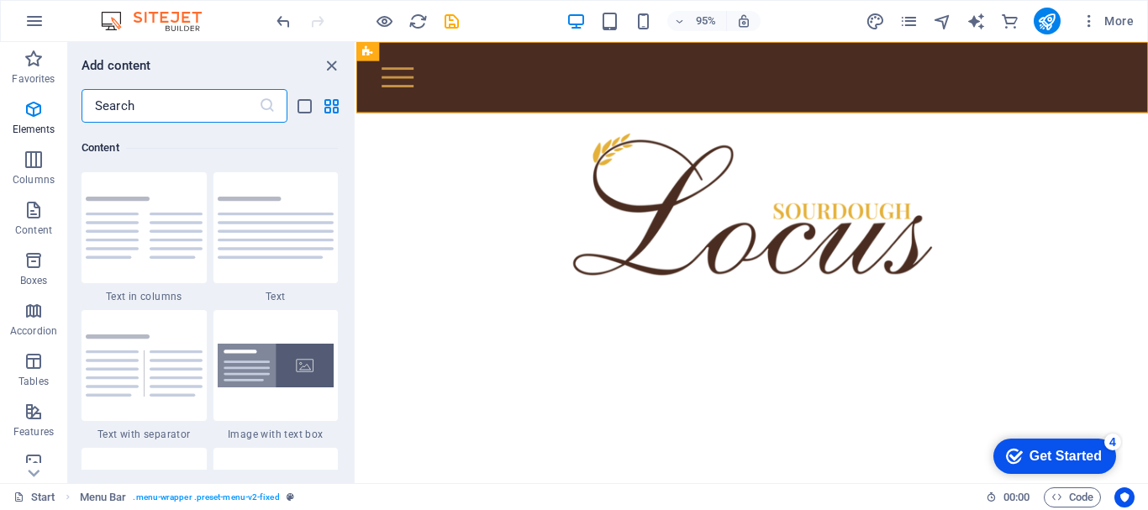
scroll to position [2940, 0]
click at [242, 245] on img at bounding box center [276, 226] width 117 height 62
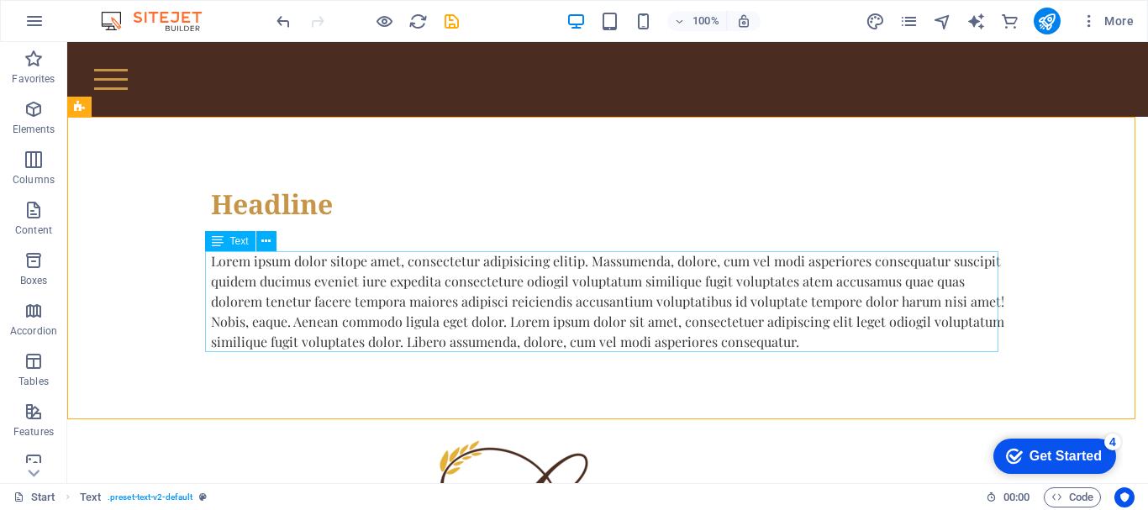
click at [566, 297] on div "Lorem ipsum dolor sitope amet, consectetur adipisicing elitip. Massumenda, dolo…" at bounding box center [607, 301] width 793 height 101
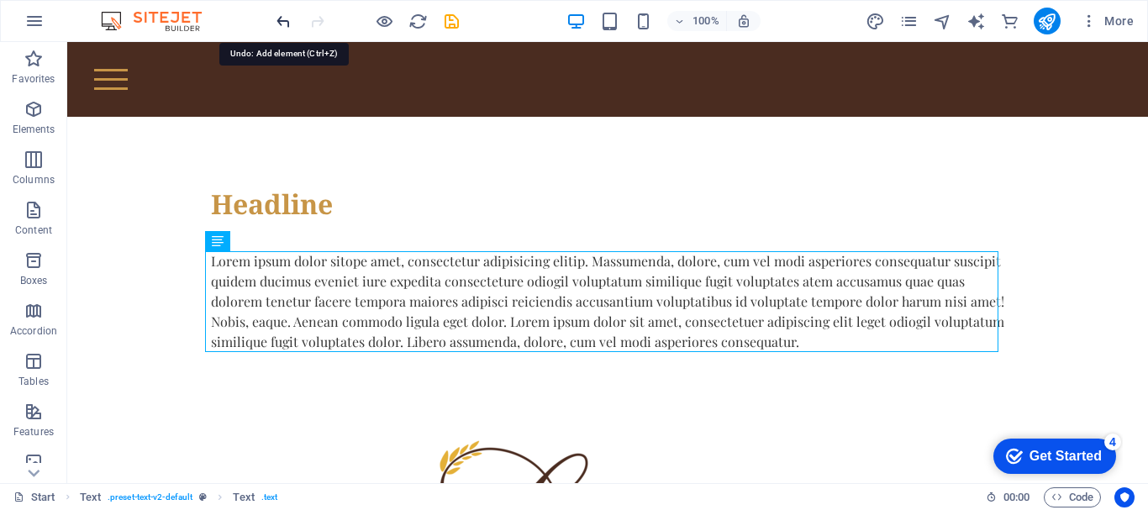
click at [277, 27] on icon "undo" at bounding box center [283, 21] width 19 height 19
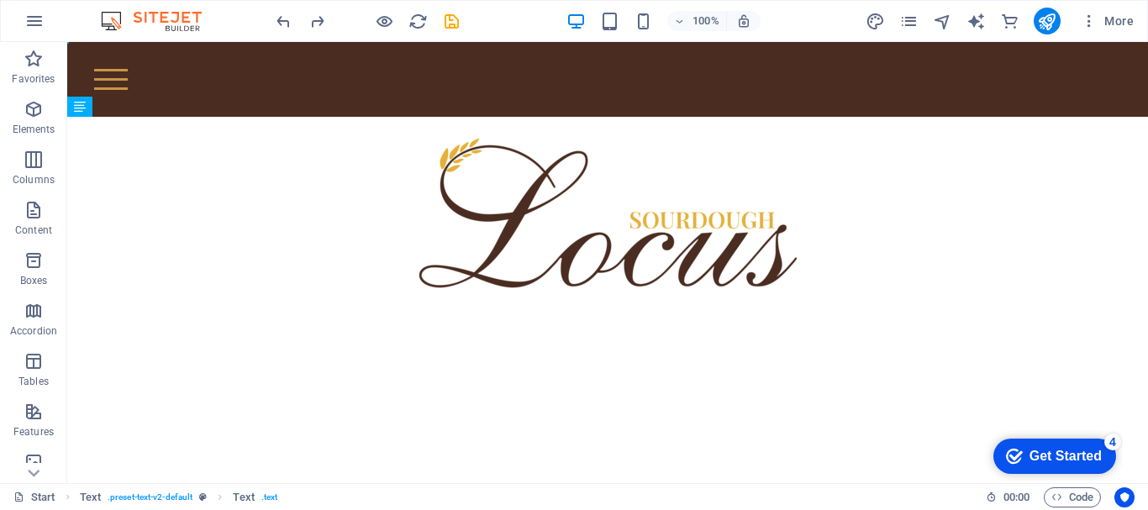
click at [455, 309] on html "Skip to main content POČETNA O NAMA Products Baking Our Stores Order Contact" at bounding box center [607, 175] width 1080 height 267
click at [491, 309] on html "Skip to main content POČETNA O NAMA Products Baking Our Stores Order Contact" at bounding box center [607, 175] width 1080 height 267
click at [612, 125] on div "+ Add section" at bounding box center [607, 117] width 93 height 29
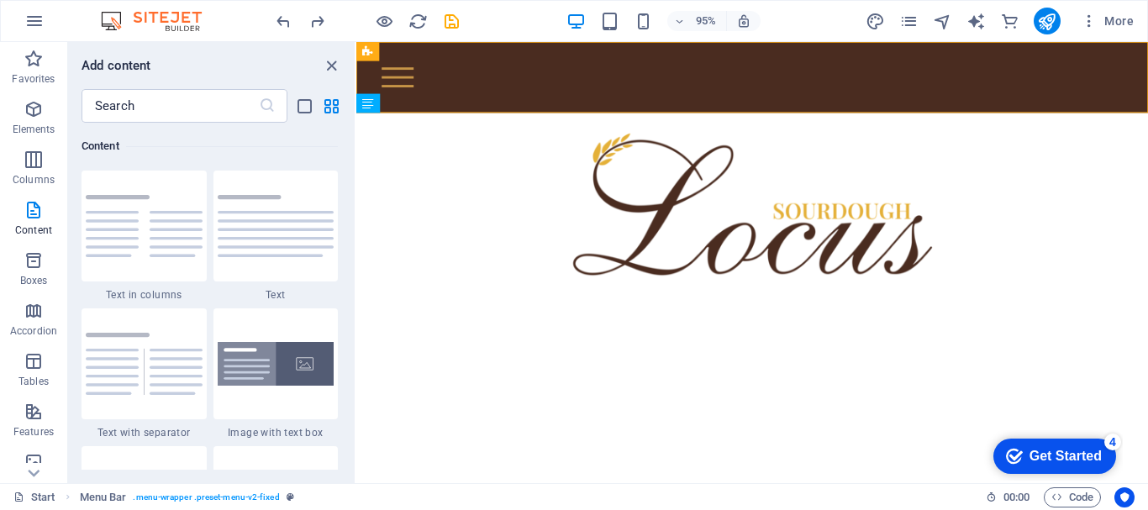
click at [506, 309] on html "Skip to main content POČETNA O NAMA Products Baking Our Stores Order Contact" at bounding box center [772, 175] width 833 height 267
click at [333, 62] on icon "close panel" at bounding box center [331, 65] width 19 height 19
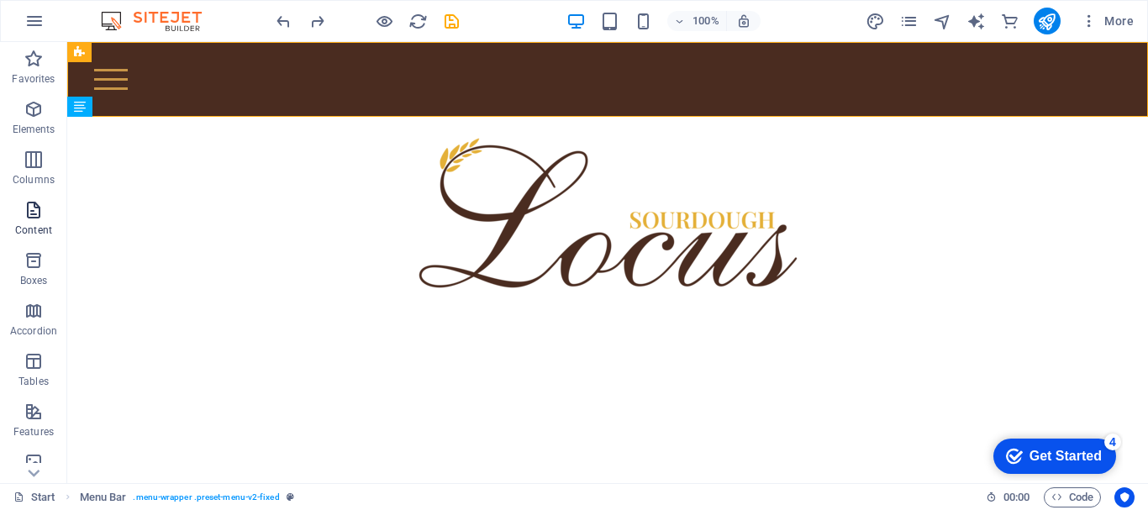
click at [30, 230] on p "Content" at bounding box center [33, 229] width 37 height 13
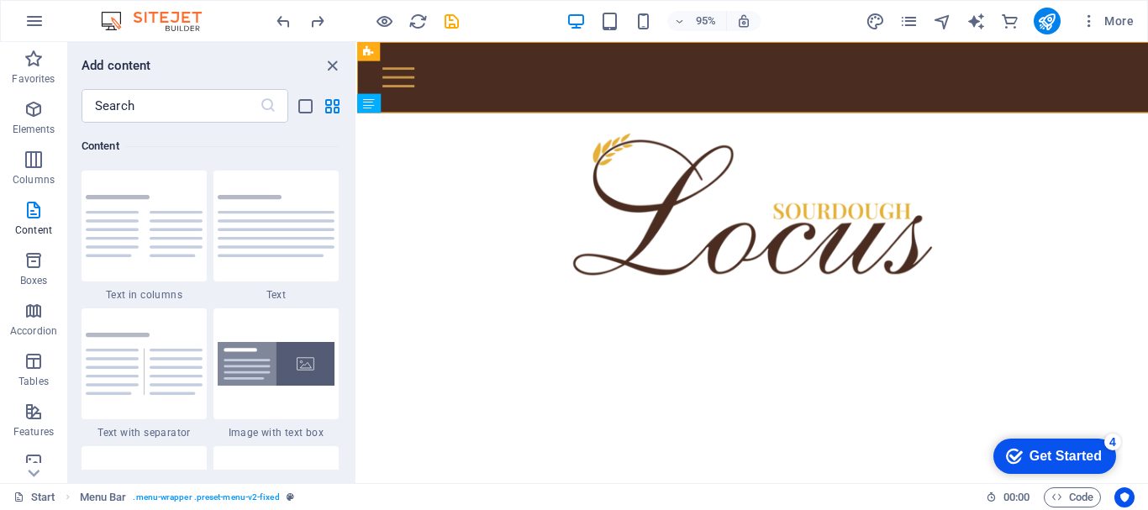
drag, startPoint x: 355, startPoint y: 190, endPoint x: 357, endPoint y: 173, distance: 17.0
click at [357, 173] on section "Favorites Elements Columns Content Boxes Accordion Tables Features Images Slide…" at bounding box center [574, 262] width 1148 height 441
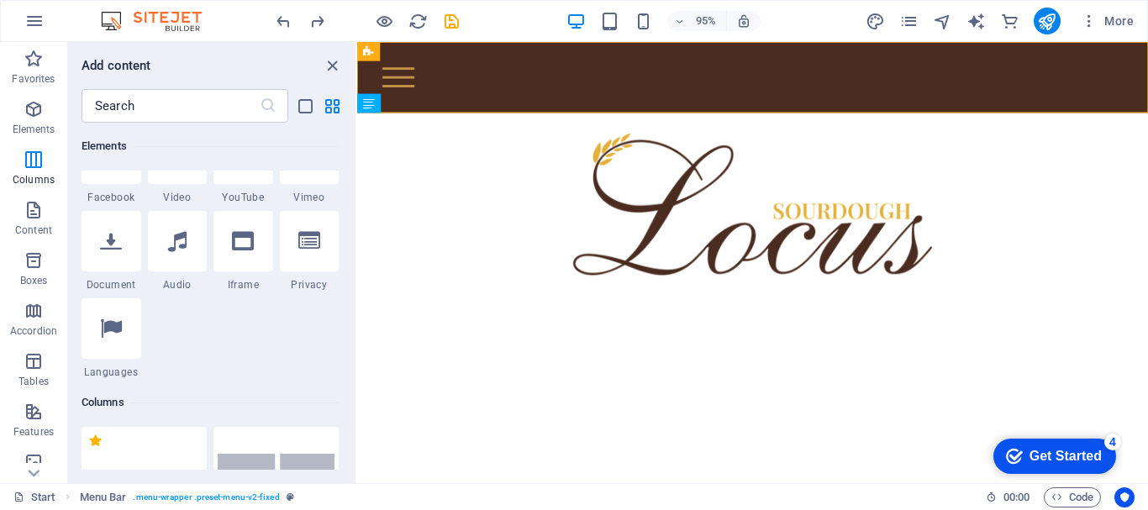
drag, startPoint x: 352, startPoint y: 190, endPoint x: 1, endPoint y: 104, distance: 361.5
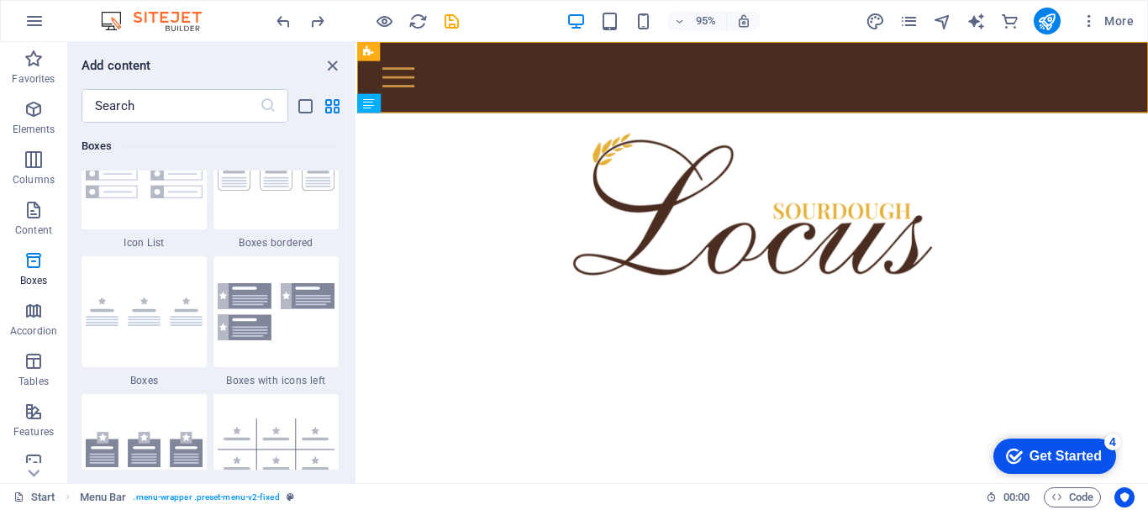
scroll to position [4645, 0]
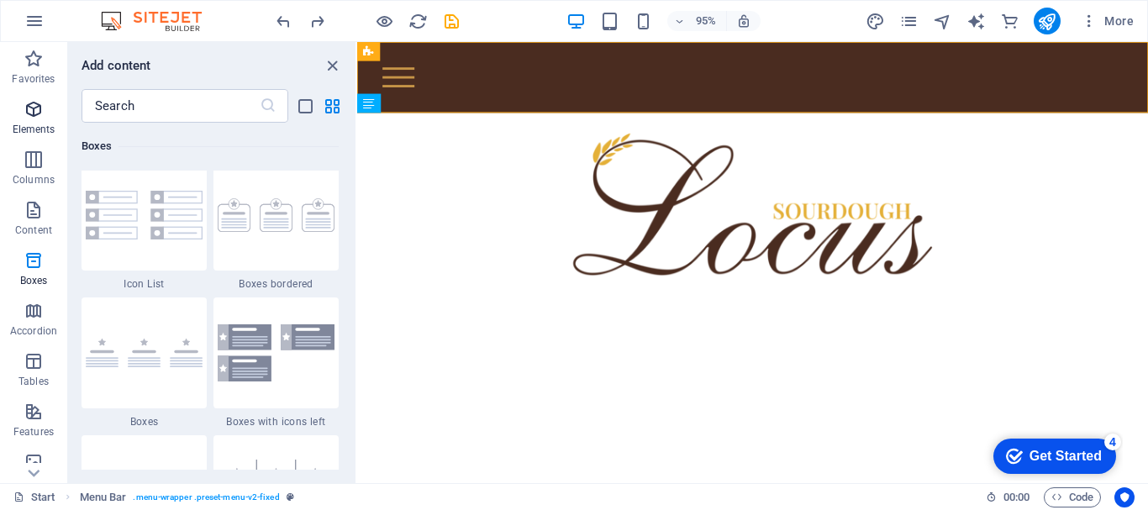
click at [37, 109] on icon "button" at bounding box center [34, 109] width 20 height 20
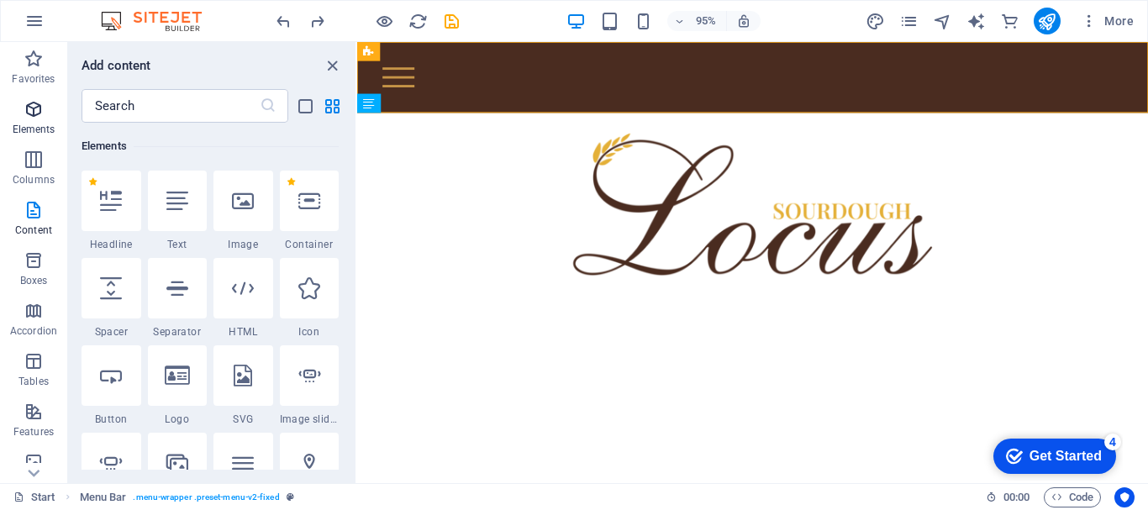
scroll to position [179, 0]
click at [749, 107] on div "+ Add section" at bounding box center [752, 112] width 88 height 27
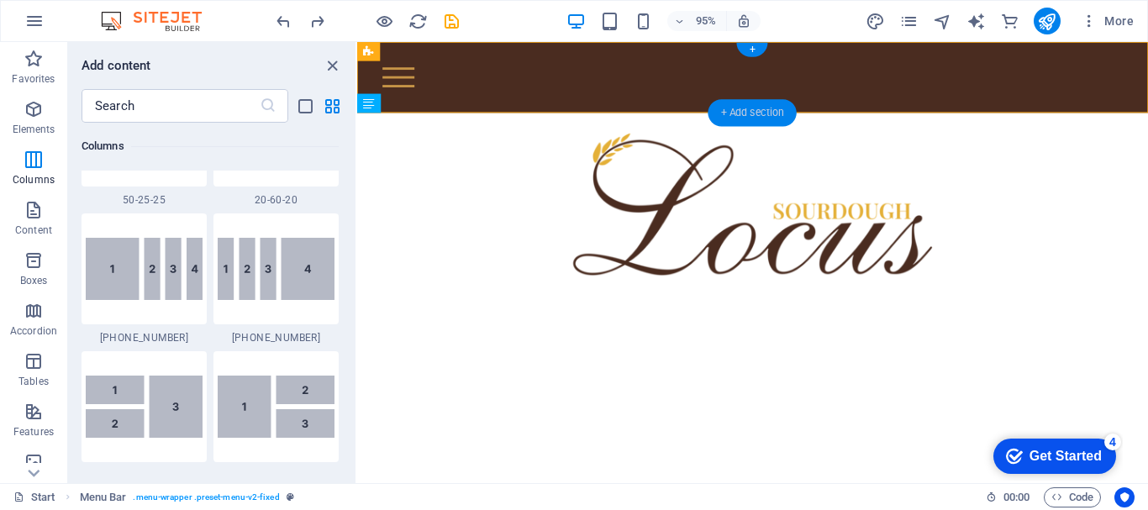
scroll to position [2940, 0]
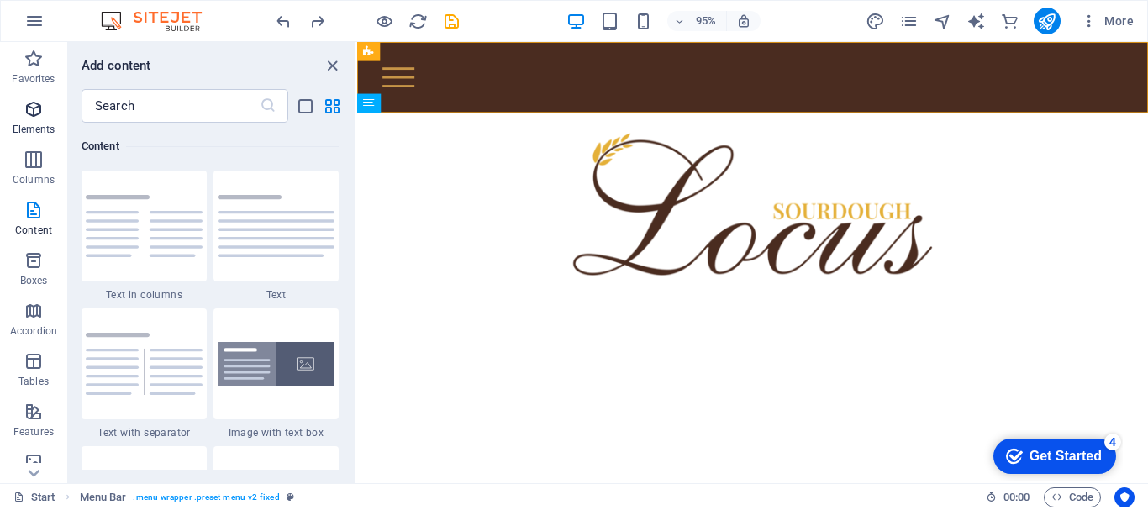
click at [40, 110] on icon "button" at bounding box center [34, 109] width 20 height 20
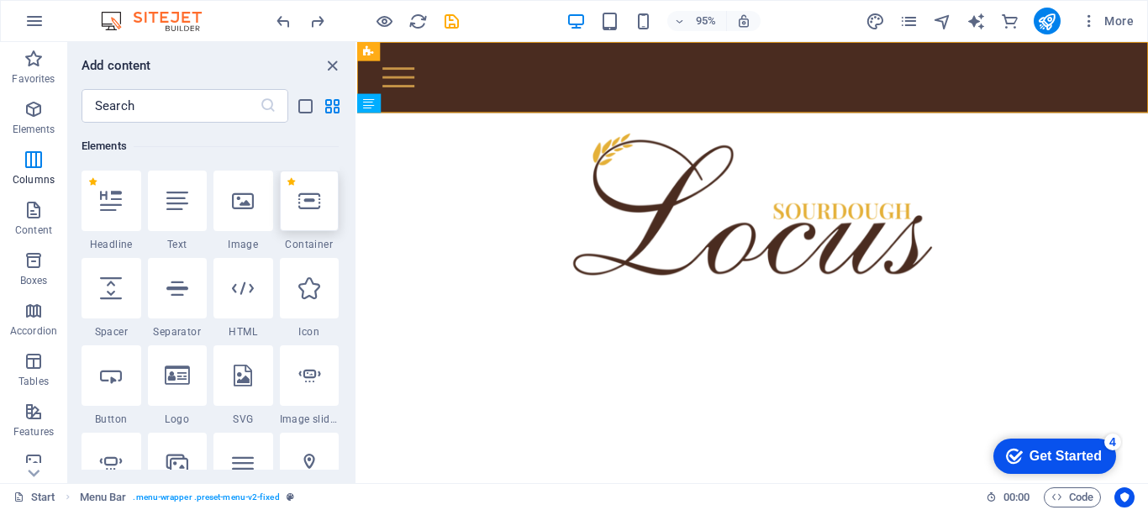
scroll to position [179, 0]
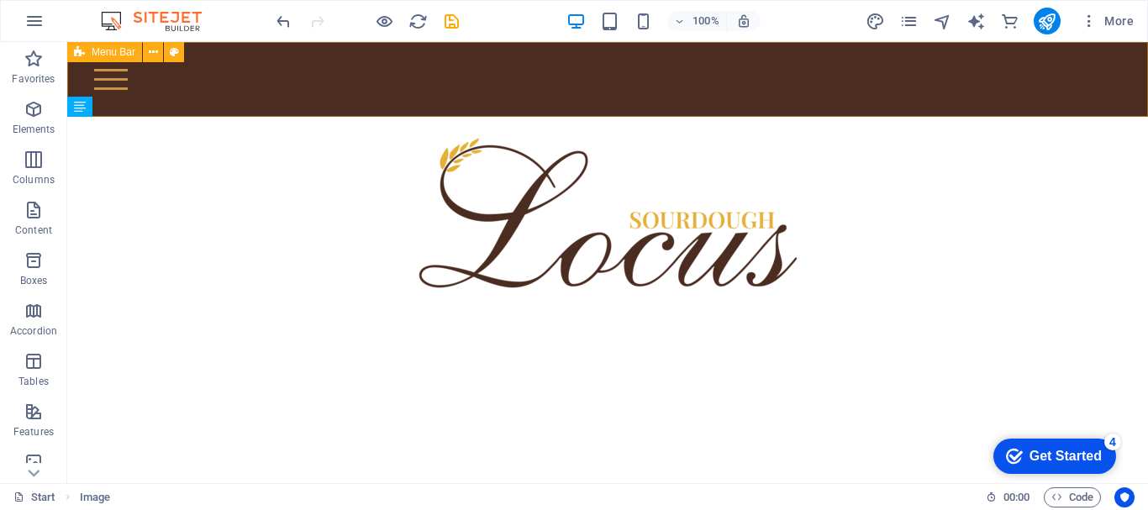
click at [639, 104] on div "POČETNA O NAMA Products Baking Our Stores Order Contact" at bounding box center [607, 79] width 1080 height 75
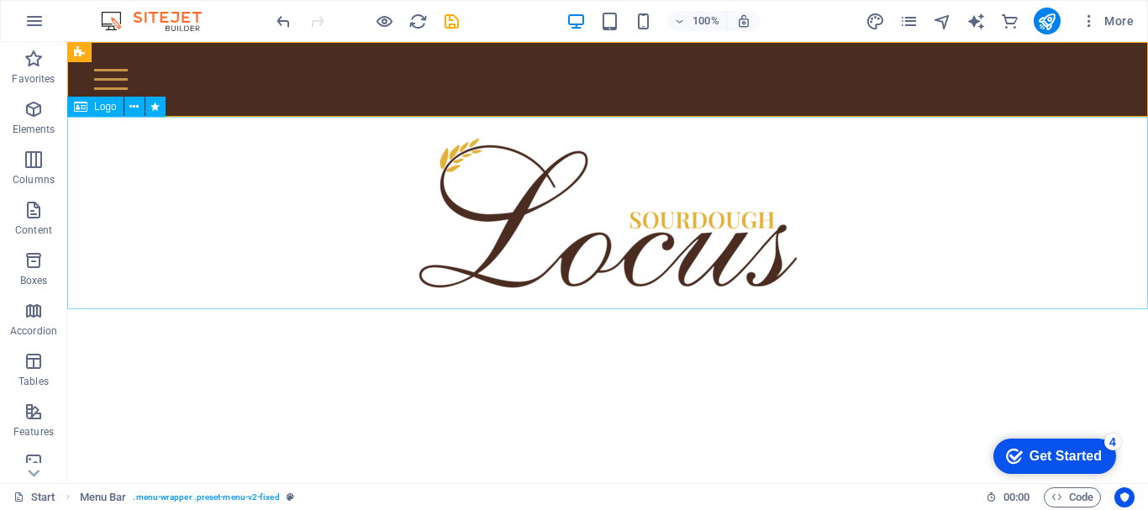
click at [607, 118] on div at bounding box center [607, 213] width 1080 height 192
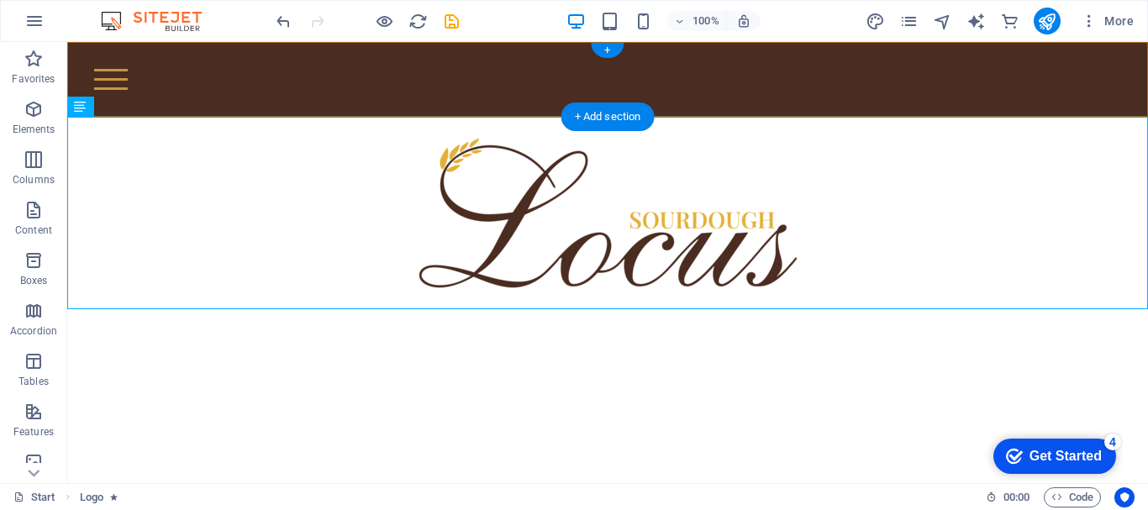
click at [610, 108] on div "+ Add section" at bounding box center [607, 117] width 93 height 29
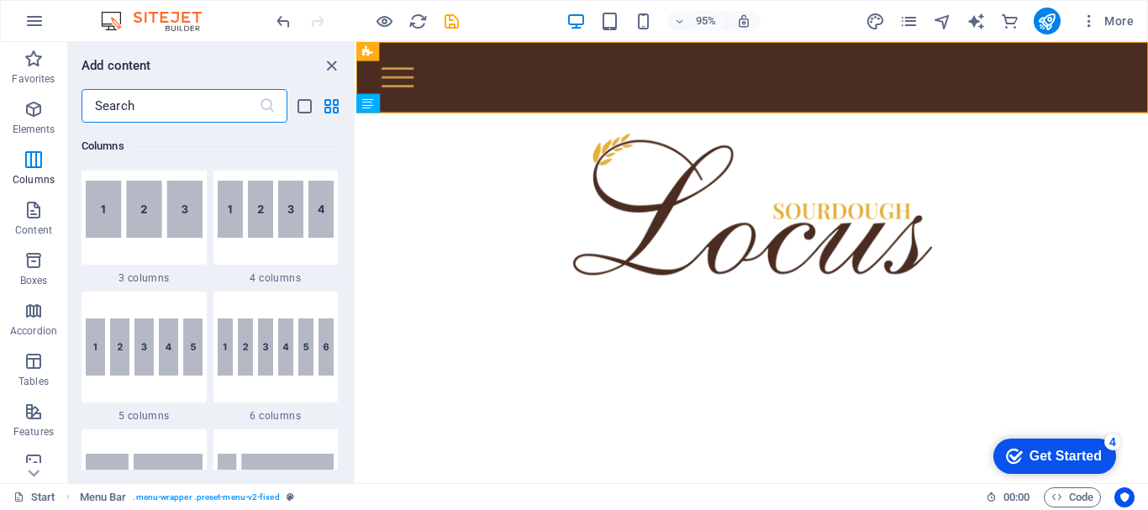
scroll to position [0, 0]
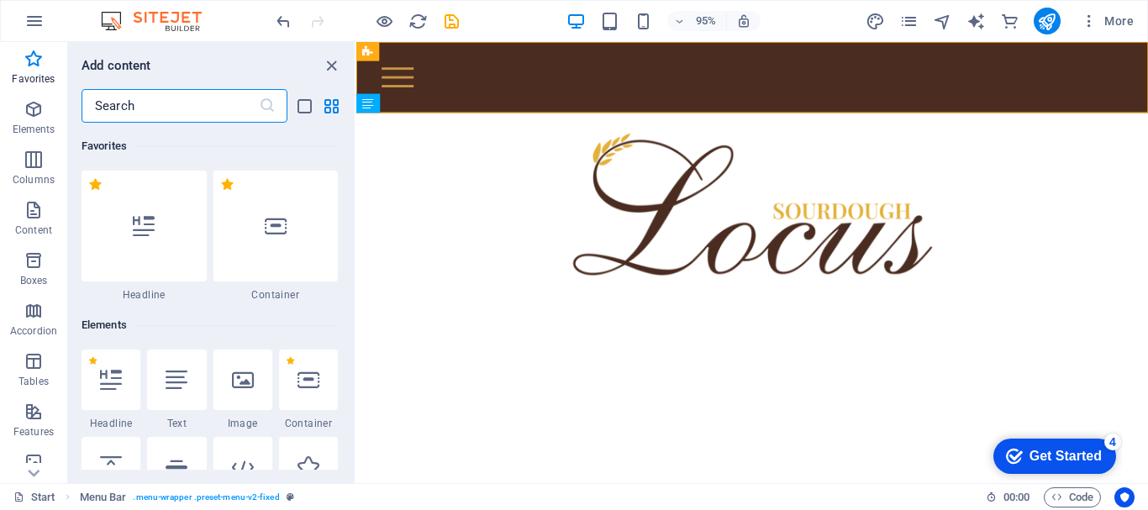
drag, startPoint x: 353, startPoint y: 186, endPoint x: 14, endPoint y: 78, distance: 355.3
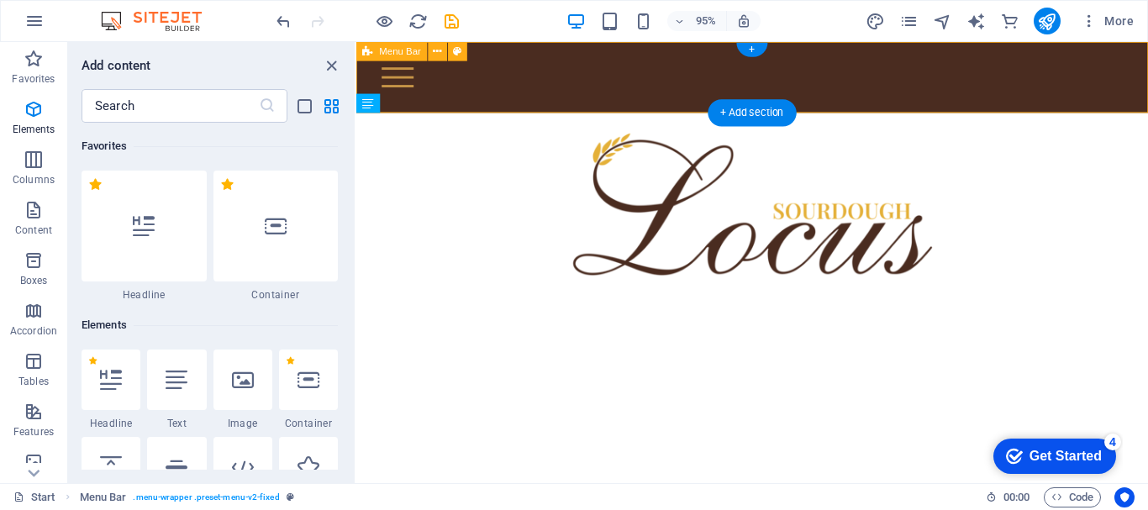
click at [547, 108] on div "POČETNA O NAMA Products Baking Our Stores Order Contact" at bounding box center [772, 79] width 833 height 75
click at [724, 108] on div "POČETNA O NAMA Products Baking Our Stores Order Contact" at bounding box center [772, 79] width 833 height 75
click at [725, 109] on div "+ Add section" at bounding box center [751, 112] width 88 height 27
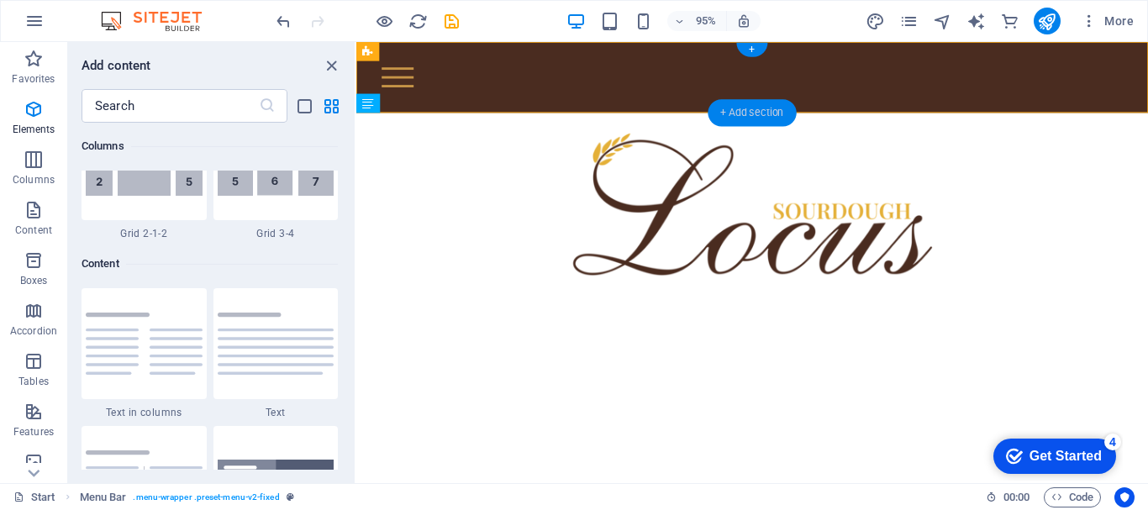
scroll to position [2940, 0]
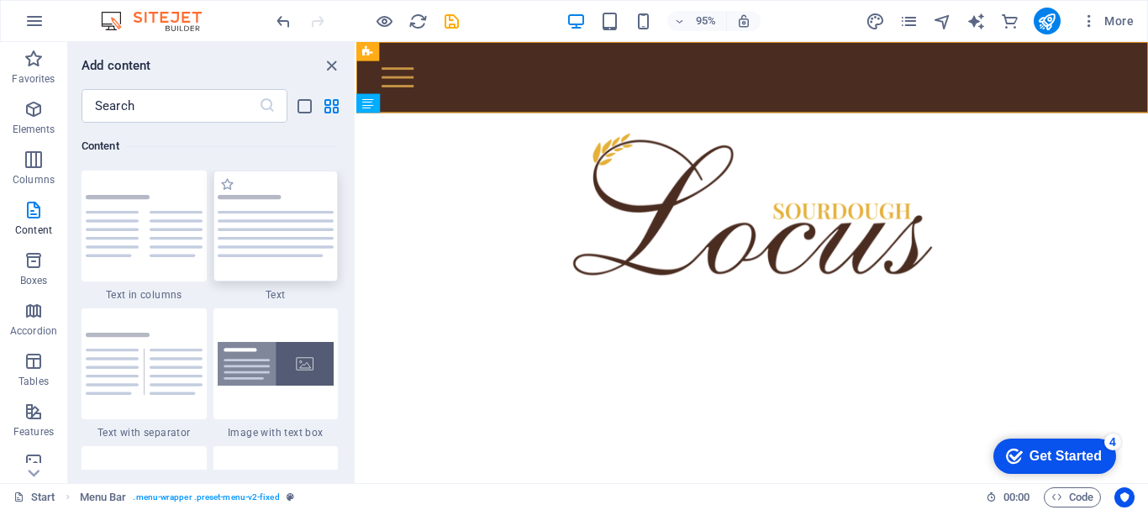
click at [285, 262] on div at bounding box center [275, 226] width 125 height 111
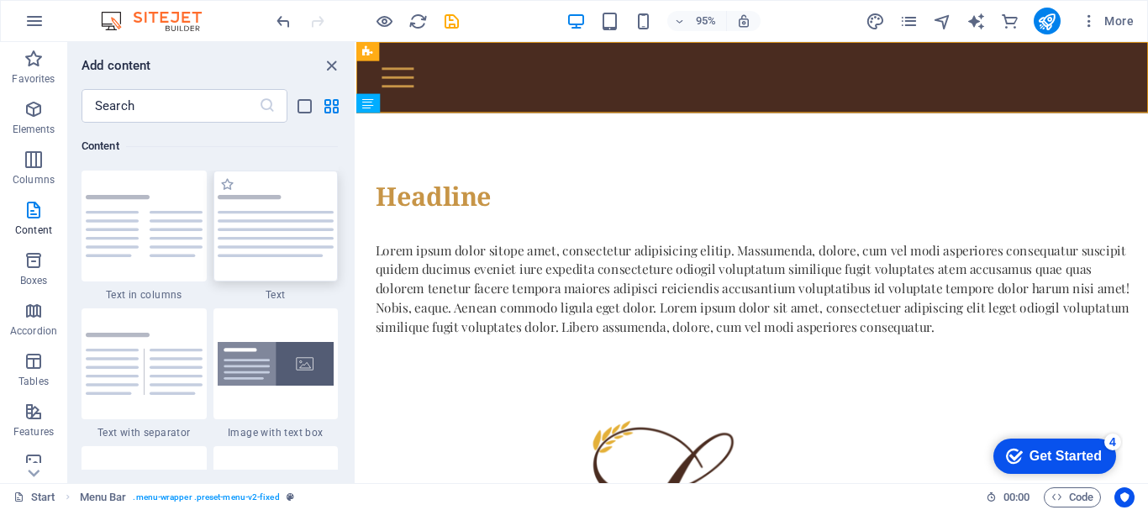
click at [356, 262] on div "H1 Banner Banner Container Container Logo Container Menu Bar HTML Menu Bar Bann…" at bounding box center [751, 262] width 791 height 441
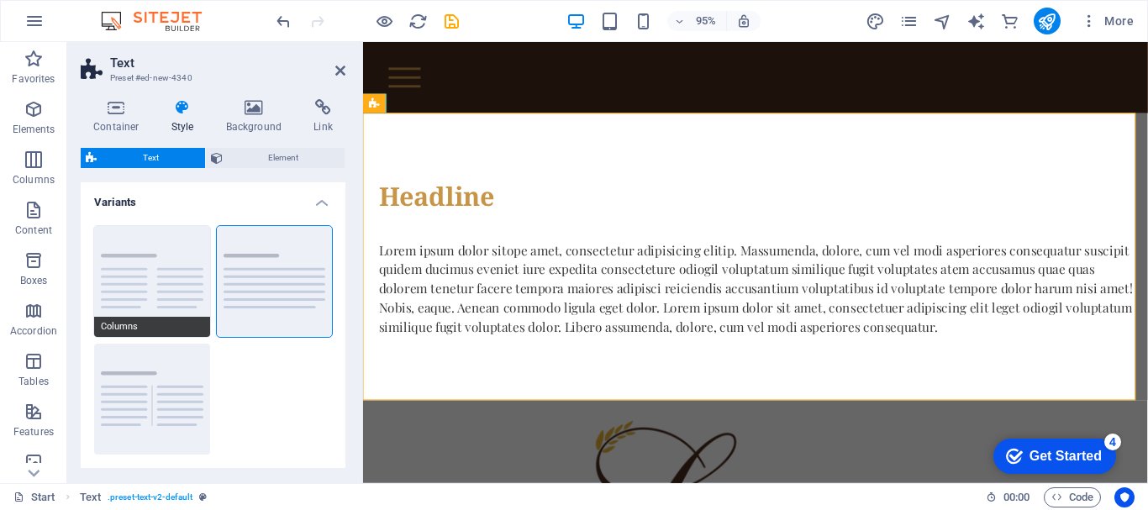
click at [159, 301] on button "Columns" at bounding box center [152, 281] width 116 height 111
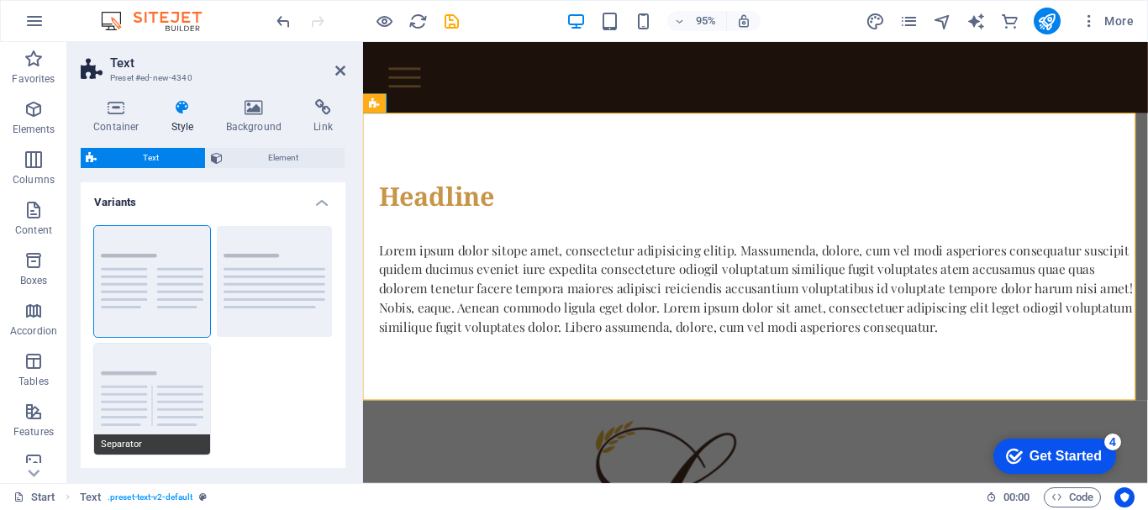
click at [143, 409] on button "Separator" at bounding box center [152, 399] width 116 height 111
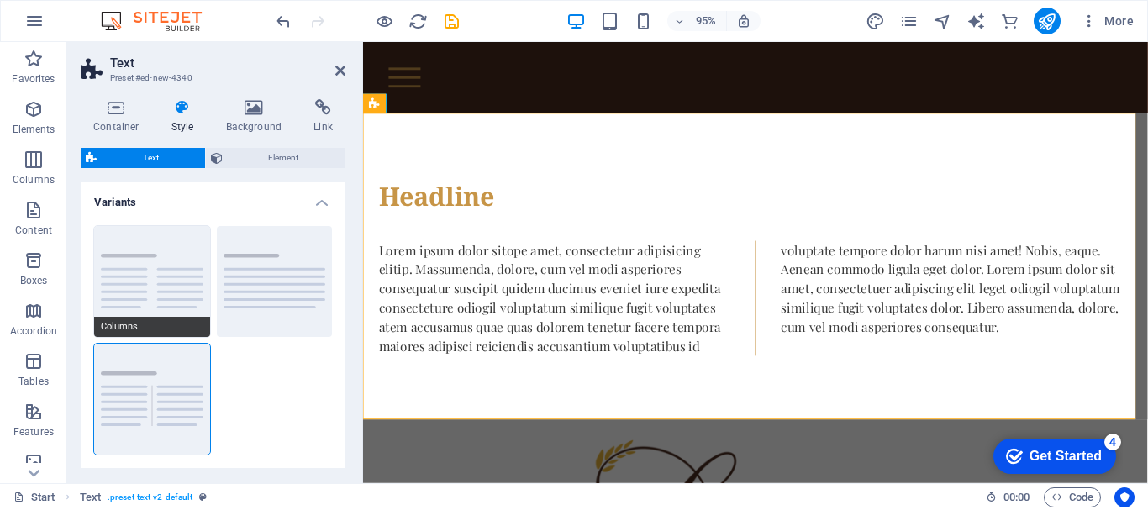
click at [201, 295] on button "Columns" at bounding box center [152, 281] width 116 height 111
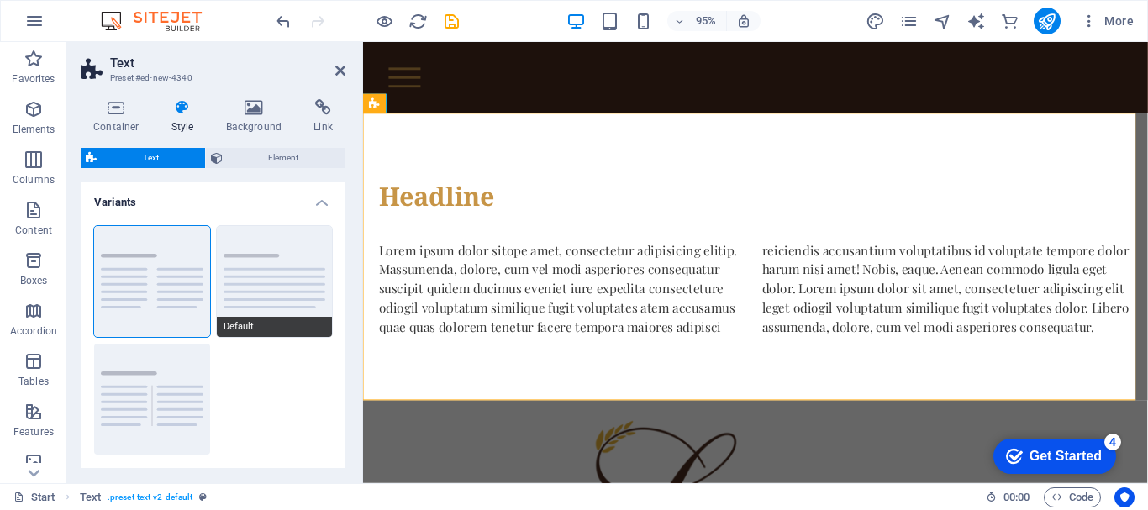
click at [231, 299] on button "Default" at bounding box center [275, 281] width 116 height 111
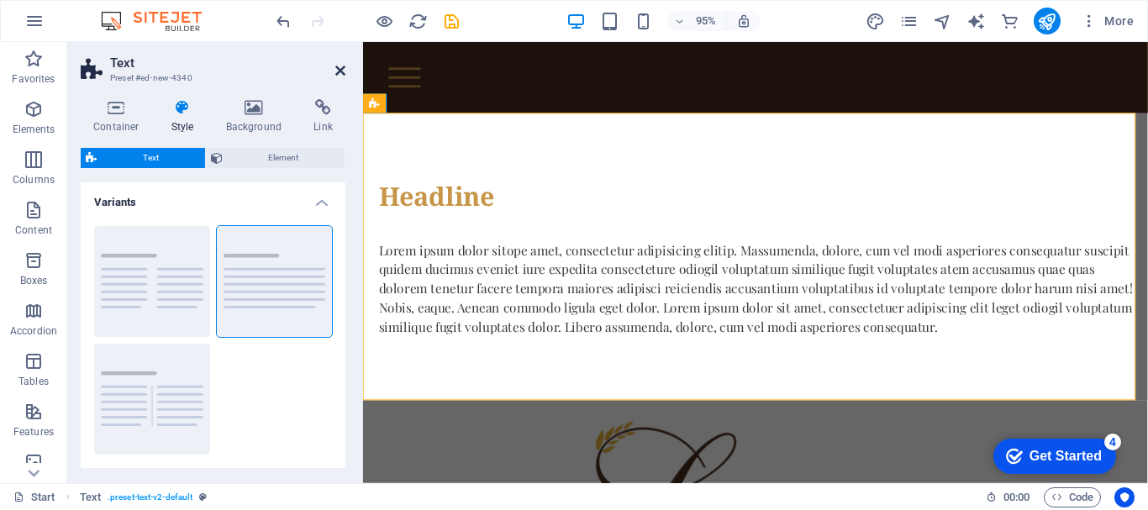
drag, startPoint x: 343, startPoint y: 70, endPoint x: 275, endPoint y: 28, distance: 80.0
click at [342, 70] on icon at bounding box center [340, 70] width 10 height 13
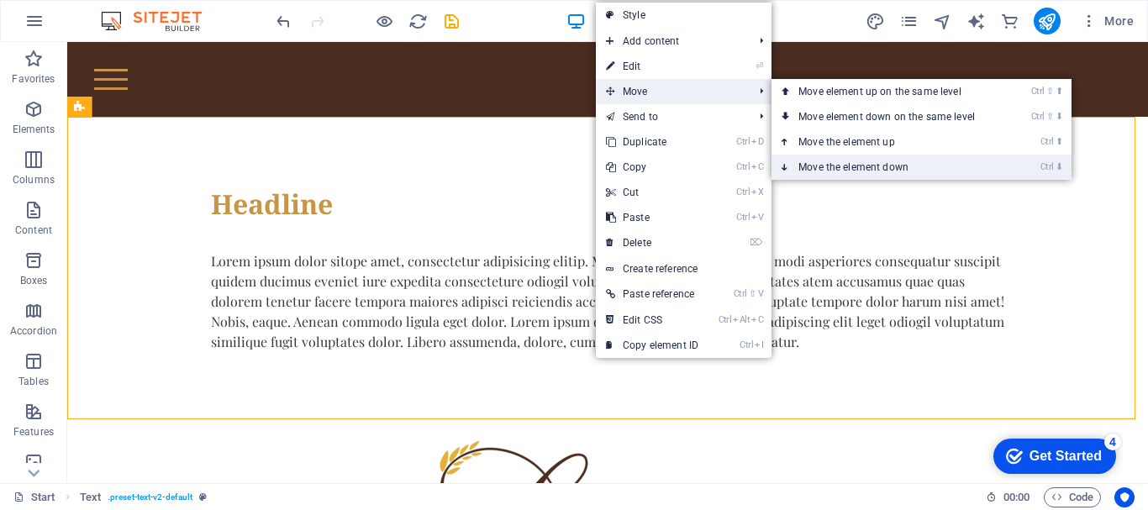
click at [865, 160] on link "Ctrl ⬇ Move the element down" at bounding box center [889, 167] width 237 height 25
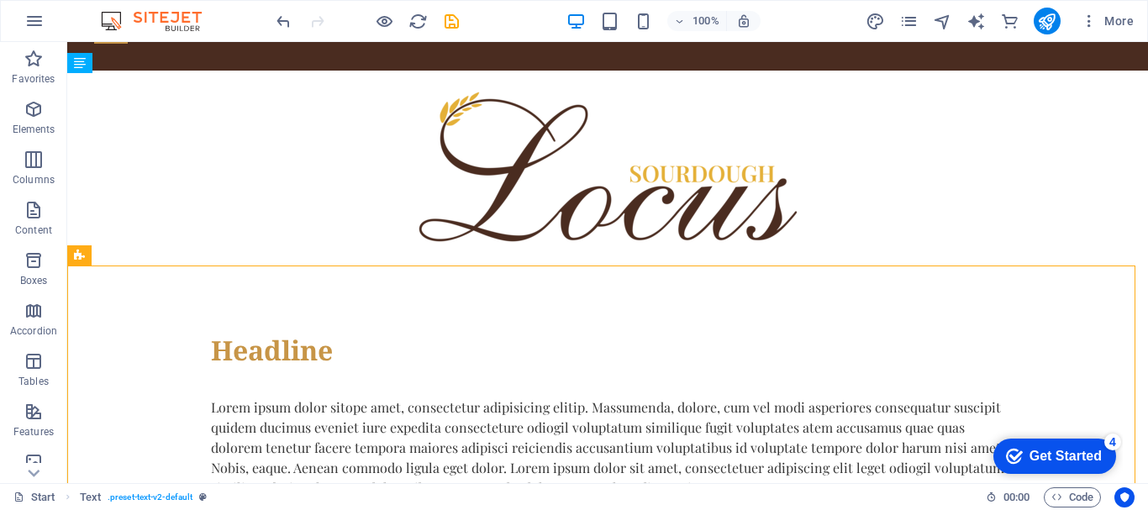
scroll to position [48, 0]
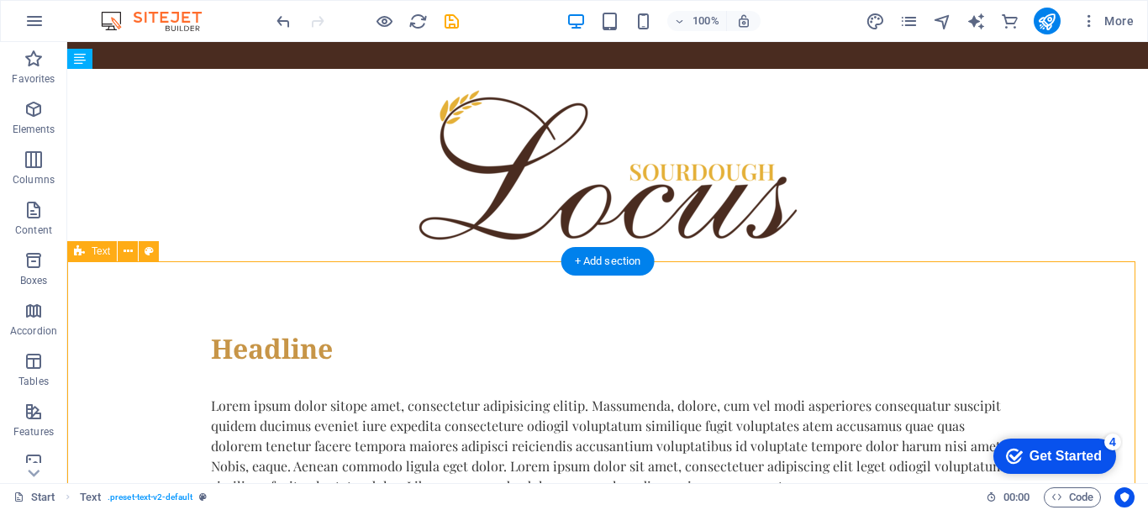
click at [407, 296] on div "Headline Lorem ipsum dolor sitope amet, consectetur adipisicing elitip. Massume…" at bounding box center [607, 412] width 1080 height 302
click at [588, 269] on div "+ Add section" at bounding box center [607, 261] width 93 height 29
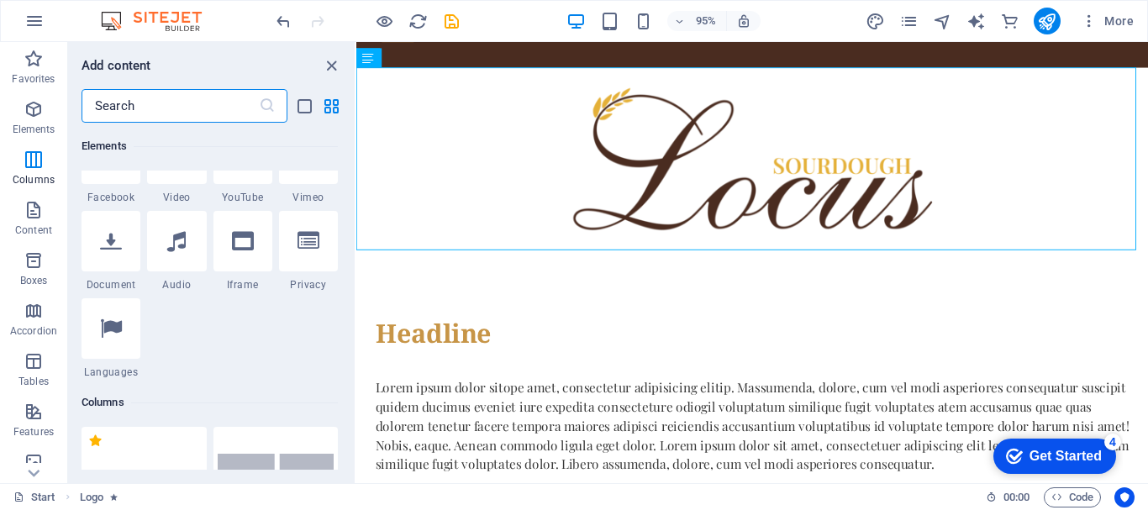
scroll to position [0, 0]
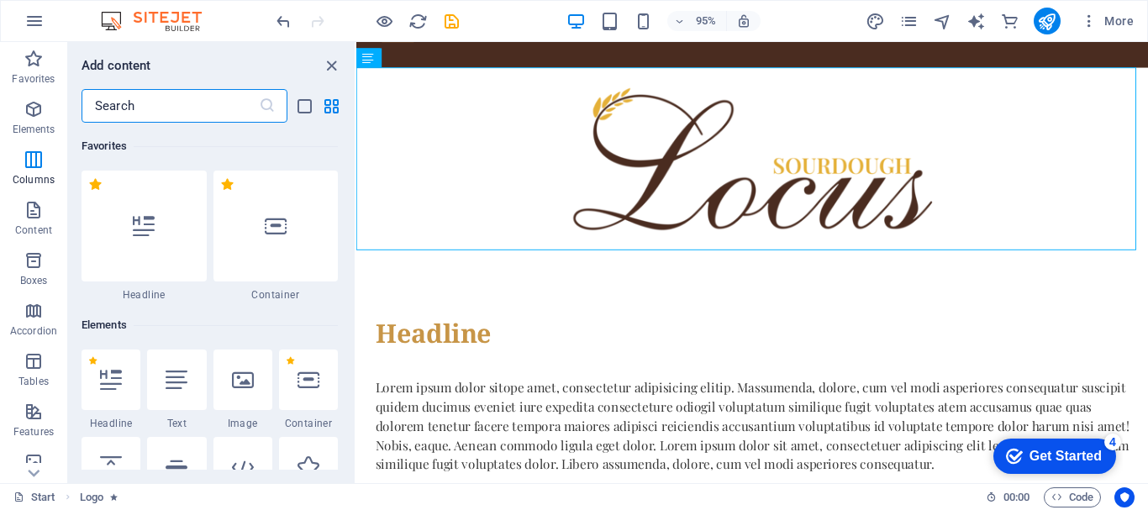
drag, startPoint x: 351, startPoint y: 192, endPoint x: 3, endPoint y: 66, distance: 369.7
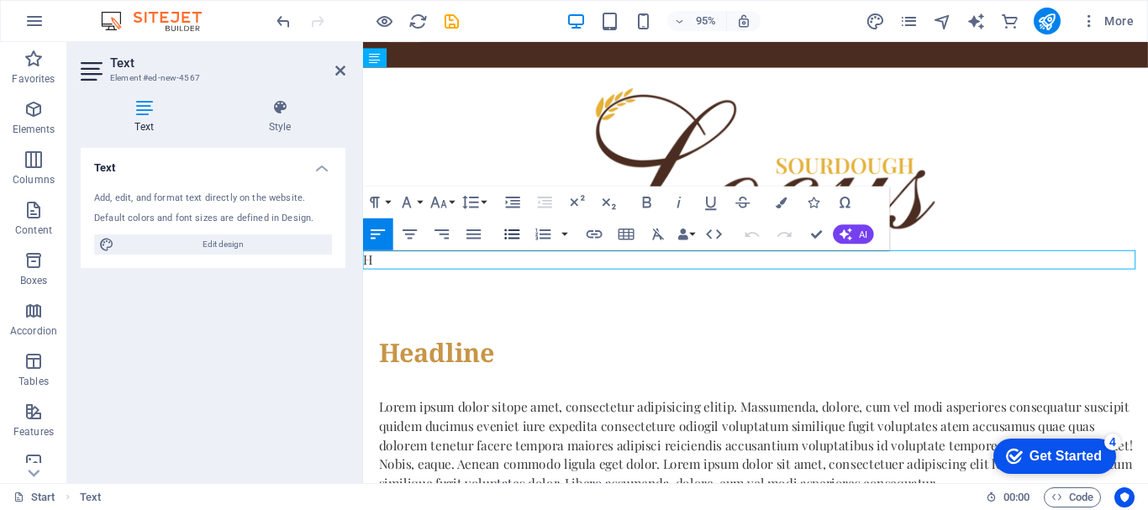
click at [523, 235] on button "Unordered List" at bounding box center [512, 234] width 30 height 32
click at [534, 174] on div at bounding box center [776, 165] width 826 height 192
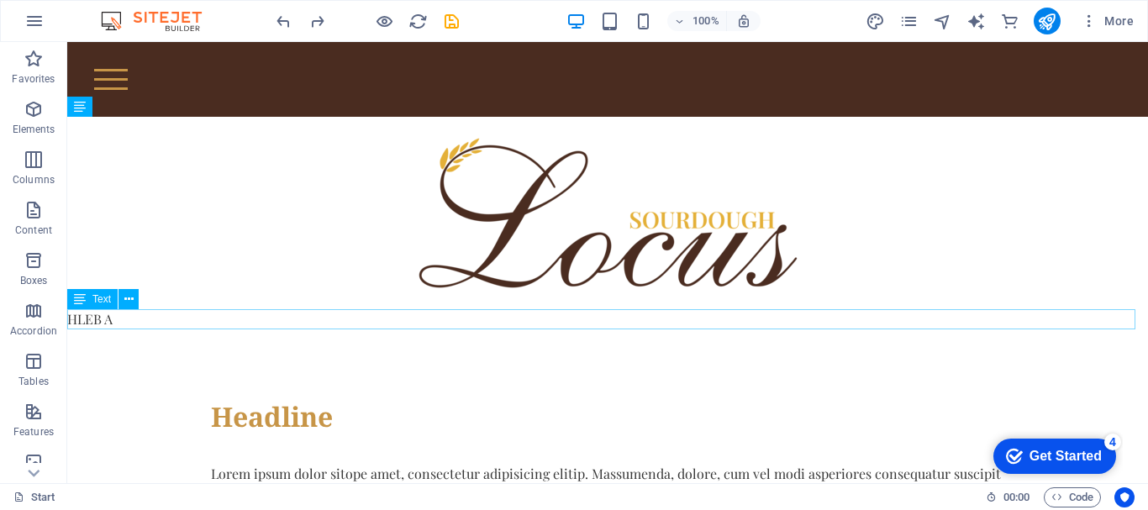
click at [177, 316] on div "HLEB A" at bounding box center [607, 319] width 1080 height 20
click at [124, 299] on icon at bounding box center [128, 300] width 9 height 18
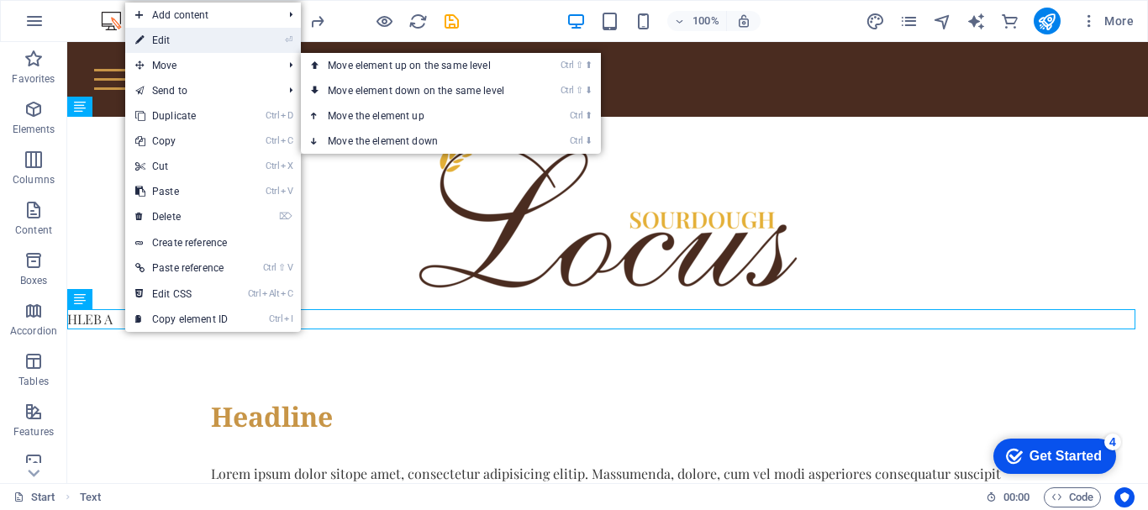
click at [197, 51] on link "⏎ Edit" at bounding box center [181, 40] width 113 height 25
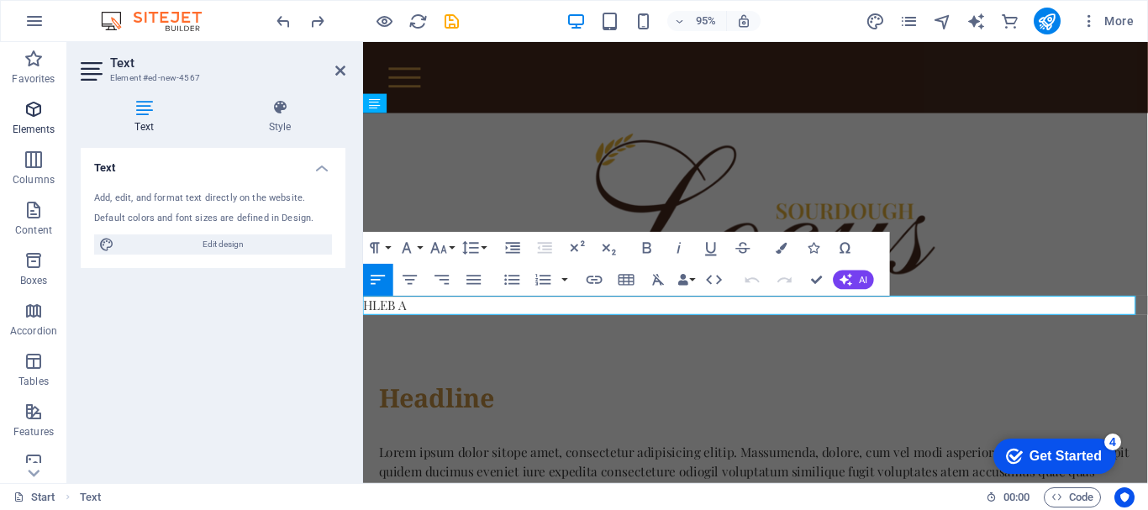
click at [31, 99] on icon "button" at bounding box center [34, 109] width 20 height 20
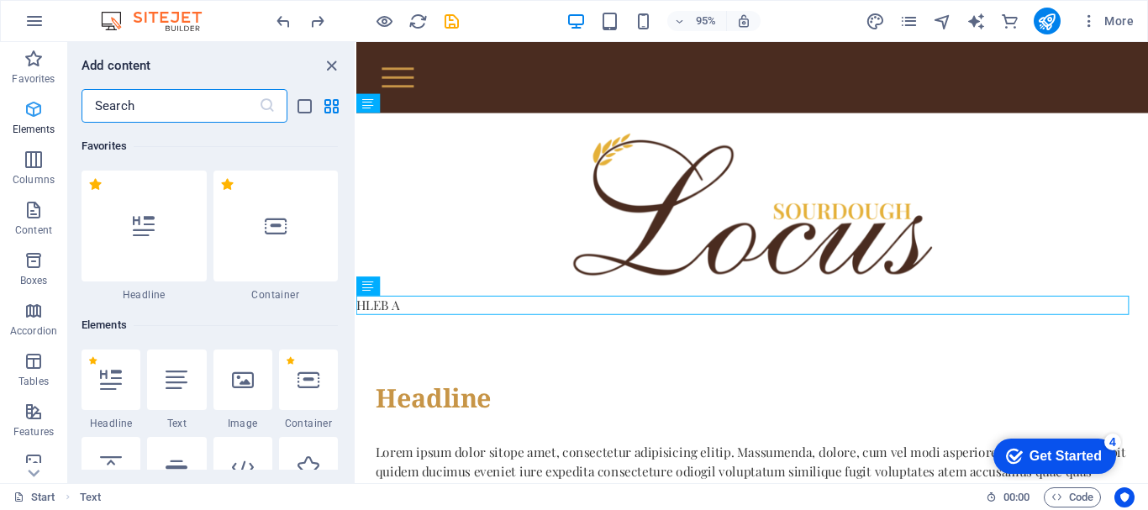
click at [31, 112] on icon "button" at bounding box center [34, 109] width 20 height 20
click at [134, 275] on div at bounding box center [143, 226] width 125 height 111
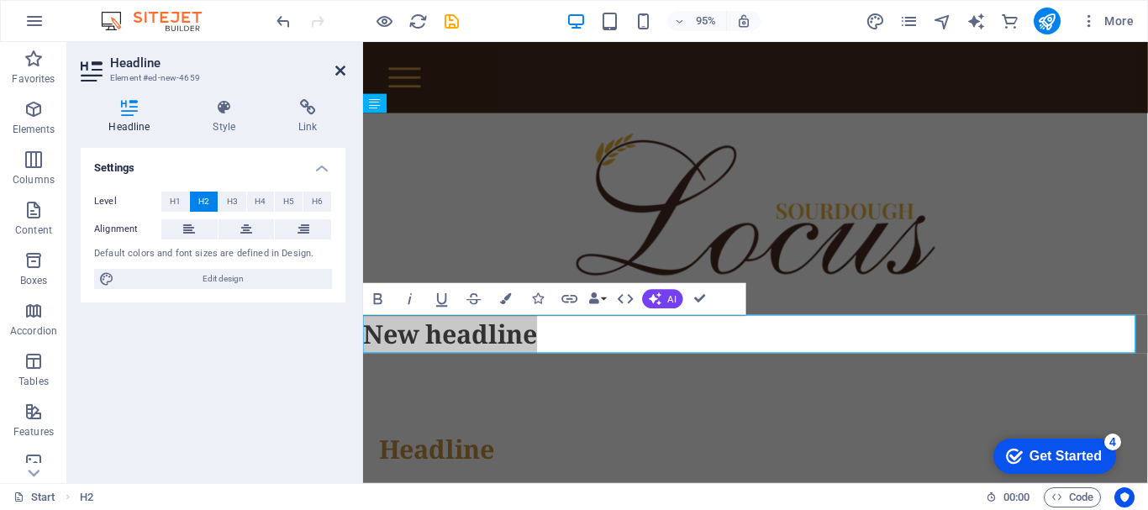
drag, startPoint x: 339, startPoint y: 71, endPoint x: 271, endPoint y: 29, distance: 79.3
click at [339, 71] on icon at bounding box center [340, 70] width 10 height 13
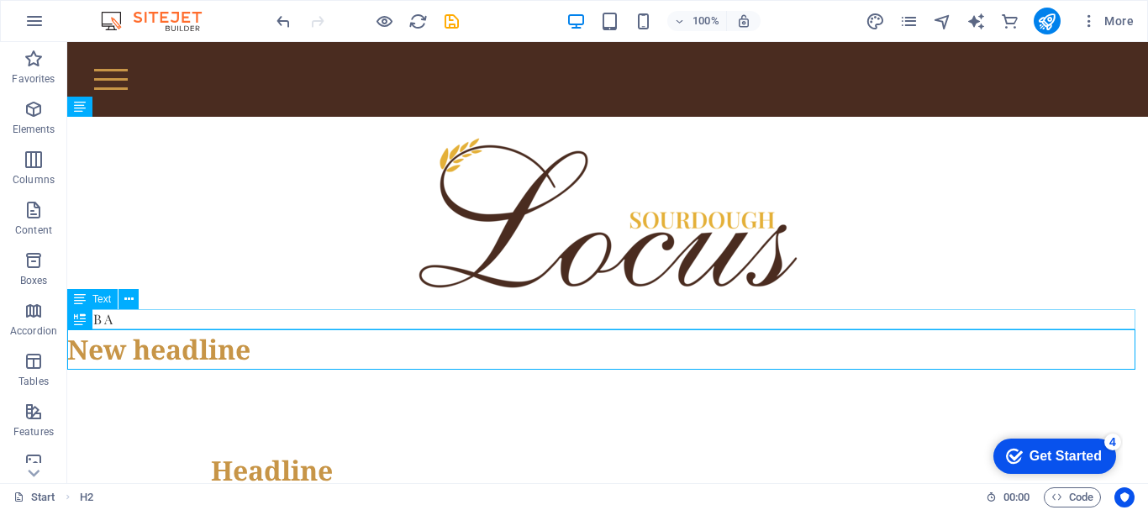
click at [222, 318] on div "HLEB A" at bounding box center [607, 319] width 1080 height 20
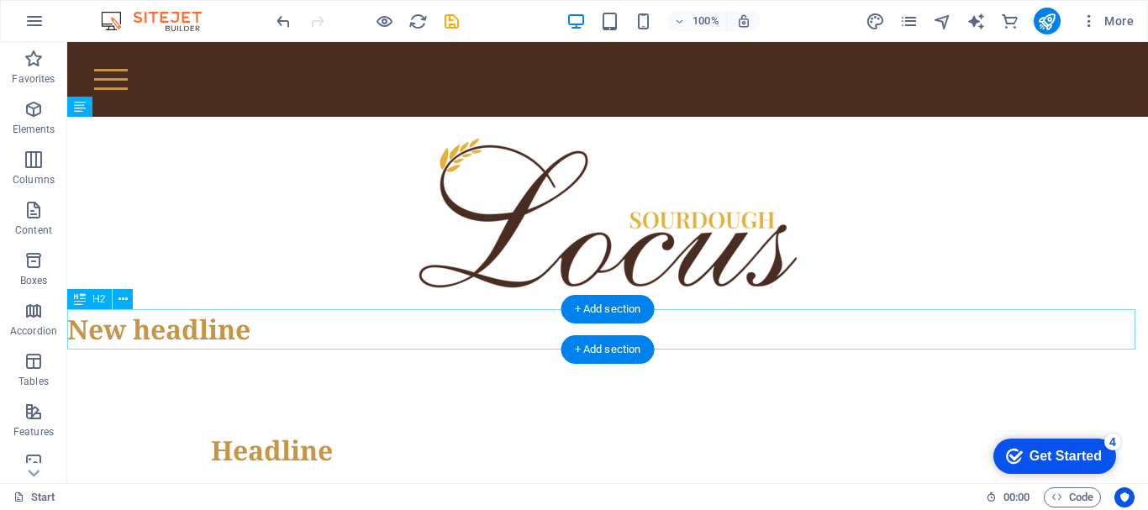
click at [158, 339] on div "New headline" at bounding box center [607, 329] width 1080 height 40
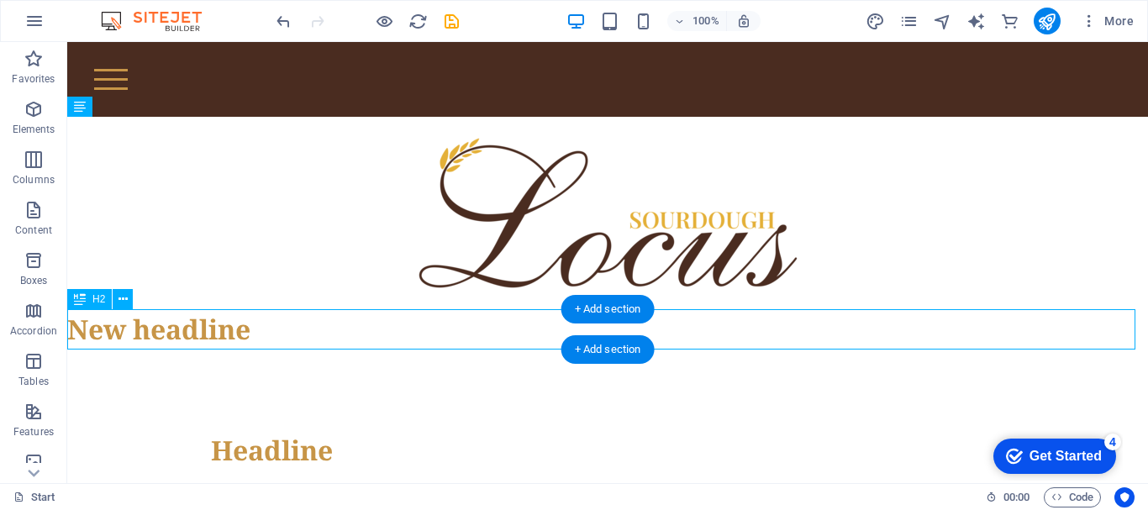
click at [158, 339] on div "New headline" at bounding box center [607, 329] width 1080 height 40
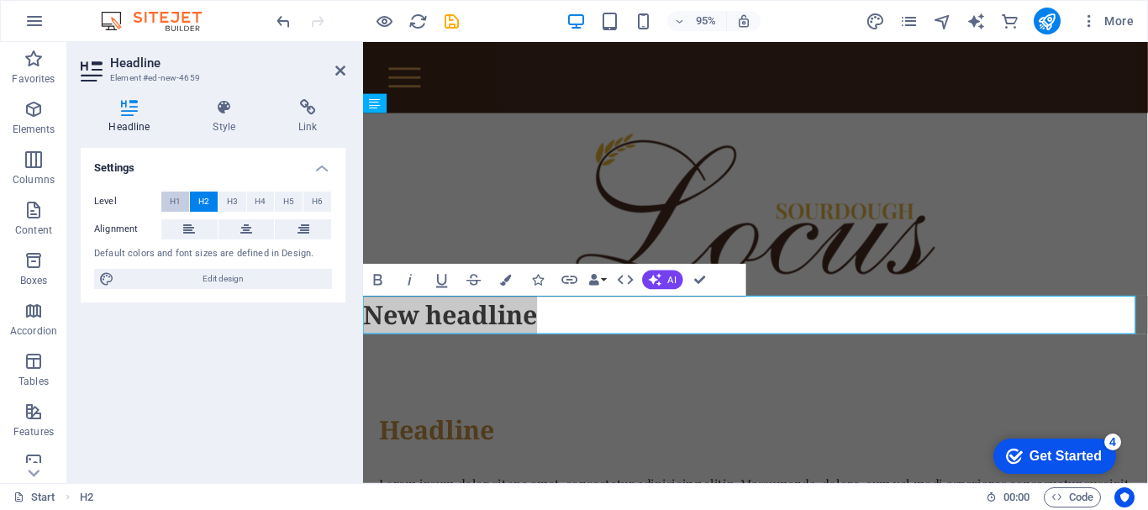
click at [188, 202] on button "H1" at bounding box center [175, 202] width 28 height 20
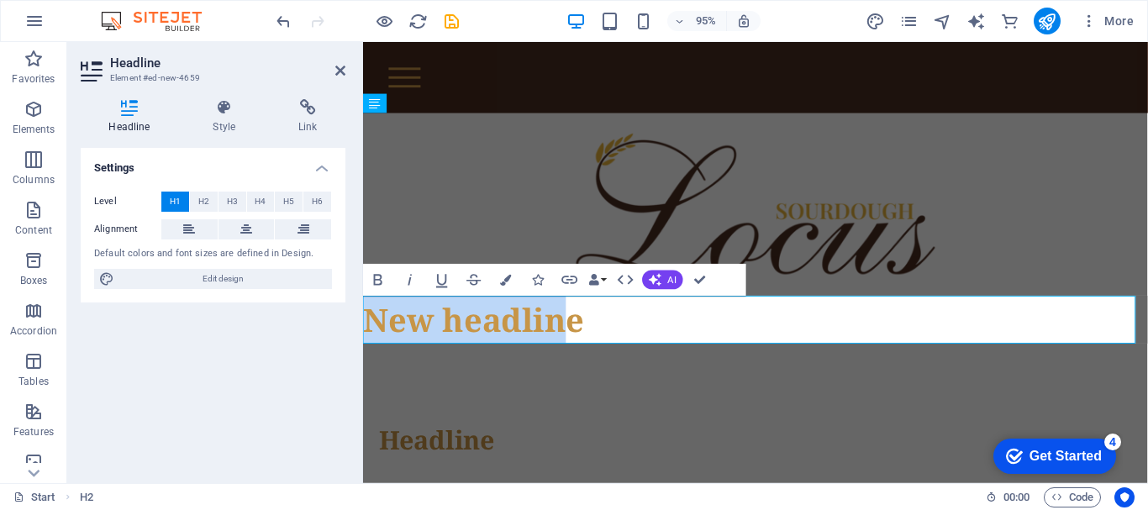
drag, startPoint x: 579, startPoint y: 340, endPoint x: 371, endPoint y: 342, distance: 208.4
click at [371, 342] on h1 "New headline" at bounding box center [776, 334] width 826 height 50
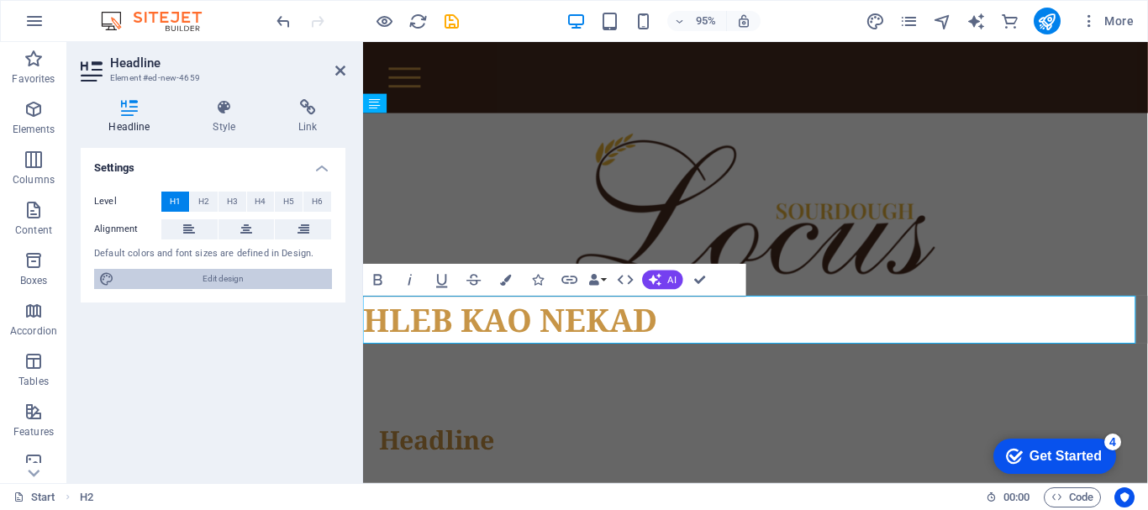
click at [226, 274] on span "Edit design" at bounding box center [223, 279] width 208 height 20
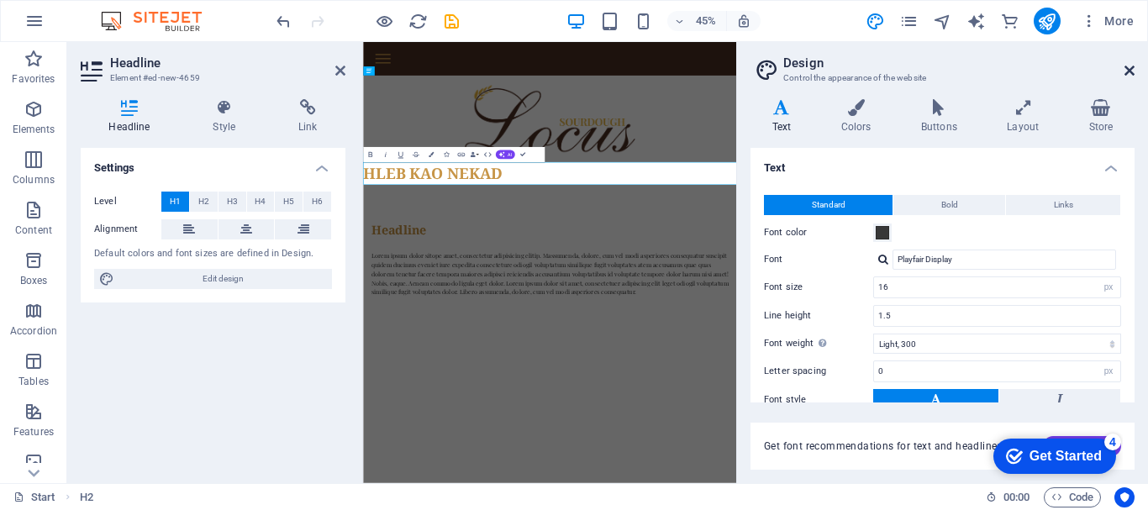
click at [1131, 71] on icon at bounding box center [1129, 70] width 10 height 13
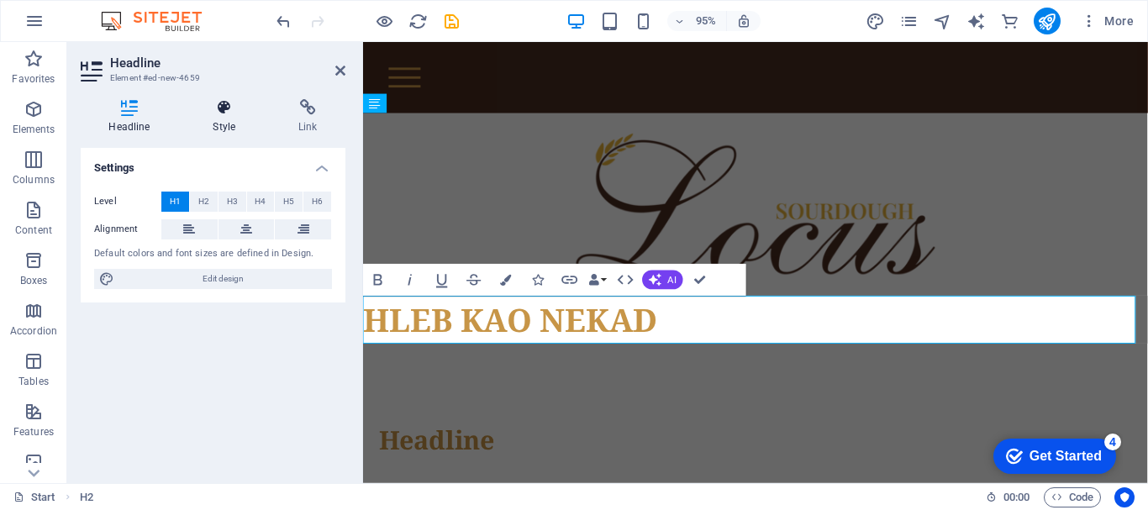
click at [215, 127] on h4 "Style" at bounding box center [228, 116] width 86 height 35
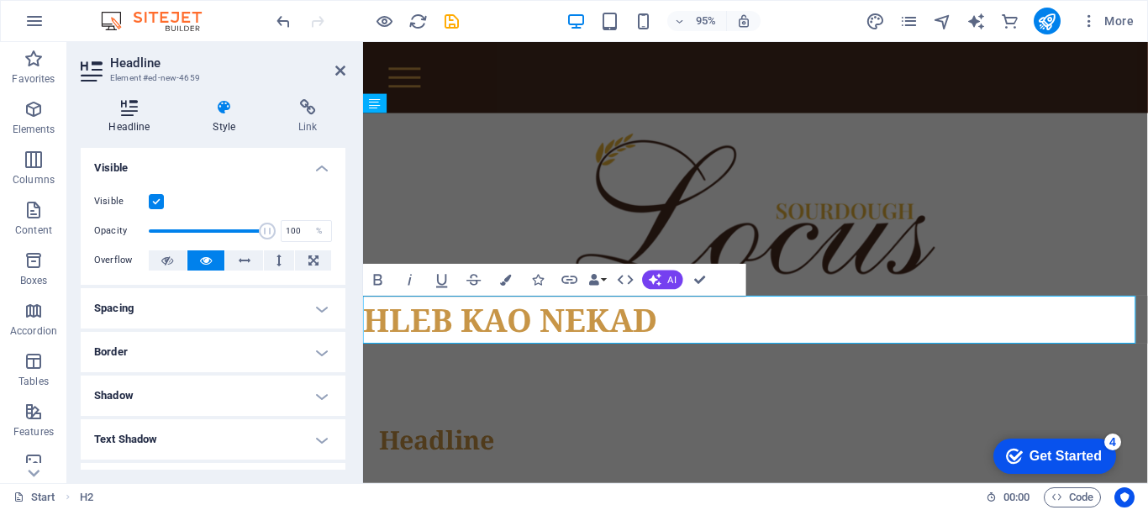
click at [144, 105] on icon at bounding box center [129, 107] width 97 height 17
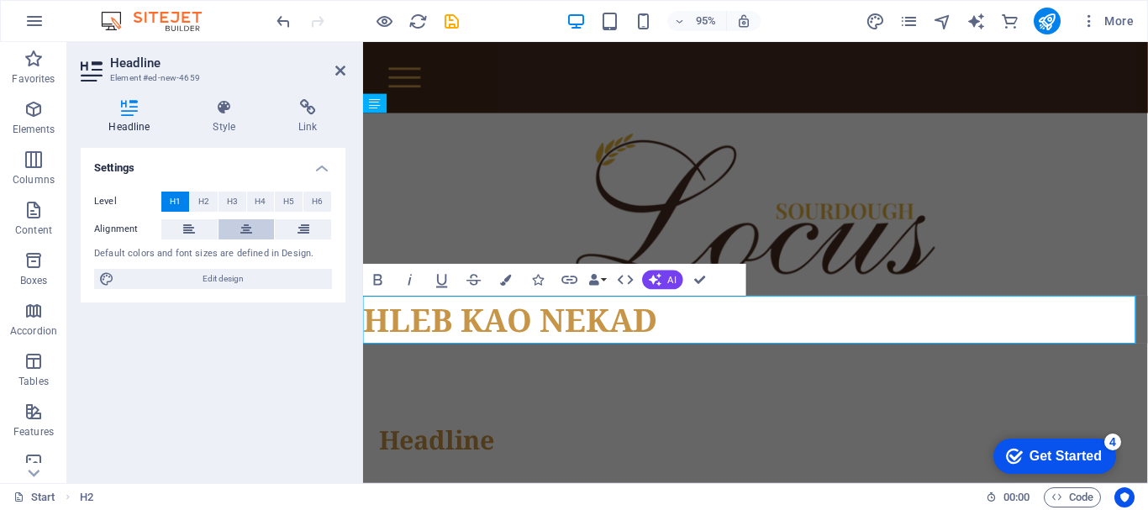
click at [255, 238] on button at bounding box center [246, 229] width 56 height 20
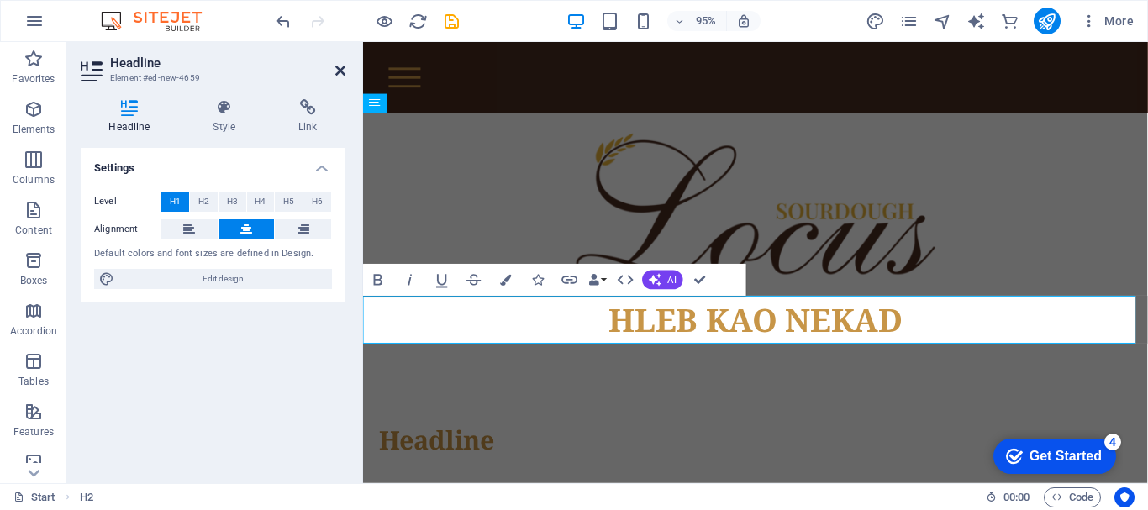
click at [345, 76] on aside "Headline Element #ed-new-4659 Headline Style Link Settings Level H1 H2 H3 H4 H5…" at bounding box center [215, 262] width 296 height 441
click at [344, 74] on icon at bounding box center [340, 70] width 10 height 13
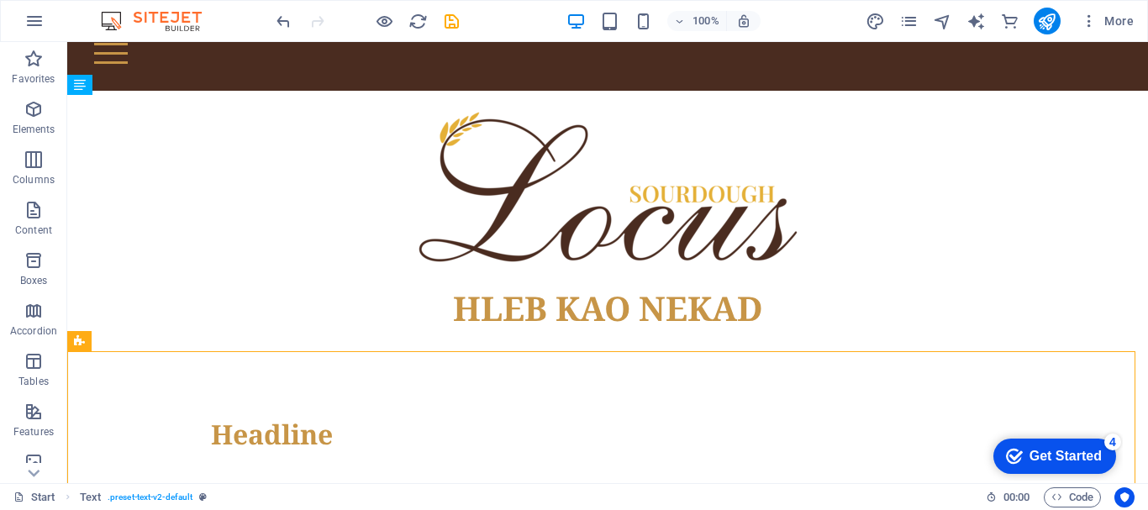
scroll to position [22, 0]
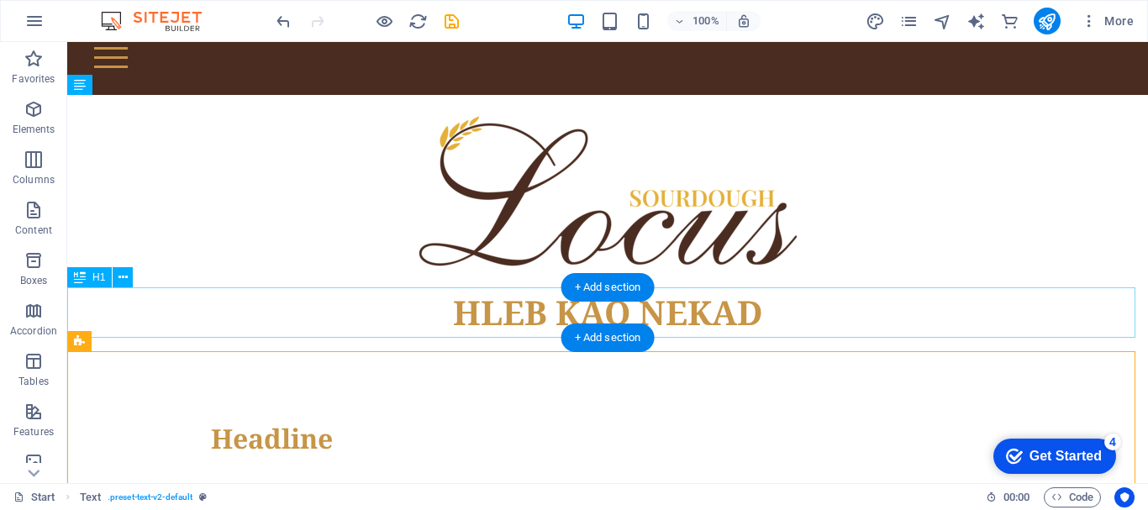
click at [707, 310] on div "HLEB KAO NEKAD" at bounding box center [607, 312] width 1080 height 50
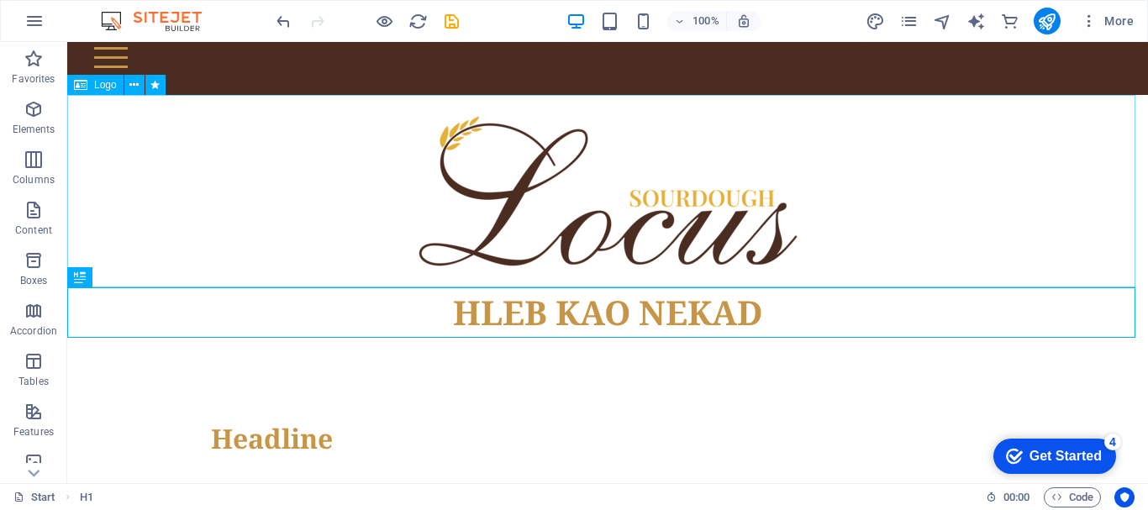
click at [820, 241] on div at bounding box center [607, 191] width 1080 height 192
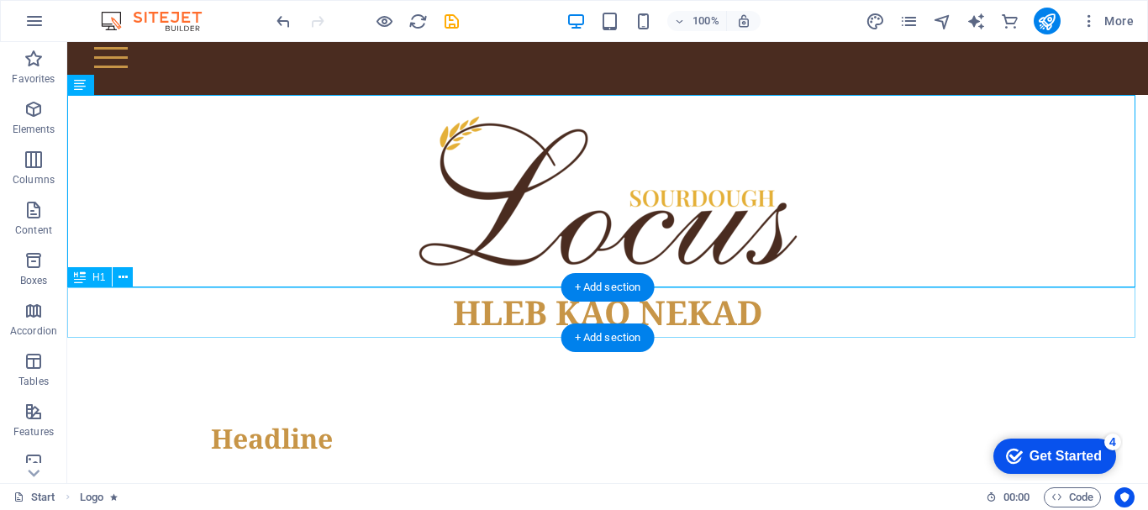
click at [728, 318] on div "HLEB KAO NEKAD" at bounding box center [607, 312] width 1080 height 50
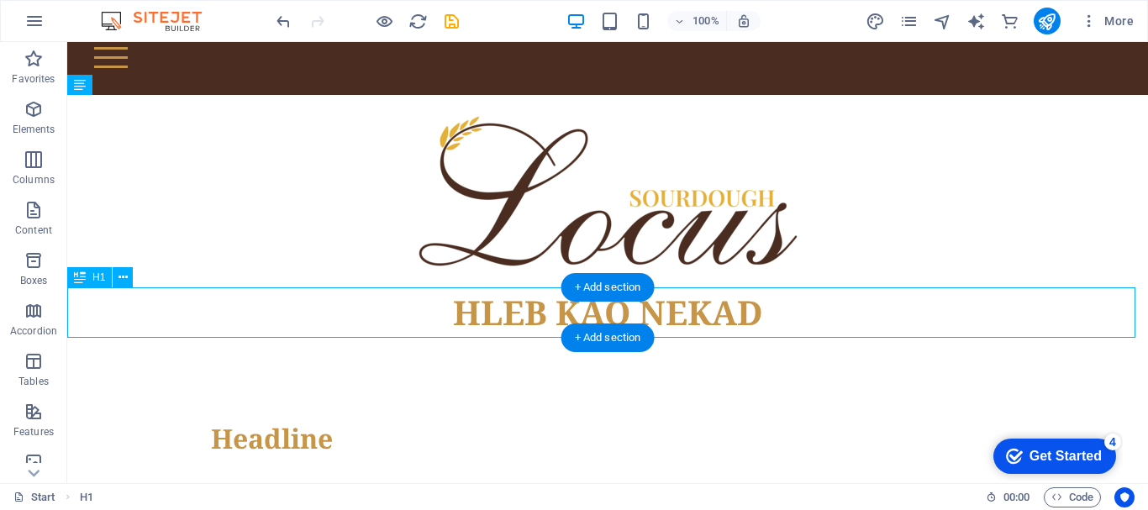
click at [728, 318] on div "HLEB KAO NEKAD" at bounding box center [607, 312] width 1080 height 50
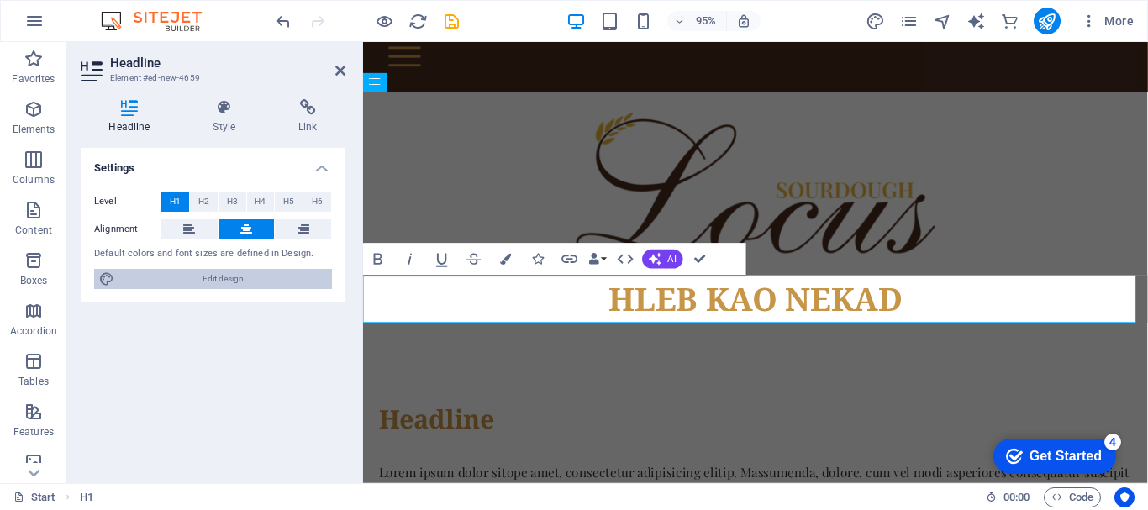
click at [292, 286] on span "Edit design" at bounding box center [223, 279] width 208 height 20
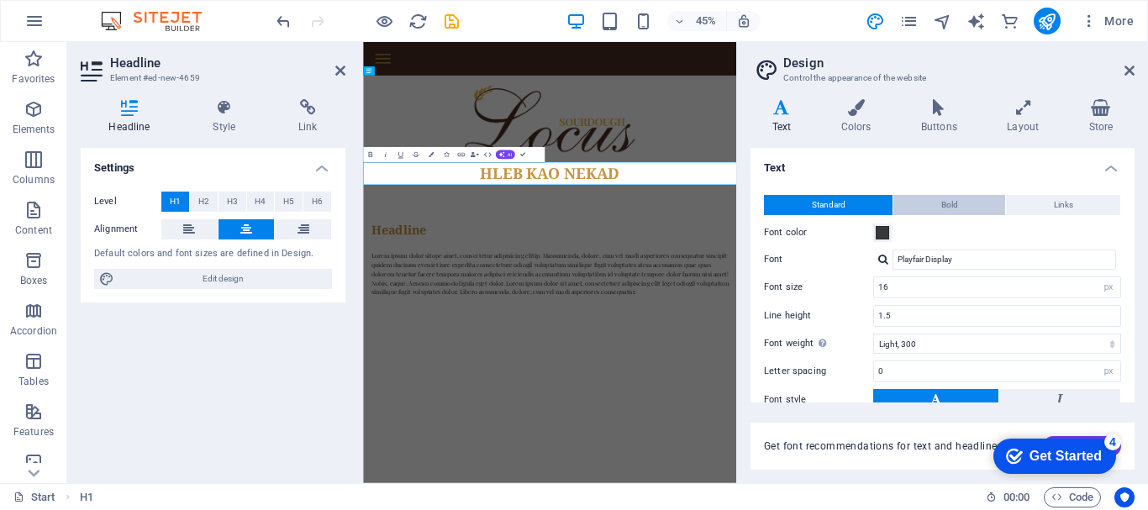
click at [981, 204] on button "Bold" at bounding box center [949, 205] width 112 height 20
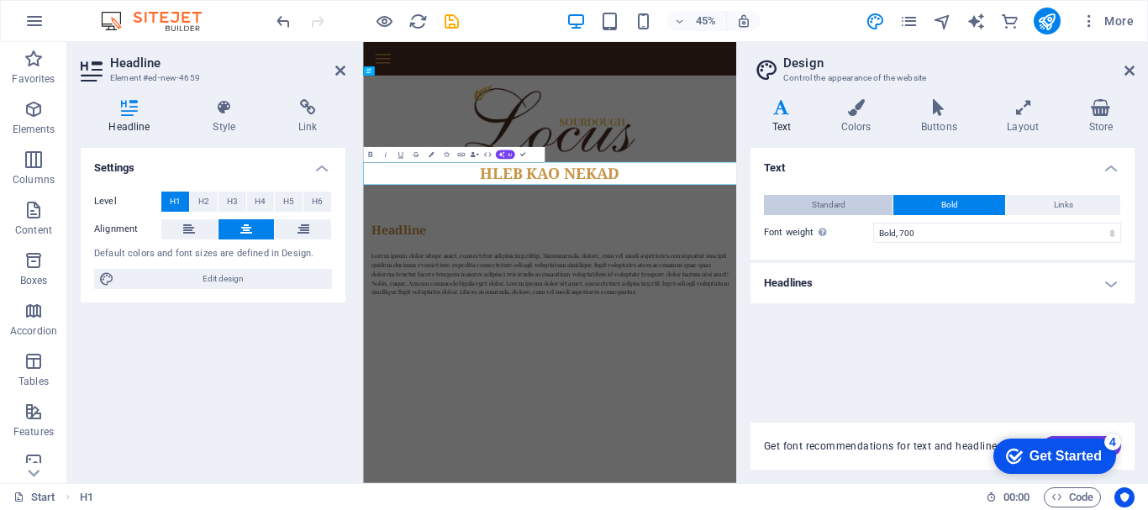
click at [873, 204] on button "Standard" at bounding box center [828, 205] width 129 height 20
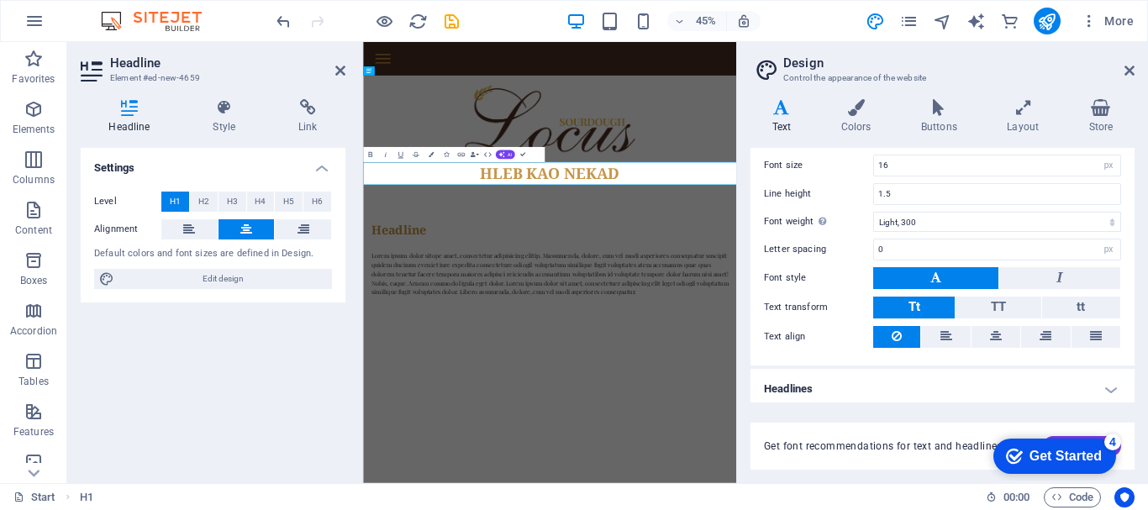
scroll to position [129, 0]
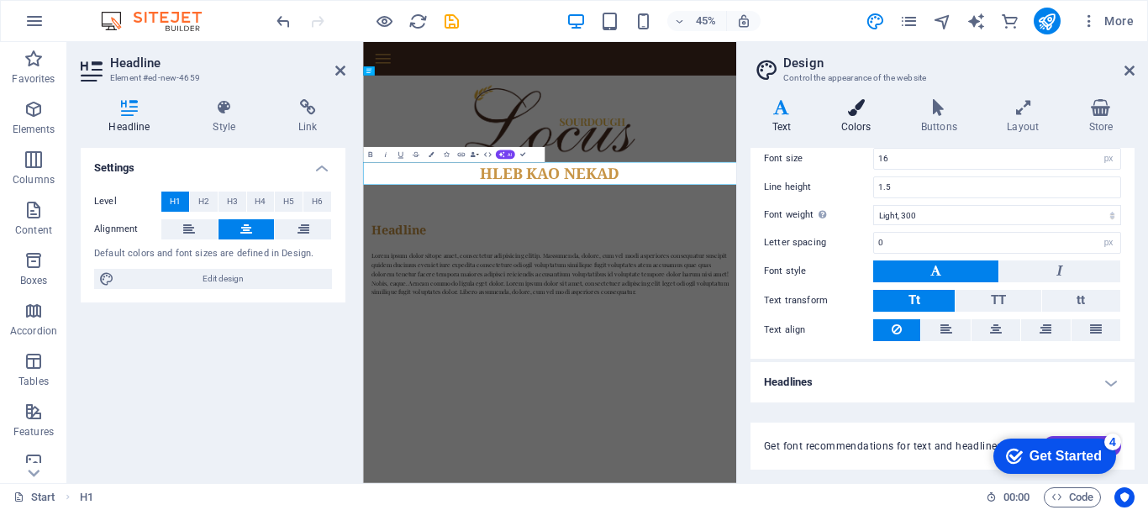
click at [870, 102] on icon at bounding box center [855, 107] width 73 height 17
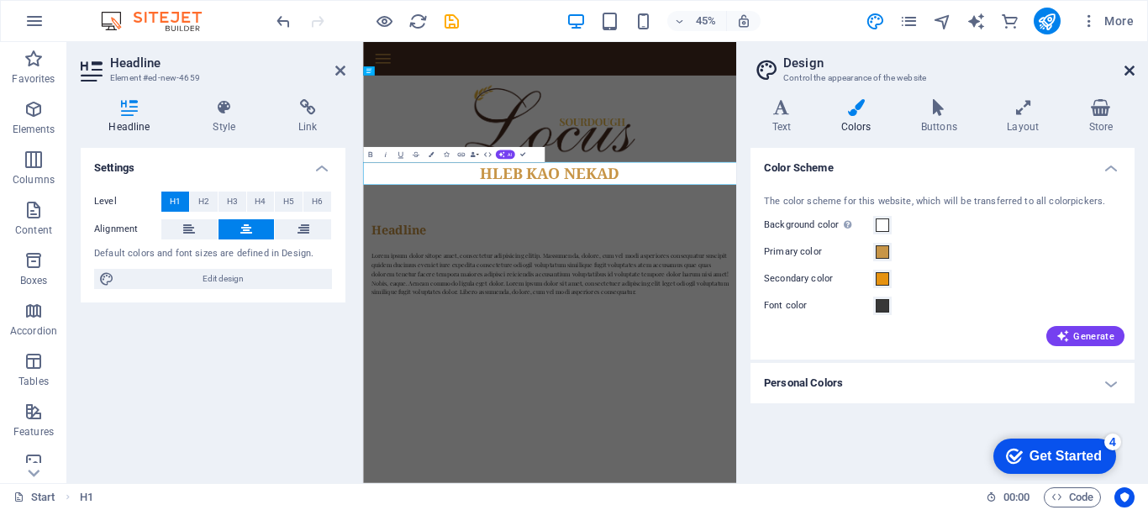
drag, startPoint x: 1130, startPoint y: 72, endPoint x: 807, endPoint y: 32, distance: 325.1
click at [1130, 73] on icon at bounding box center [1129, 70] width 10 height 13
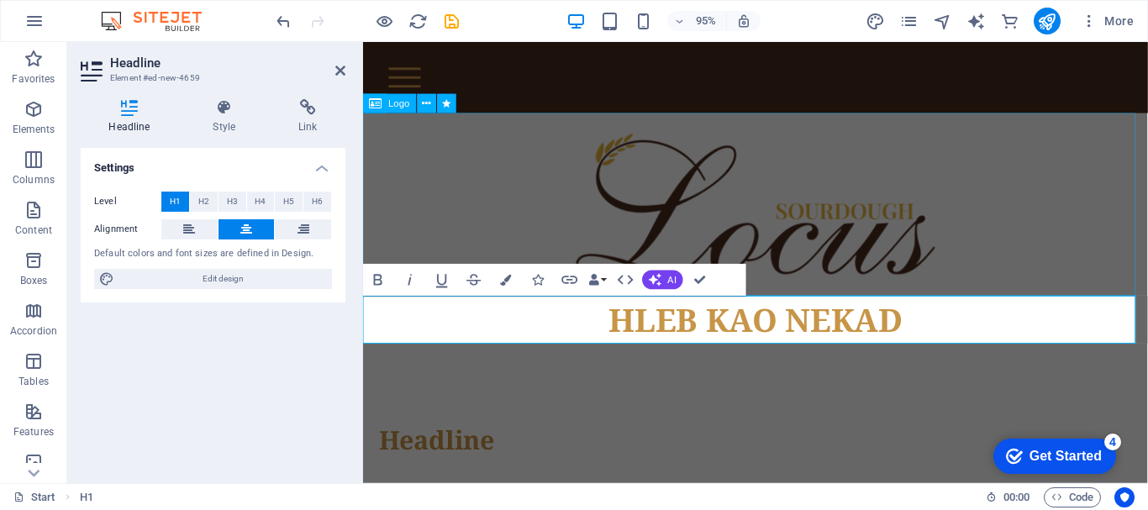
click at [991, 186] on div at bounding box center [776, 213] width 826 height 192
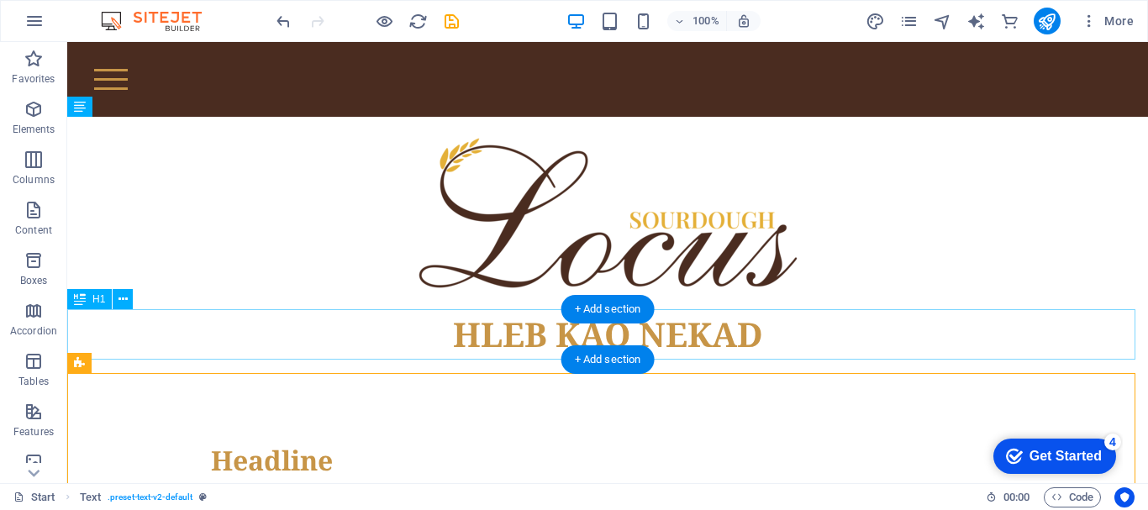
click at [728, 328] on div "HLEB KAO NEKAD" at bounding box center [607, 334] width 1080 height 50
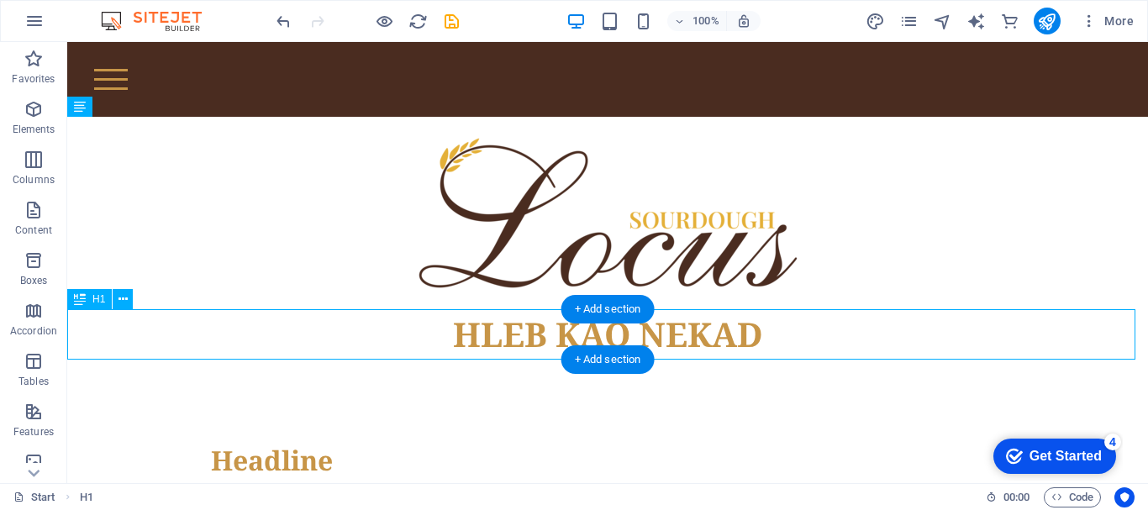
click at [728, 328] on div "HLEB KAO NEKAD" at bounding box center [607, 334] width 1080 height 50
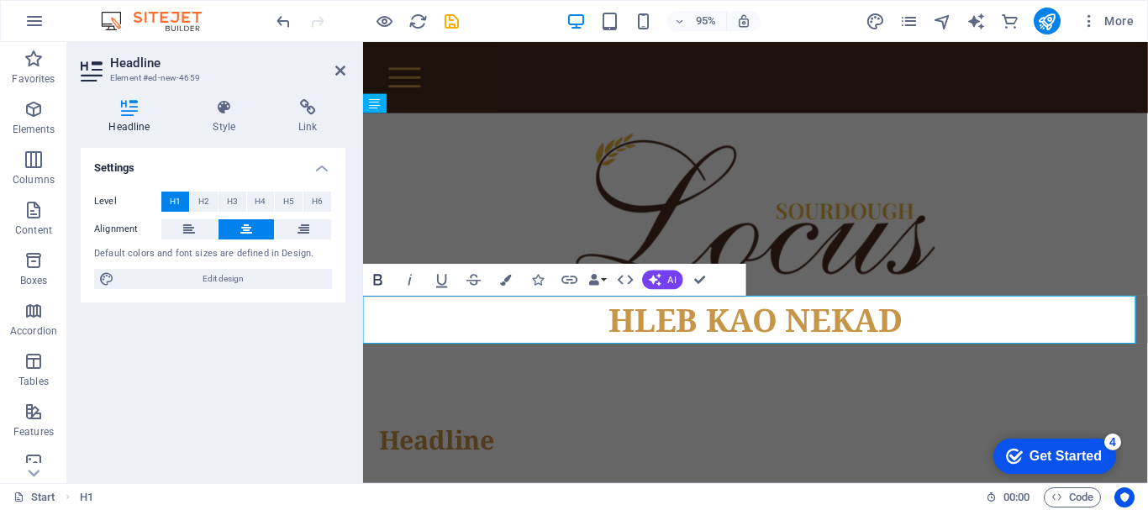
click at [386, 282] on icon "button" at bounding box center [378, 280] width 19 height 19
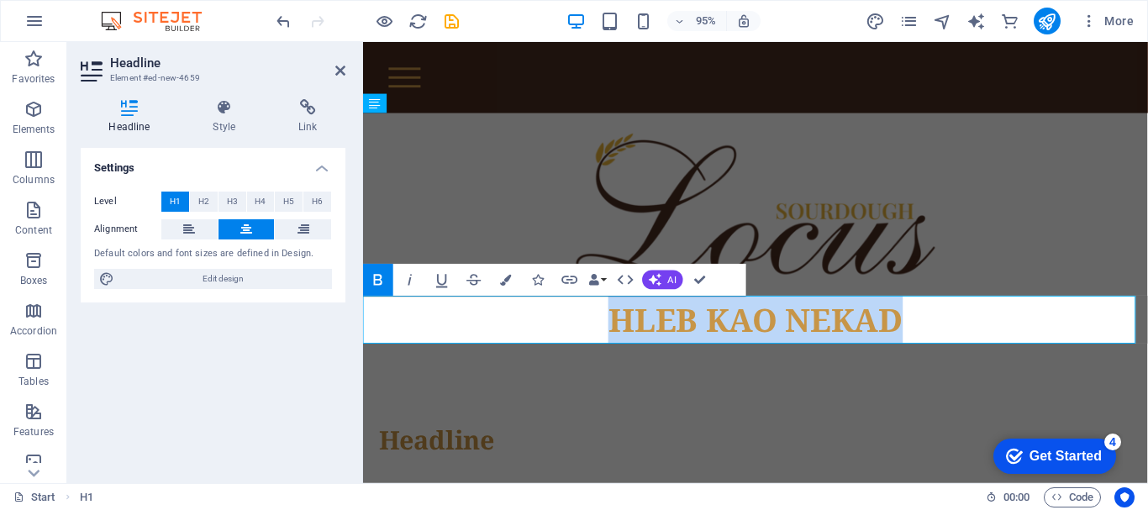
click at [386, 282] on icon "button" at bounding box center [378, 280] width 19 height 19
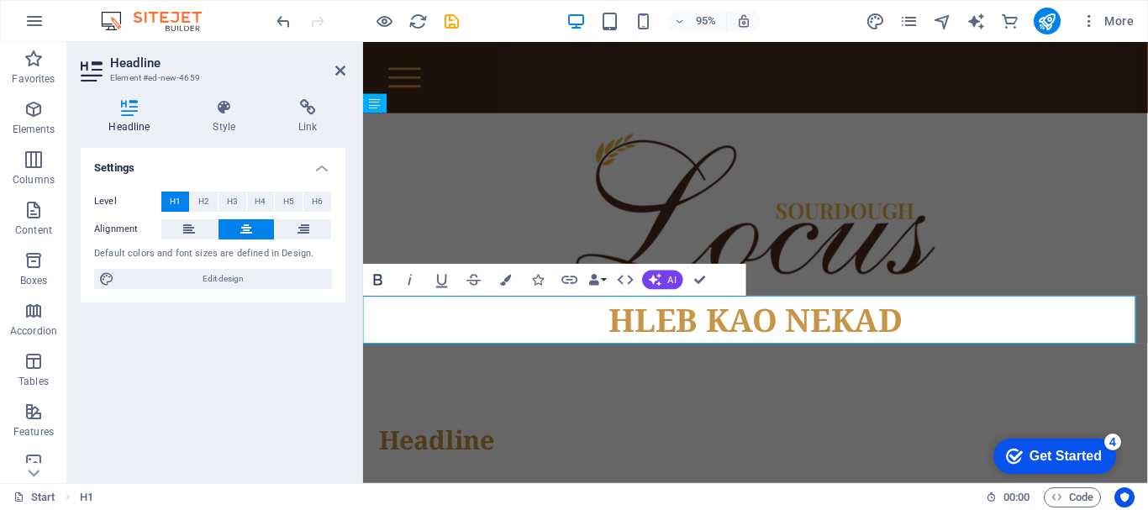
click at [386, 282] on icon "button" at bounding box center [378, 280] width 19 height 19
click at [292, 196] on span "H5" at bounding box center [288, 202] width 11 height 20
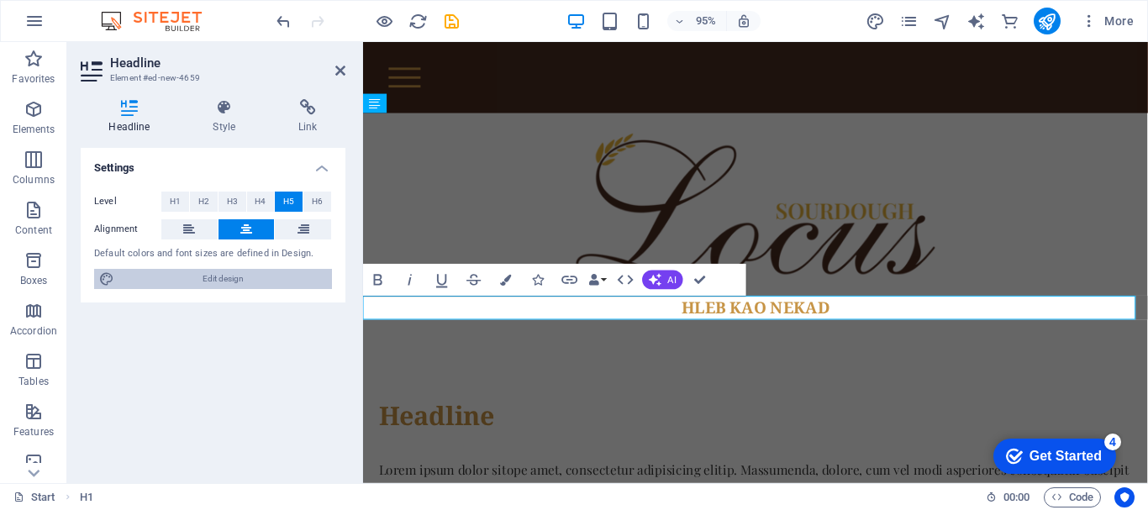
click at [304, 277] on span "Edit design" at bounding box center [223, 279] width 208 height 20
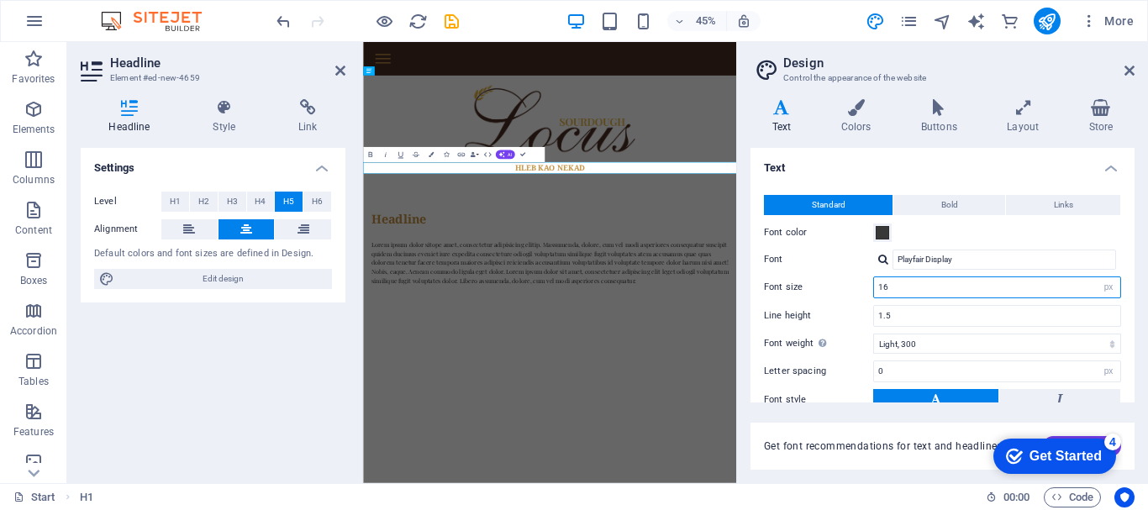
click at [976, 291] on input "16" at bounding box center [997, 287] width 246 height 20
click at [999, 287] on input "16" at bounding box center [997, 287] width 246 height 20
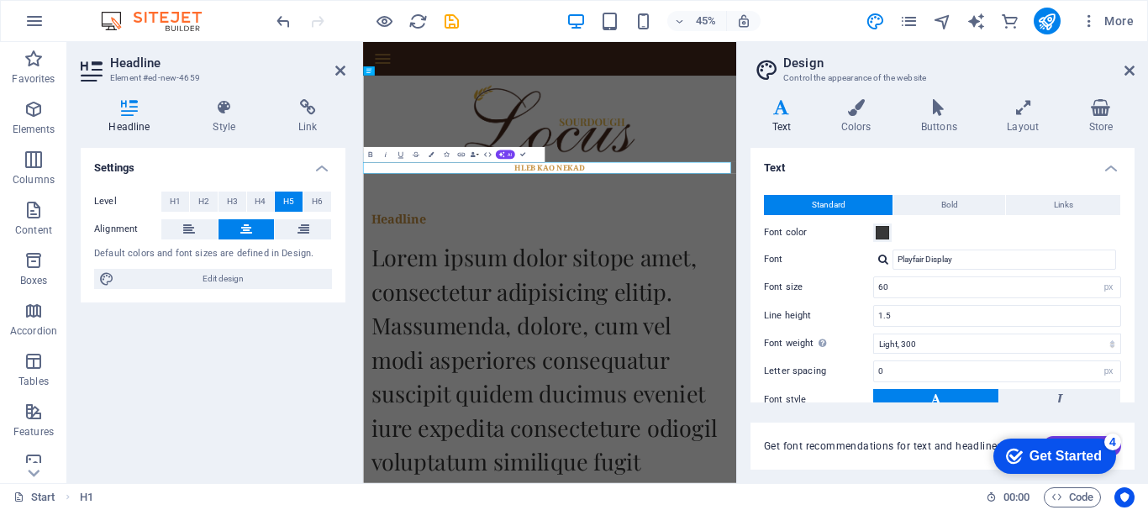
drag, startPoint x: 1134, startPoint y: 184, endPoint x: 1134, endPoint y: 234, distance: 50.4
click at [1134, 234] on div "Variants Text Colors Buttons Layout Store Text Standard Bold Links Font color F…" at bounding box center [942, 284] width 411 height 397
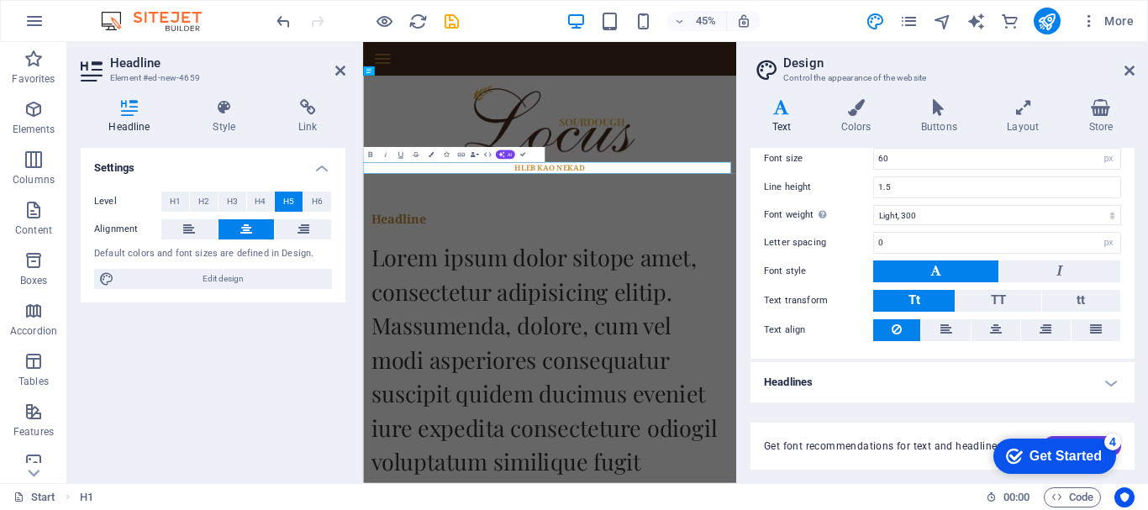
drag, startPoint x: 1070, startPoint y: 440, endPoint x: 1934, endPoint y: 881, distance: 969.8
click at [980, 451] on html "checkmark Get Started 4 First Steps in the Editor Let's guide you through the t…" at bounding box center [1051, 455] width 143 height 50
click at [1130, 62] on h2 "Design" at bounding box center [958, 62] width 351 height 15
click at [1127, 70] on icon at bounding box center [1129, 70] width 10 height 13
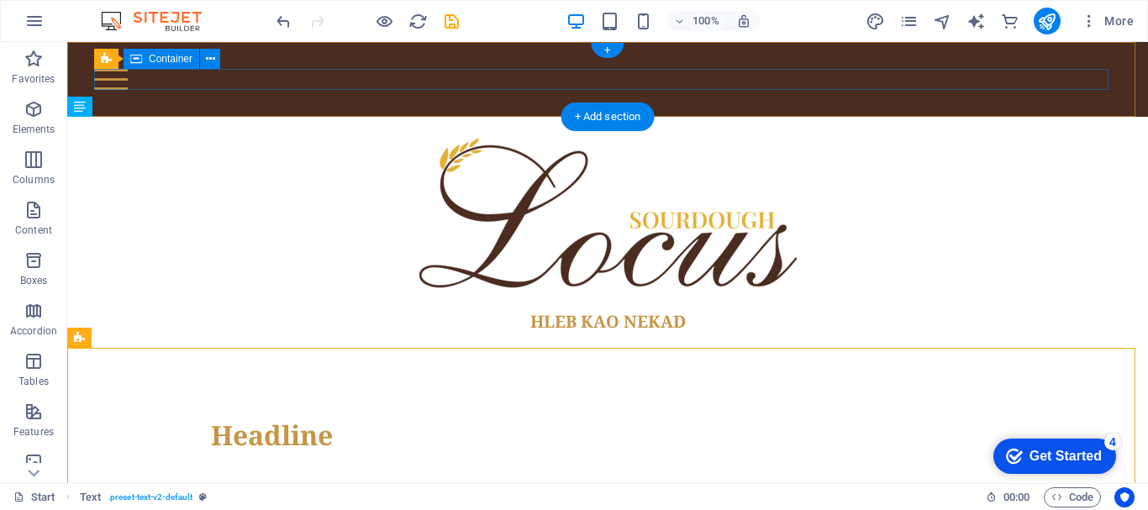
click at [586, 76] on div at bounding box center [607, 79] width 1027 height 21
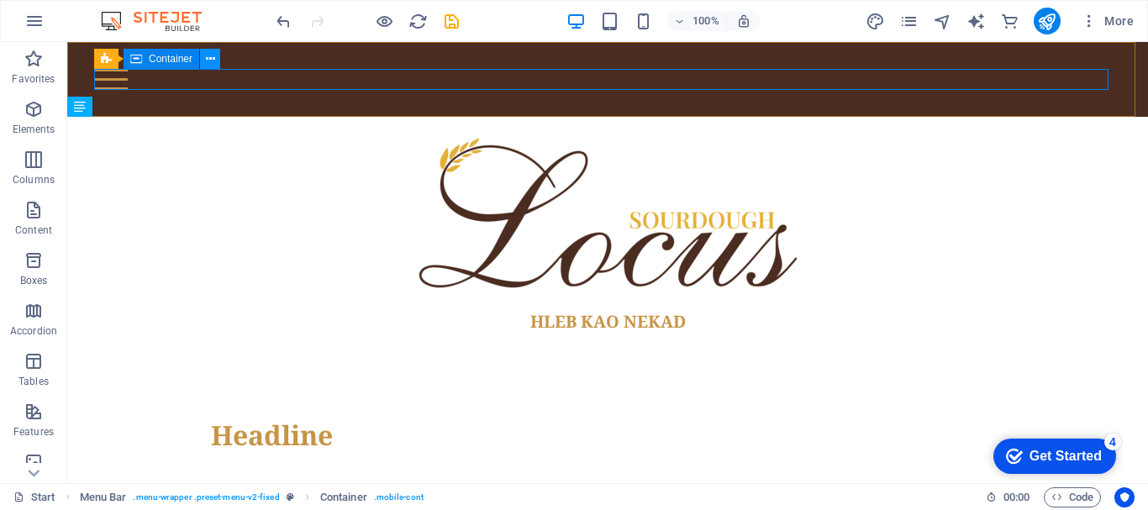
click at [204, 58] on button at bounding box center [210, 59] width 20 height 20
click at [154, 76] on div at bounding box center [607, 79] width 1027 height 21
click at [207, 58] on icon at bounding box center [210, 59] width 9 height 18
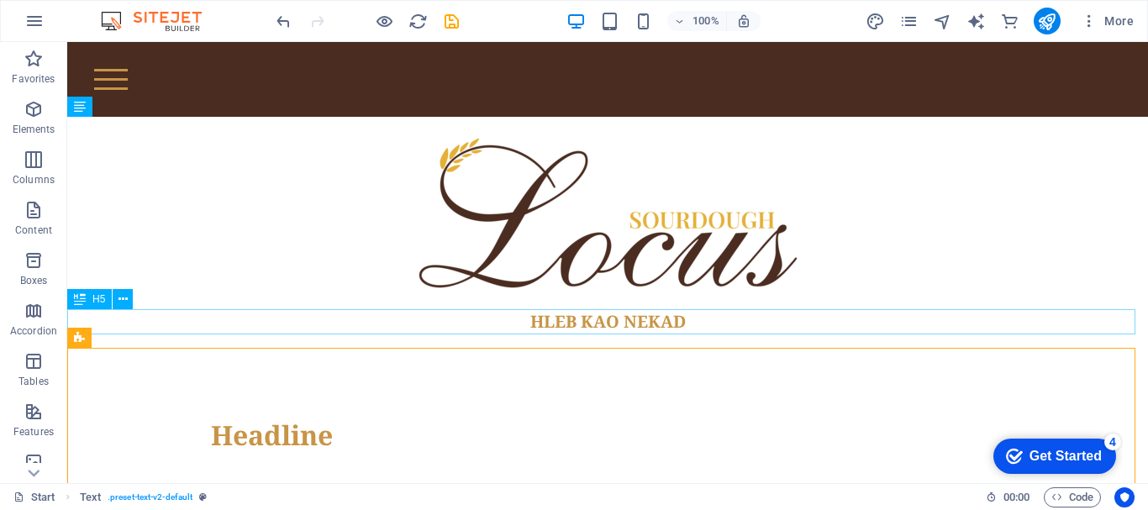
click at [810, 313] on div "HLEB KAO NEKAD" at bounding box center [607, 321] width 1080 height 25
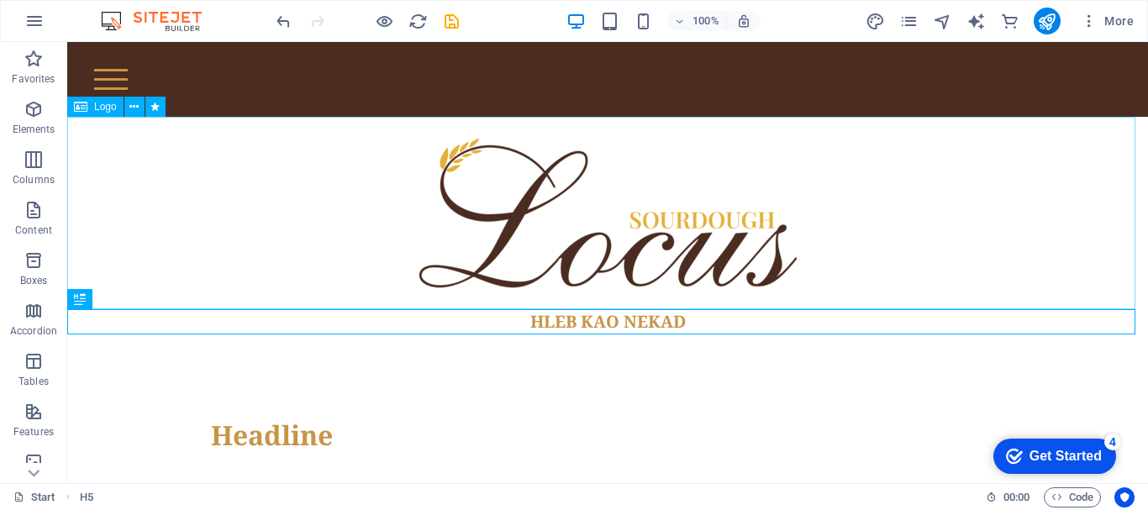
click at [842, 258] on div at bounding box center [607, 213] width 1080 height 192
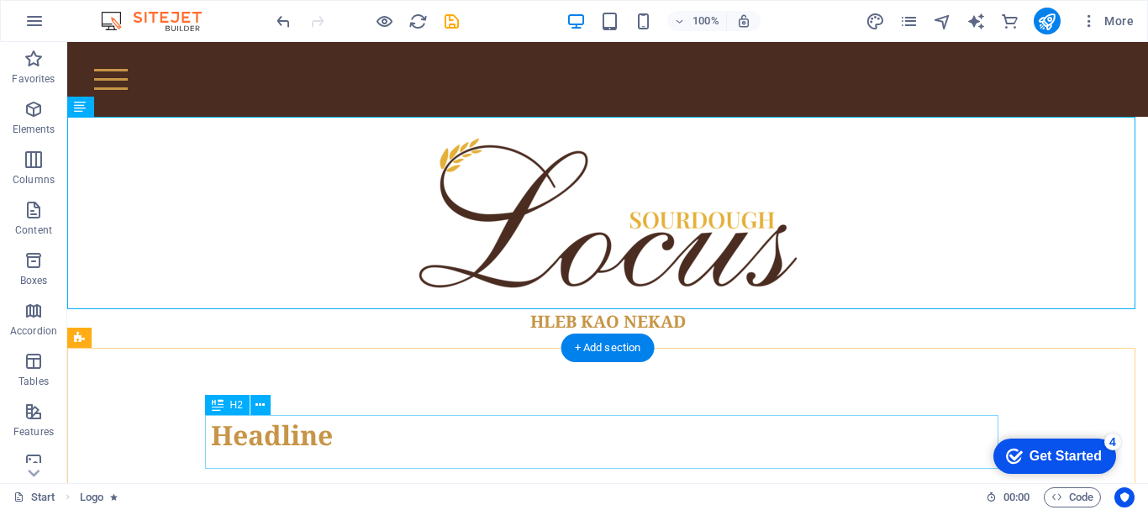
click at [897, 418] on div "Headline" at bounding box center [607, 435] width 793 height 40
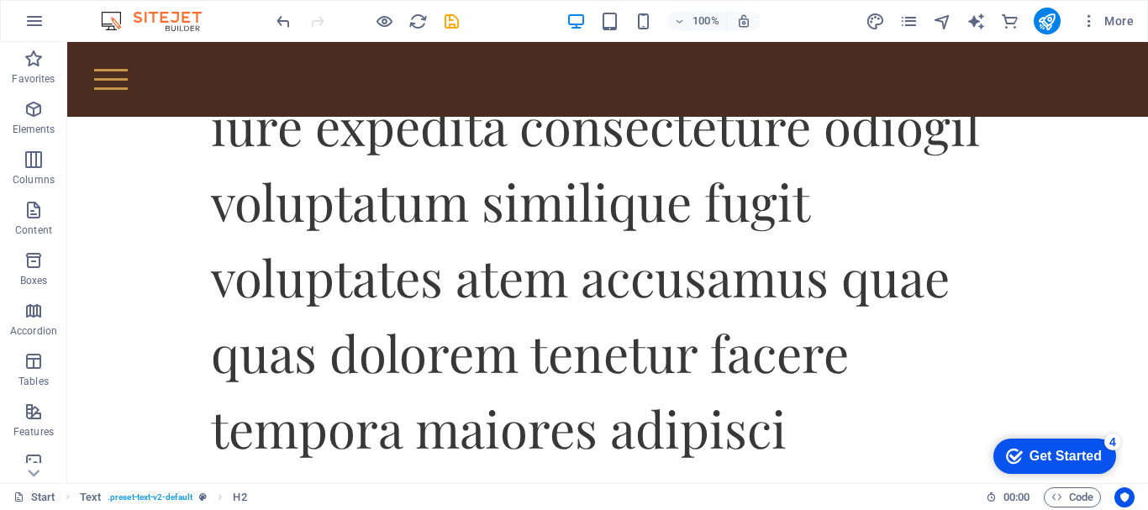
scroll to position [0, 0]
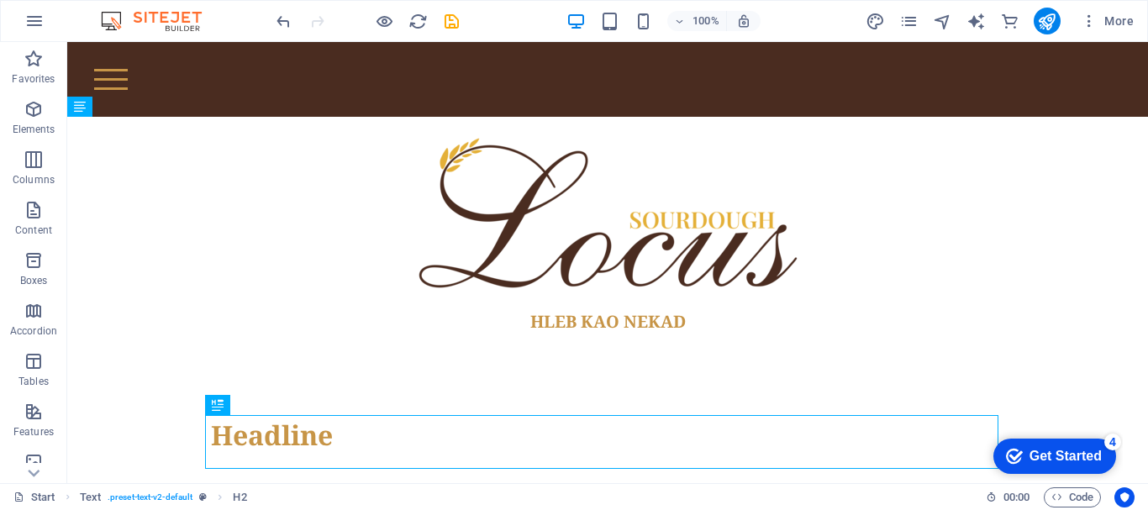
drag, startPoint x: 1147, startPoint y: 111, endPoint x: 1205, endPoint y: 75, distance: 68.3
click at [578, 344] on div "+ Add section" at bounding box center [607, 348] width 93 height 29
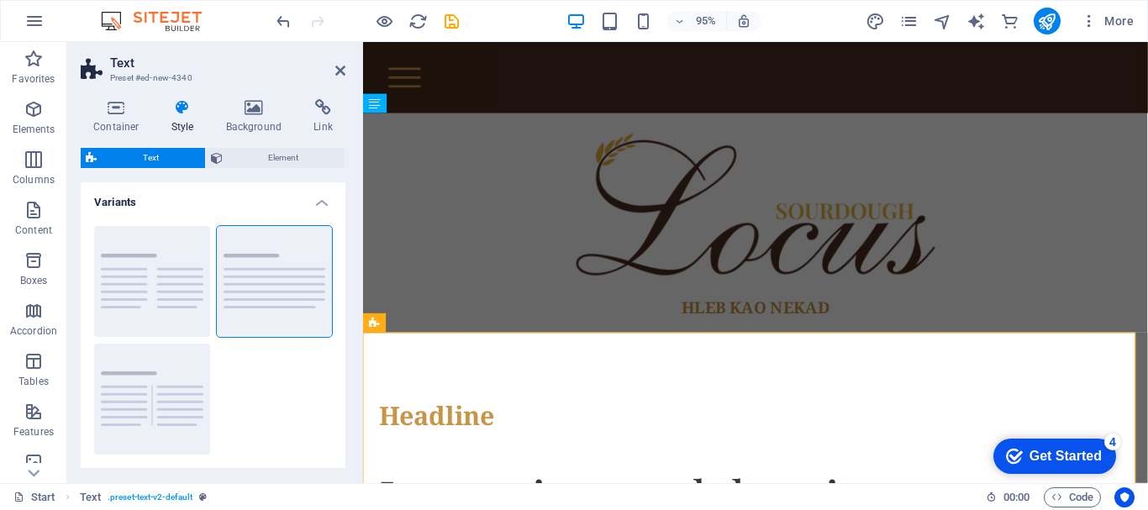
scroll to position [154, 0]
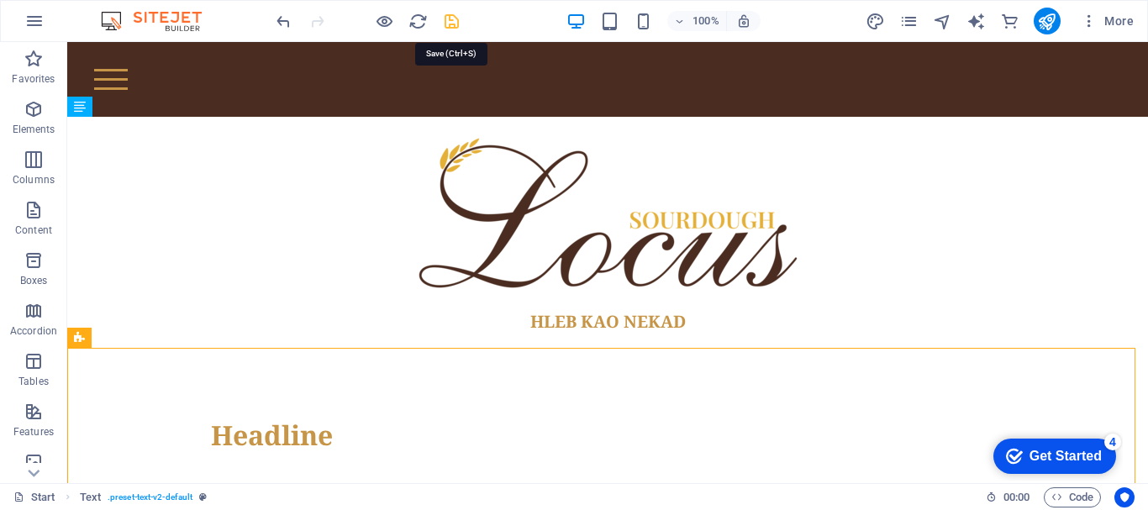
click at [445, 28] on icon "save" at bounding box center [451, 21] width 19 height 19
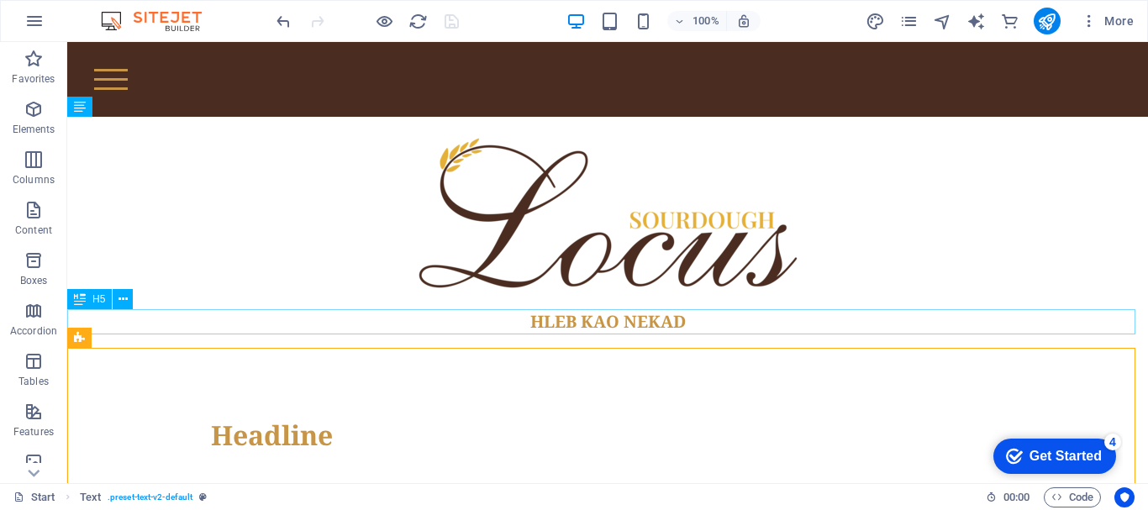
click at [633, 318] on div "HLEB KAO NEKAD" at bounding box center [607, 321] width 1080 height 25
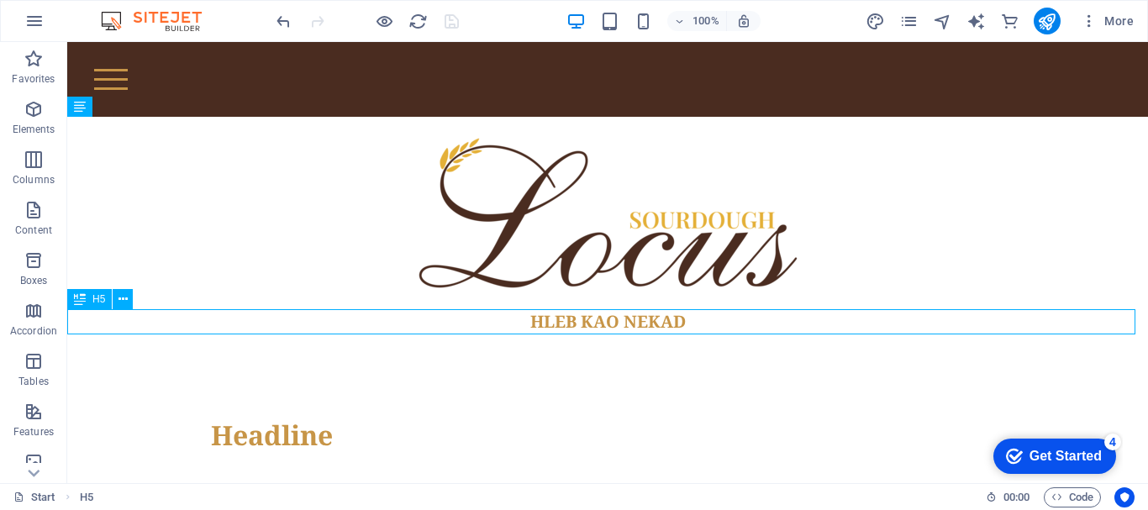
click at [633, 318] on div "HLEB KAO NEKAD" at bounding box center [607, 321] width 1080 height 25
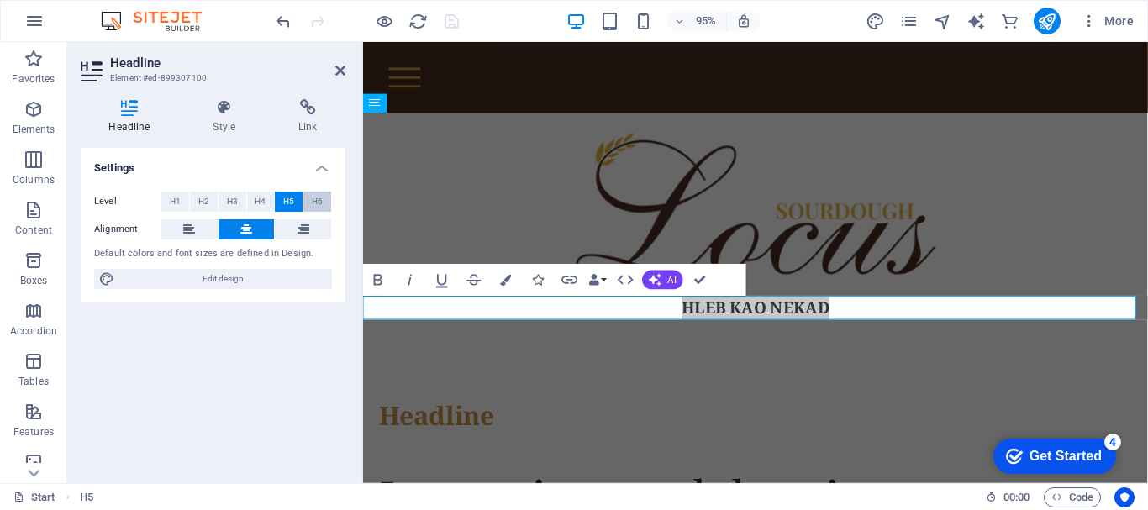
click at [321, 200] on span "H6" at bounding box center [317, 202] width 11 height 20
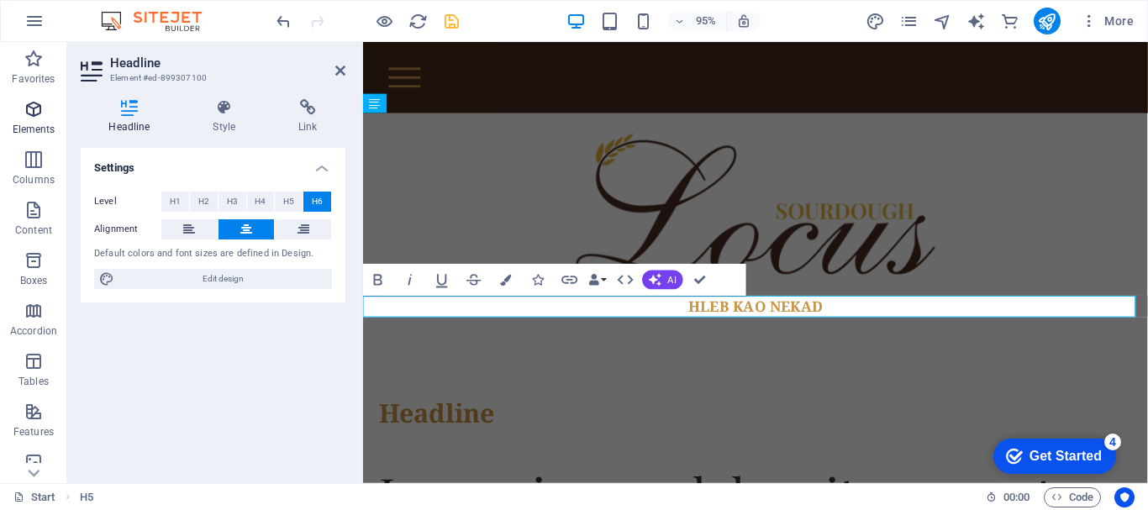
click at [16, 98] on button "Elements" at bounding box center [33, 117] width 67 height 50
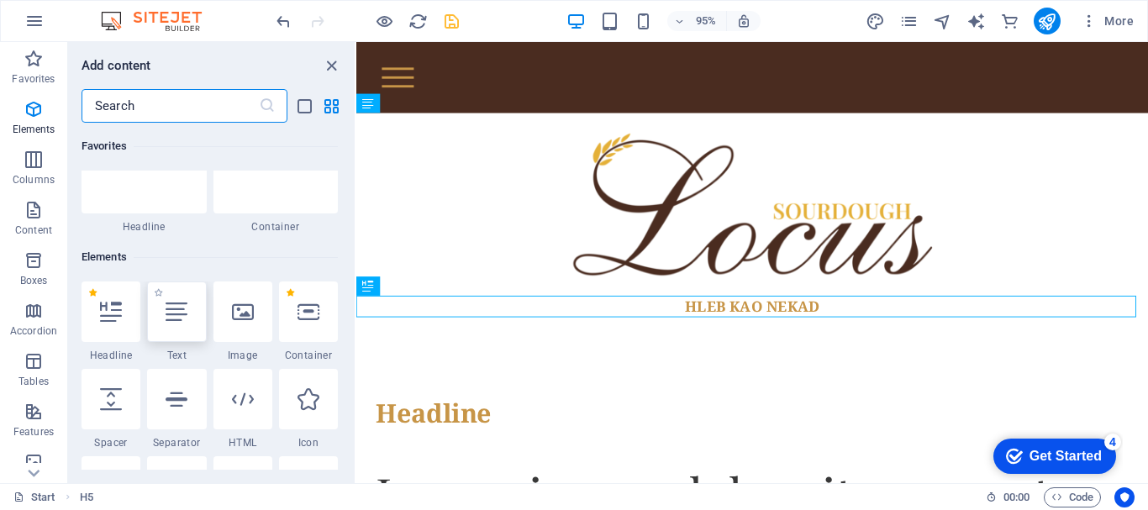
scroll to position [179, 0]
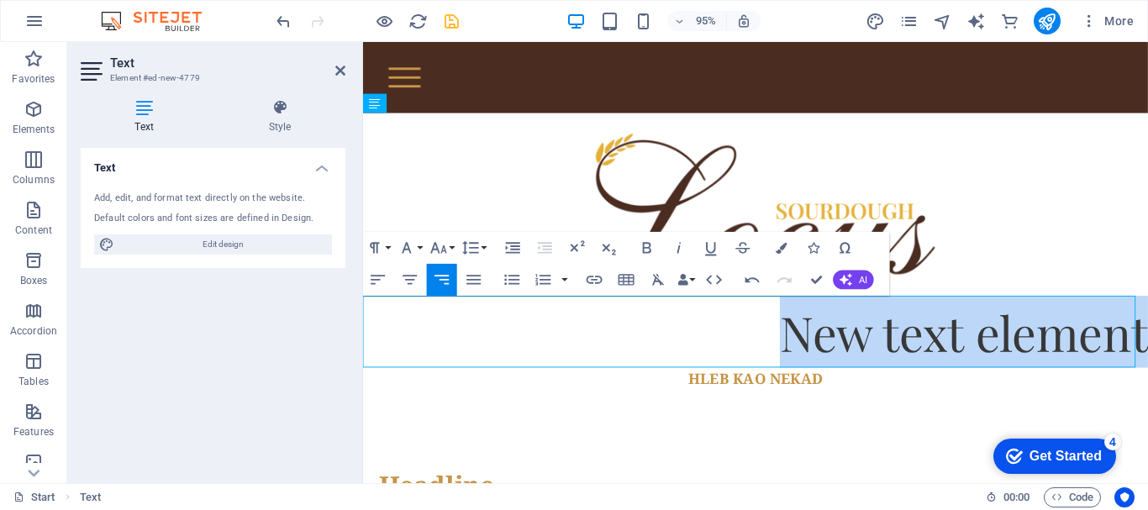
click at [805, 366] on p "New text element" at bounding box center [776, 347] width 826 height 76
drag, startPoint x: 764, startPoint y: 338, endPoint x: 1177, endPoint y: 315, distance: 414.0
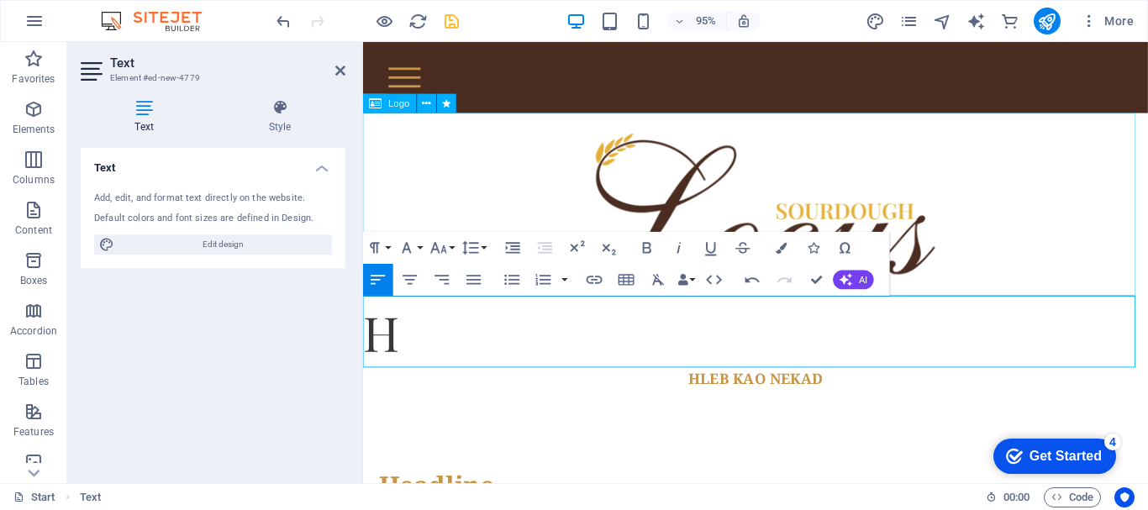
click at [1132, 231] on div at bounding box center [776, 213] width 826 height 192
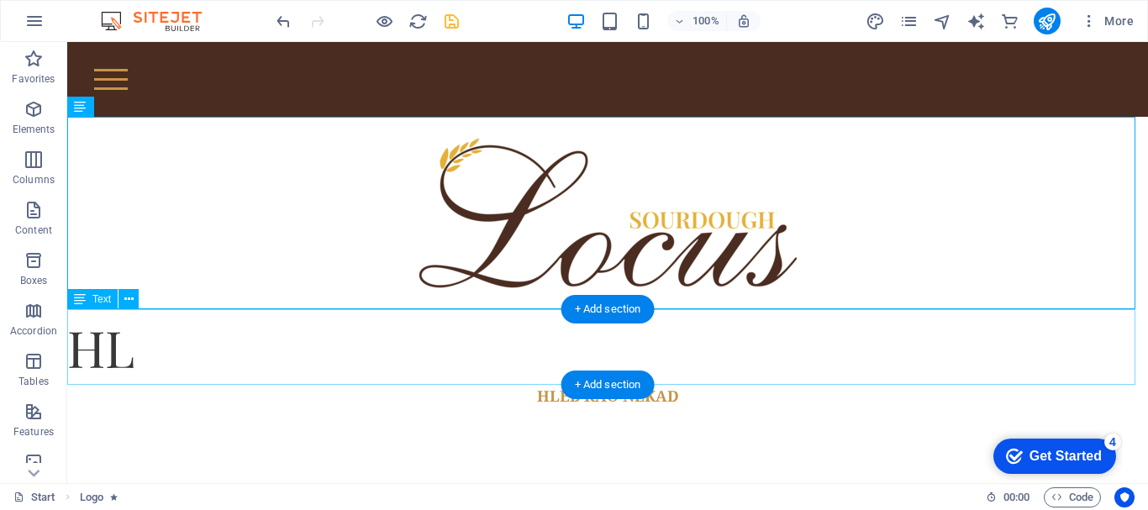
click at [791, 345] on div "HL" at bounding box center [607, 347] width 1080 height 76
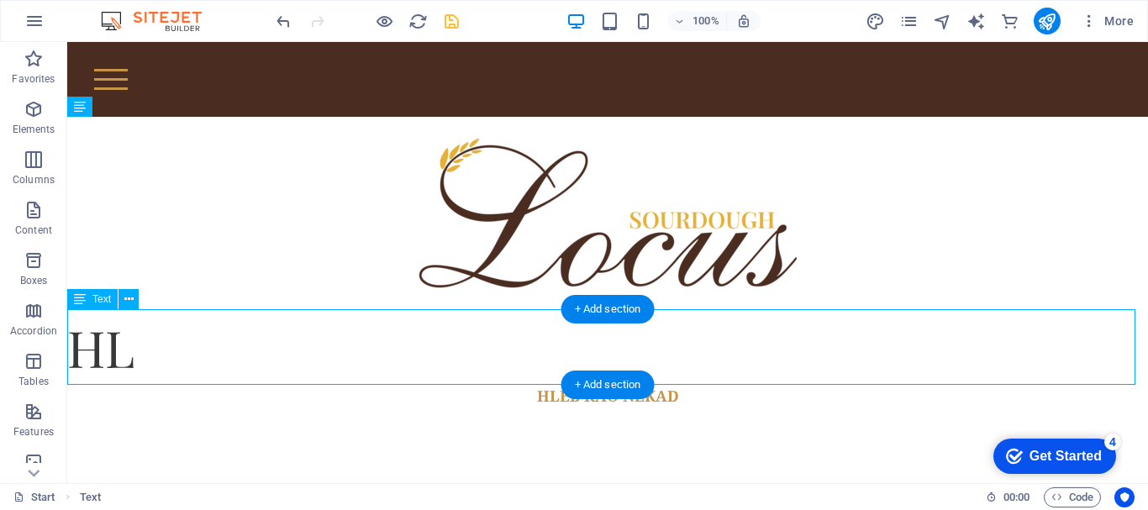
click at [791, 345] on div "HL" at bounding box center [607, 347] width 1080 height 76
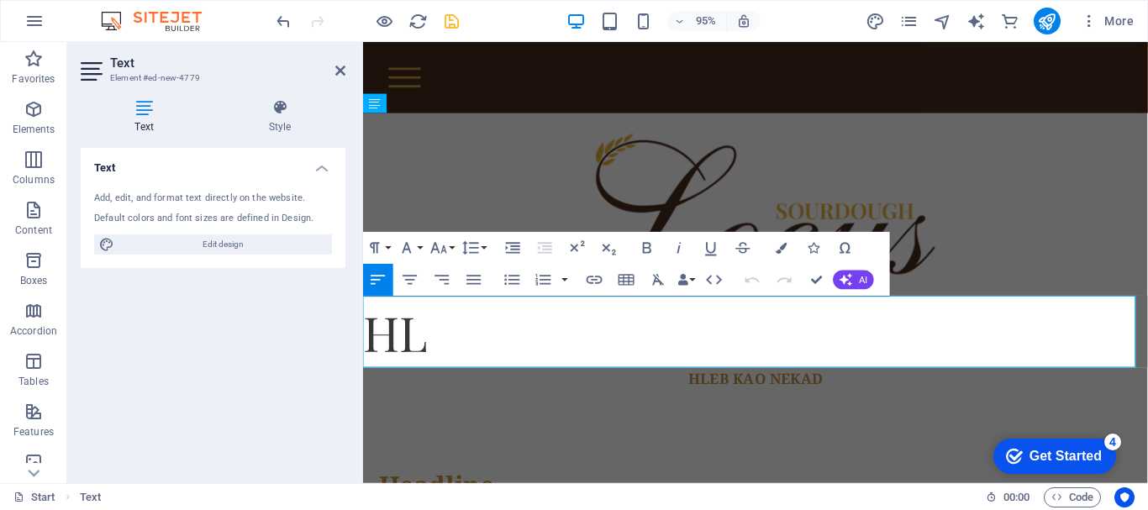
click at [813, 360] on p "HL" at bounding box center [776, 347] width 826 height 76
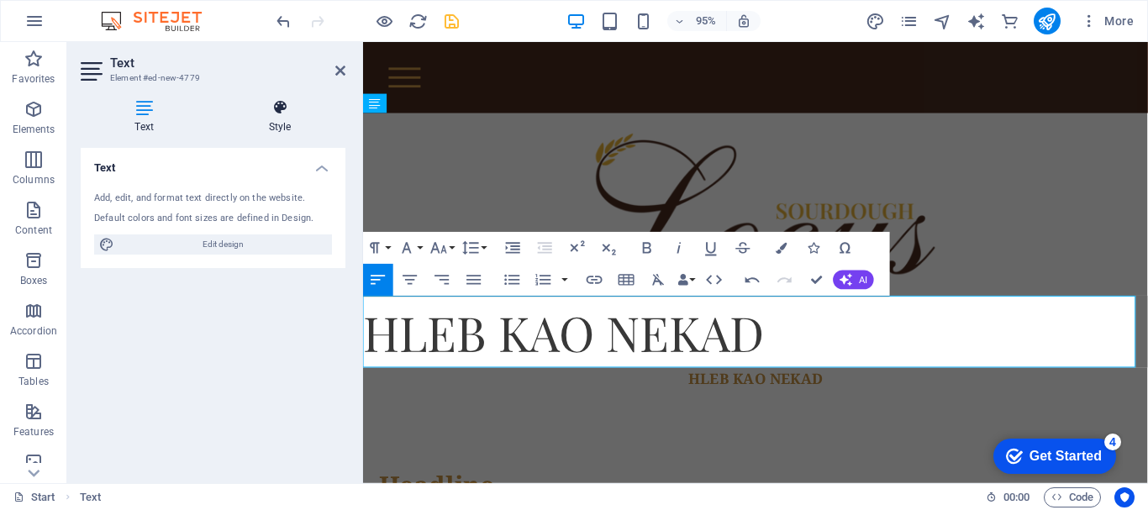
click at [293, 108] on icon at bounding box center [279, 107] width 131 height 17
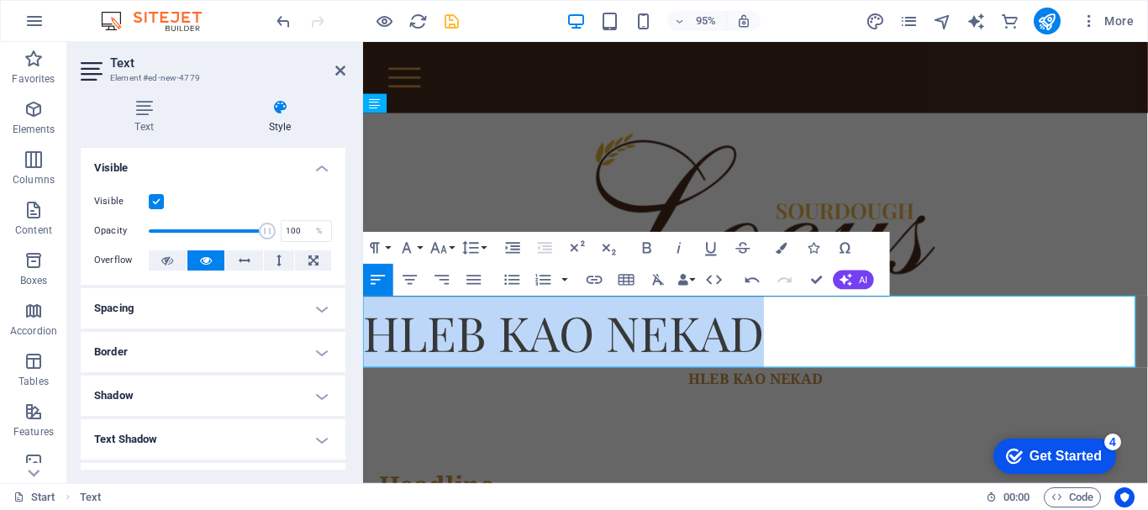
drag, startPoint x: 372, startPoint y: 343, endPoint x: 796, endPoint y: 344, distance: 423.5
click at [796, 345] on p "HLEB KAO NEKAD" at bounding box center [776, 347] width 826 height 76
click at [796, 343] on p "HLEB KAO NEKAD" at bounding box center [776, 347] width 826 height 76
drag, startPoint x: 796, startPoint y: 343, endPoint x: 367, endPoint y: 367, distance: 429.2
click at [367, 367] on p "HLEB KAO NEKAD" at bounding box center [776, 347] width 826 height 76
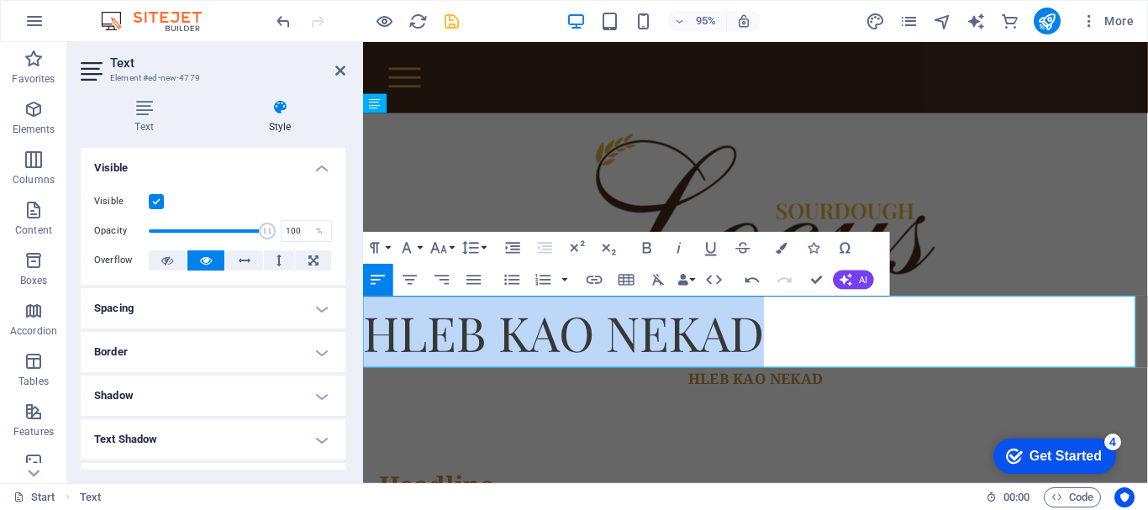
click at [518, 352] on p "HLEB KAO NEKAD" at bounding box center [776, 347] width 826 height 76
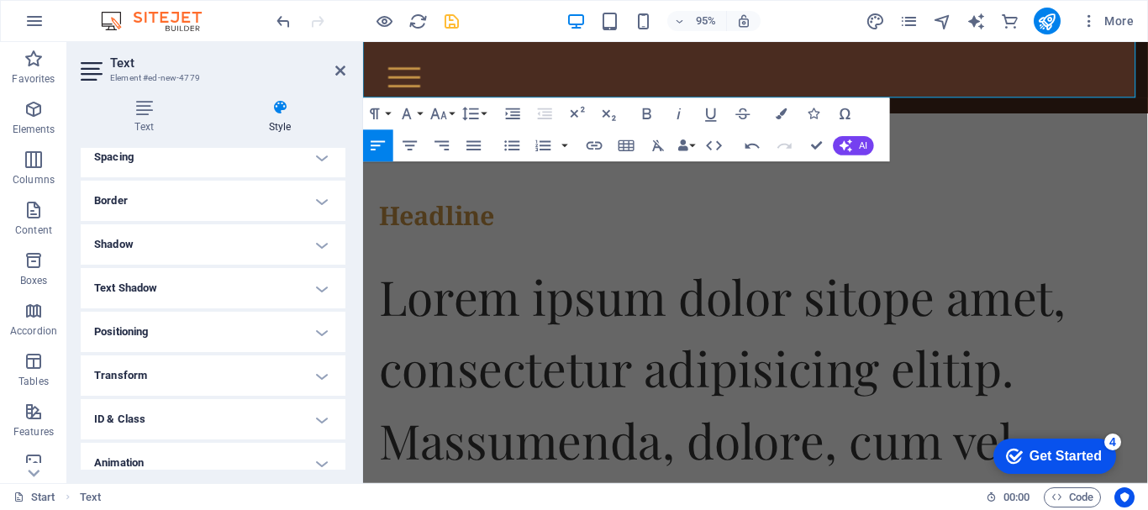
scroll to position [154, 0]
click at [348, 322] on div "Text Style Text Add, edit, and format text directly on the website. Default col…" at bounding box center [213, 284] width 292 height 397
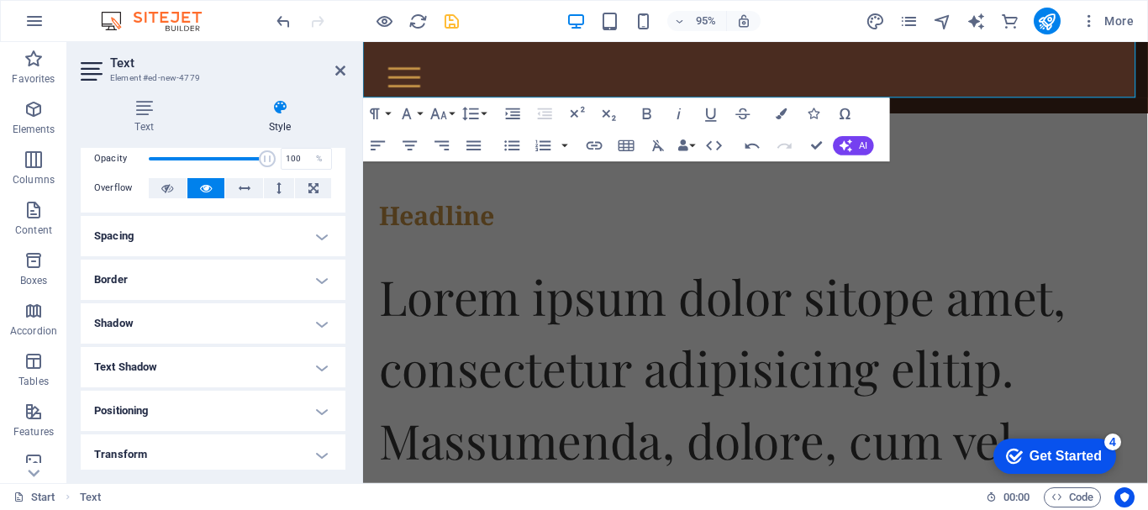
scroll to position [0, 0]
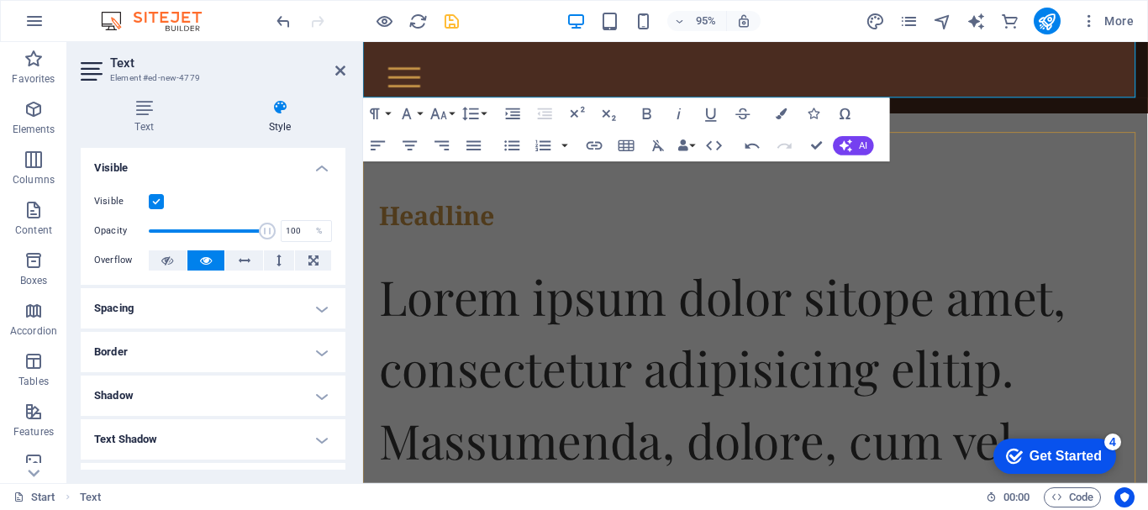
drag, startPoint x: 716, startPoint y: 227, endPoint x: 368, endPoint y: 352, distance: 369.7
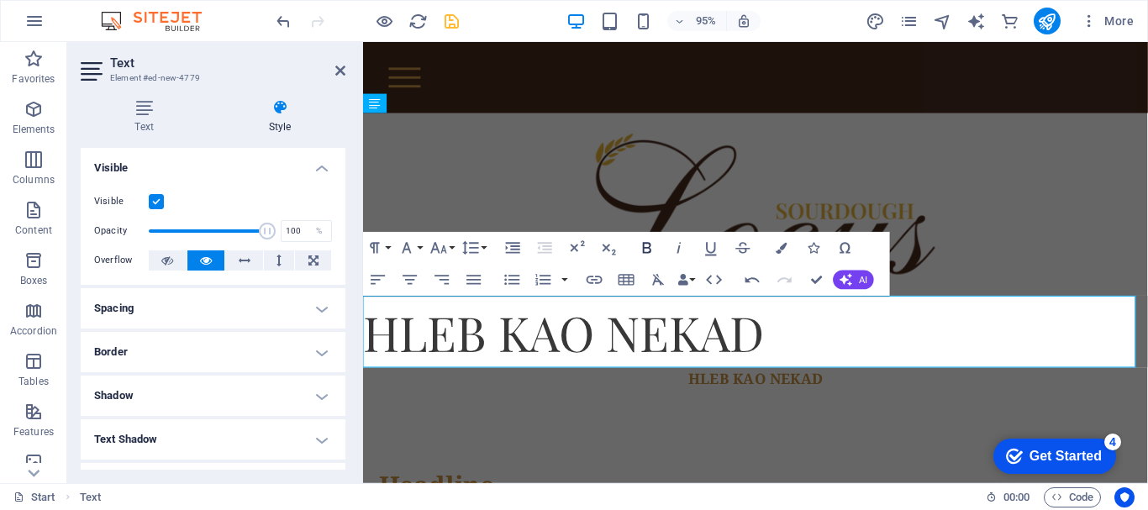
click at [640, 251] on icon "button" at bounding box center [647, 248] width 19 height 19
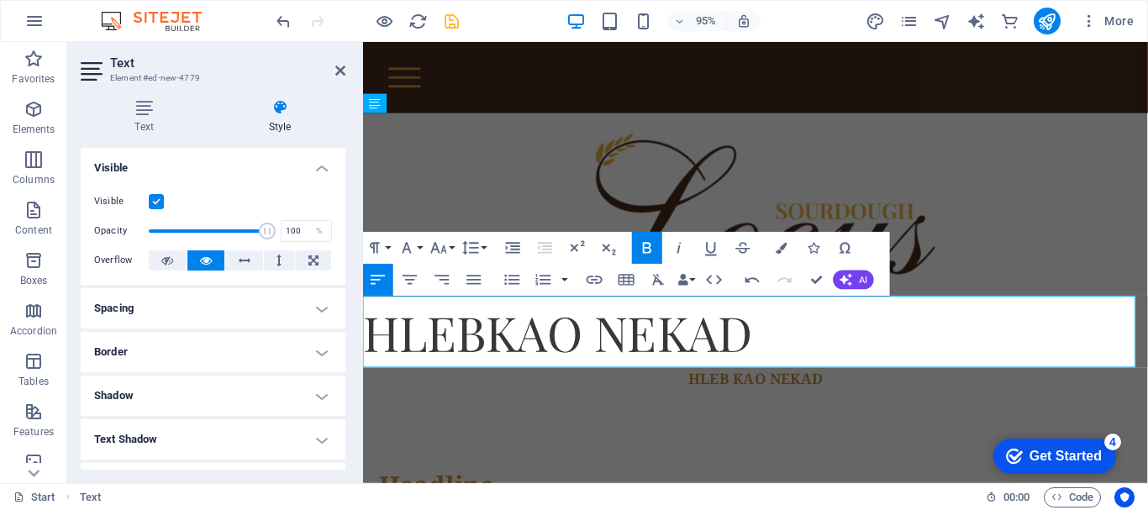
click at [640, 251] on icon "button" at bounding box center [647, 248] width 19 height 19
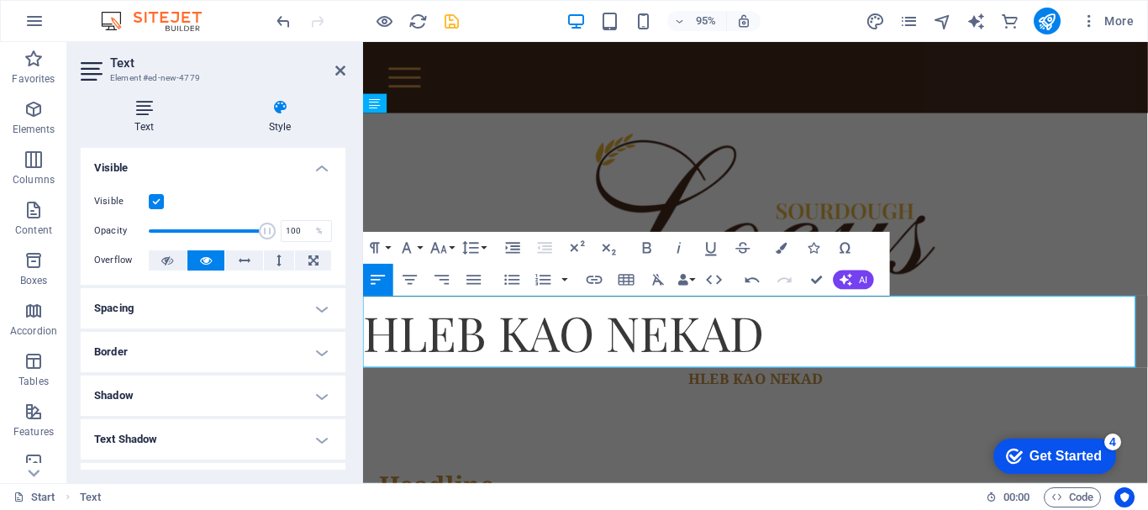
click at [138, 113] on icon at bounding box center [144, 107] width 127 height 17
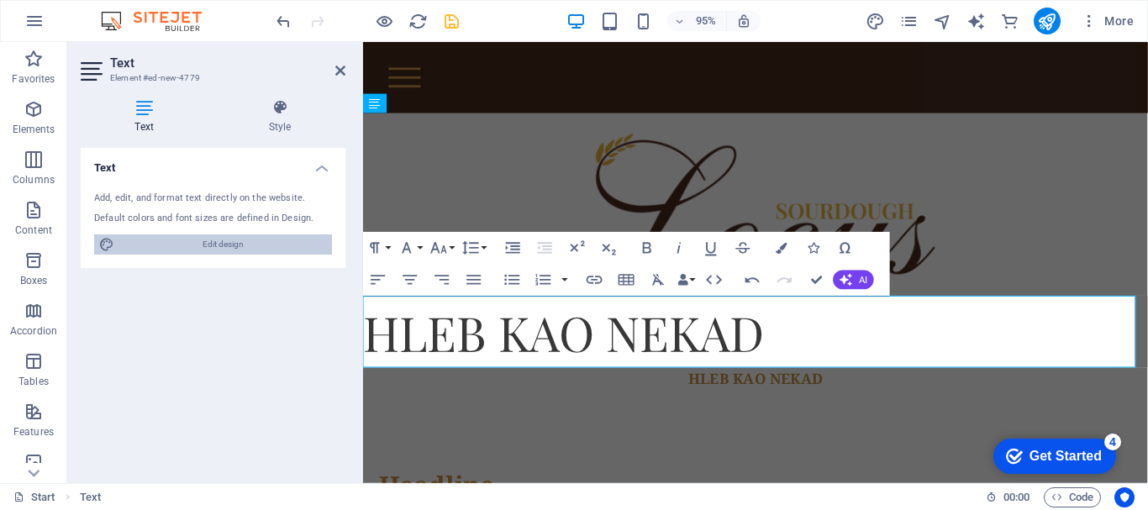
click at [203, 236] on span "Edit design" at bounding box center [223, 244] width 208 height 20
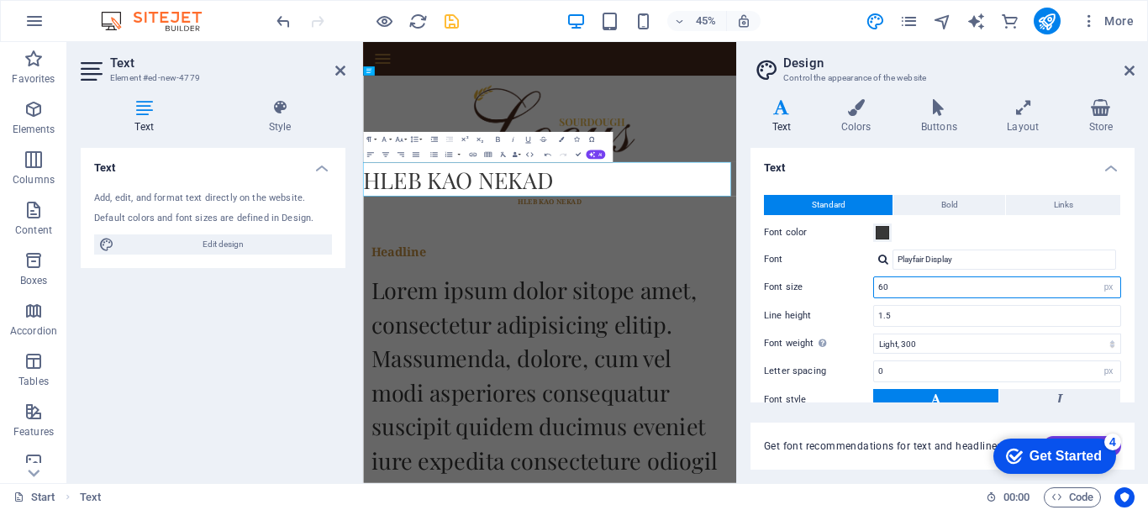
drag, startPoint x: 927, startPoint y: 295, endPoint x: 839, endPoint y: 297, distance: 87.4
click at [839, 297] on div "Font size 60 rem px" at bounding box center [942, 287] width 357 height 22
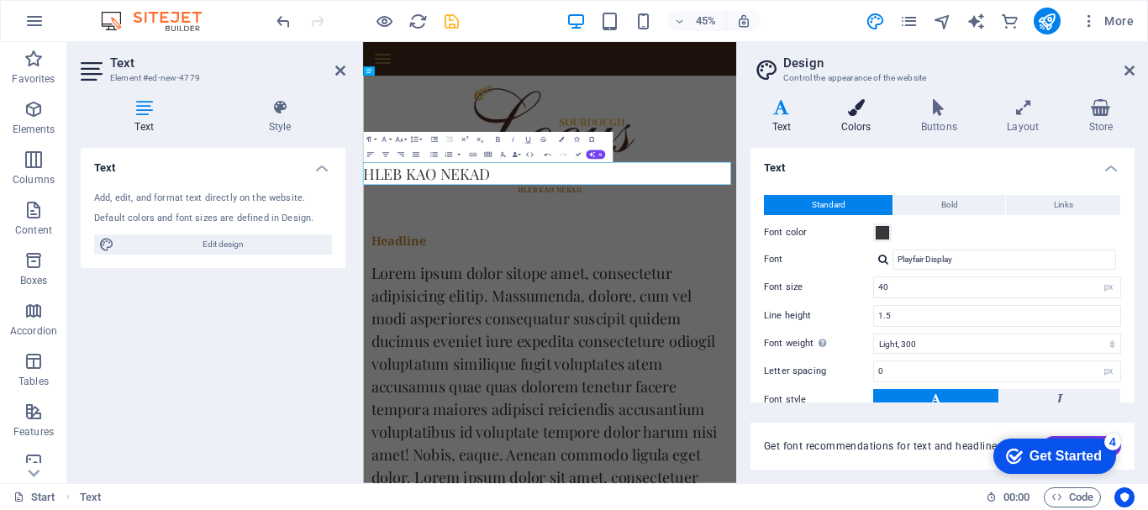
click at [859, 113] on icon at bounding box center [855, 107] width 73 height 17
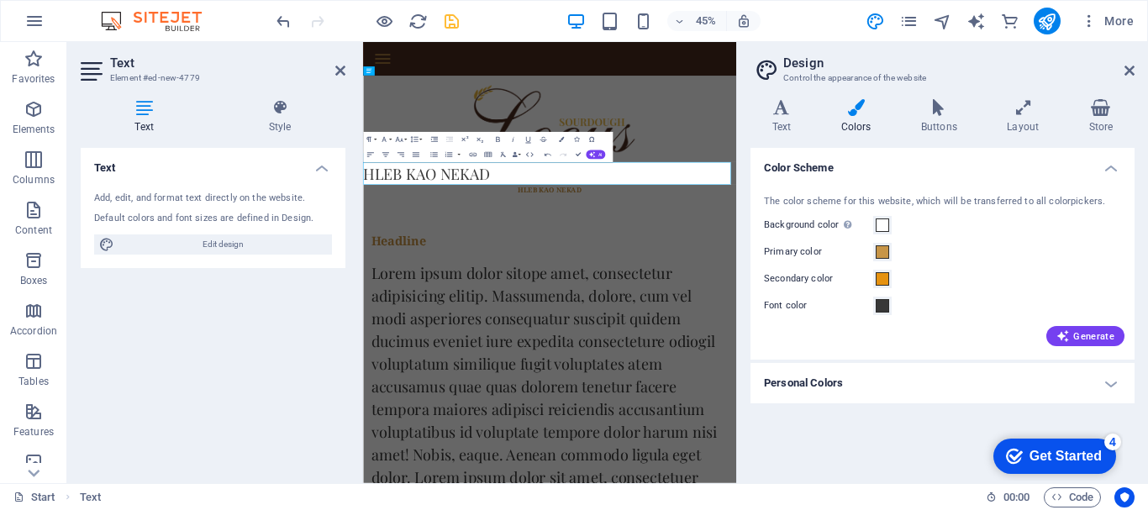
click at [1104, 394] on h4 "Personal Colors" at bounding box center [942, 383] width 384 height 40
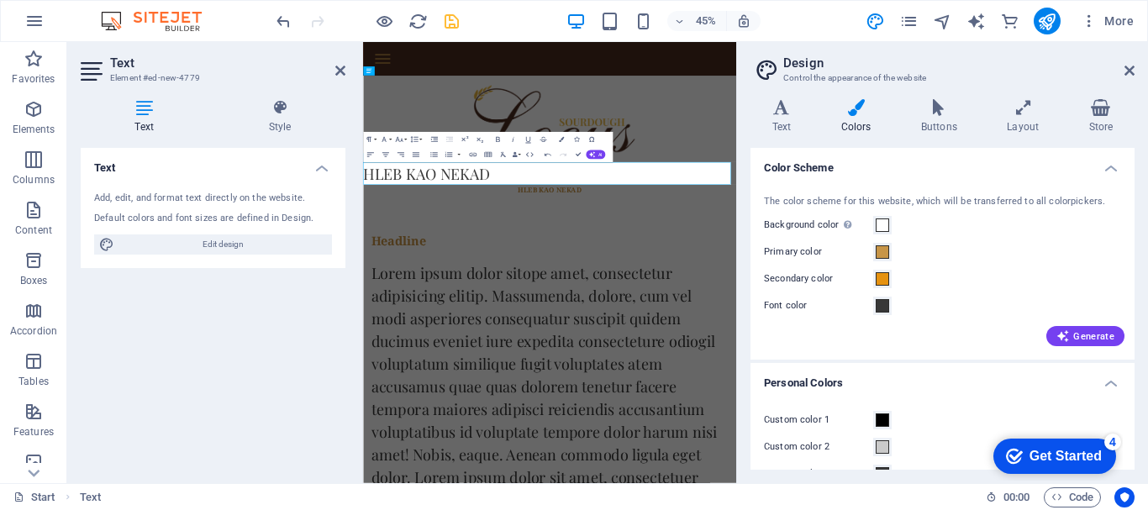
drag, startPoint x: 1127, startPoint y: 223, endPoint x: 1143, endPoint y: 261, distance: 41.4
click at [1143, 260] on div "Variants Text Colors Buttons Layout Store Text Standard Bold Links Font color F…" at bounding box center [942, 284] width 411 height 397
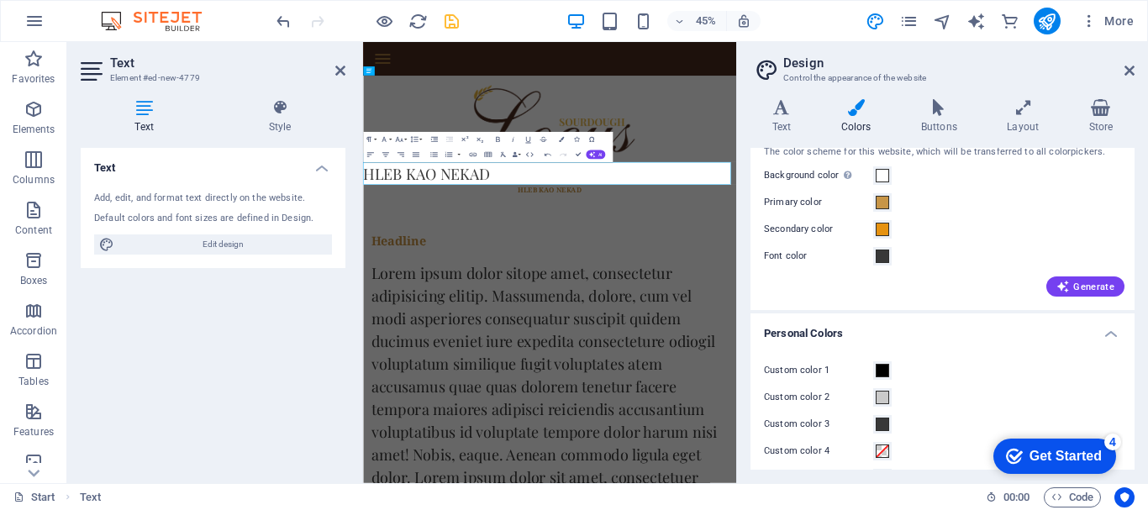
scroll to position [62, 0]
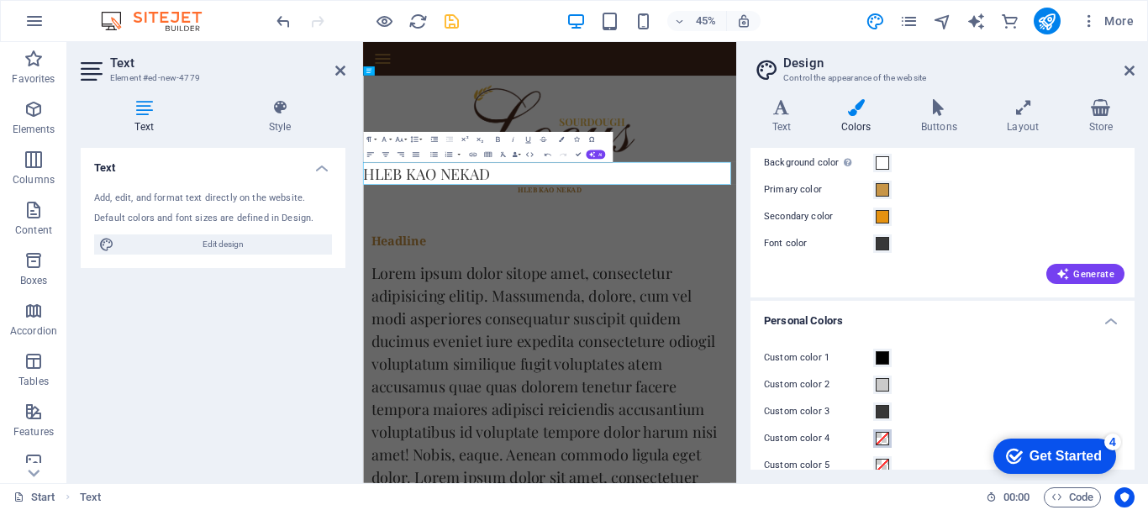
click at [886, 441] on span at bounding box center [881, 438] width 13 height 13
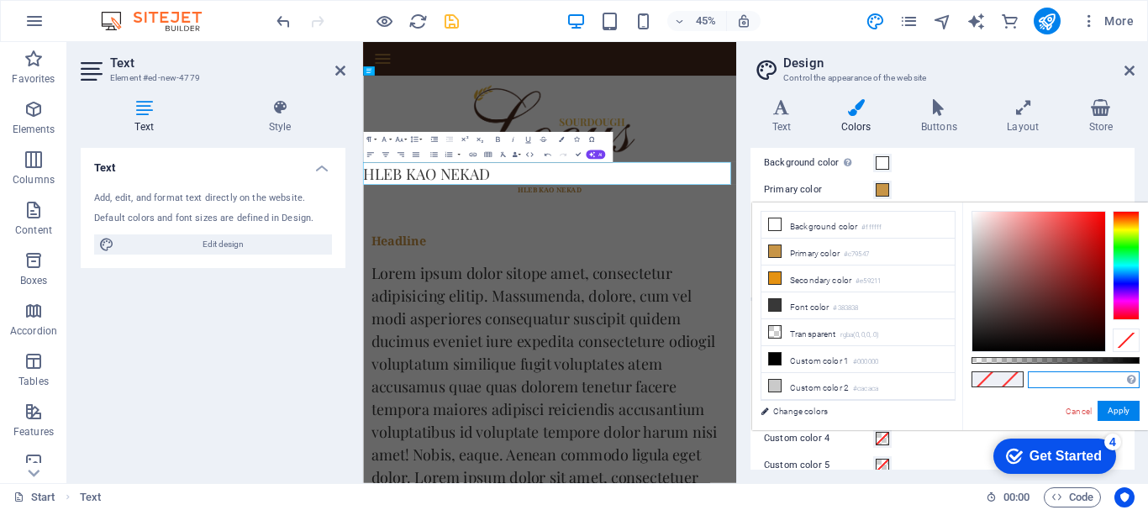
click at [1054, 374] on input "text" at bounding box center [1084, 379] width 112 height 17
paste input "E4B038"
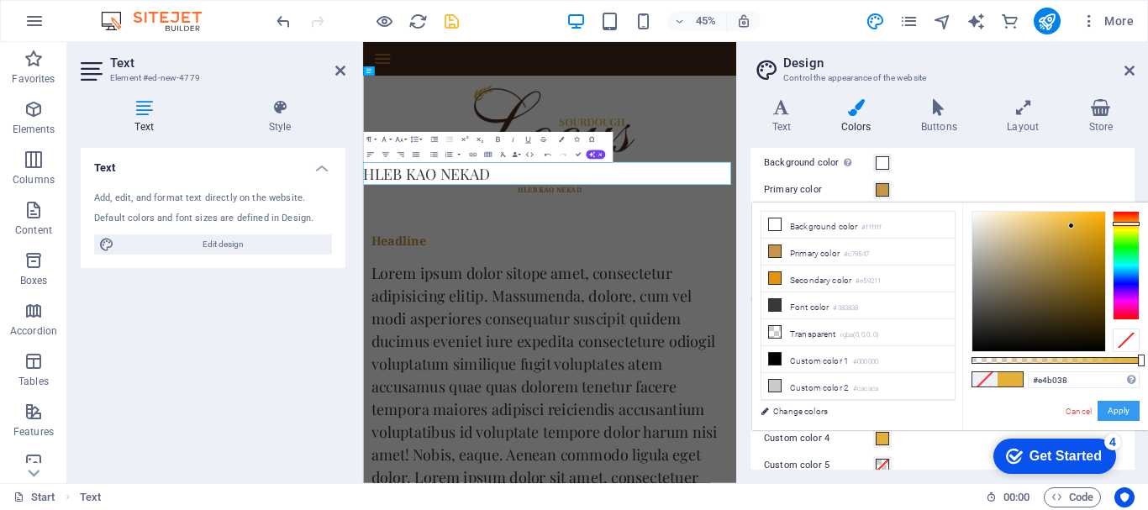
click at [1131, 413] on button "Apply" at bounding box center [1118, 411] width 42 height 20
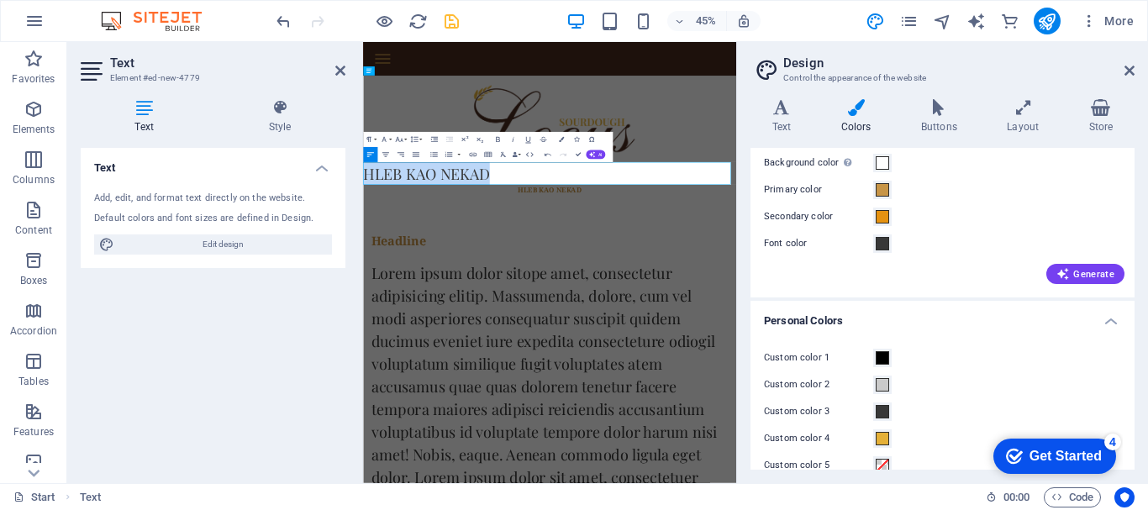
drag, startPoint x: 648, startPoint y: 327, endPoint x: 316, endPoint y: 327, distance: 331.9
click at [883, 437] on span at bounding box center [881, 438] width 13 height 13
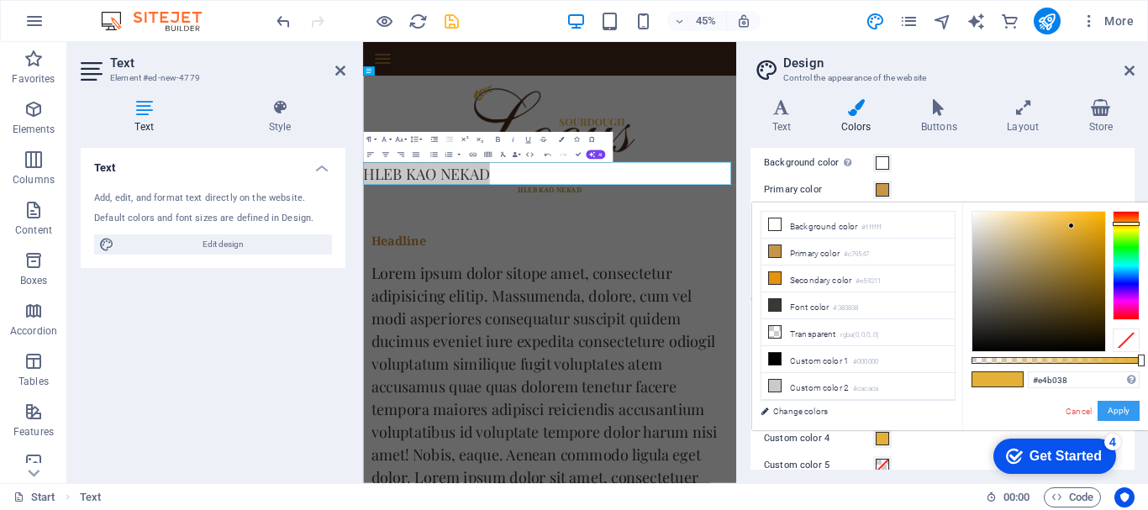
click at [1103, 413] on button "Apply" at bounding box center [1118, 411] width 42 height 20
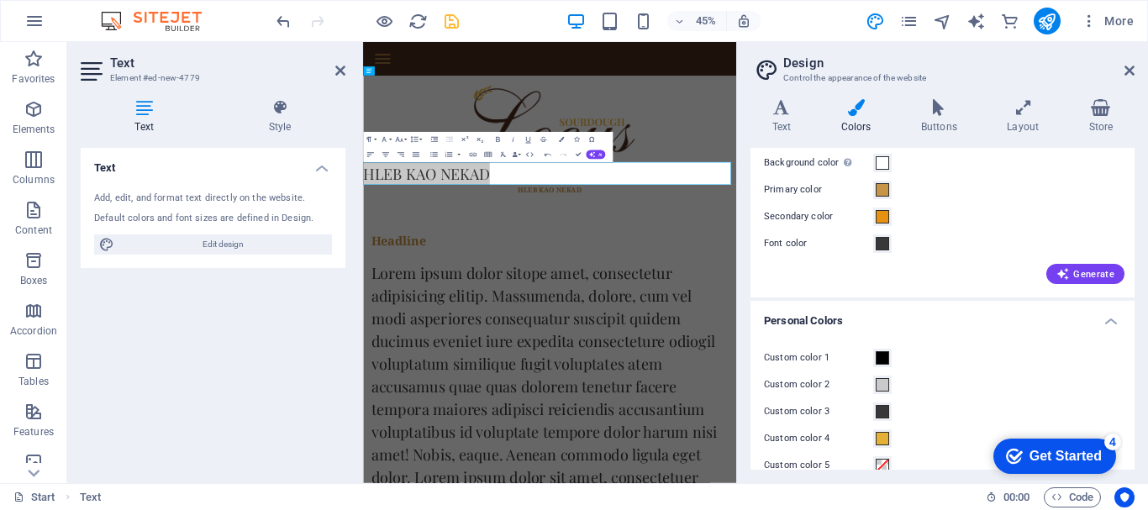
click at [1130, 79] on header "Design Control the appearance of the website" at bounding box center [944, 64] width 381 height 44
click at [1131, 70] on icon at bounding box center [1129, 70] width 10 height 13
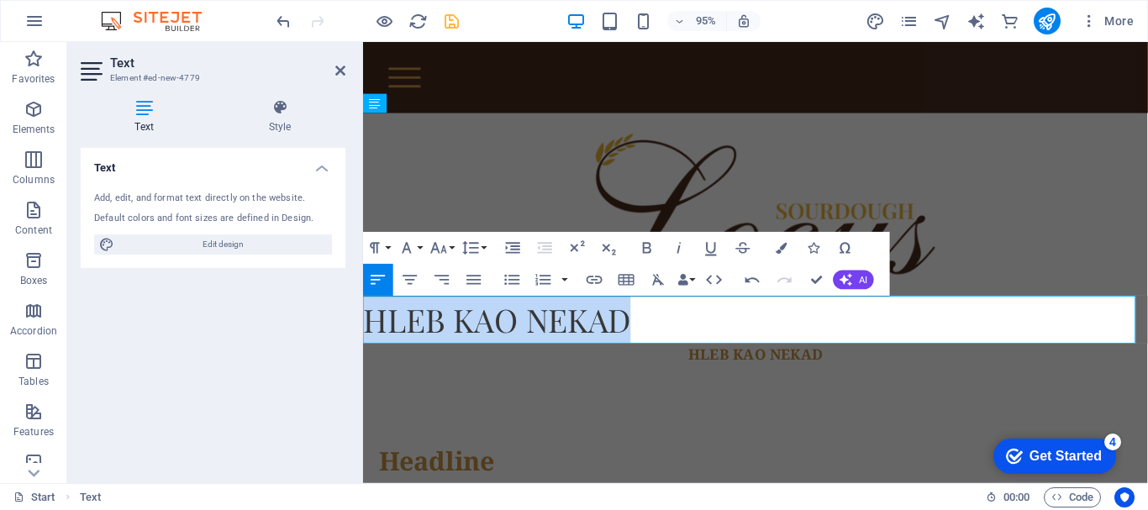
click at [768, 349] on p "HLEB ​KAO NEKAD" at bounding box center [776, 334] width 826 height 50
drag, startPoint x: 768, startPoint y: 349, endPoint x: 373, endPoint y: 394, distance: 397.5
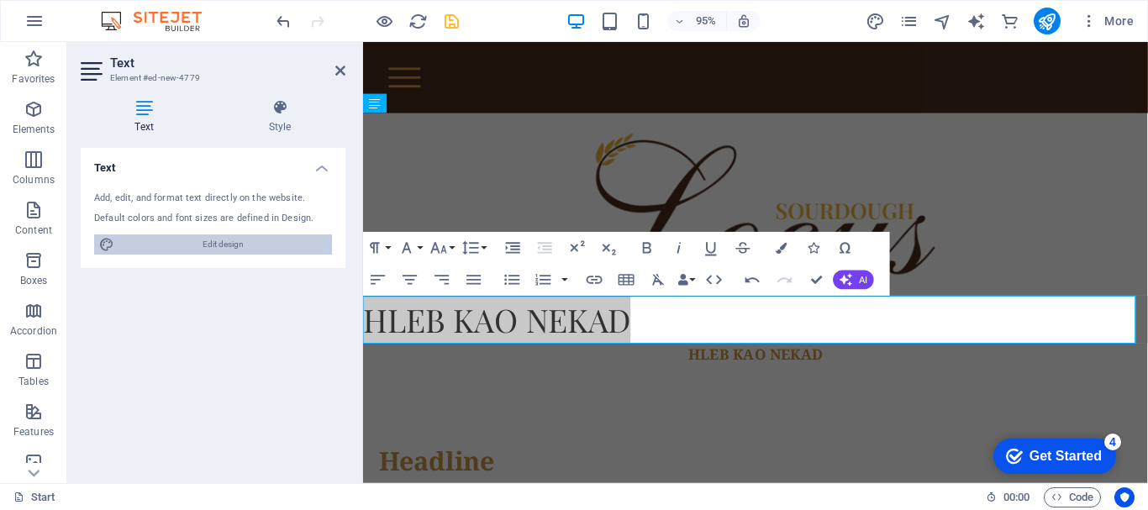
click at [286, 234] on span "Edit design" at bounding box center [223, 244] width 208 height 20
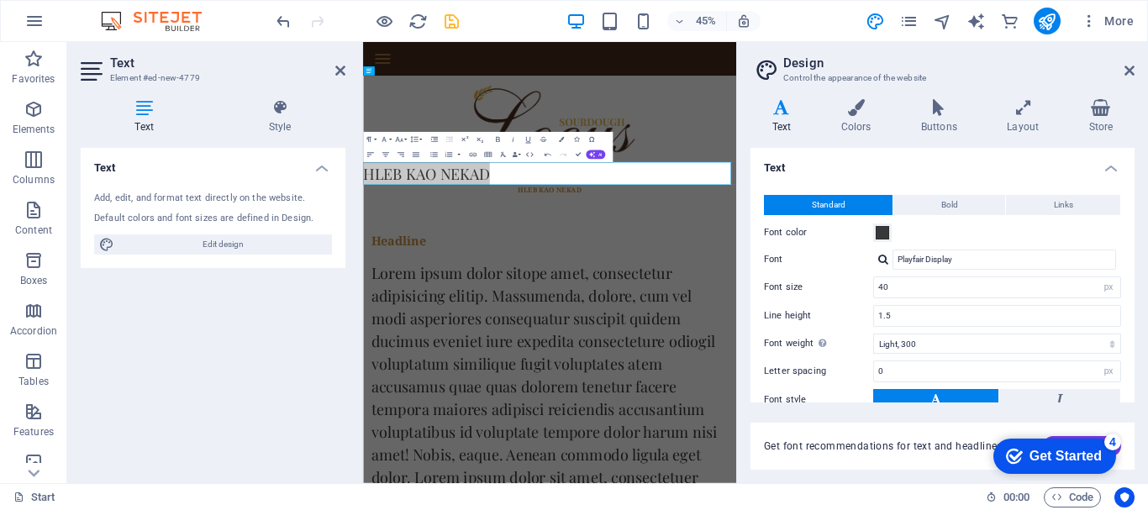
drag, startPoint x: 1136, startPoint y: 255, endPoint x: 1138, endPoint y: 349, distance: 94.1
click at [1138, 349] on div "Variants Text Colors Buttons Layout Store Text Standard Bold Links Font color F…" at bounding box center [942, 284] width 411 height 397
drag, startPoint x: 1135, startPoint y: 306, endPoint x: 1135, endPoint y: 348, distance: 42.0
click at [1135, 348] on div "Variants Text Colors Buttons Layout Store Text Standard Bold Links Font color F…" at bounding box center [942, 284] width 411 height 397
click at [833, 129] on h4 "Colors" at bounding box center [859, 116] width 80 height 35
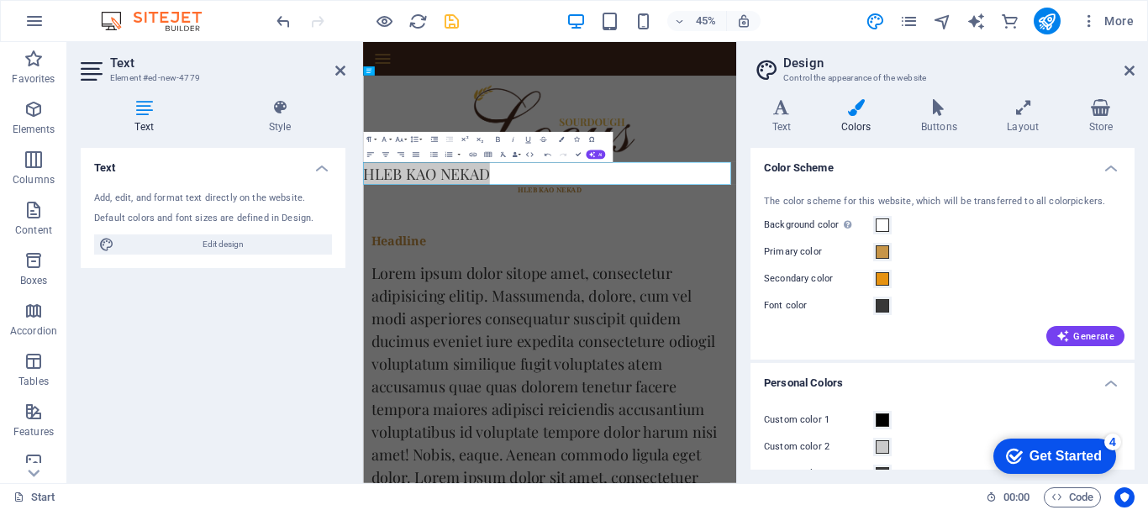
scroll to position [1, 0]
drag, startPoint x: 1130, startPoint y: 222, endPoint x: 1140, endPoint y: 258, distance: 37.5
click at [1140, 258] on div "Variants Text Colors Buttons Layout Store Text Standard Bold Links Font color F…" at bounding box center [942, 284] width 411 height 397
drag, startPoint x: 1135, startPoint y: 256, endPoint x: 1135, endPoint y: 303, distance: 47.0
click at [1135, 303] on div "Variants Text Colors Buttons Layout Store Text Standard Bold Links Font color F…" at bounding box center [942, 284] width 411 height 397
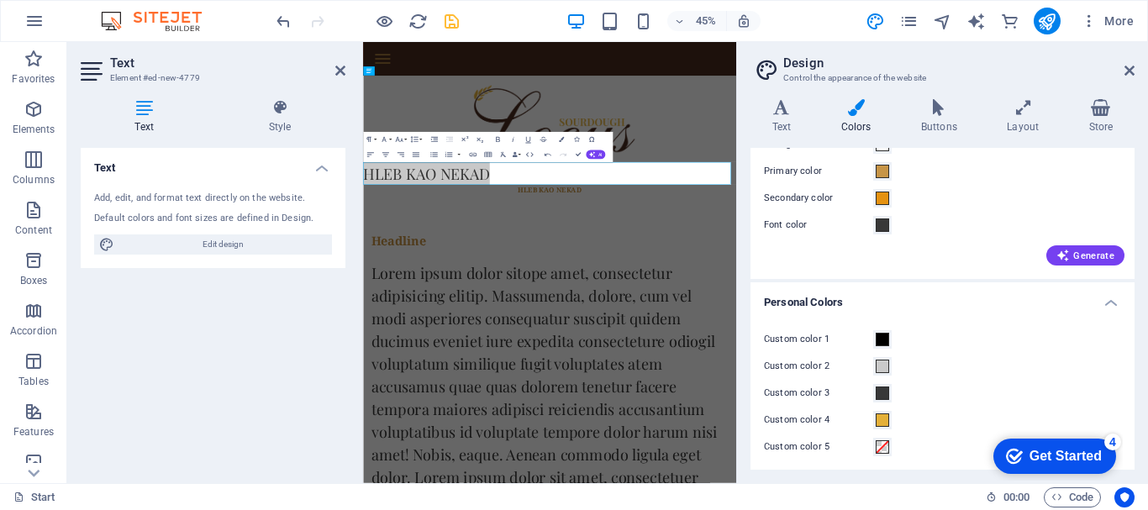
scroll to position [85, 0]
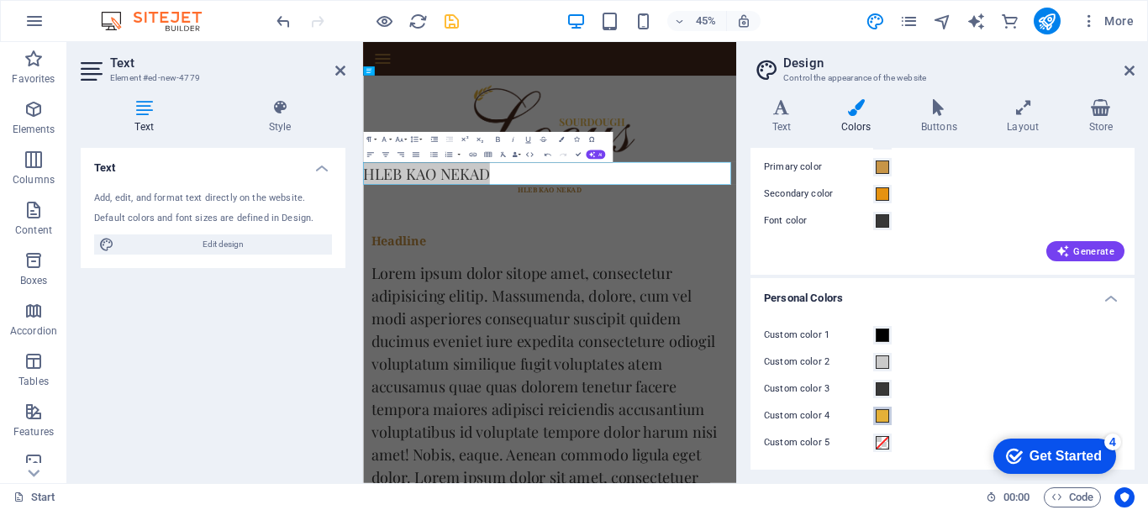
click at [885, 416] on span at bounding box center [881, 415] width 13 height 13
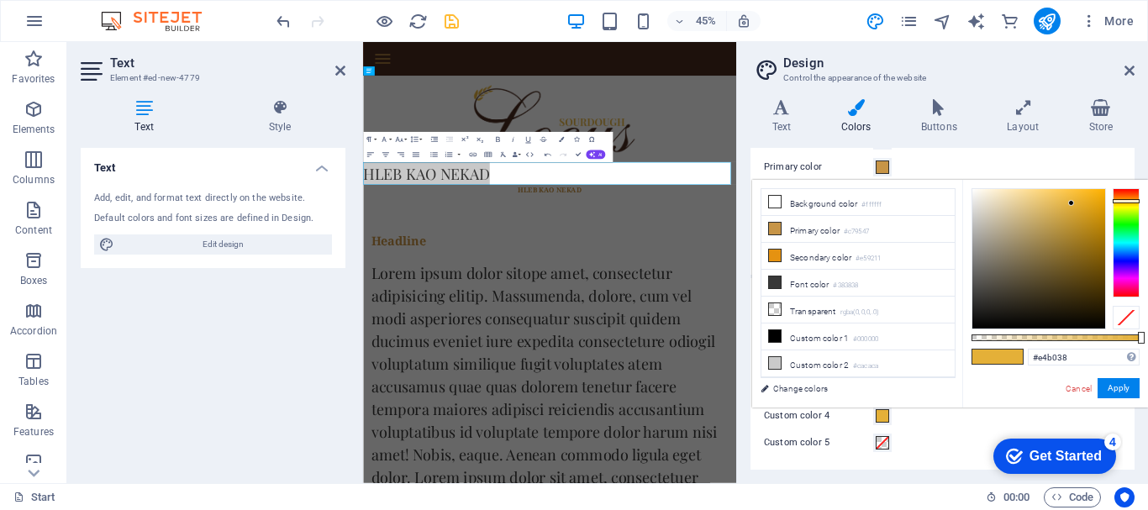
click at [885, 416] on span at bounding box center [881, 415] width 13 height 13
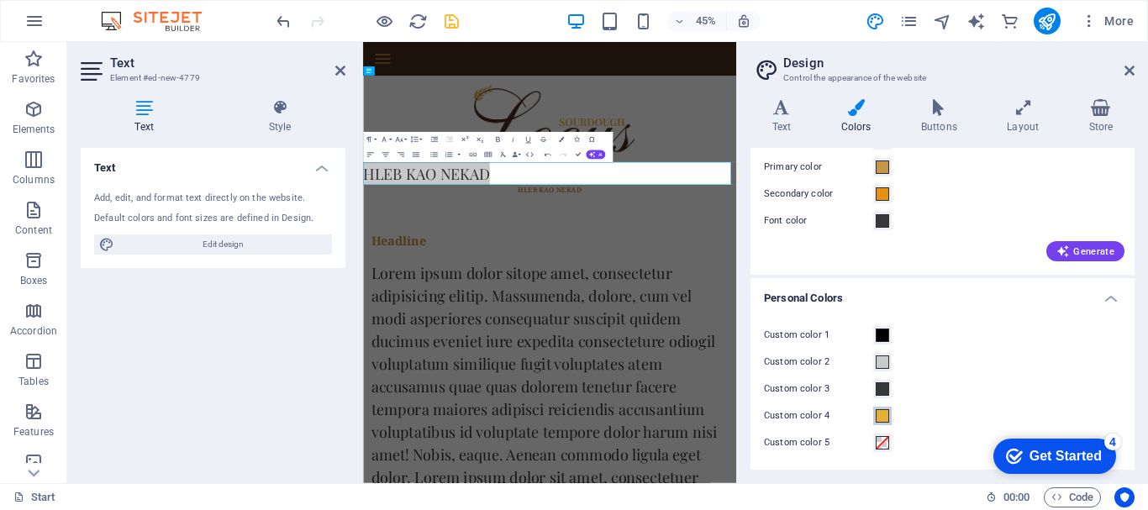
click at [885, 416] on span at bounding box center [881, 415] width 13 height 13
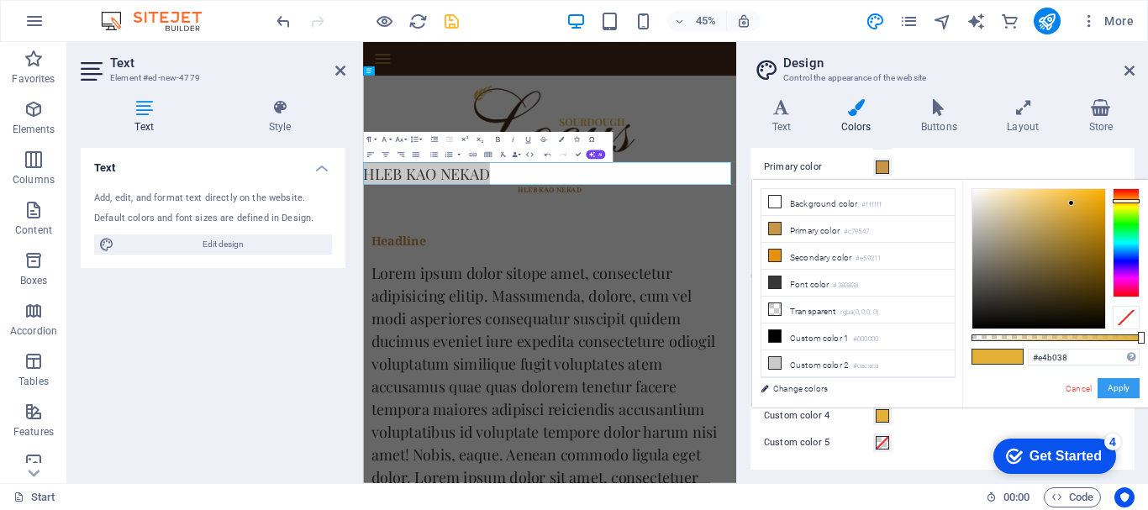
click at [1118, 388] on button "Apply" at bounding box center [1118, 388] width 42 height 20
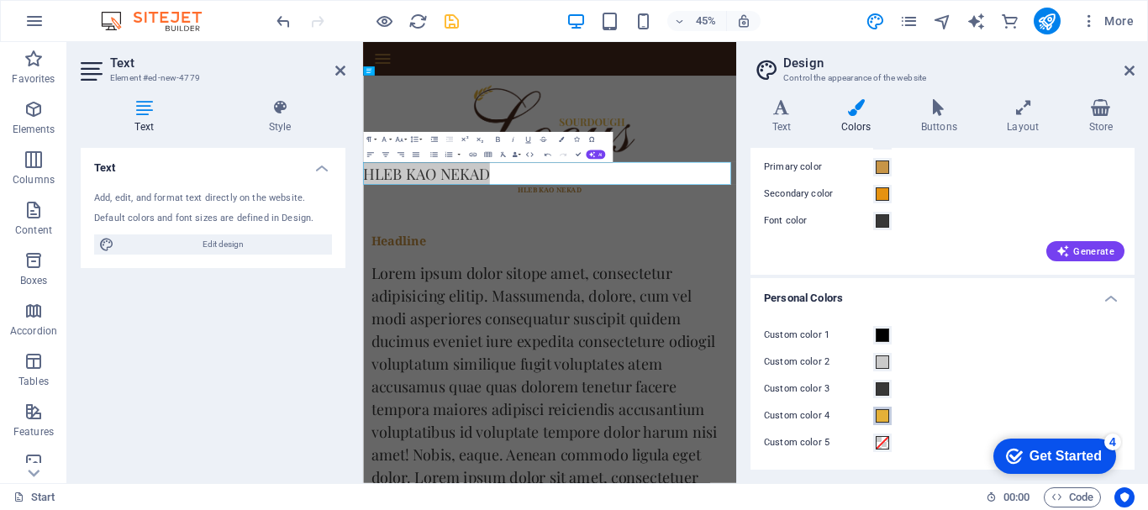
click at [884, 415] on span at bounding box center [881, 415] width 13 height 13
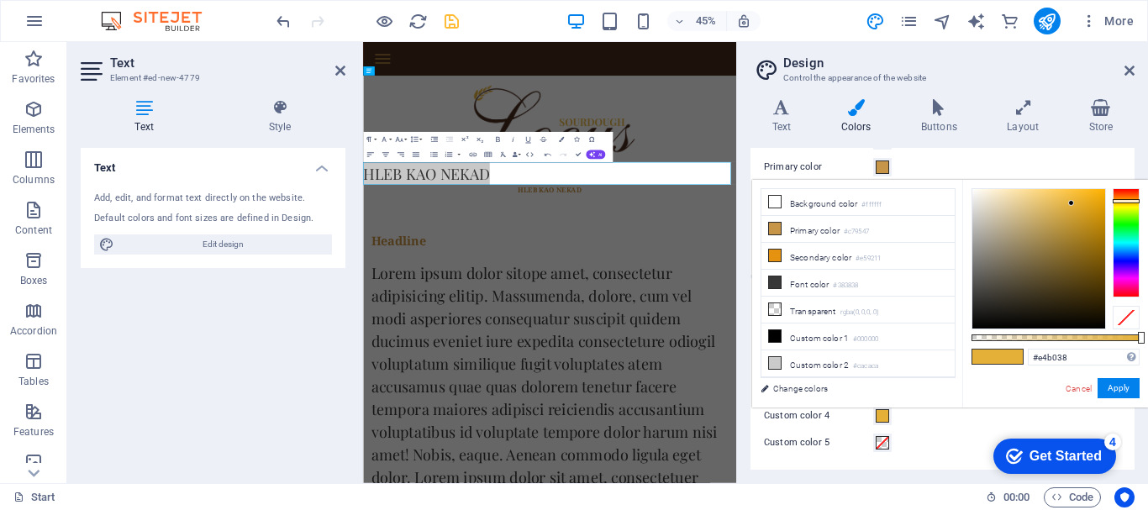
click at [884, 415] on span at bounding box center [881, 415] width 13 height 13
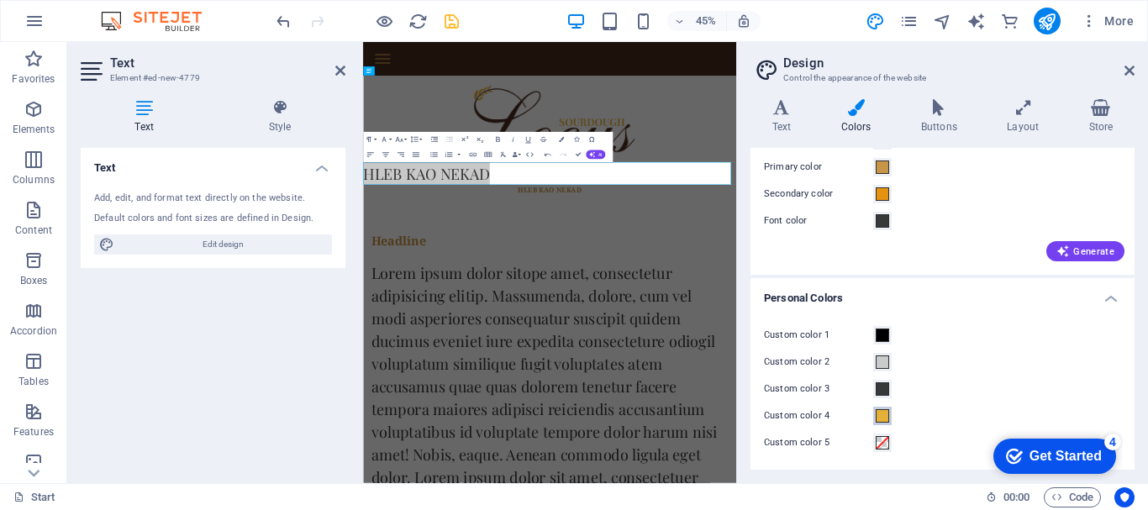
click at [884, 415] on span at bounding box center [881, 415] width 13 height 13
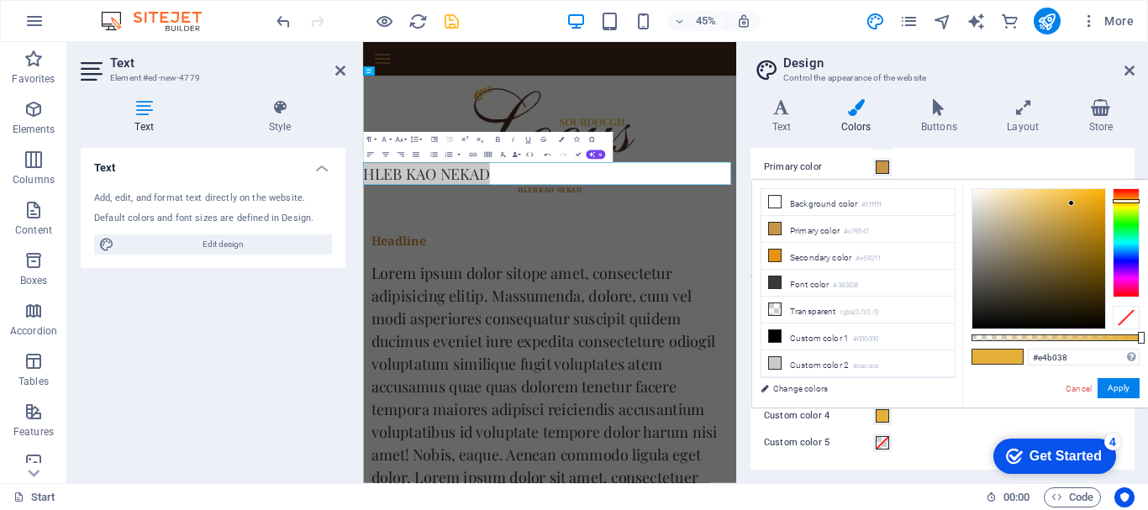
click at [884, 415] on span at bounding box center [881, 415] width 13 height 13
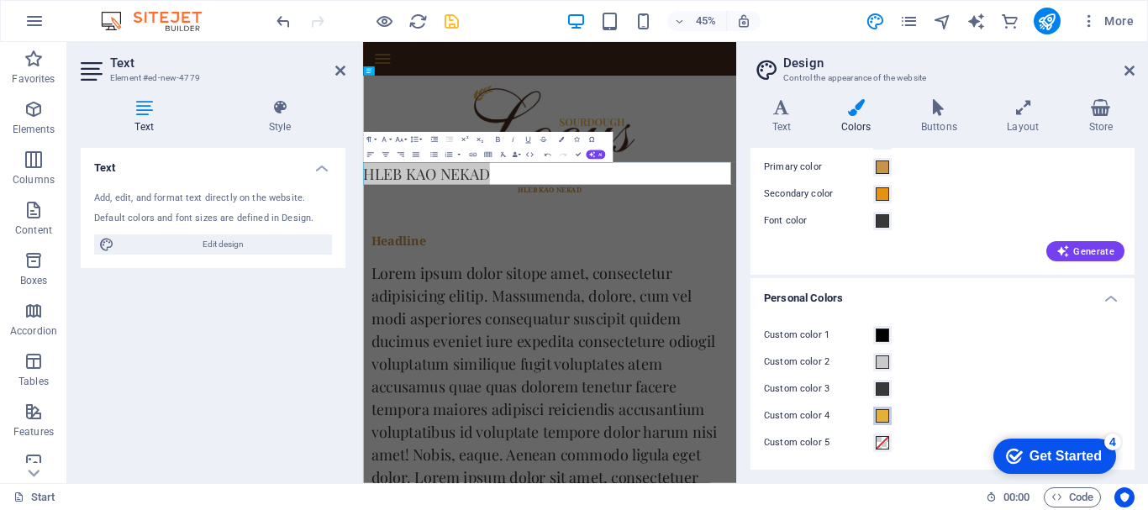
click at [884, 415] on span at bounding box center [881, 415] width 13 height 13
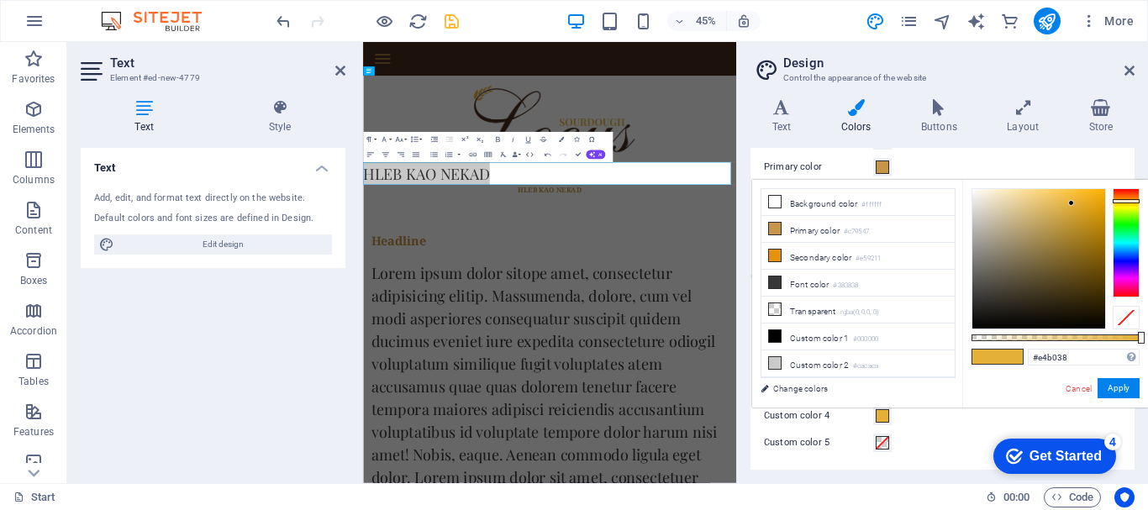
click at [884, 415] on span at bounding box center [881, 415] width 13 height 13
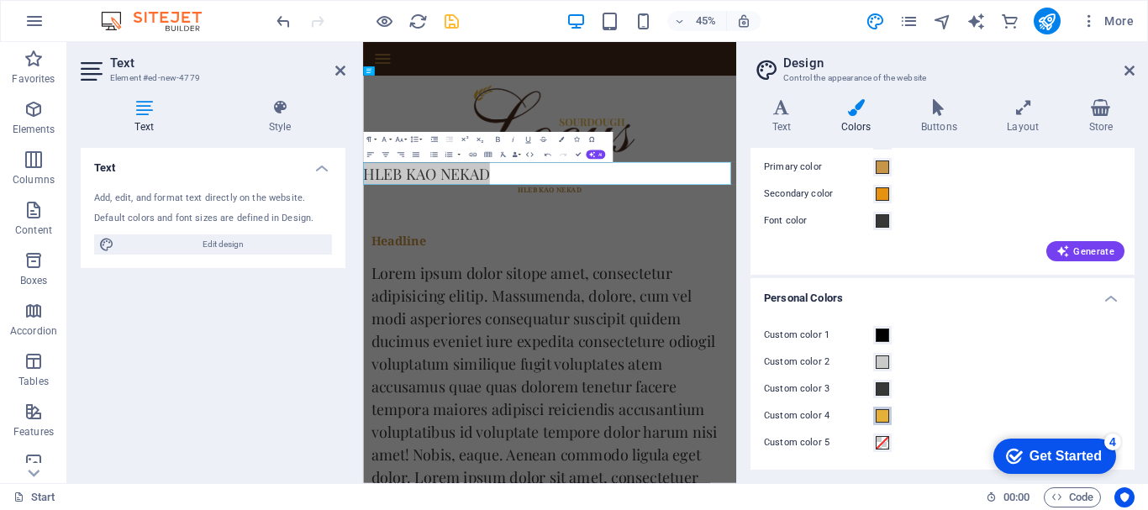
click at [884, 415] on span at bounding box center [881, 415] width 13 height 13
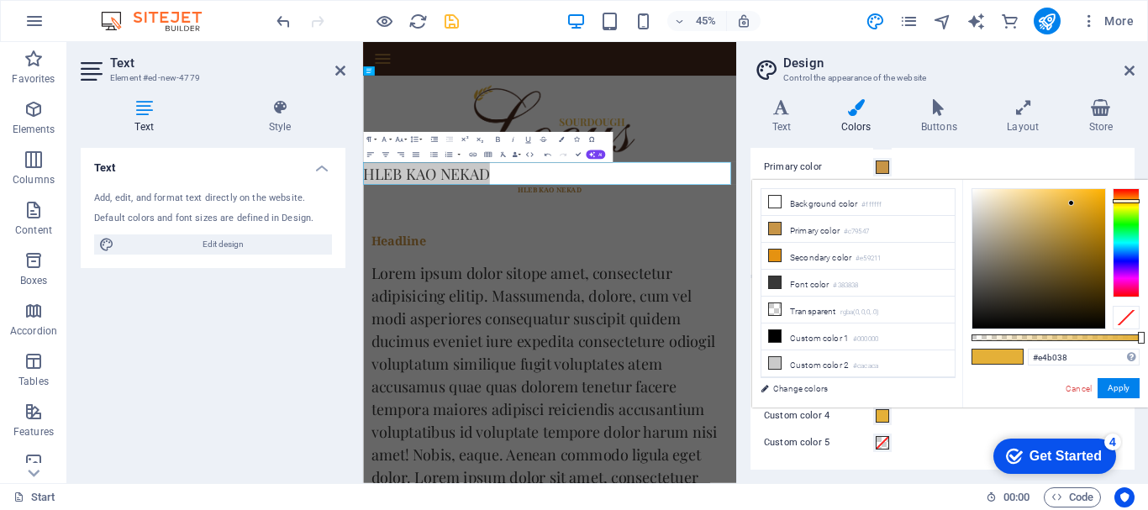
click at [884, 415] on span at bounding box center [881, 415] width 13 height 13
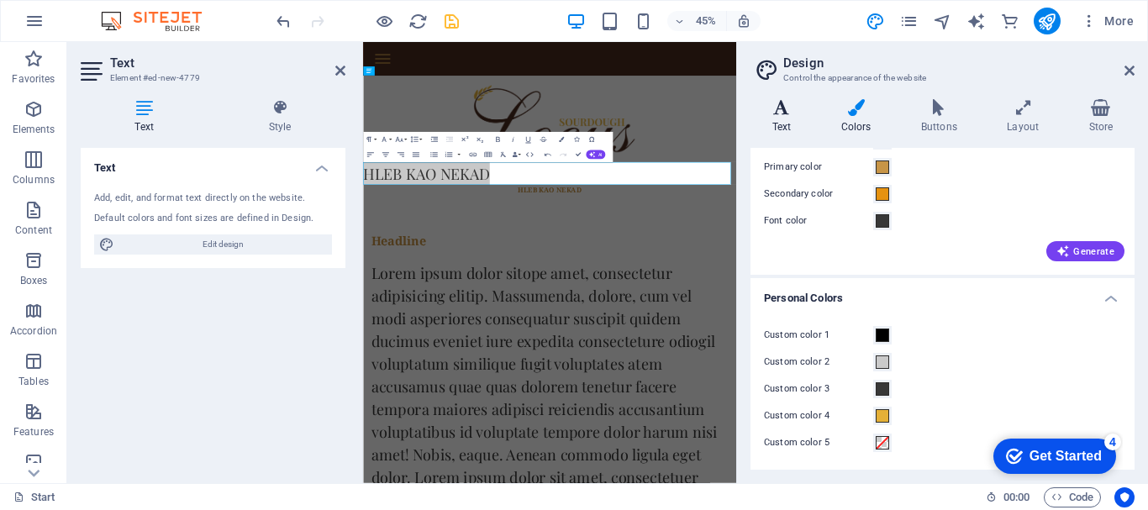
click at [778, 133] on h4 "Text" at bounding box center [784, 116] width 69 height 35
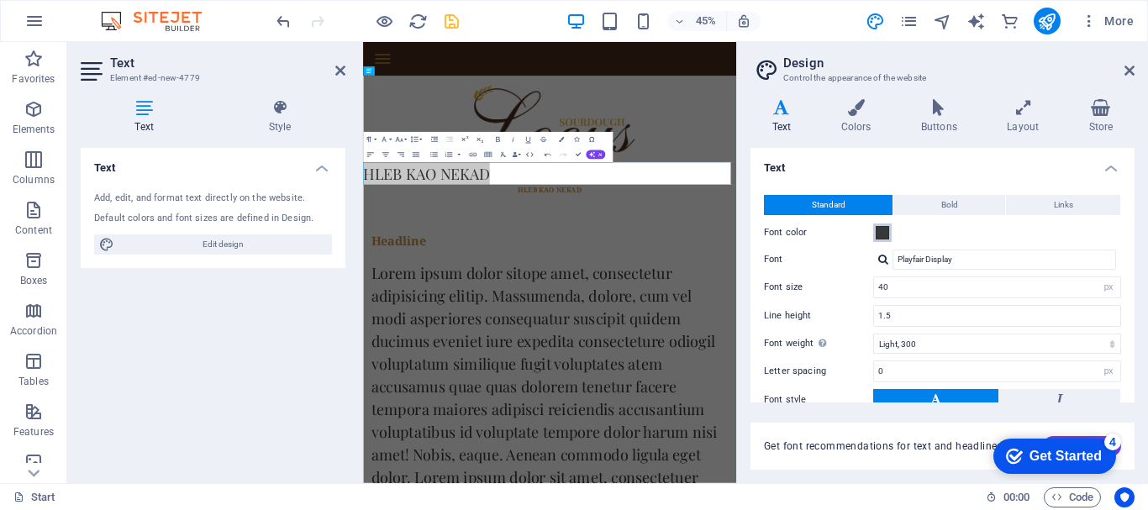
click at [890, 233] on button "Font color" at bounding box center [882, 232] width 18 height 18
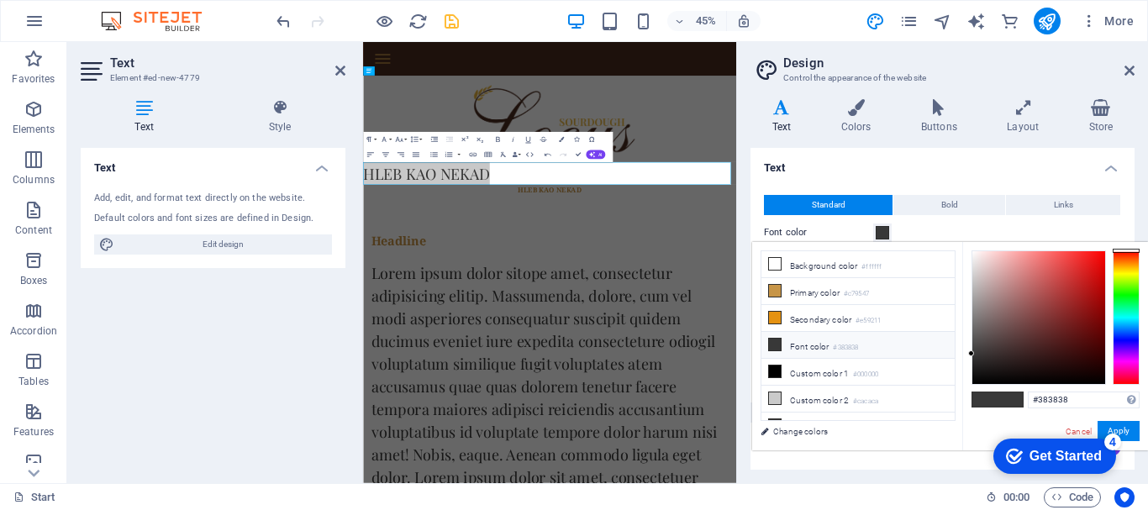
click at [890, 233] on button "Font color" at bounding box center [882, 232] width 18 height 18
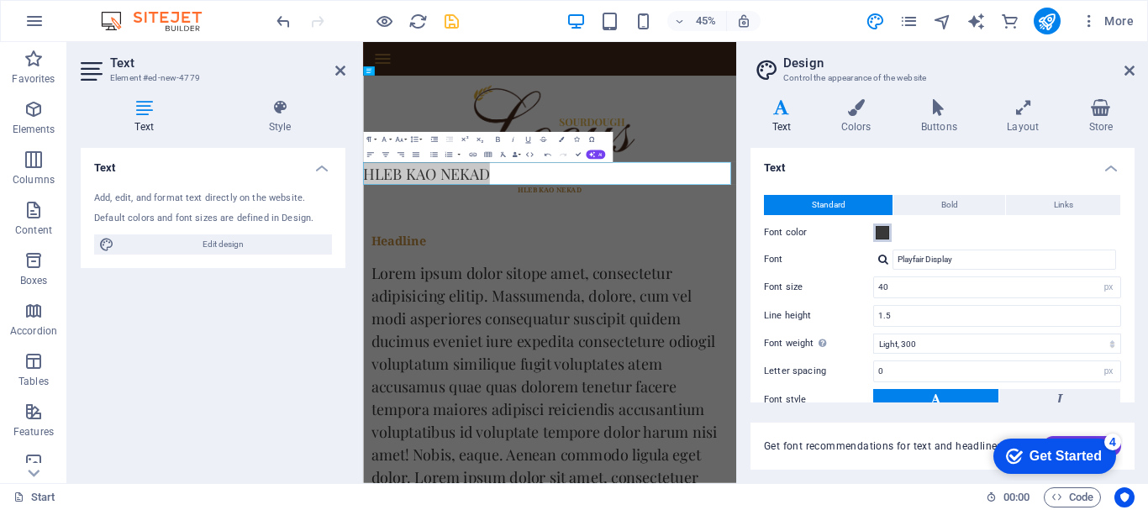
click at [890, 233] on button "Font color" at bounding box center [882, 232] width 18 height 18
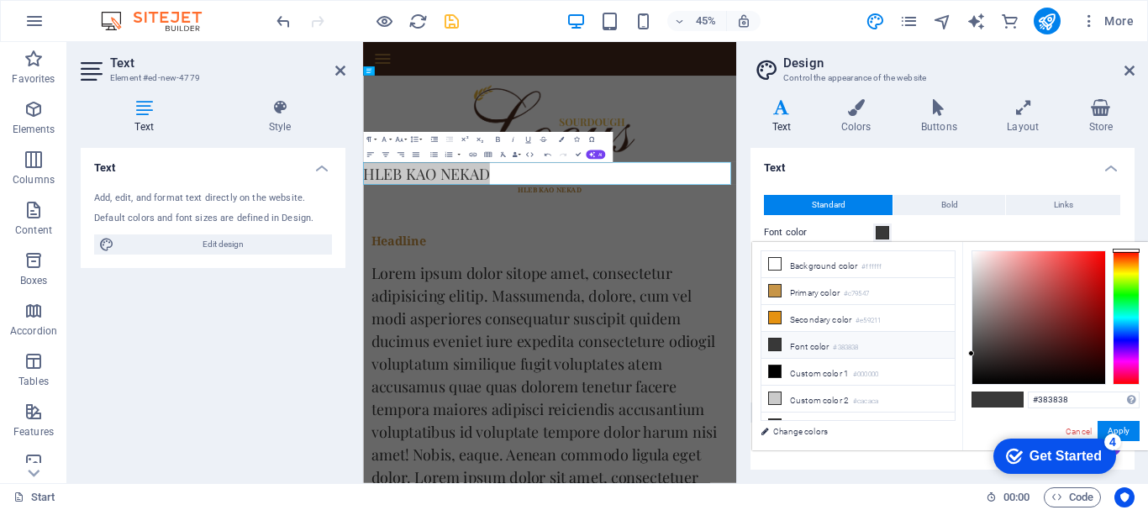
click at [830, 339] on li "Font color #383838" at bounding box center [857, 345] width 193 height 27
click at [846, 323] on li "Secondary color #e59211" at bounding box center [857, 318] width 193 height 27
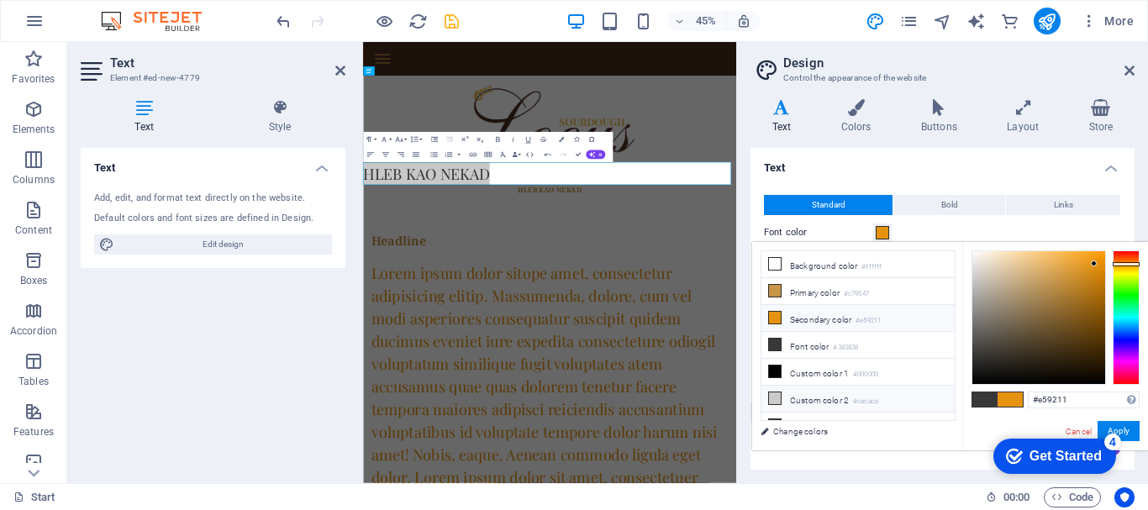
click at [919, 391] on li "Custom color 2 #cacaca" at bounding box center [857, 399] width 193 height 27
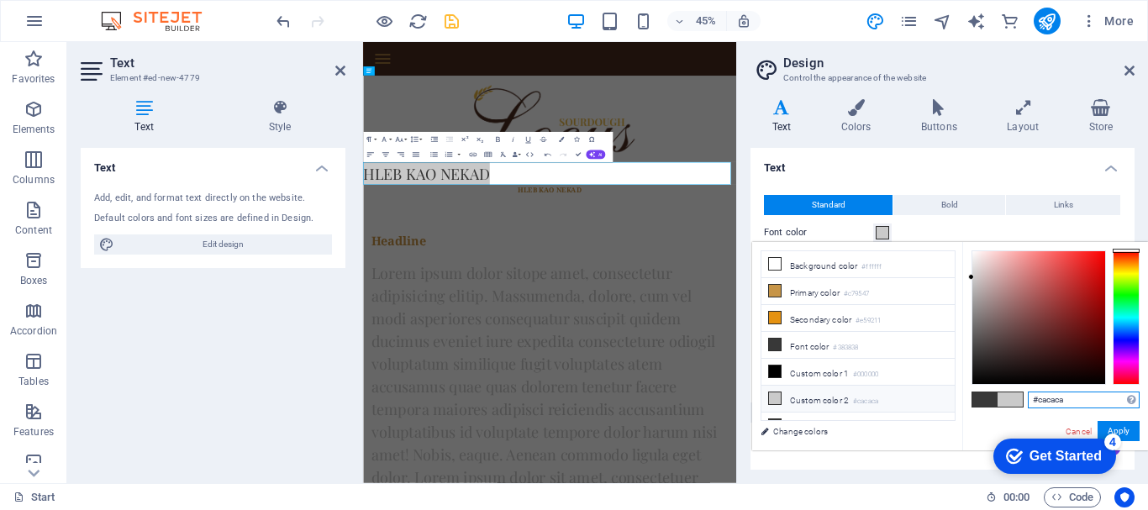
drag, startPoint x: 1061, startPoint y: 403, endPoint x: 896, endPoint y: 392, distance: 165.9
click at [896, 392] on div "less Background color #ffffff Primary color #c79547 Secondary color #e59211 Fon…" at bounding box center [950, 346] width 396 height 208
drag, startPoint x: 1080, startPoint y: 396, endPoint x: 871, endPoint y: 407, distance: 209.5
click at [874, 414] on div "less Background color #ffffff Primary color #c79547 Secondary color #e59211 Fon…" at bounding box center [950, 346] width 396 height 208
click at [871, 413] on li "Custom color 3 #383838" at bounding box center [857, 426] width 193 height 27
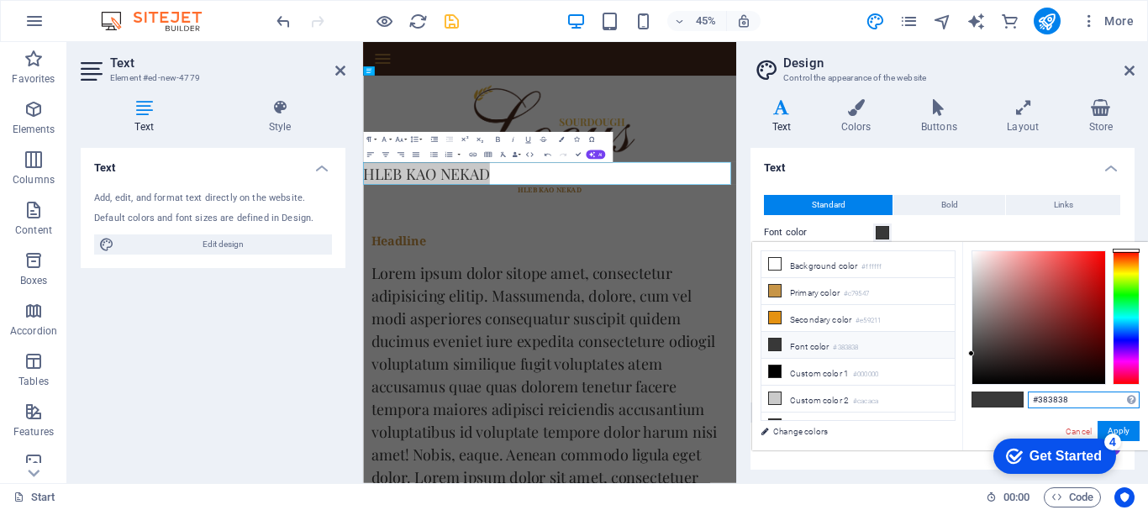
drag, startPoint x: 1091, startPoint y: 405, endPoint x: 996, endPoint y: 419, distance: 96.8
click at [996, 419] on div "#383838 Supported formats #0852ed rgb(8, 82, 237) rgba(8, 82, 237, 90%) hsv(221…" at bounding box center [1055, 468] width 186 height 452
paste input "E4B038"
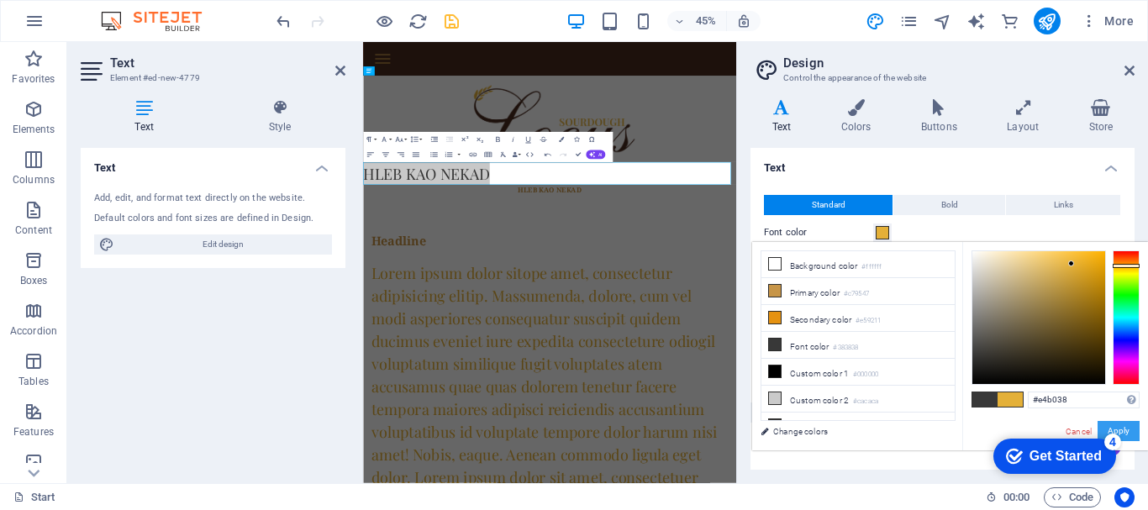
click at [1113, 428] on button "Apply" at bounding box center [1118, 431] width 42 height 20
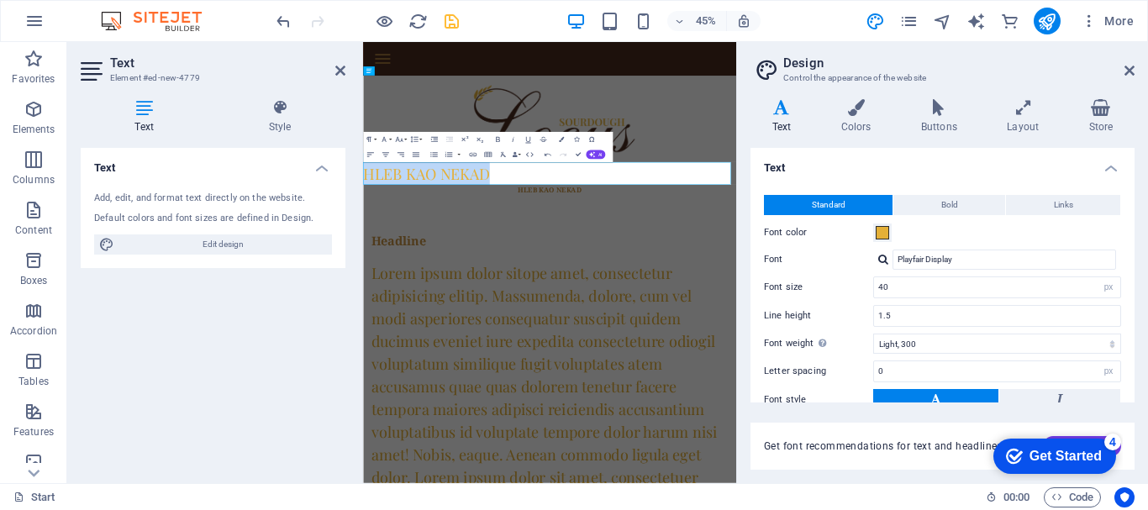
click at [1038, 329] on p "HLEB ​KAO NEKAD" at bounding box center [777, 334] width 829 height 50
click at [975, 464] on div "Headline" at bounding box center [777, 483] width 793 height 40
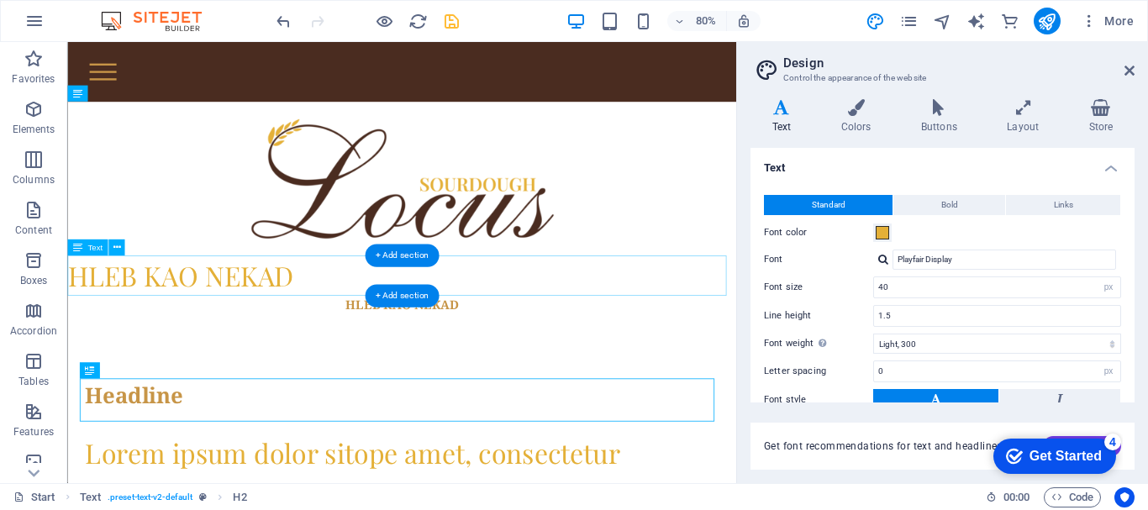
click at [674, 339] on div "HLEB KAO NEKAD" at bounding box center [485, 334] width 836 height 50
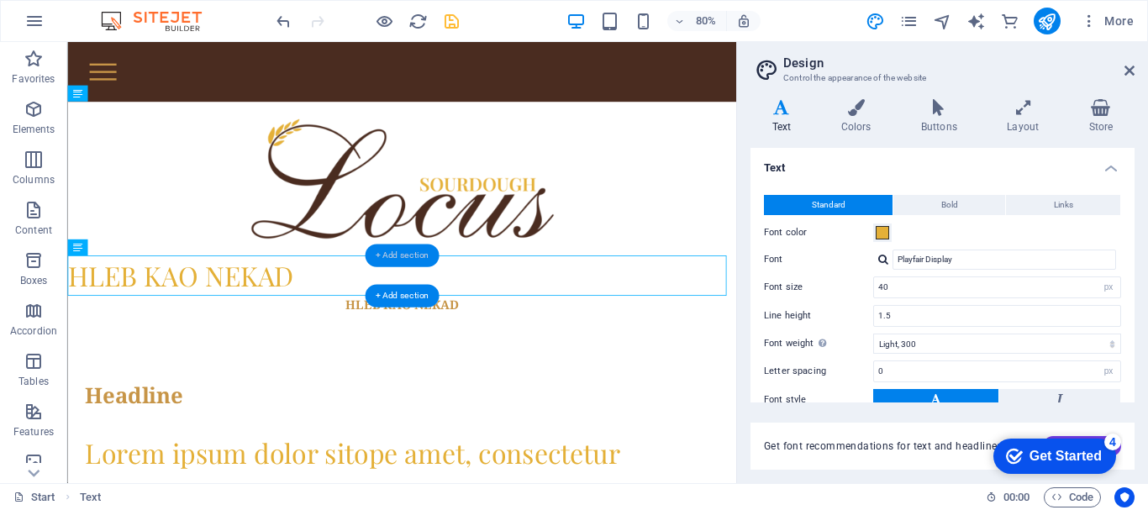
drag, startPoint x: 437, startPoint y: 262, endPoint x: 201, endPoint y: 665, distance: 466.6
click at [437, 262] on div "+ Add section" at bounding box center [402, 255] width 75 height 23
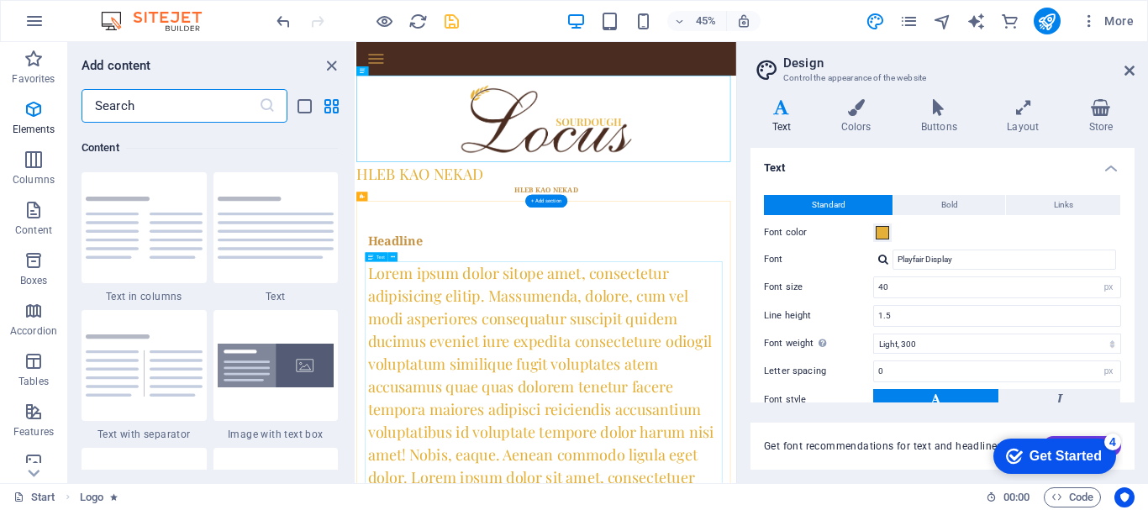
scroll to position [2940, 0]
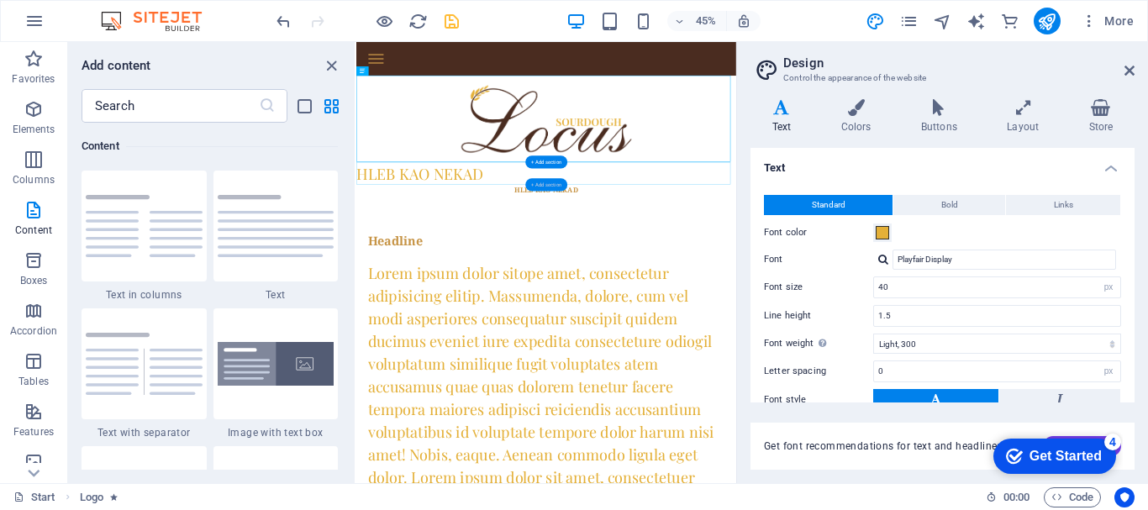
drag, startPoint x: 527, startPoint y: 190, endPoint x: 379, endPoint y: 332, distance: 205.0
click at [527, 190] on div "+ Add section" at bounding box center [546, 184] width 42 height 13
click at [735, 374] on div "HLEB KAO NEKAD" at bounding box center [778, 371] width 844 height 23
click at [331, 70] on icon "close panel" at bounding box center [331, 65] width 19 height 19
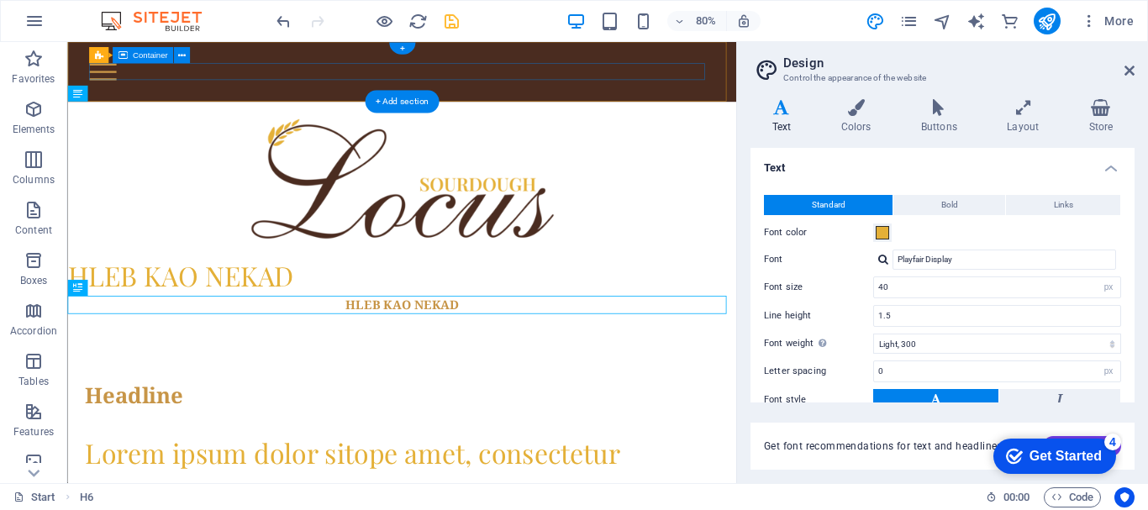
click at [397, 76] on div at bounding box center [485, 79] width 782 height 21
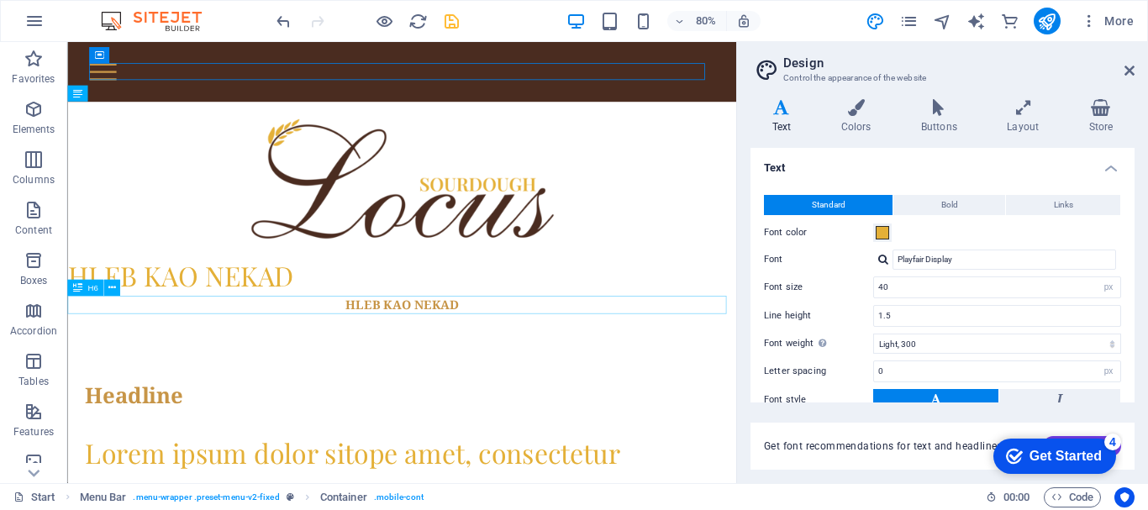
click at [511, 371] on div "HLEB KAO NEKAD" at bounding box center [485, 371] width 836 height 23
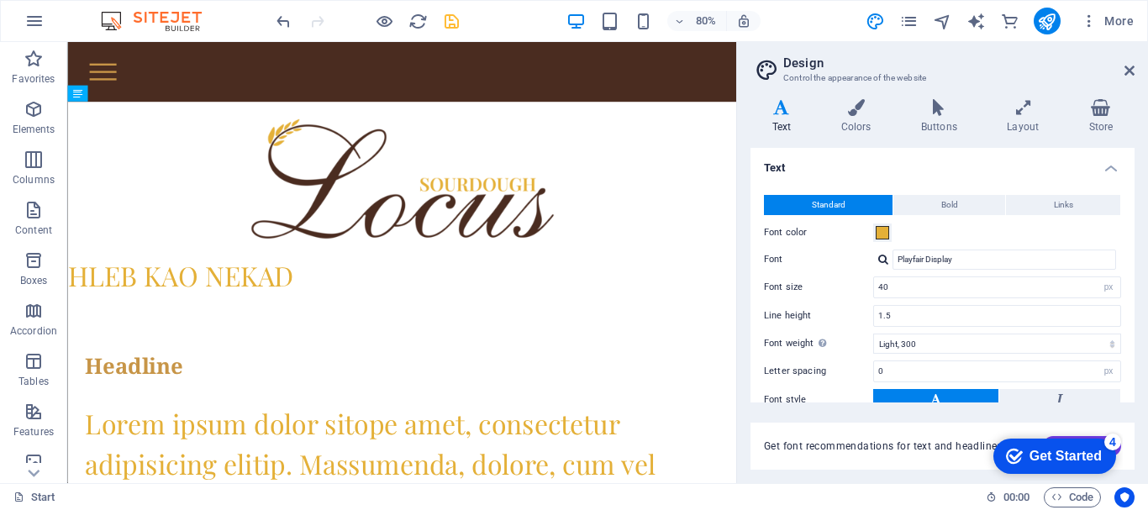
click at [1132, 62] on h2 "Design" at bounding box center [958, 62] width 351 height 15
click at [1132, 66] on icon at bounding box center [1129, 70] width 10 height 13
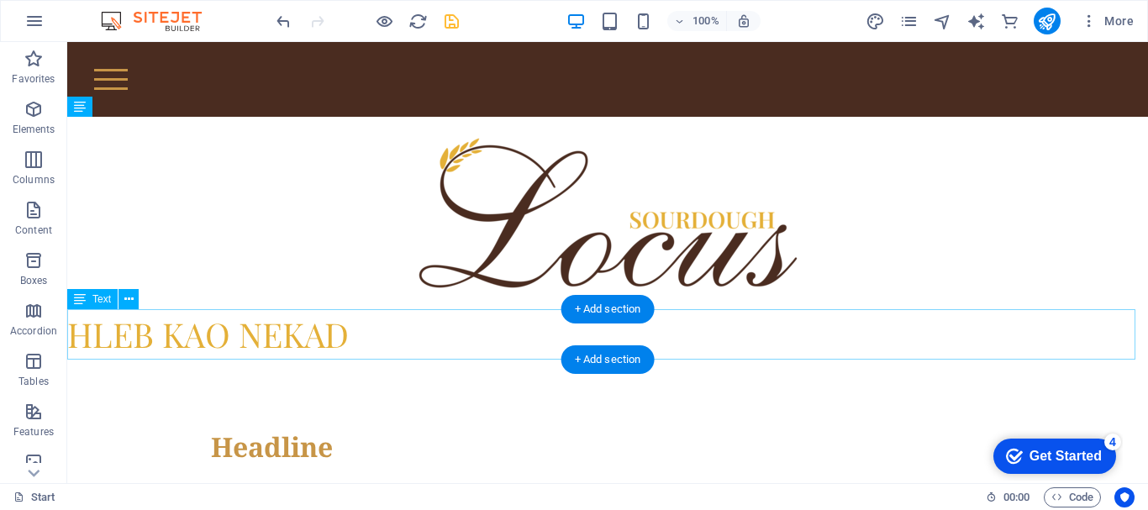
click at [519, 345] on div "HLEB KAO NEKAD" at bounding box center [607, 334] width 1080 height 50
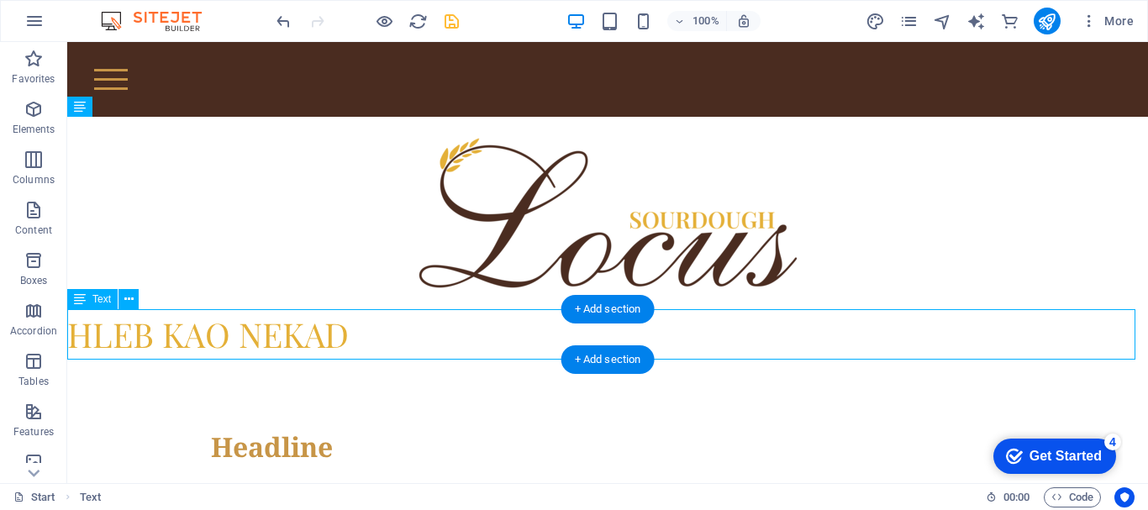
click at [321, 335] on div "HLEB KAO NEKAD" at bounding box center [607, 334] width 1080 height 50
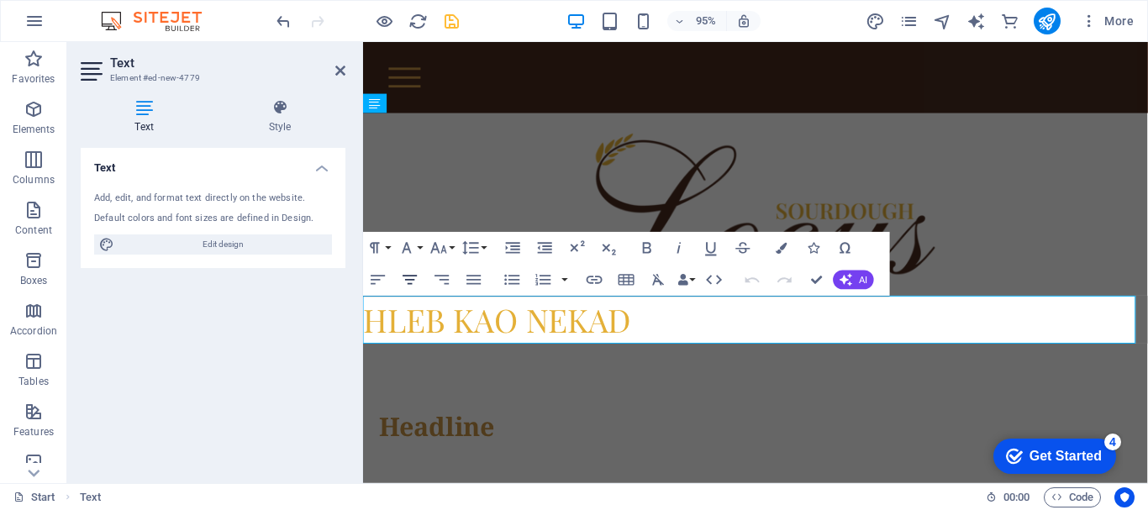
click at [417, 281] on icon "button" at bounding box center [410, 280] width 19 height 19
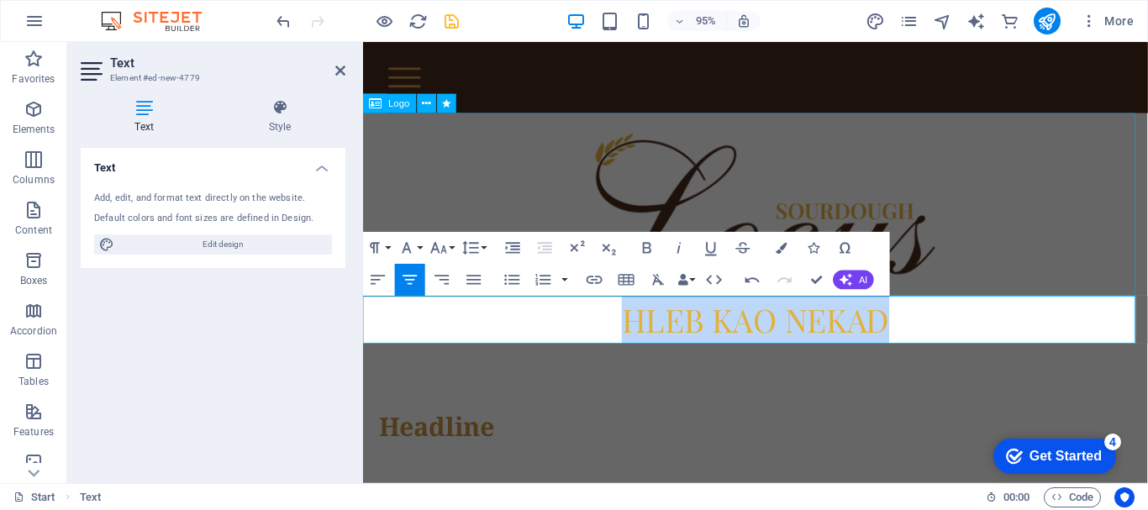
drag, startPoint x: 631, startPoint y: 330, endPoint x: 1003, endPoint y: 276, distance: 376.1
click at [652, 249] on icon "button" at bounding box center [647, 248] width 19 height 19
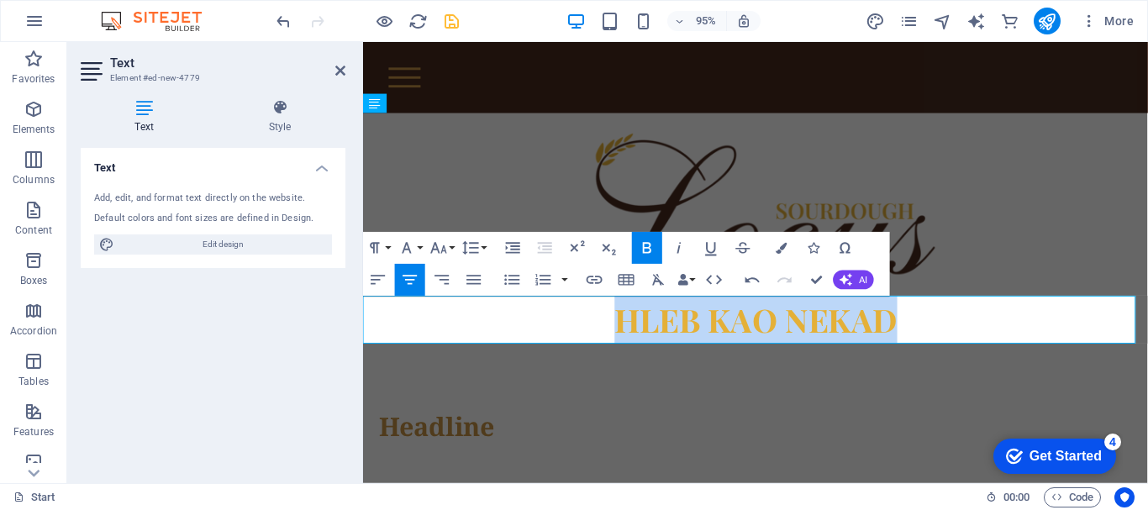
click at [651, 246] on icon "button" at bounding box center [647, 248] width 19 height 19
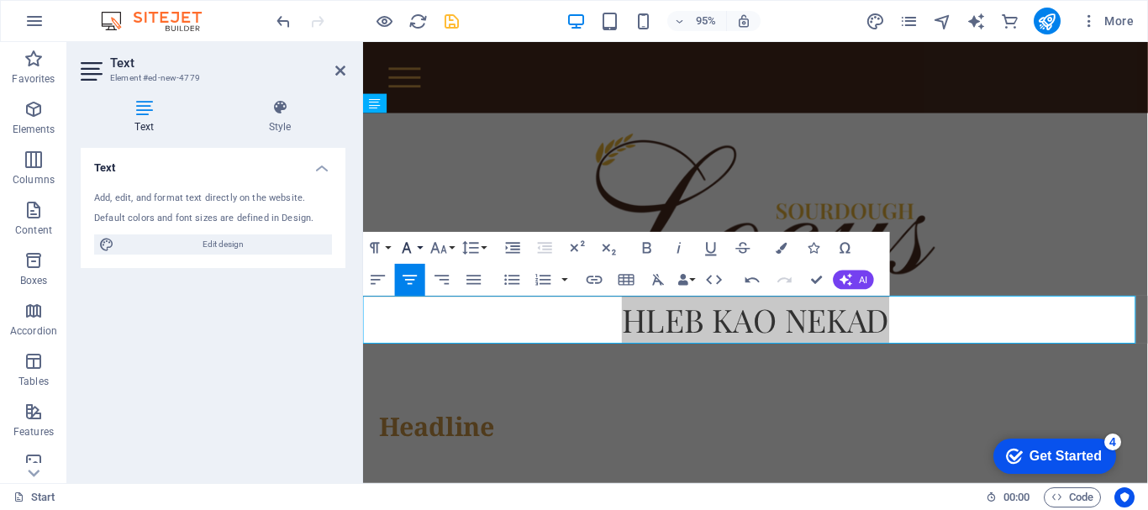
click at [414, 253] on icon "button" at bounding box center [406, 248] width 19 height 19
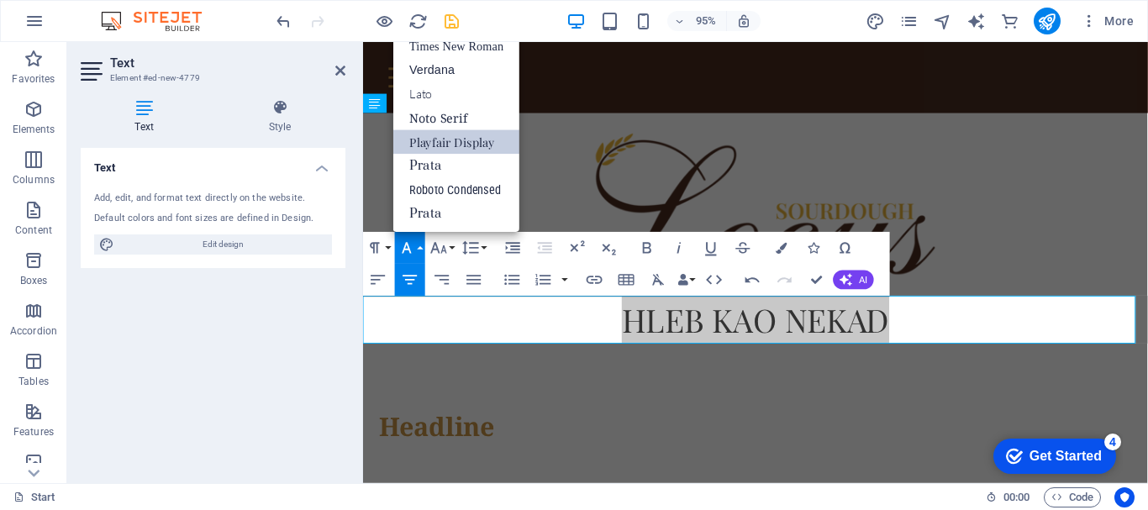
scroll to position [85, 0]
click at [414, 253] on icon "button" at bounding box center [406, 248] width 19 height 19
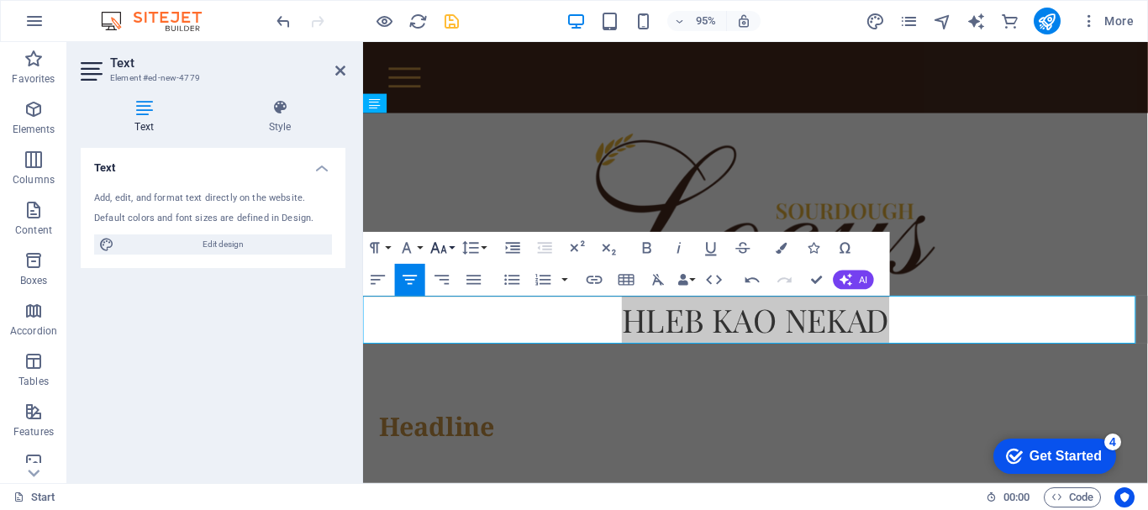
click at [440, 252] on icon "button" at bounding box center [438, 248] width 19 height 19
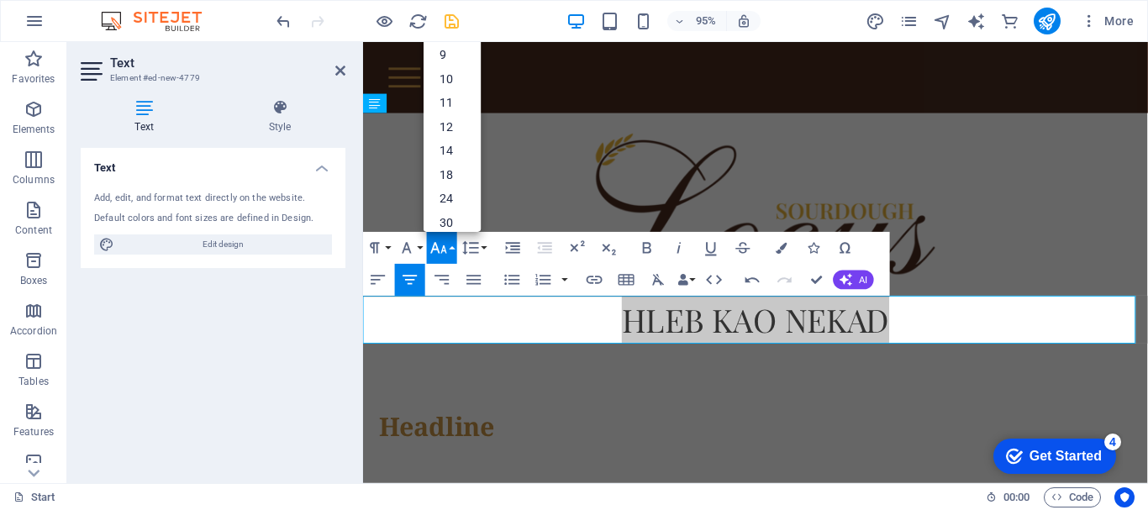
click at [440, 252] on icon "button" at bounding box center [438, 248] width 19 height 19
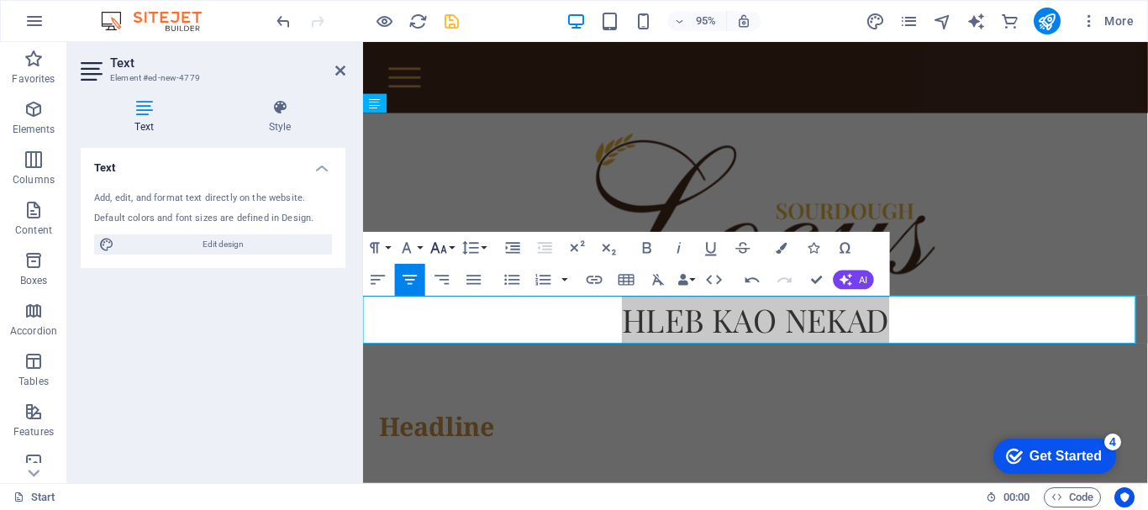
click at [425, 250] on div "Paragraph Format Normal Heading 1 Heading 2 Heading 3 Heading 4 Heading 5 Headi…" at bounding box center [426, 248] width 127 height 32
click at [411, 250] on icon "button" at bounding box center [406, 248] width 19 height 19
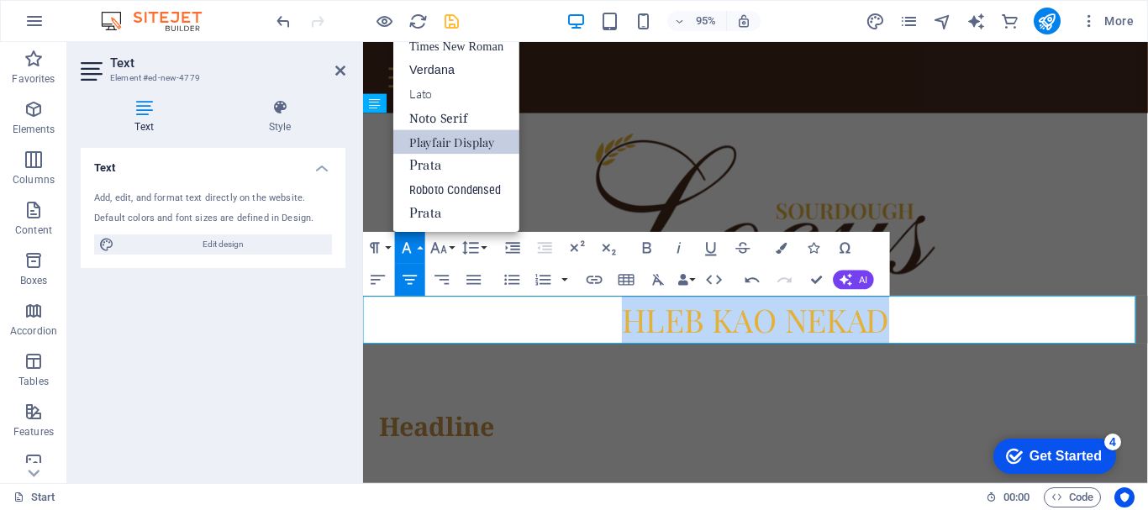
click at [505, 146] on link "Playfair Display" at bounding box center [456, 142] width 126 height 24
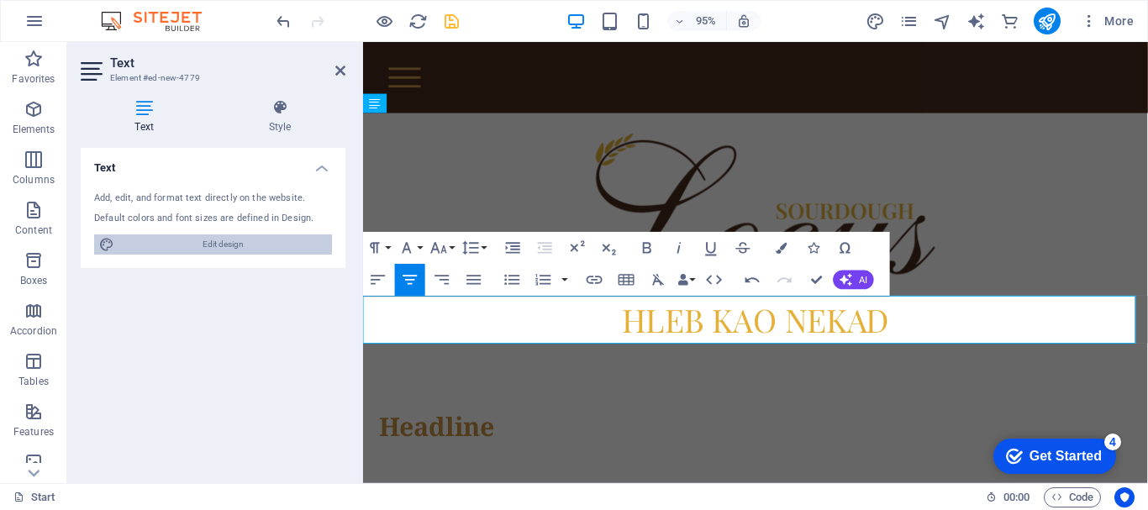
click at [287, 239] on span "Edit design" at bounding box center [223, 244] width 208 height 20
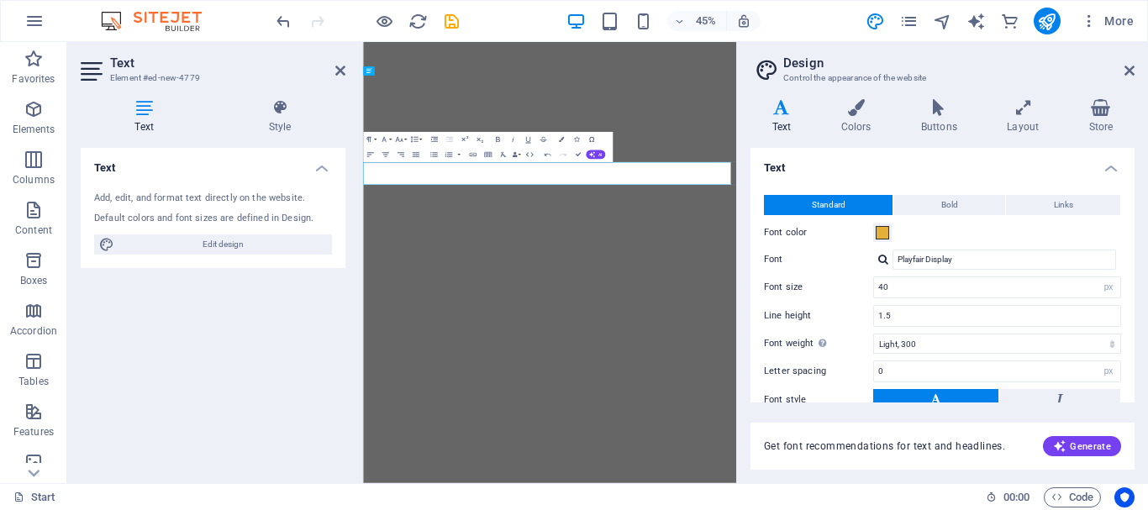
select select "px"
select select "300"
select select "px"
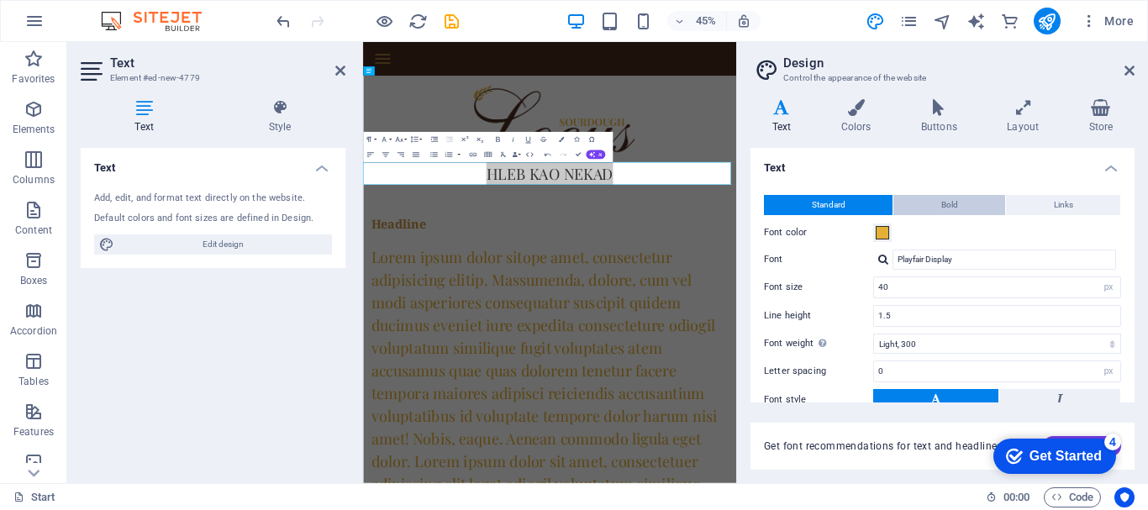
scroll to position [85, 0]
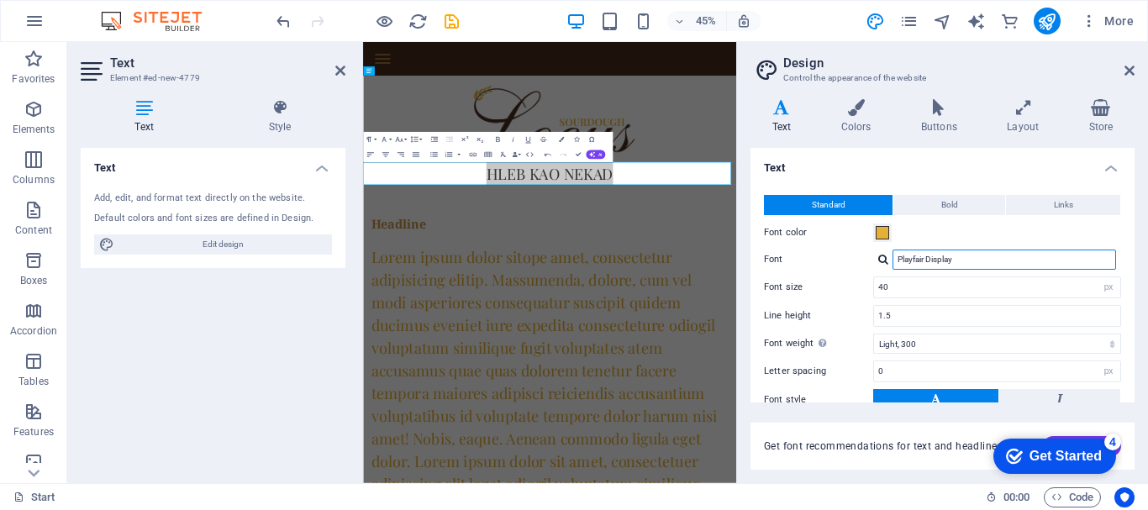
click at [996, 266] on input "Playfair Display" at bounding box center [1003, 260] width 223 height 20
type input "Playfair Display MRF"
click at [984, 277] on div "Manage fonts →" at bounding box center [1007, 282] width 222 height 18
select select "popularity"
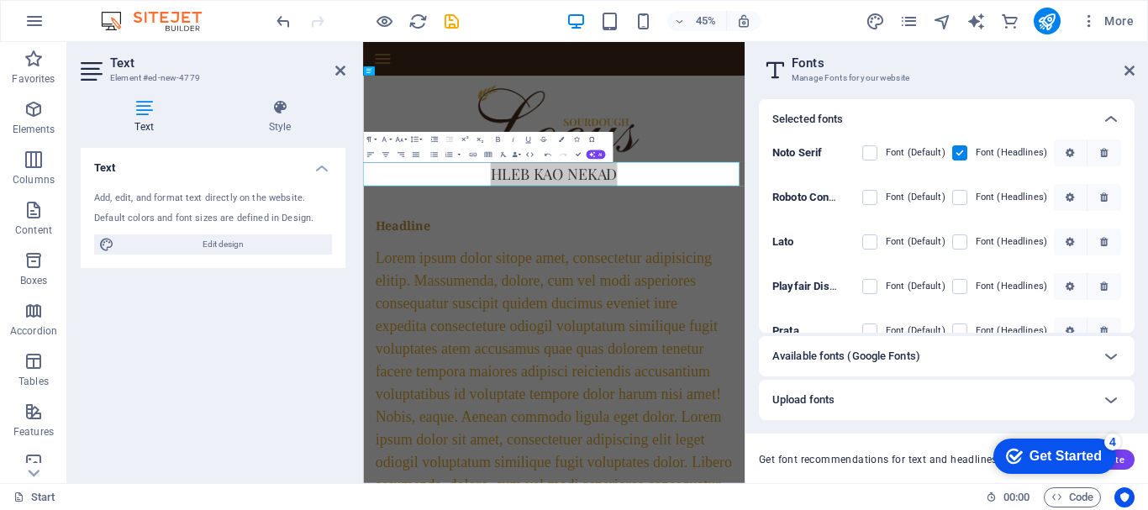
click at [962, 360] on div "Available fonts (Google Fonts)" at bounding box center [931, 356] width 318 height 20
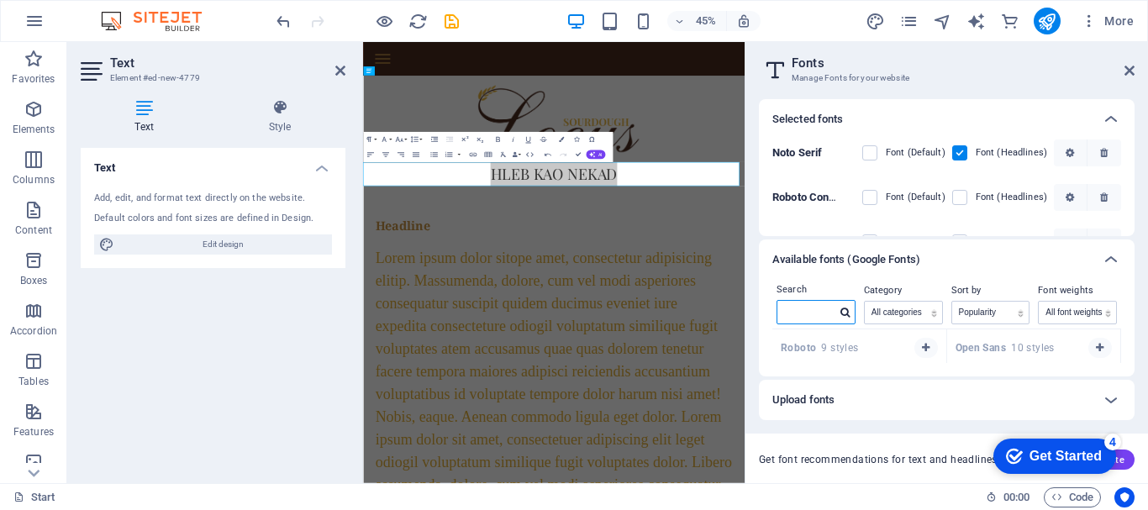
click at [817, 305] on input "text" at bounding box center [806, 312] width 59 height 22
type input "PLAY"
drag, startPoint x: 1135, startPoint y: 169, endPoint x: 1136, endPoint y: 188, distance: 19.3
click at [1136, 188] on div "Selected fonts Noto Serif Font (Default) Font (Headlines) Roboto Condensed Font…" at bounding box center [946, 284] width 402 height 397
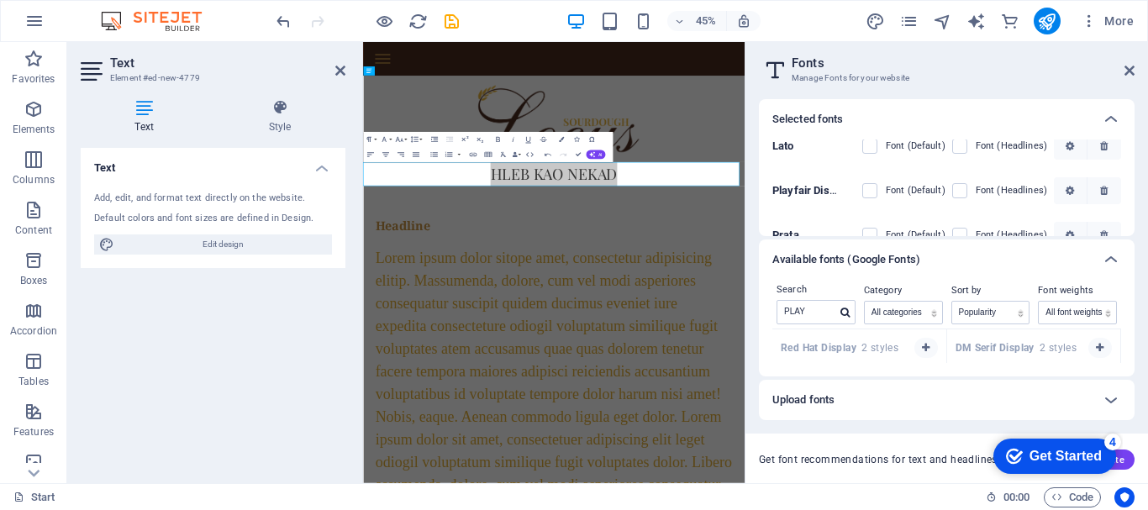
scroll to position [101, 0]
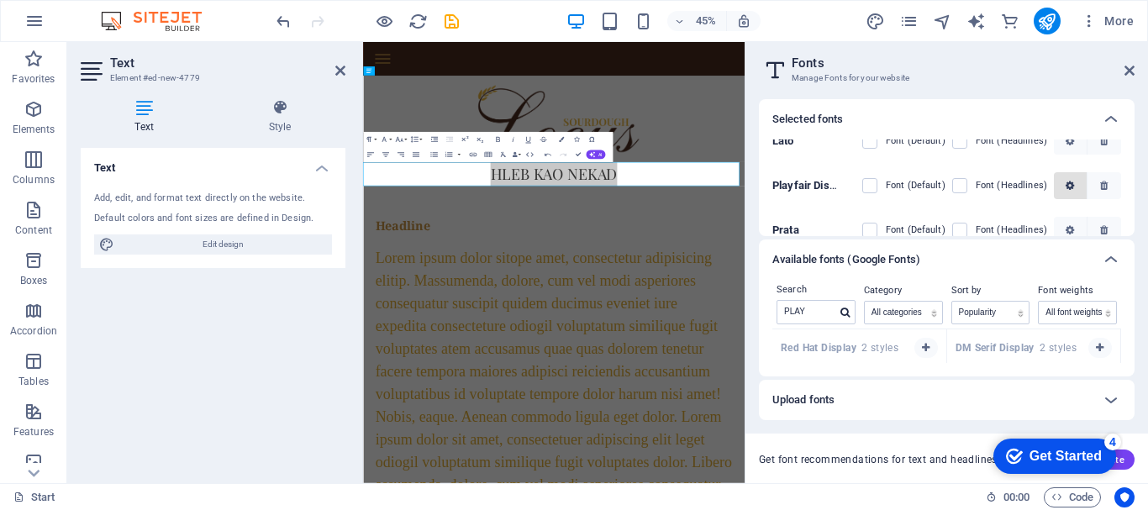
click at [1075, 189] on span "button" at bounding box center [1069, 186] width 19 height 10
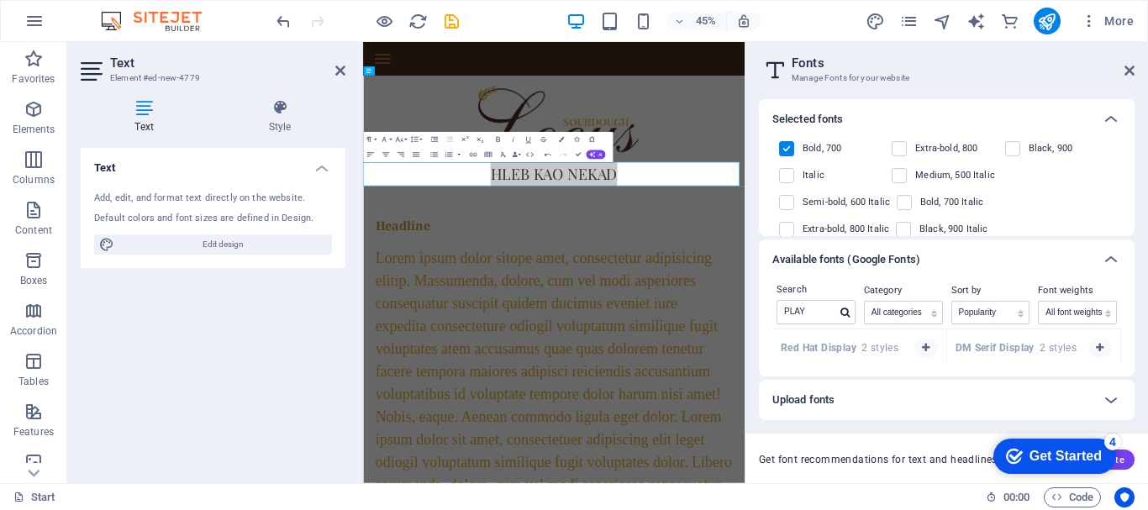
scroll to position [265, 0]
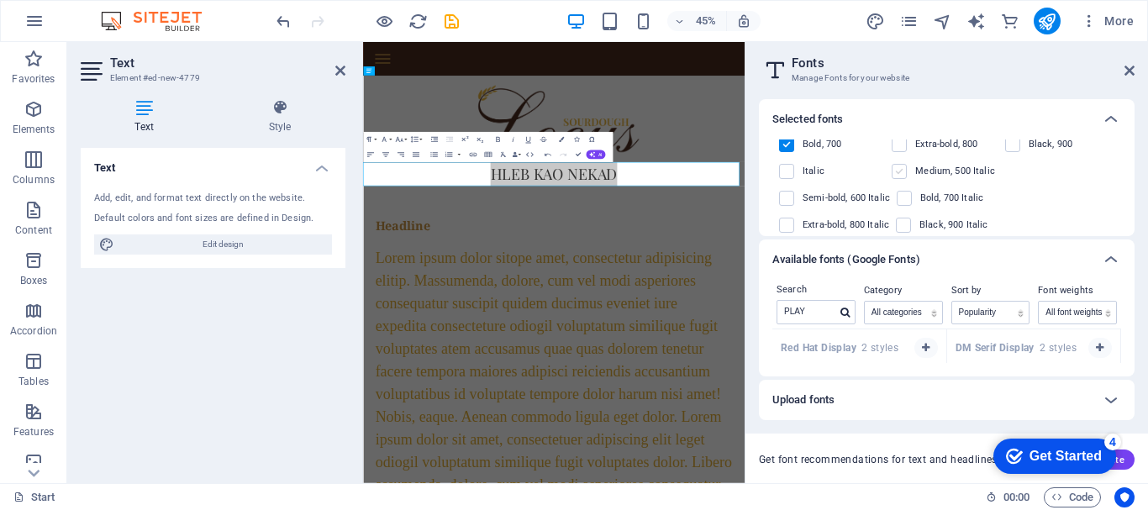
click at [904, 168] on label at bounding box center [898, 171] width 15 height 15
click at [0, 0] on input "checkbox" at bounding box center [0, 0] width 0 height 0
click at [904, 168] on label at bounding box center [898, 171] width 15 height 15
click at [0, 0] on input "checkbox" at bounding box center [0, 0] width 0 height 0
click at [904, 168] on label at bounding box center [898, 171] width 15 height 15
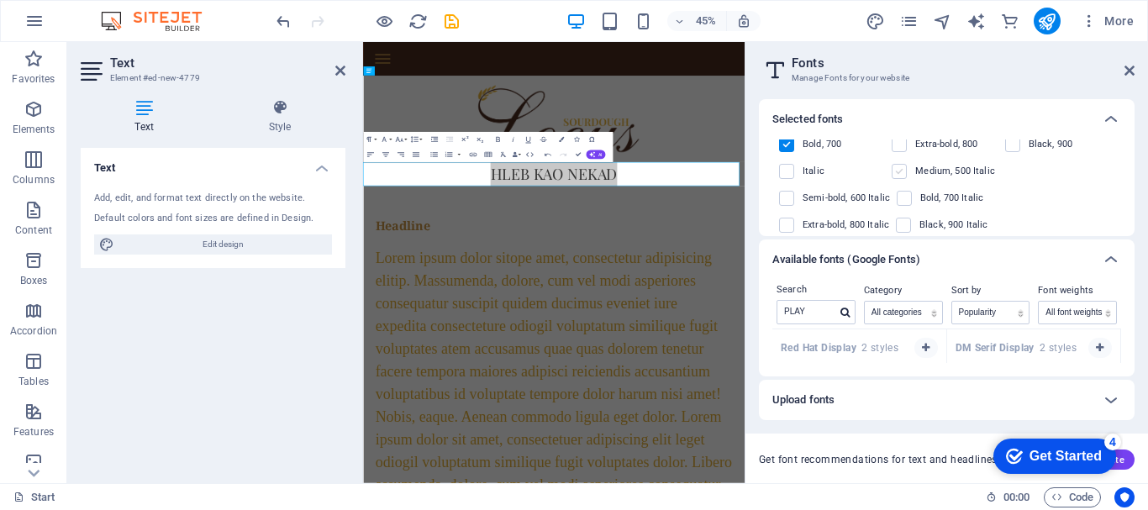
click at [0, 0] on input "checkbox" at bounding box center [0, 0] width 0 height 0
click at [904, 168] on label at bounding box center [898, 171] width 15 height 15
click at [0, 0] on input "checkbox" at bounding box center [0, 0] width 0 height 0
click at [904, 168] on label at bounding box center [898, 171] width 15 height 15
click at [0, 0] on input "checkbox" at bounding box center [0, 0] width 0 height 0
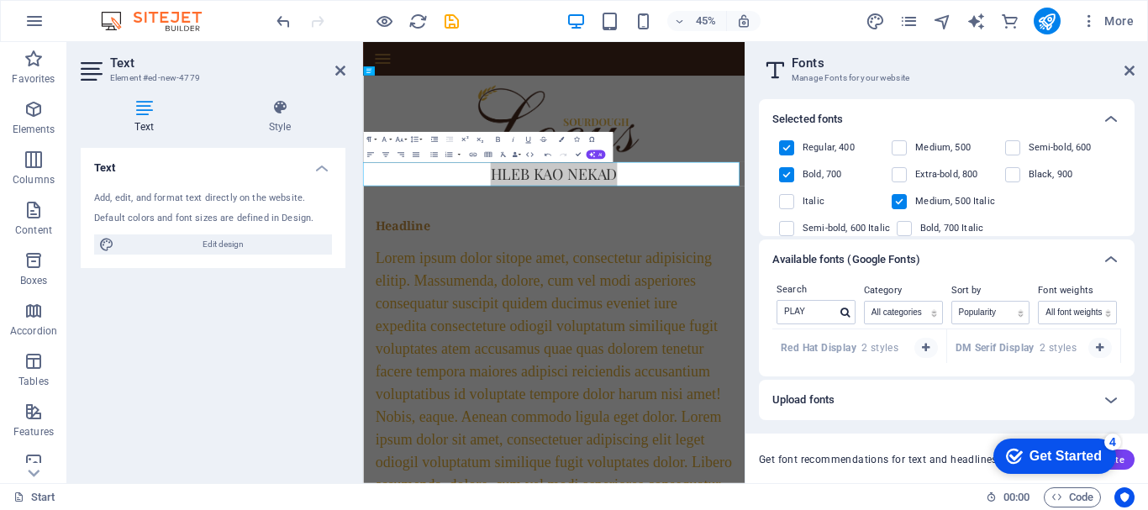
scroll to position [244, 0]
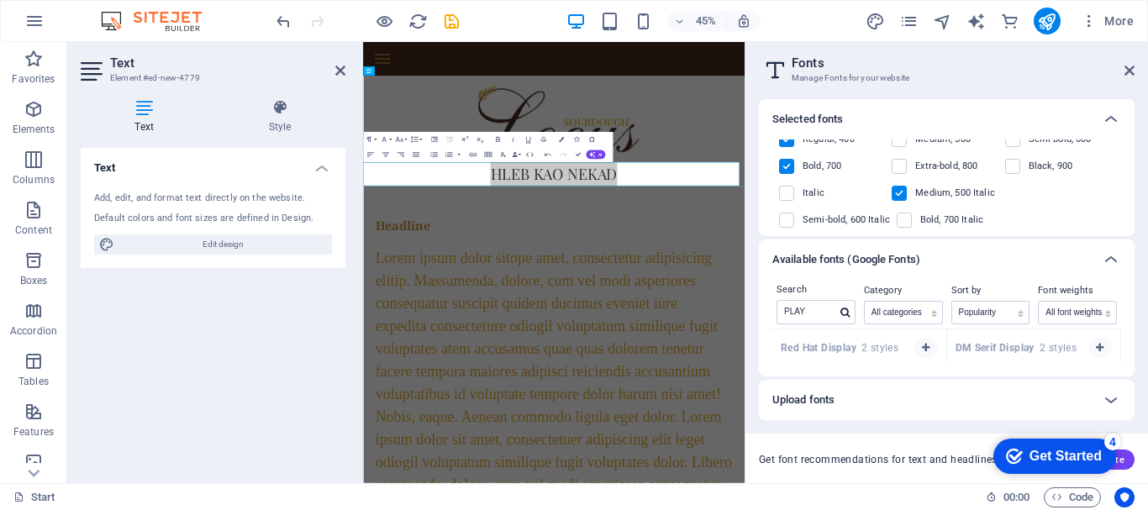
drag, startPoint x: 897, startPoint y: 190, endPoint x: 901, endPoint y: 176, distance: 14.7
click at [898, 190] on label at bounding box center [898, 193] width 15 height 15
click at [0, 0] on input "checkbox" at bounding box center [0, 0] width 0 height 0
click at [902, 142] on label at bounding box center [898, 139] width 15 height 15
click at [0, 0] on input "checkbox" at bounding box center [0, 0] width 0 height 0
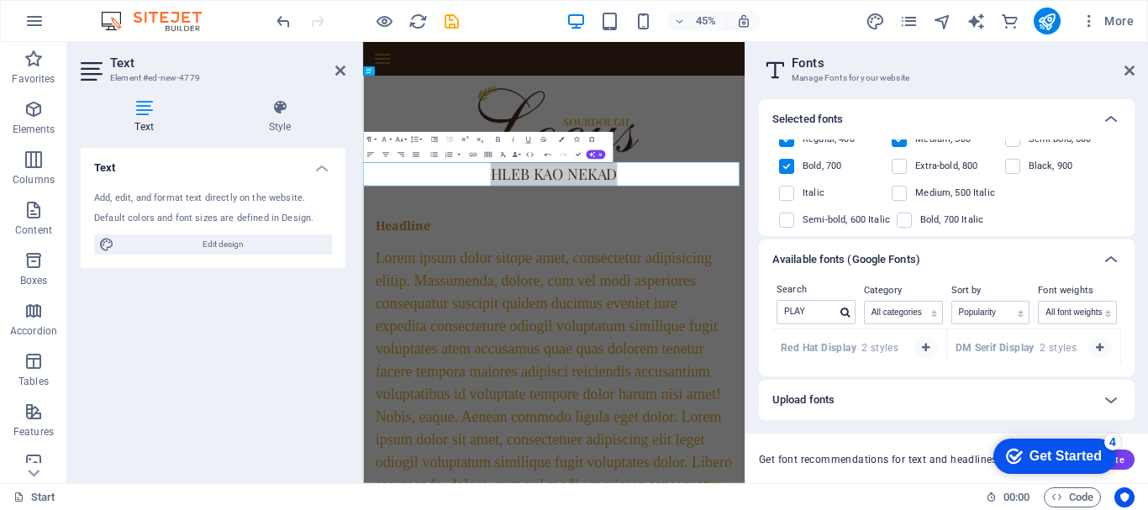
click at [783, 145] on label at bounding box center [786, 139] width 15 height 15
click at [0, 0] on input "checkbox" at bounding box center [0, 0] width 0 height 0
click at [783, 145] on label at bounding box center [786, 139] width 15 height 15
click at [0, 0] on input "checkbox" at bounding box center [0, 0] width 0 height 0
click at [783, 145] on label at bounding box center [786, 139] width 15 height 15
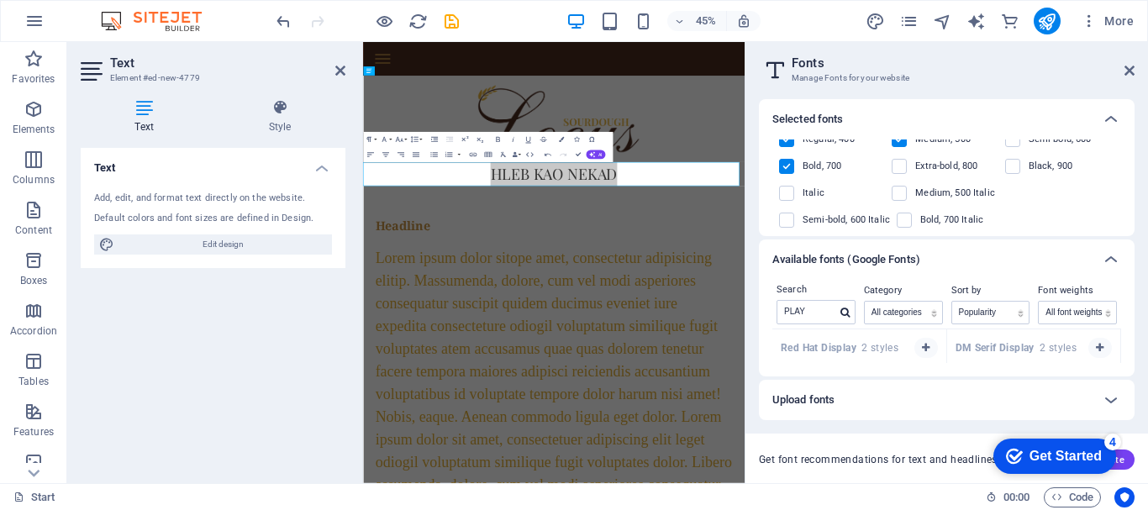
click at [0, 0] on input "checkbox" at bounding box center [0, 0] width 0 height 0
click at [1129, 75] on icon at bounding box center [1129, 70] width 10 height 13
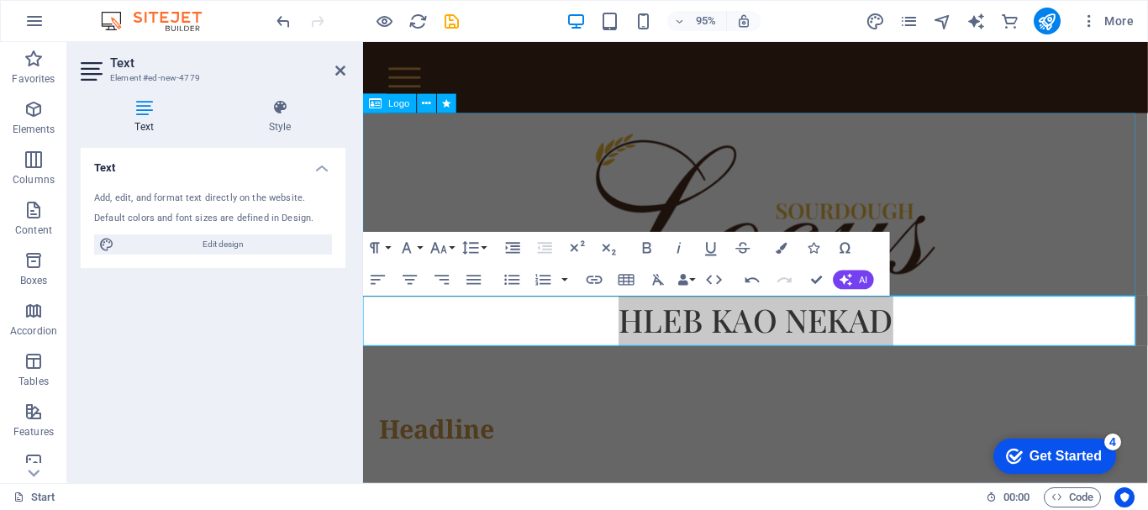
click at [1022, 151] on div at bounding box center [776, 213] width 826 height 192
